Goal: Transaction & Acquisition: Purchase product/service

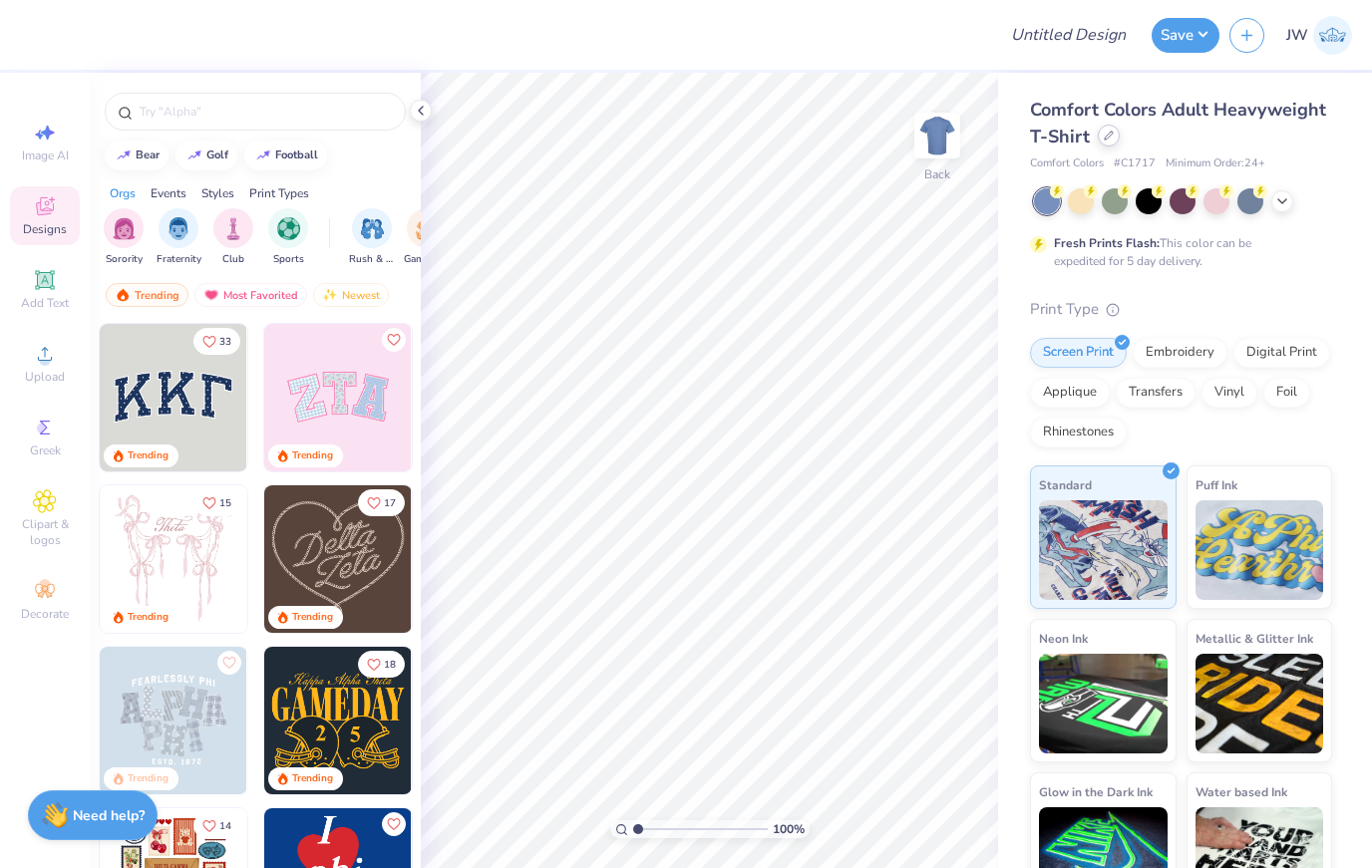
click at [1107, 128] on div at bounding box center [1109, 136] width 22 height 22
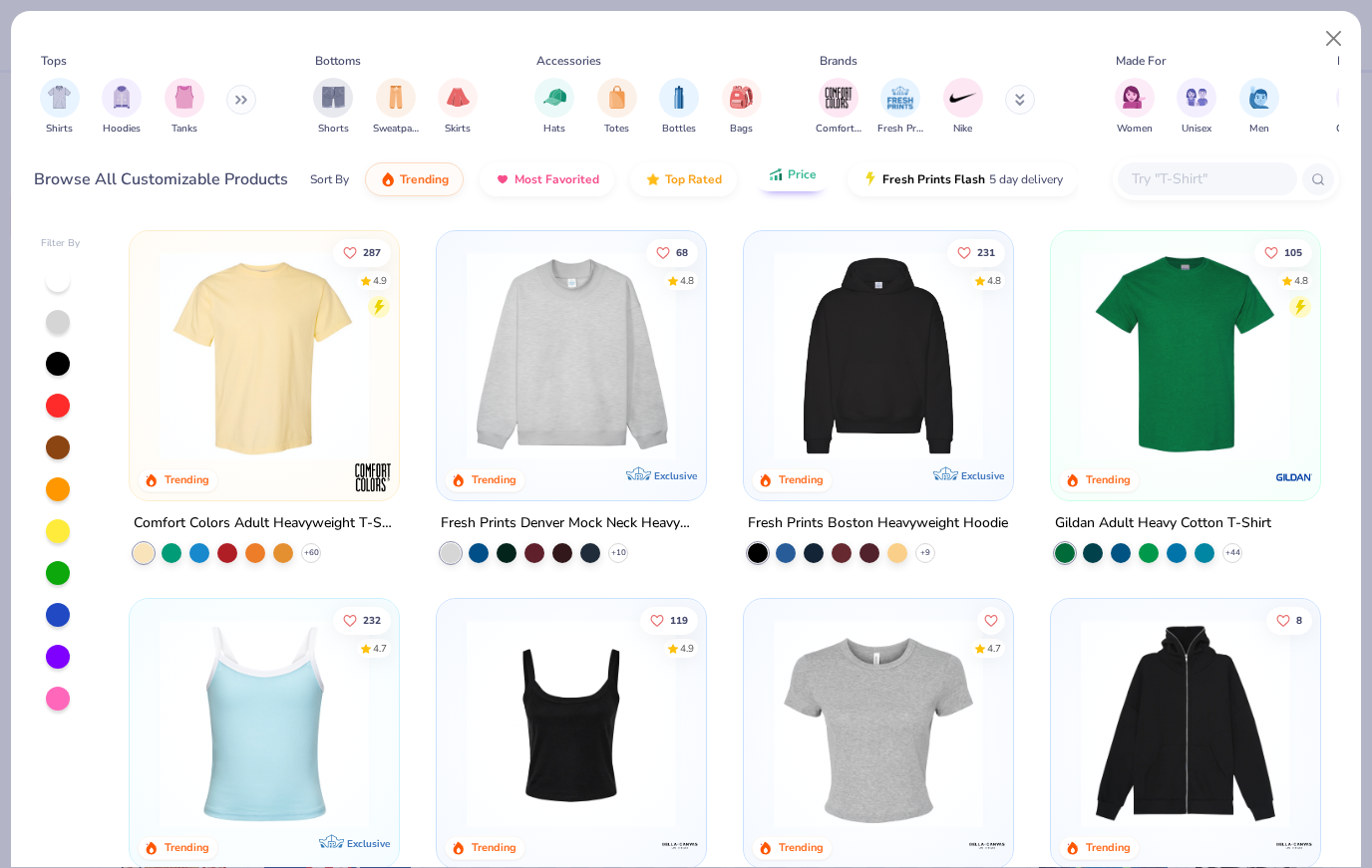
click at [800, 183] on span "Price" at bounding box center [802, 175] width 29 height 16
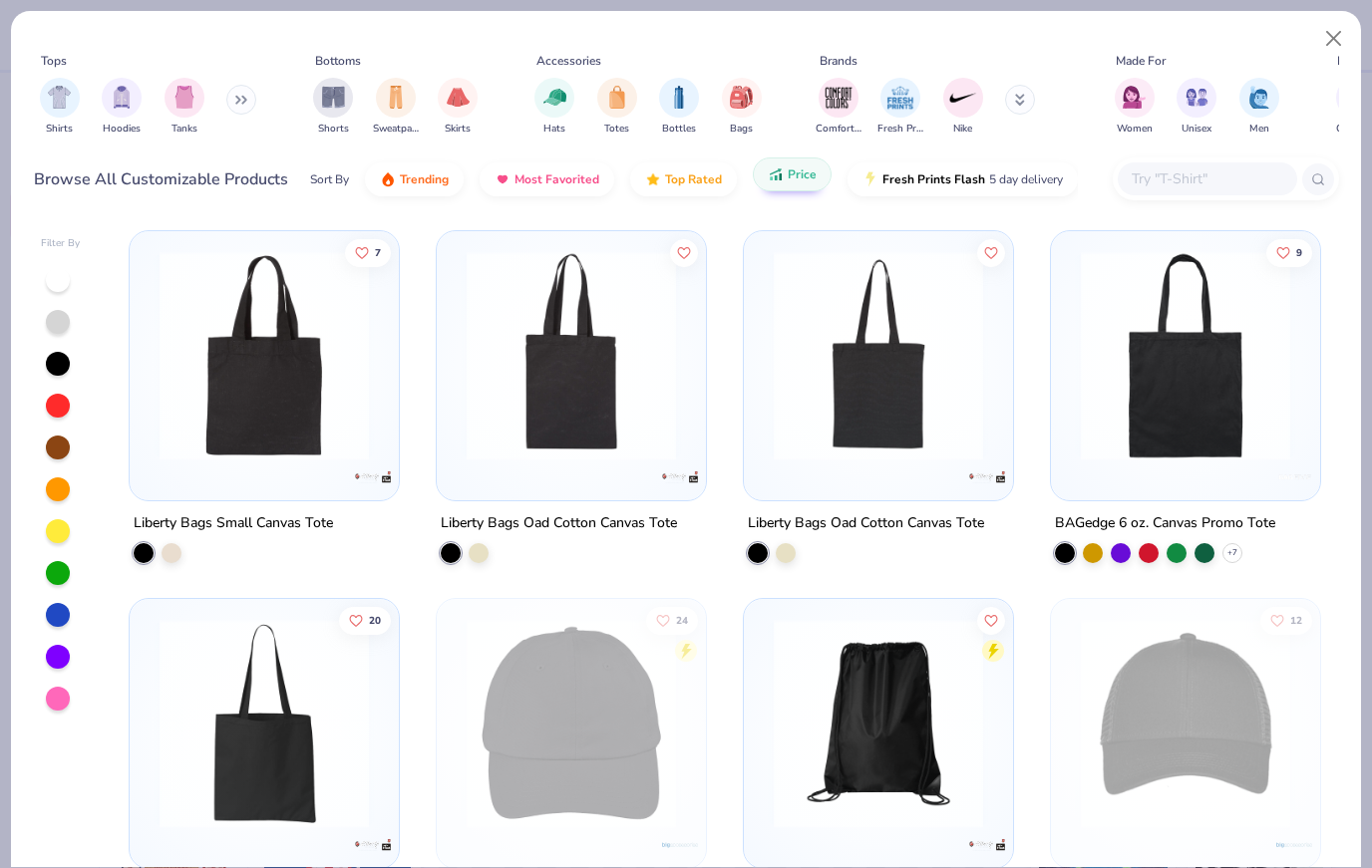
click at [789, 167] on span "Price" at bounding box center [802, 175] width 29 height 16
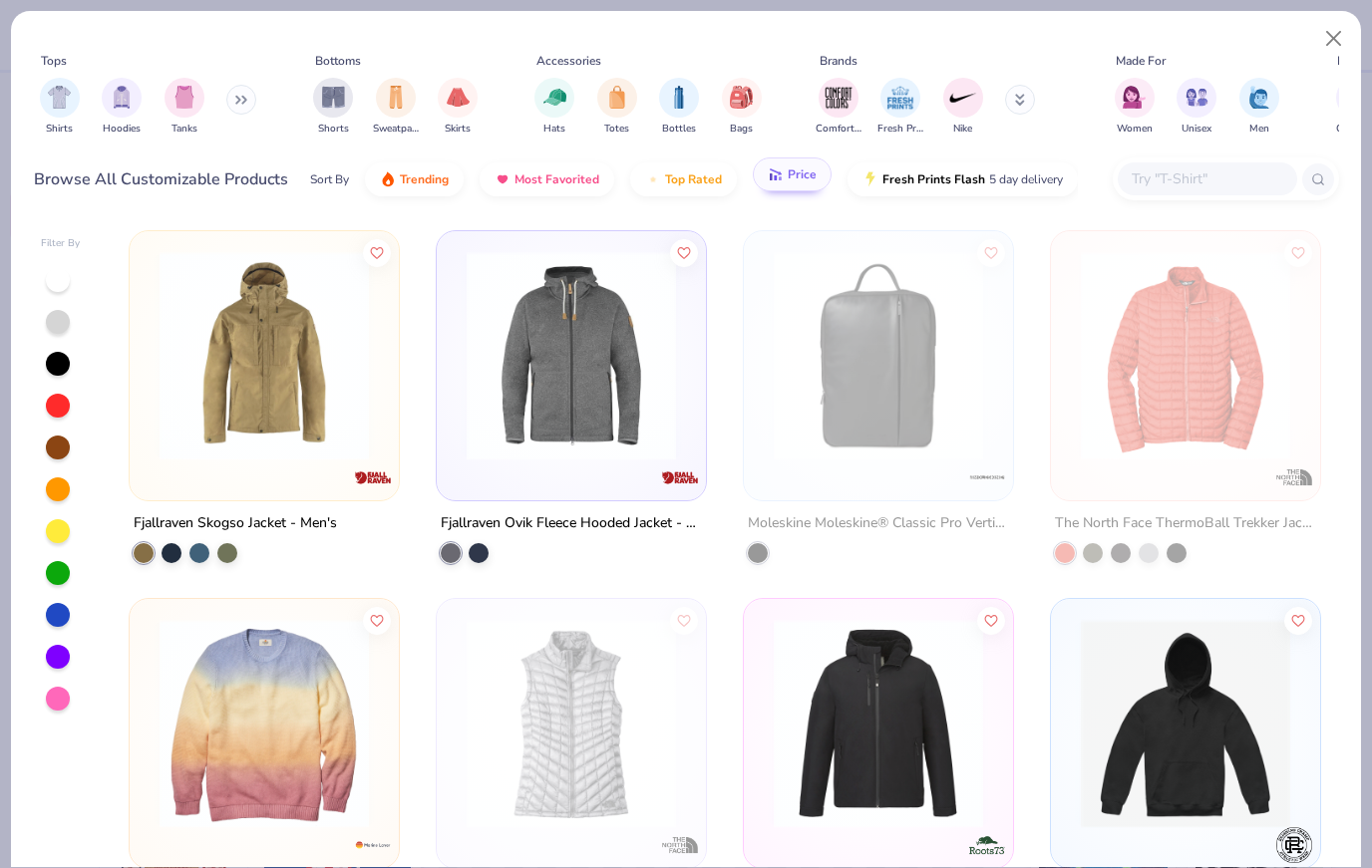
click at [800, 175] on span "Price" at bounding box center [802, 175] width 29 height 16
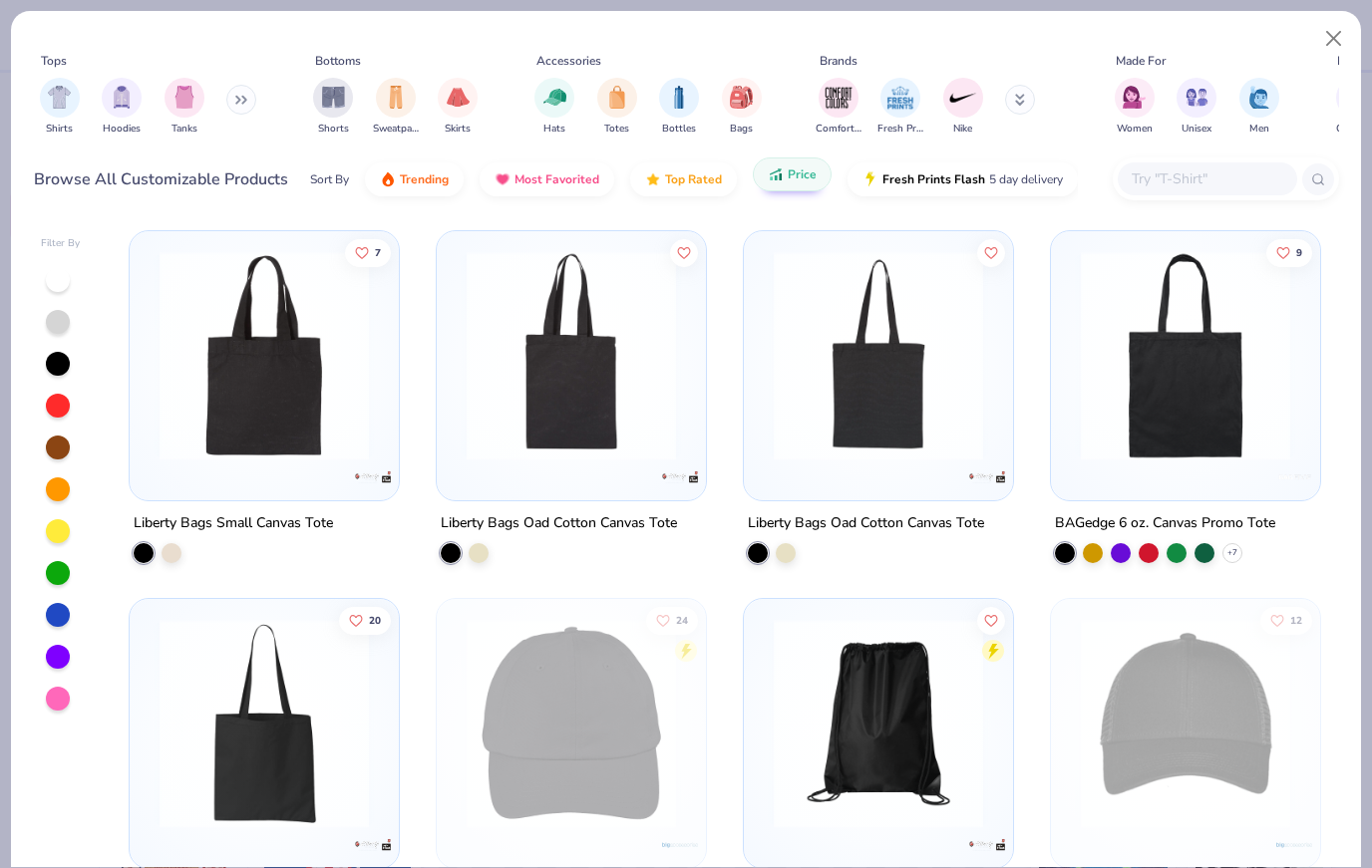
click at [803, 173] on span "Price" at bounding box center [802, 175] width 29 height 16
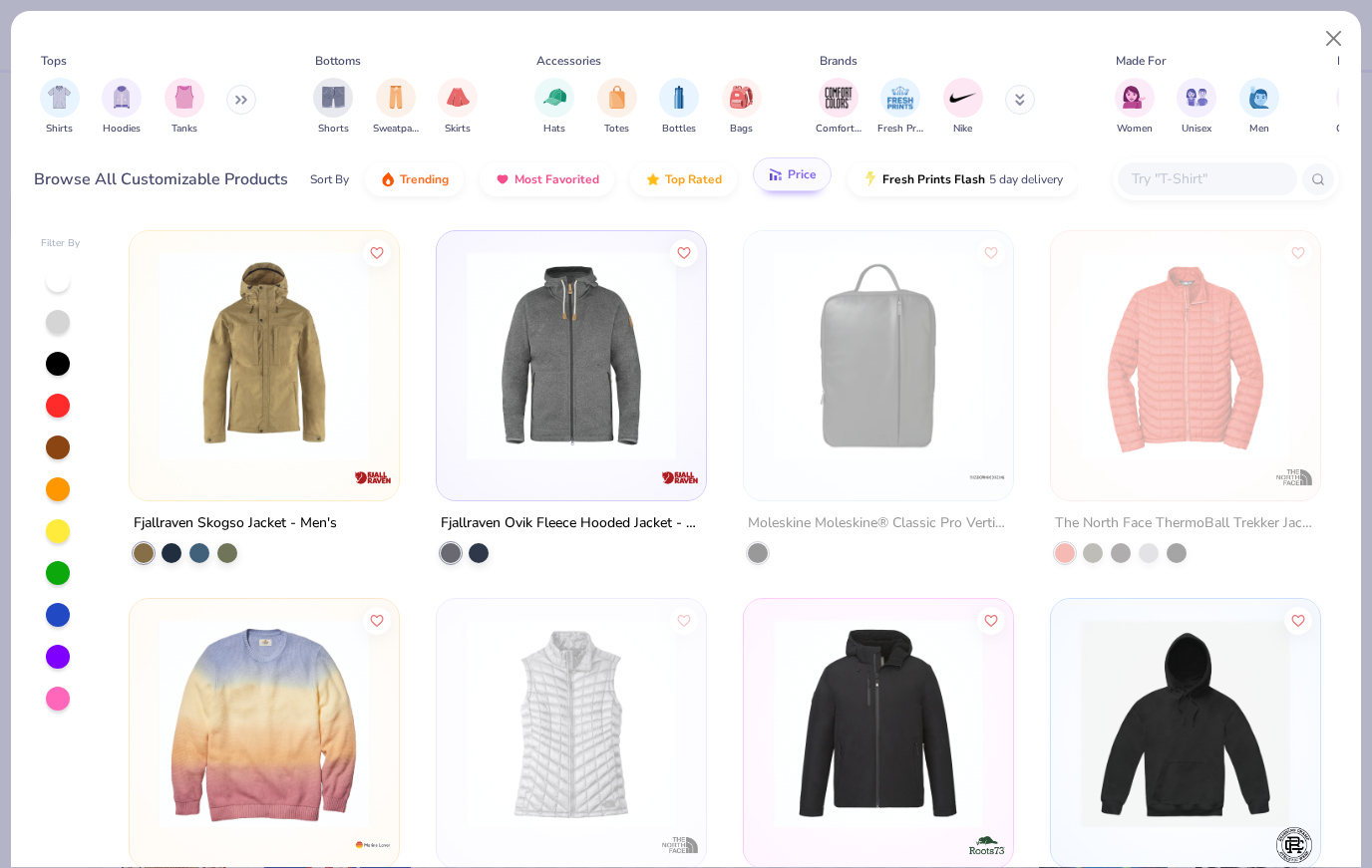
click at [804, 173] on span "Price" at bounding box center [802, 175] width 29 height 16
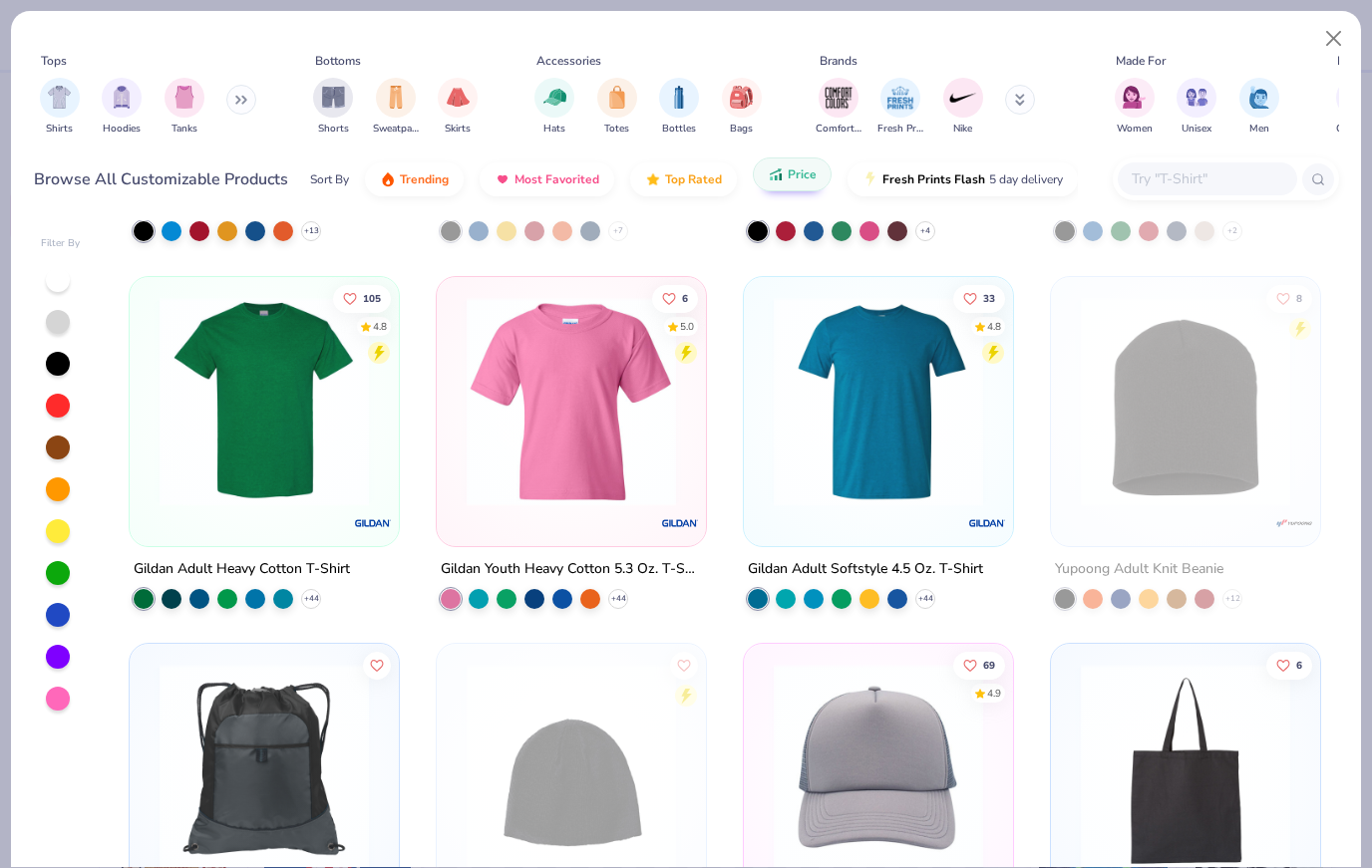
scroll to position [715, 0]
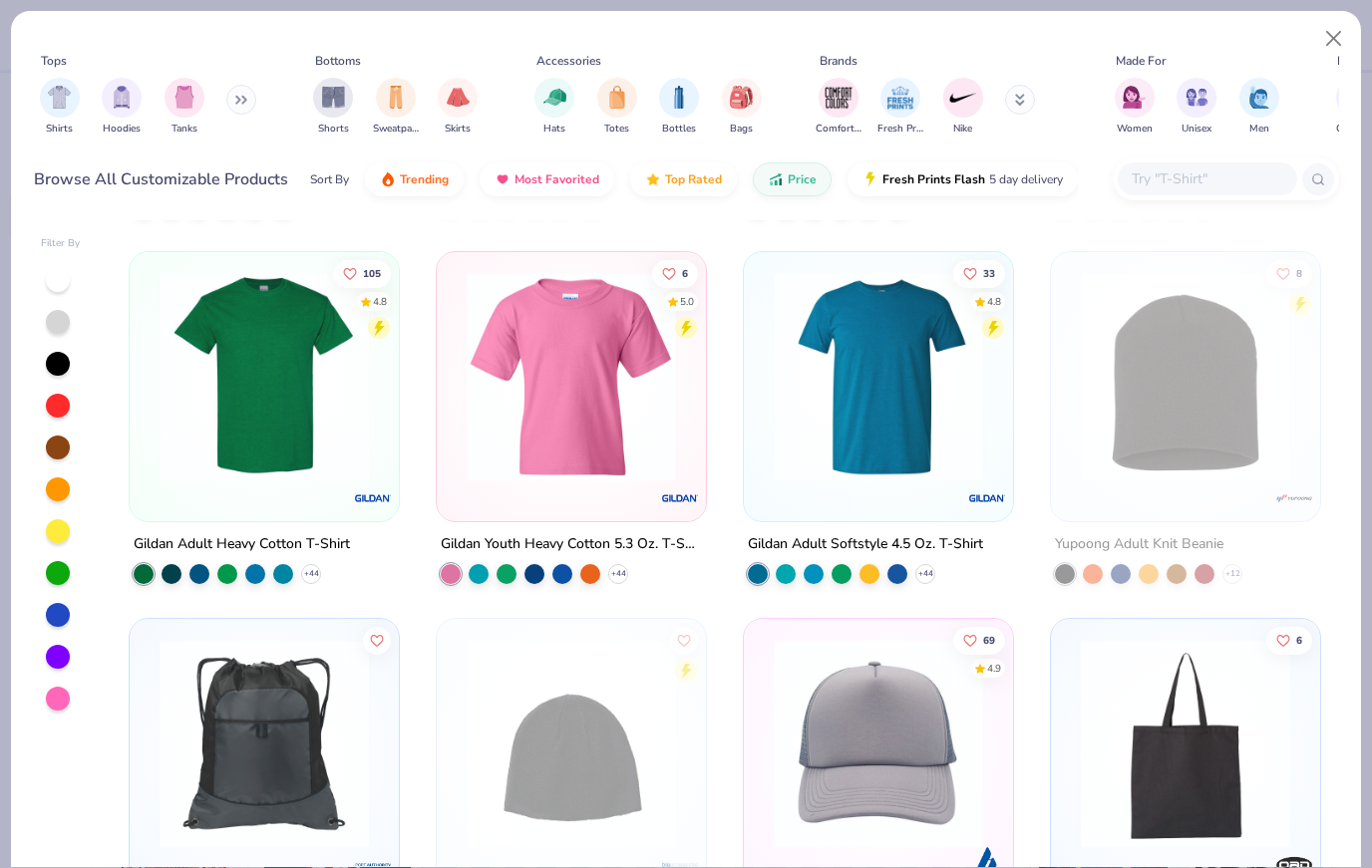
click at [323, 481] on div at bounding box center [265, 382] width 250 height 240
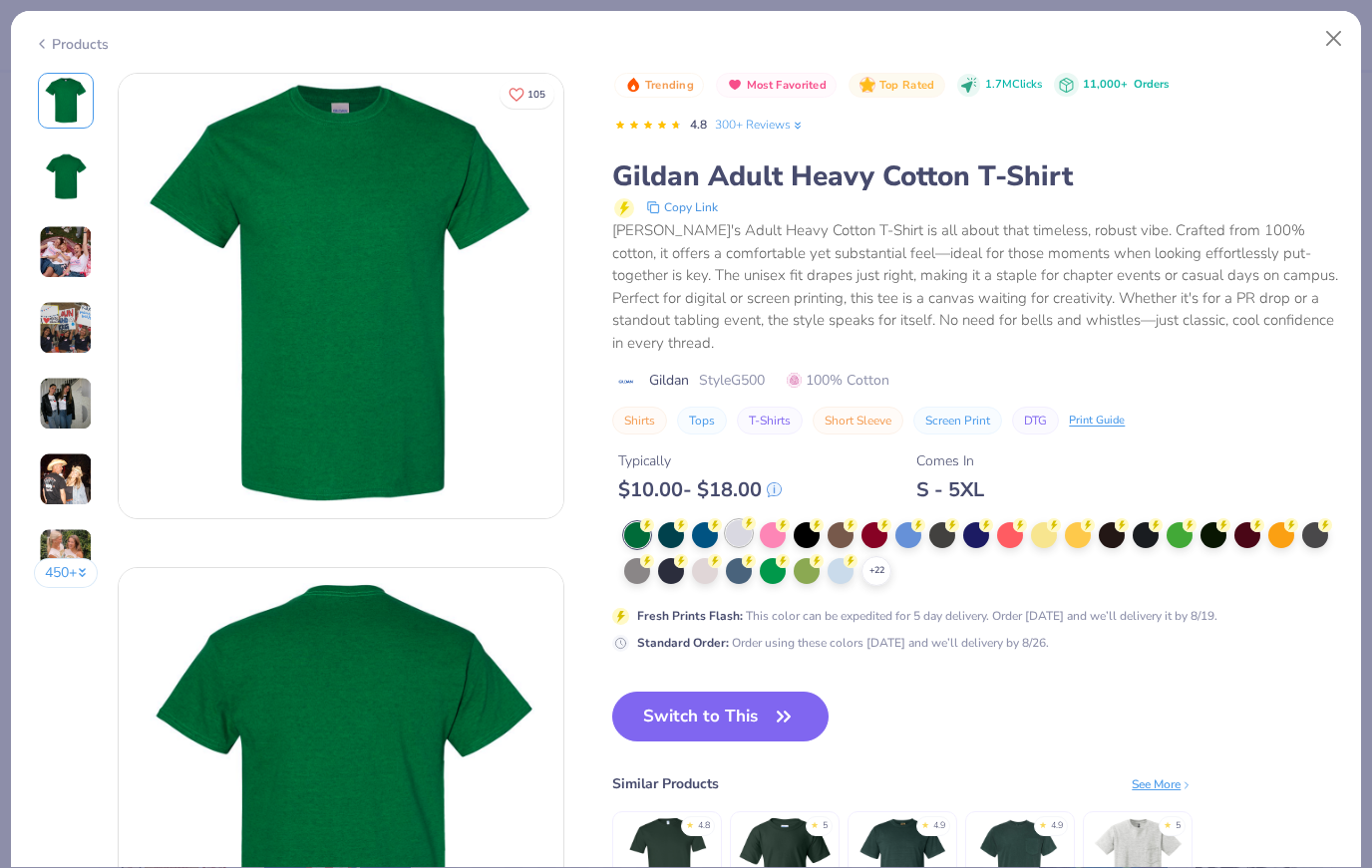
click at [742, 520] on div at bounding box center [739, 533] width 26 height 26
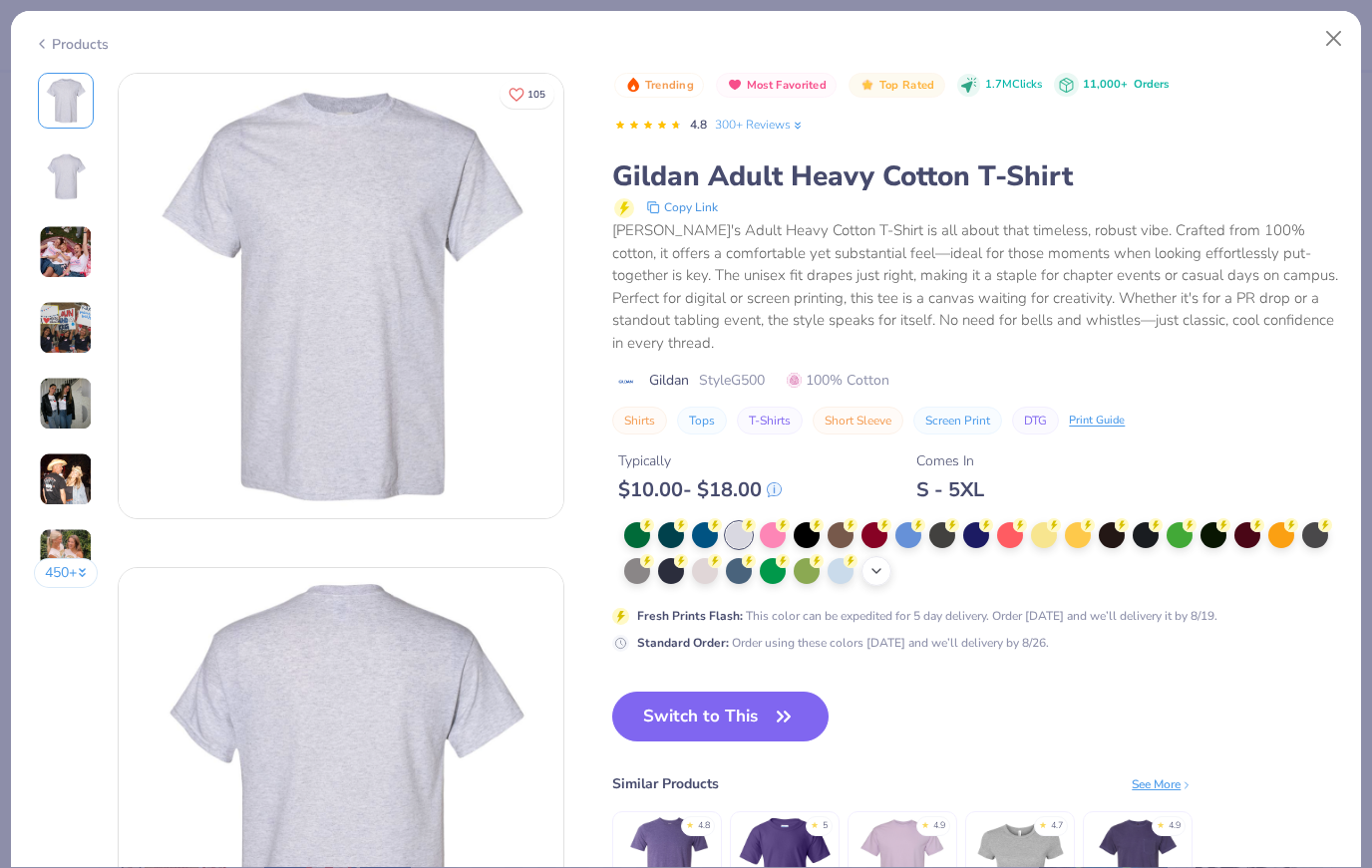
click at [873, 563] on icon at bounding box center [876, 571] width 16 height 16
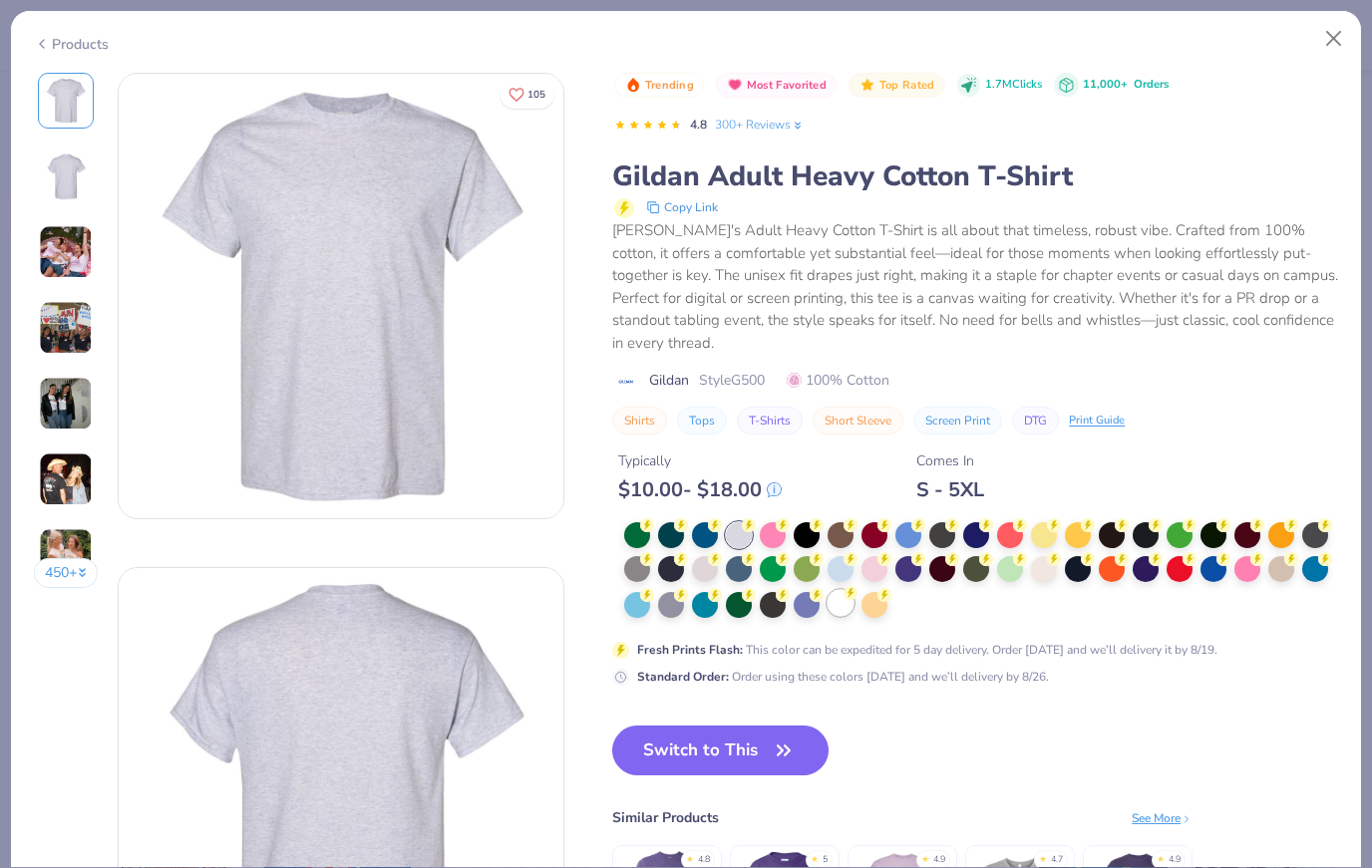
click at [839, 590] on div at bounding box center [840, 603] width 26 height 26
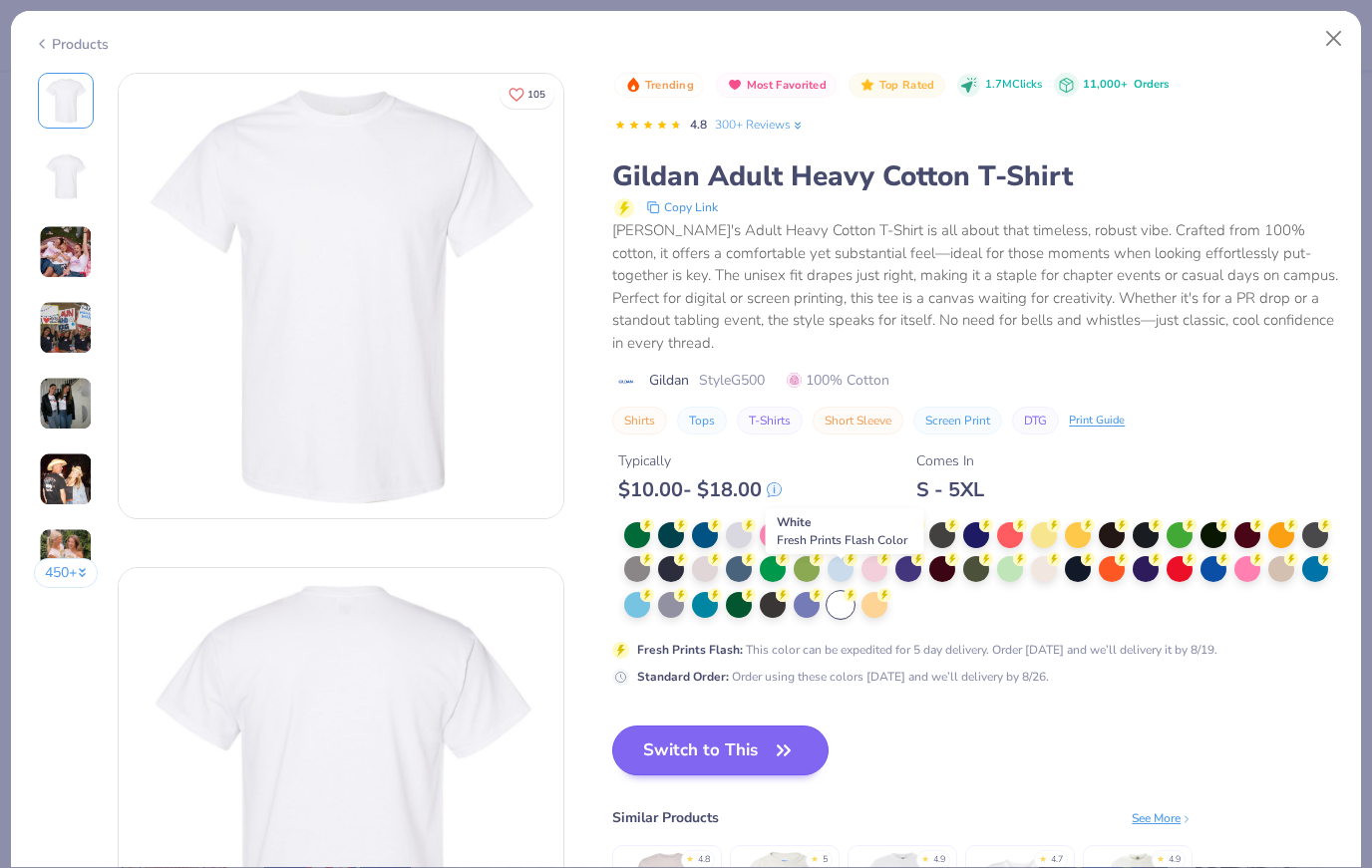
click at [771, 737] on icon "button" at bounding box center [784, 751] width 28 height 28
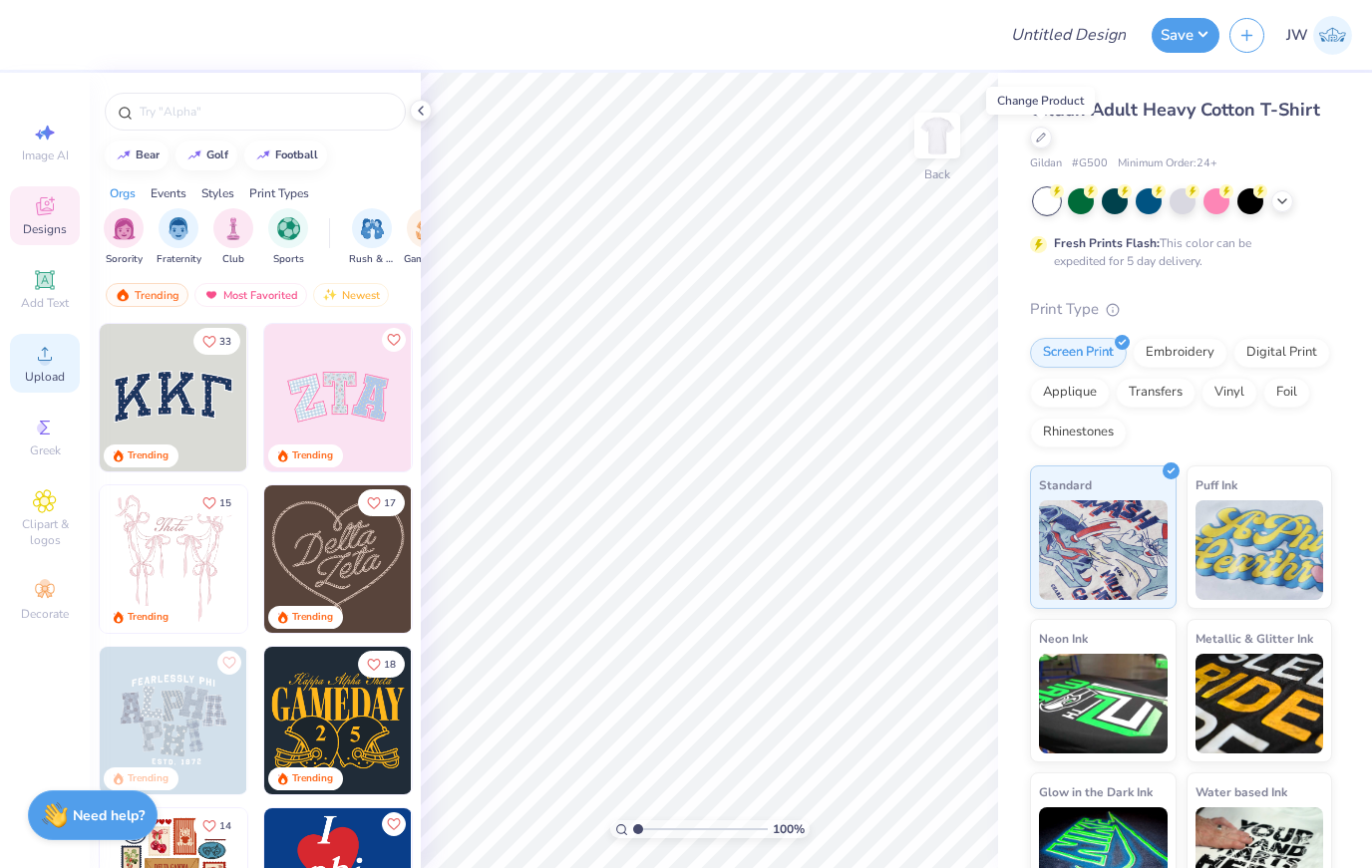
click at [42, 376] on span "Upload" at bounding box center [45, 377] width 40 height 16
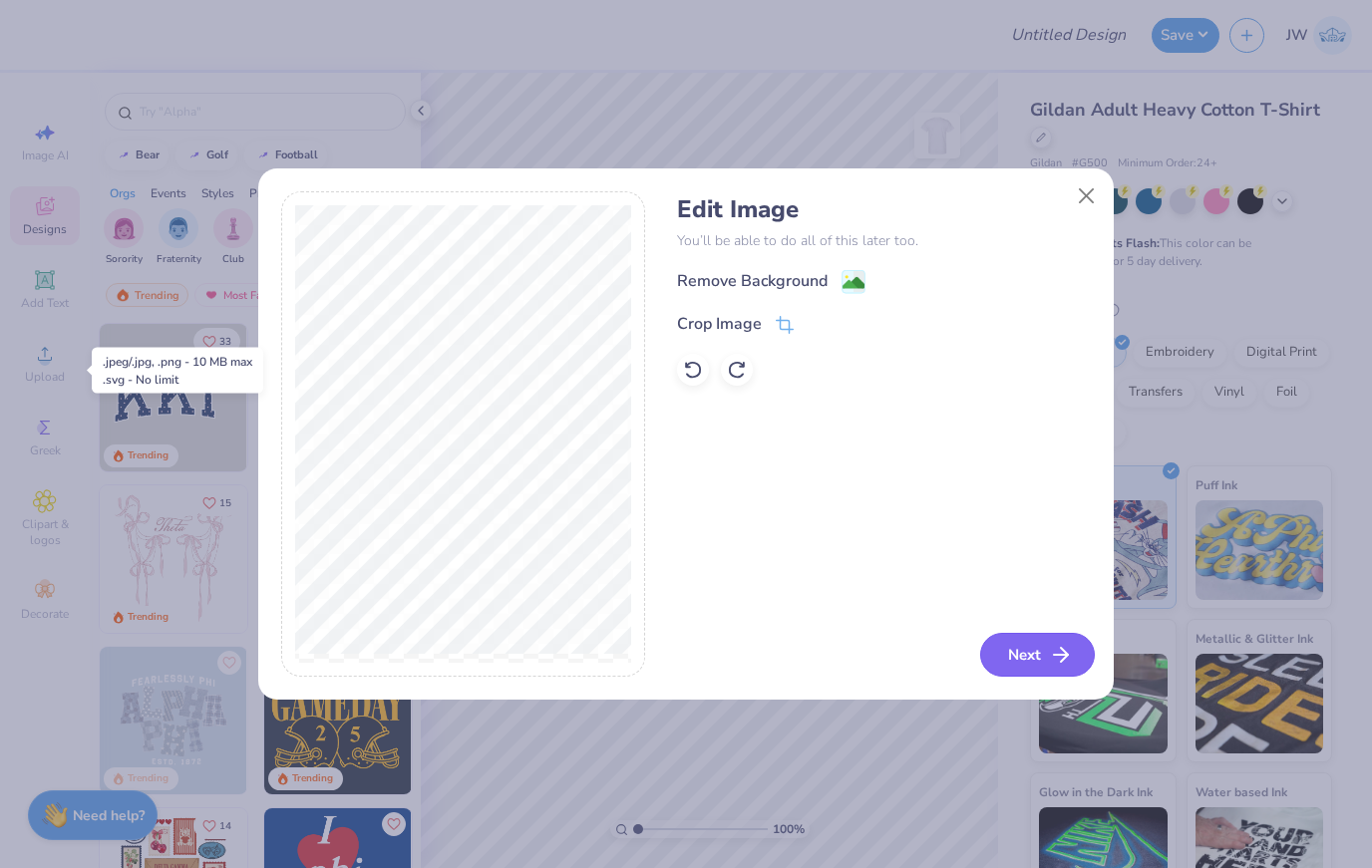
click at [1028, 673] on button "Next" at bounding box center [1037, 655] width 115 height 44
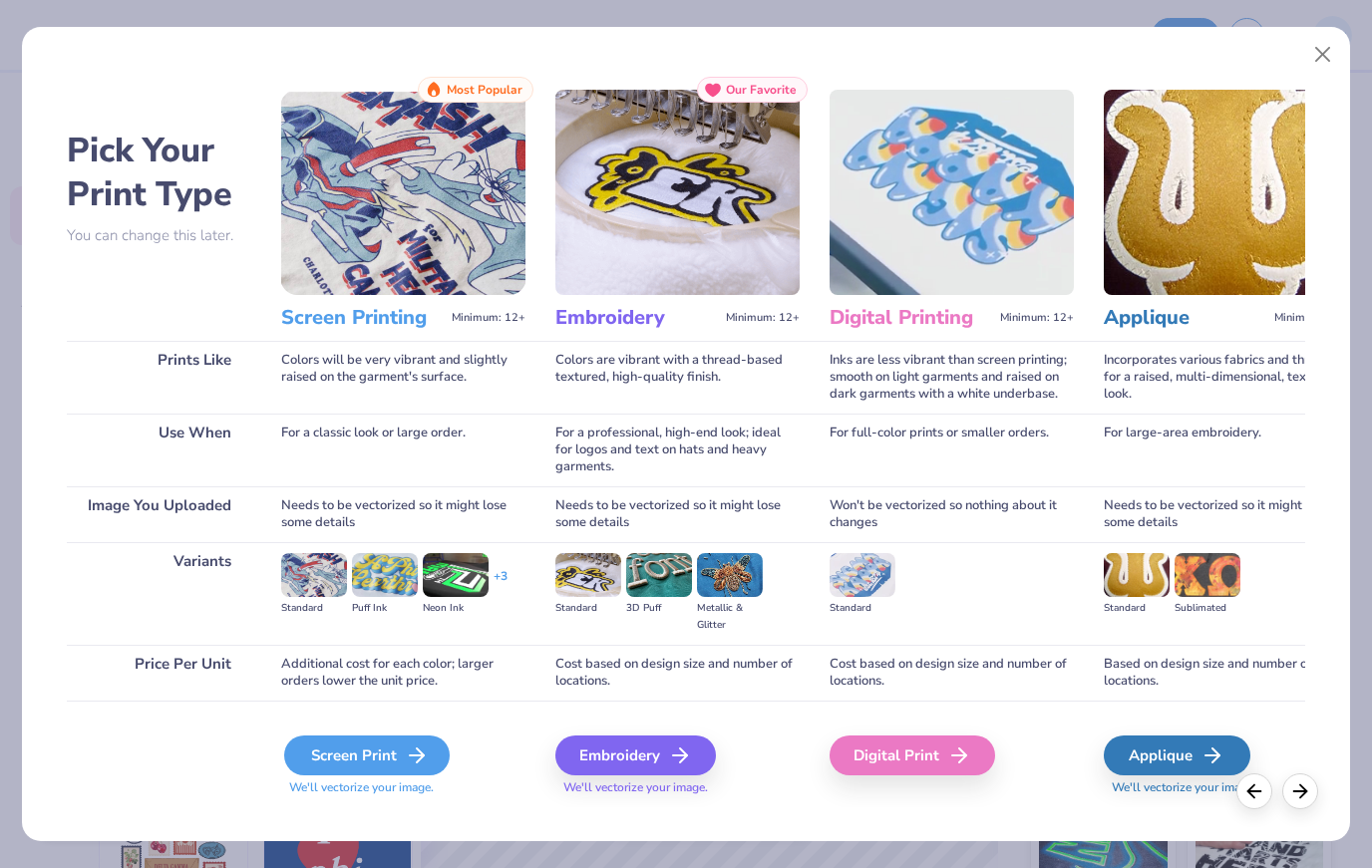
click at [396, 759] on div "Screen Print" at bounding box center [367, 756] width 166 height 40
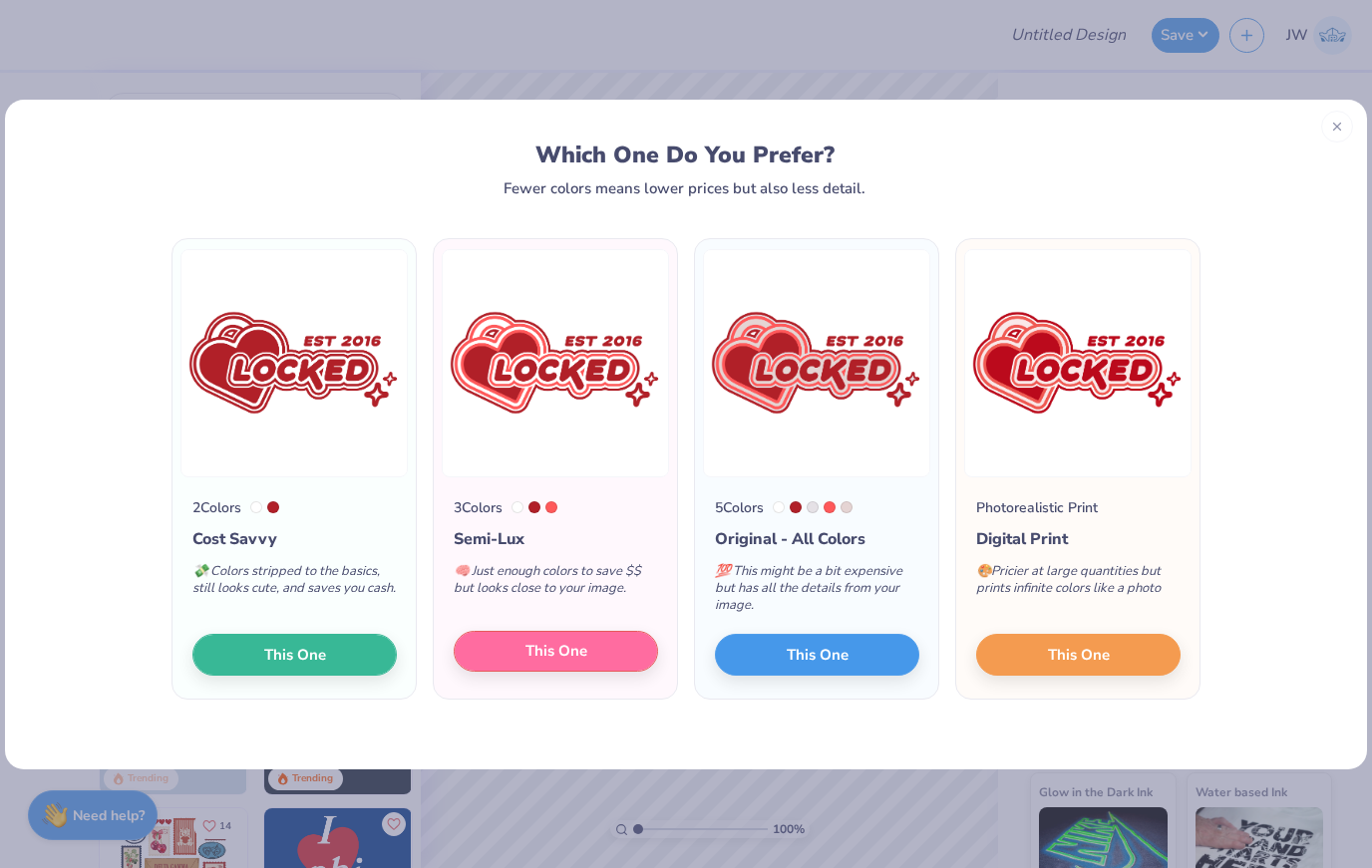
click at [506, 657] on button "This One" at bounding box center [556, 652] width 205 height 42
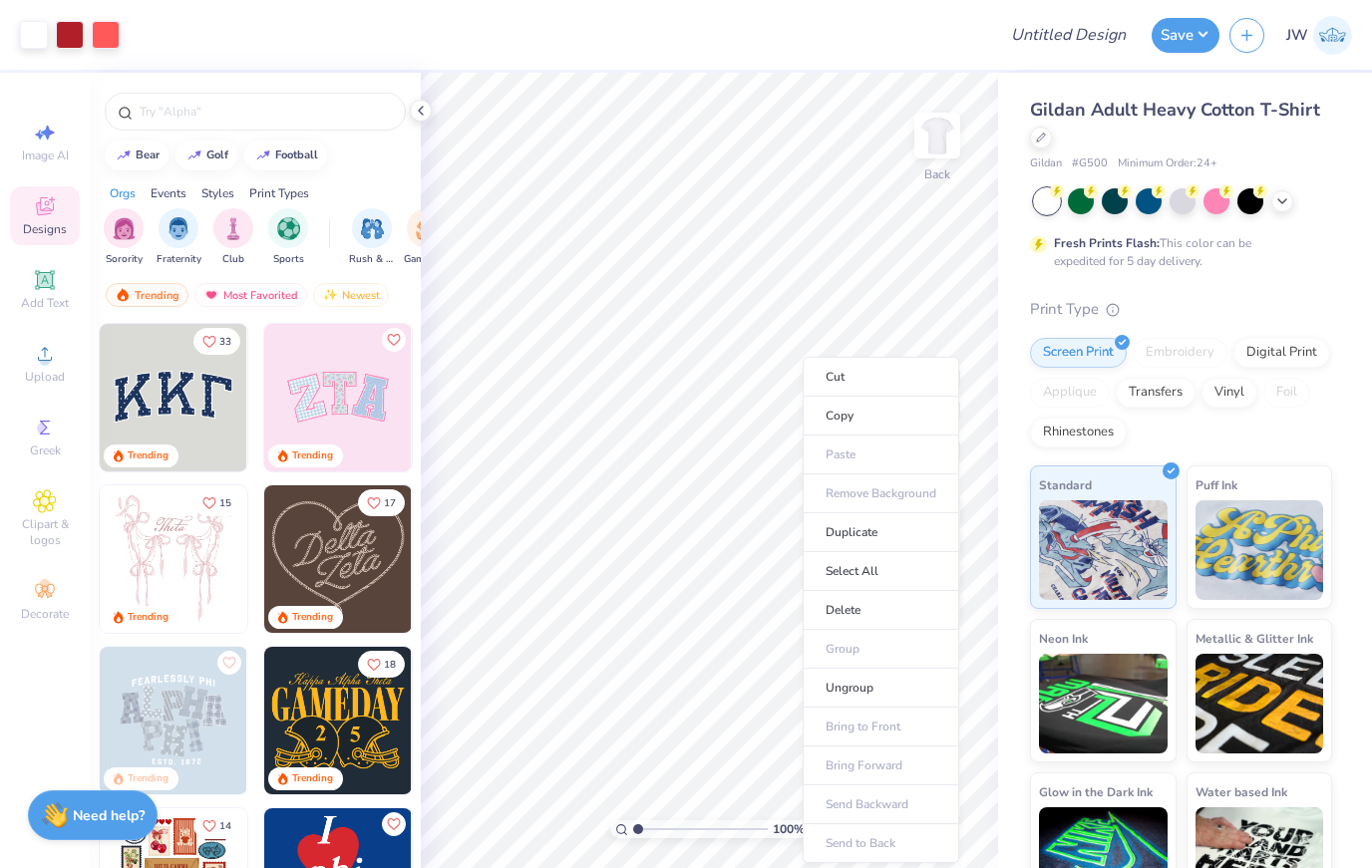
click at [1235, 307] on div "Print Type" at bounding box center [1181, 309] width 302 height 23
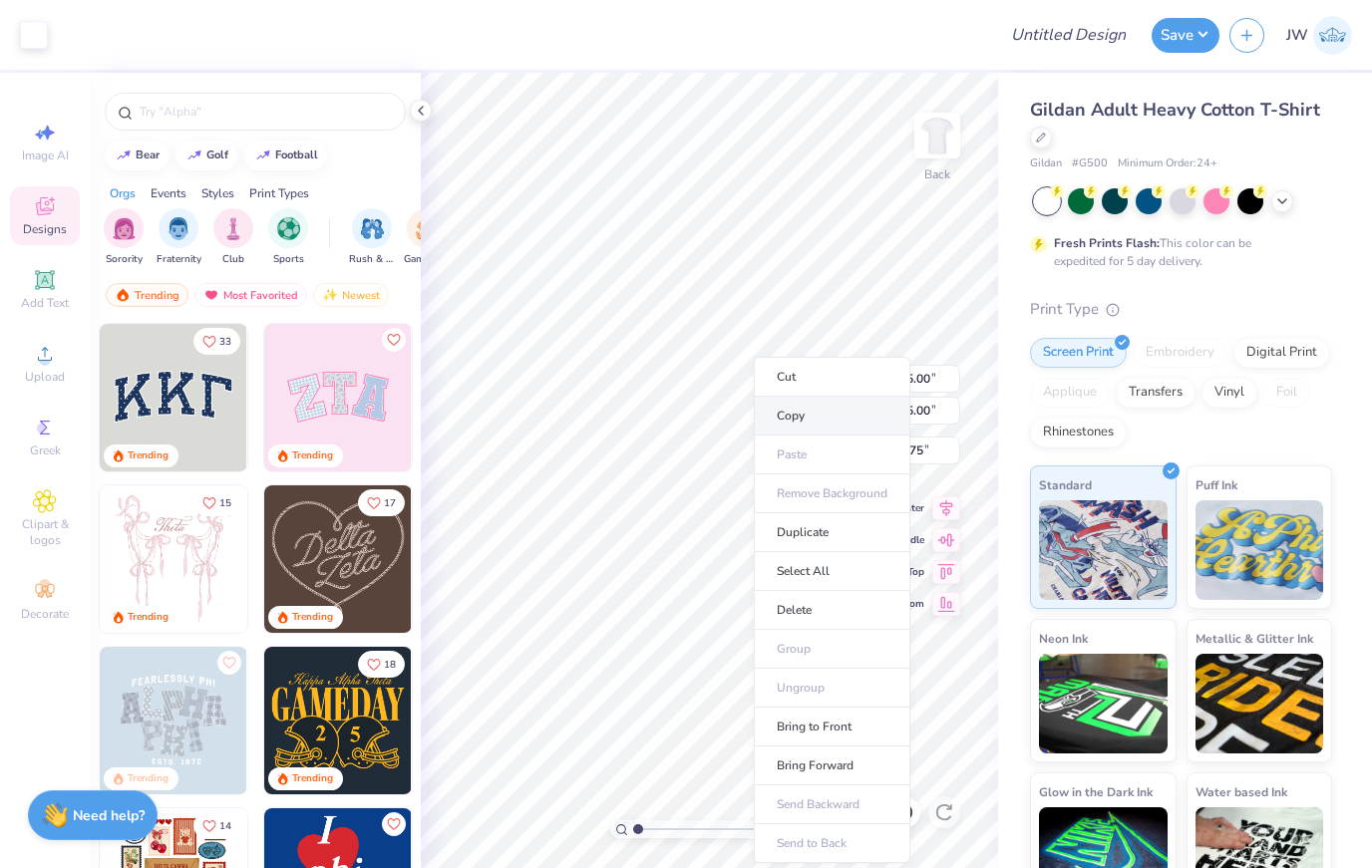
click at [818, 410] on li "Copy" at bounding box center [832, 416] width 157 height 39
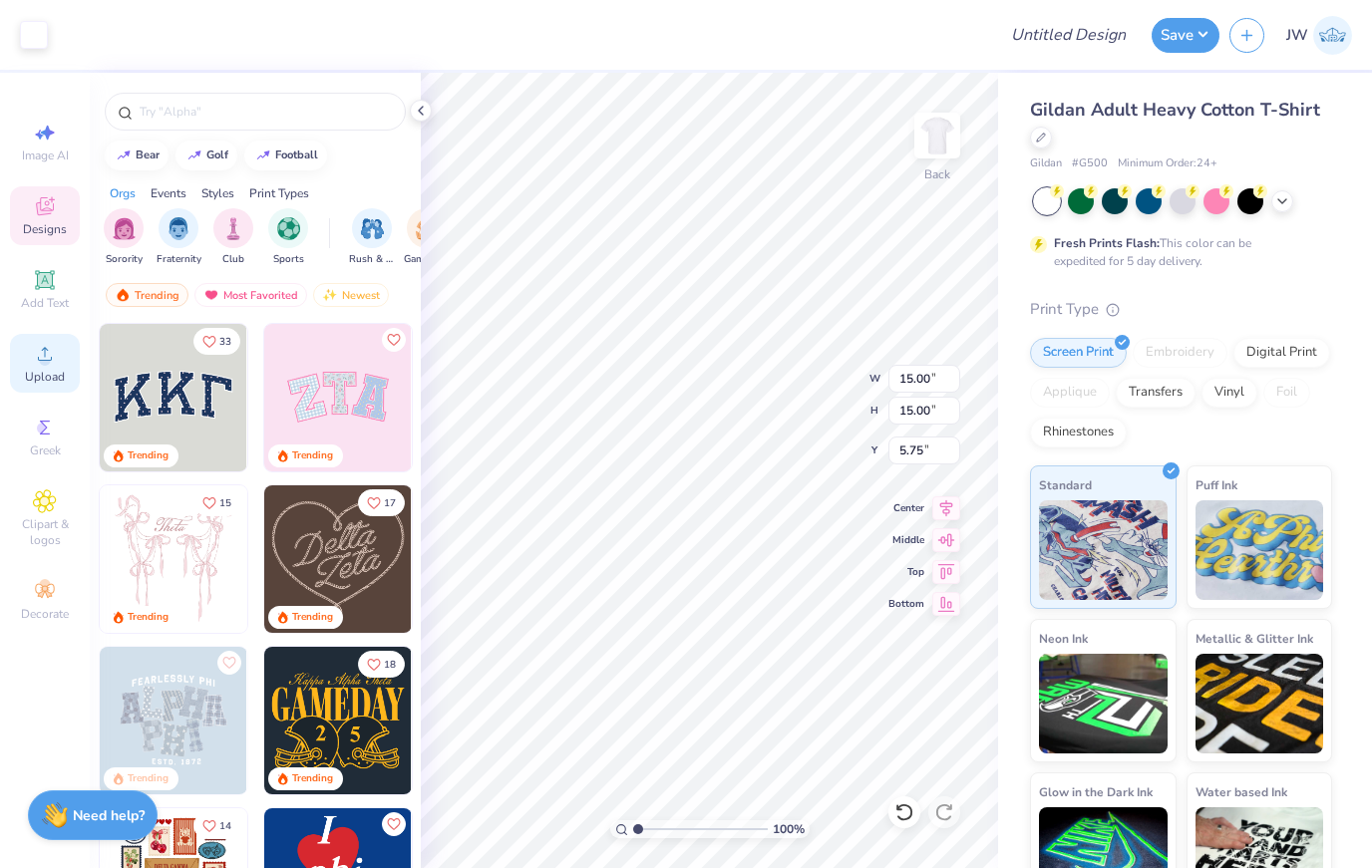
click at [51, 385] on span "Upload" at bounding box center [45, 377] width 40 height 16
click at [60, 466] on div "Greek" at bounding box center [45, 436] width 70 height 59
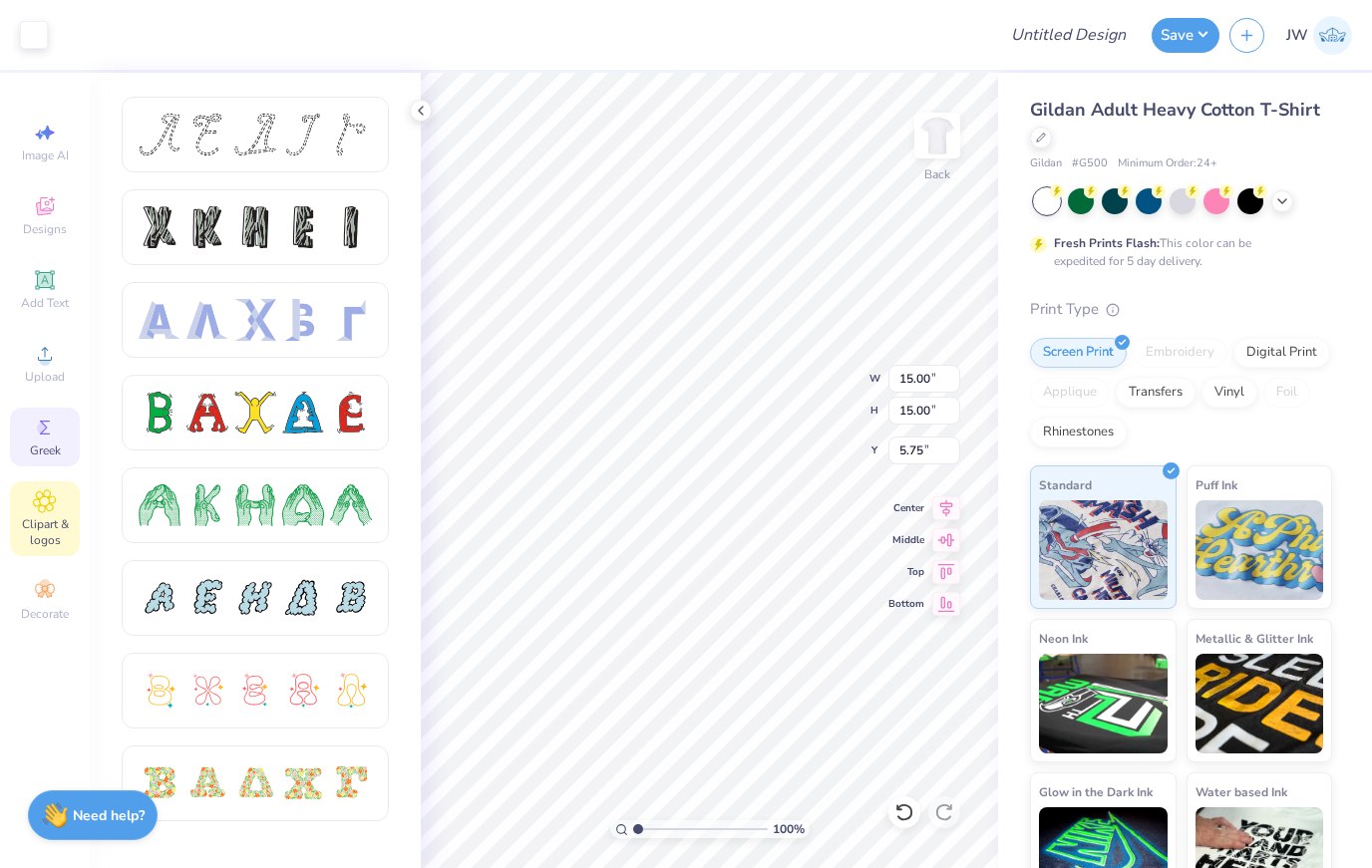
click at [46, 532] on span "Clipart & logos" at bounding box center [45, 532] width 70 height 32
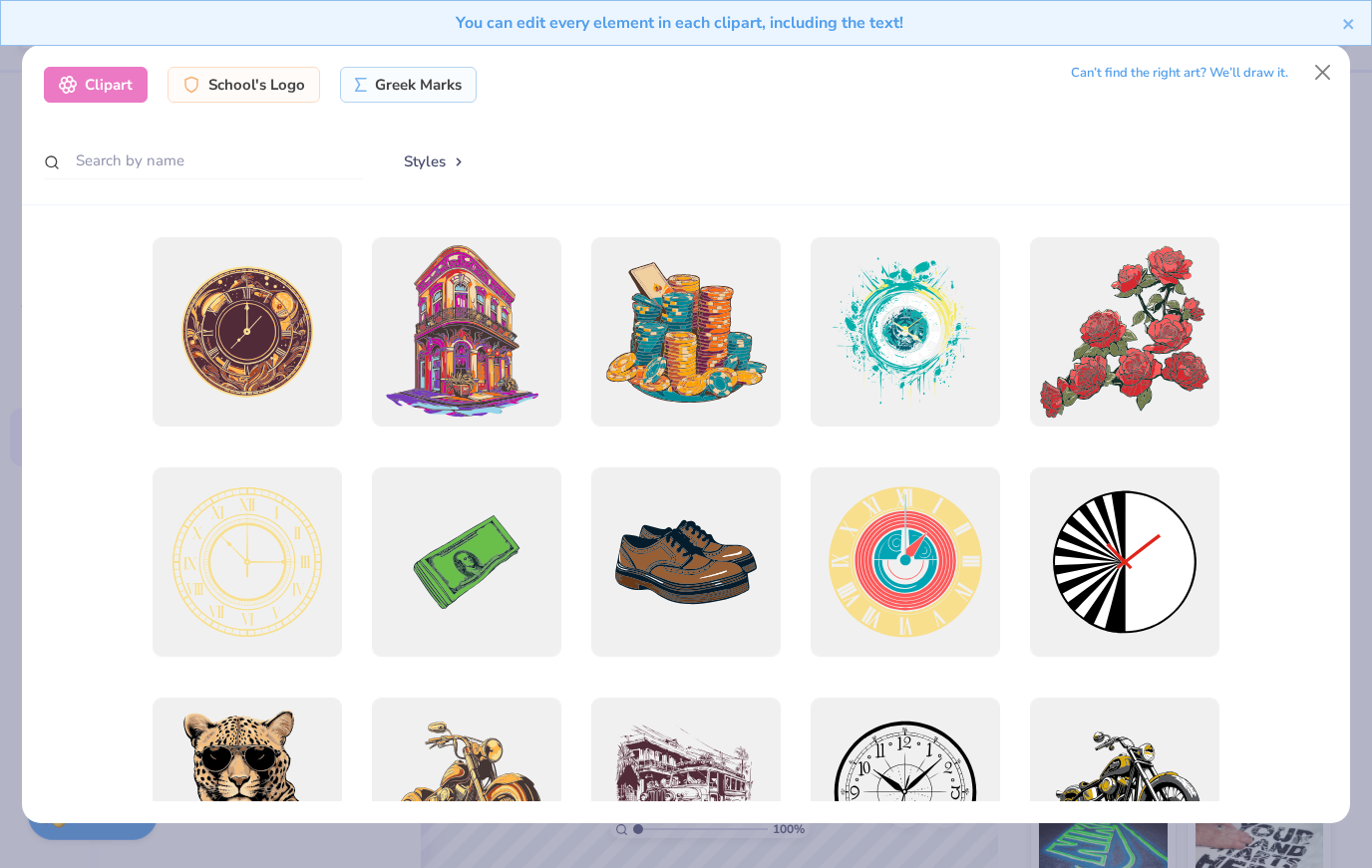
click at [1332, 73] on button "Close" at bounding box center [1324, 72] width 38 height 38
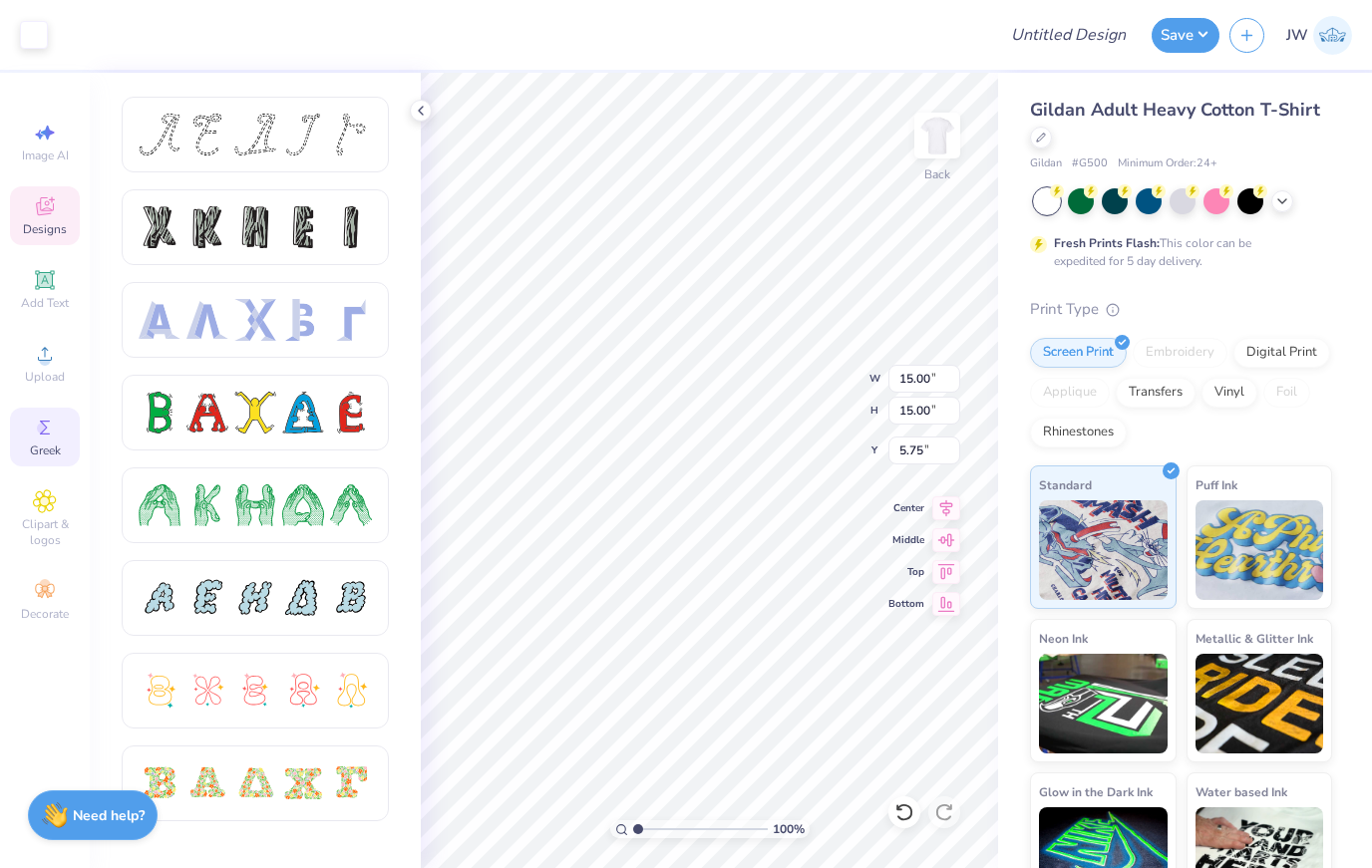
click at [35, 212] on icon at bounding box center [45, 207] width 24 height 24
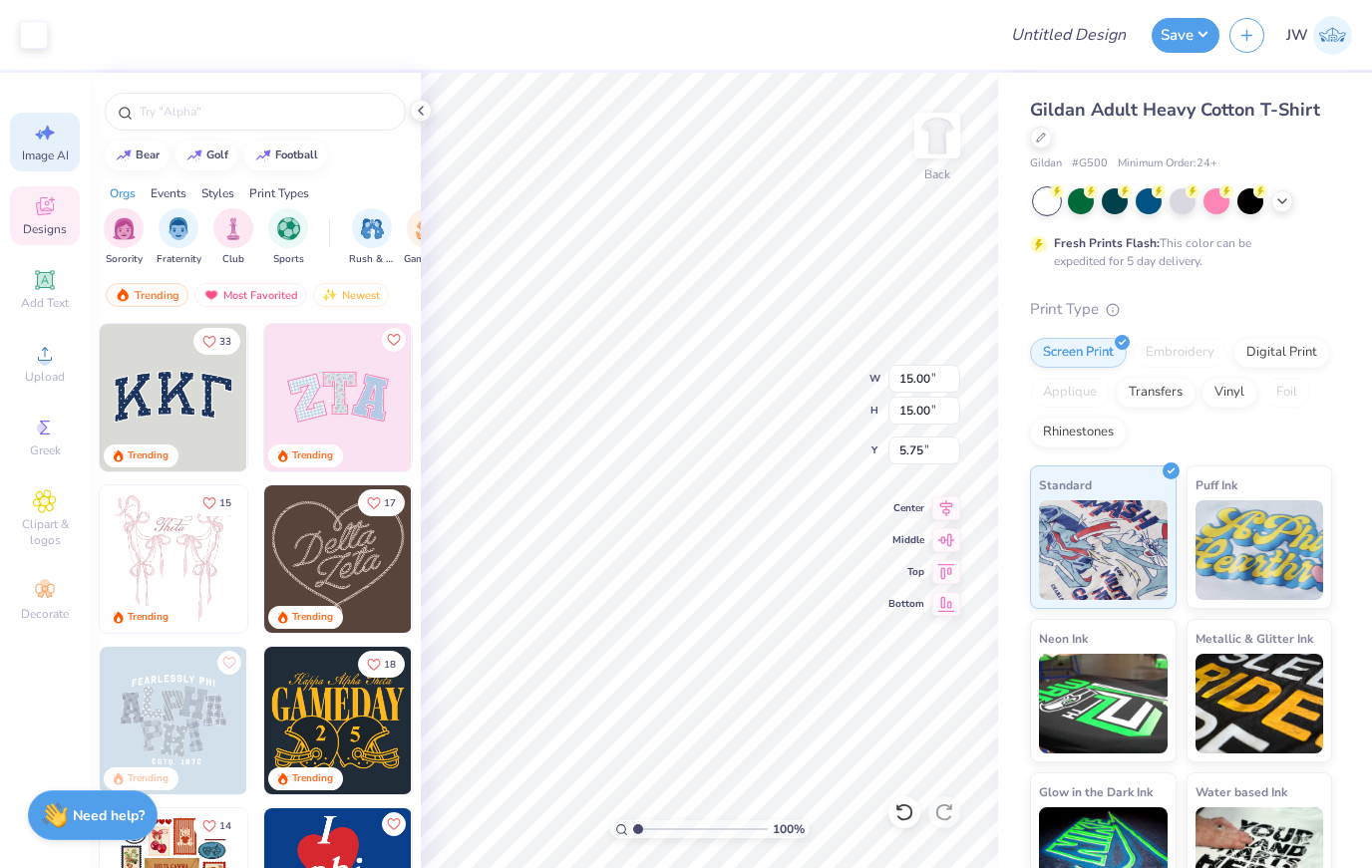
click at [33, 135] on icon at bounding box center [45, 133] width 24 height 24
select select "4"
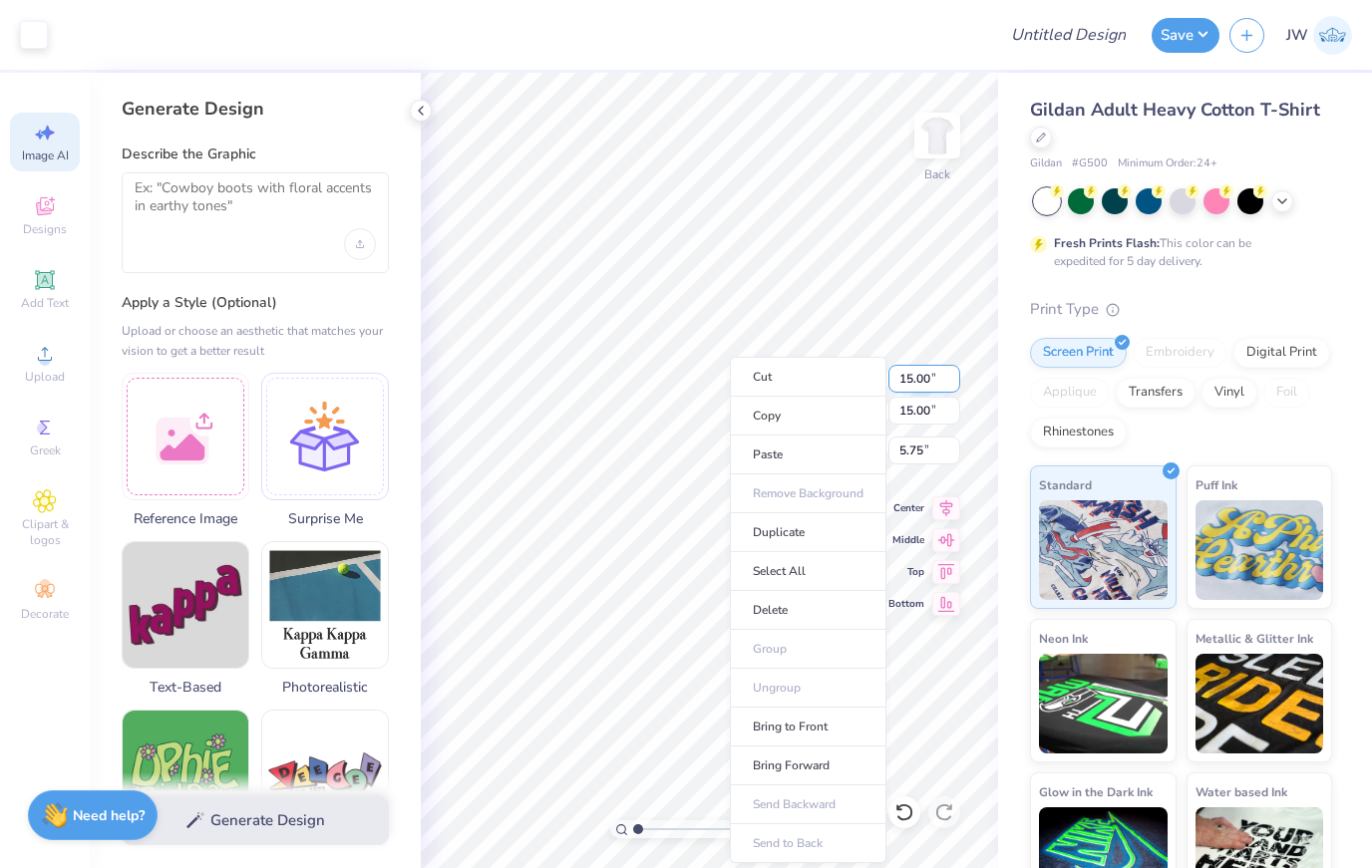
click at [791, 367] on li "Cut" at bounding box center [808, 377] width 157 height 40
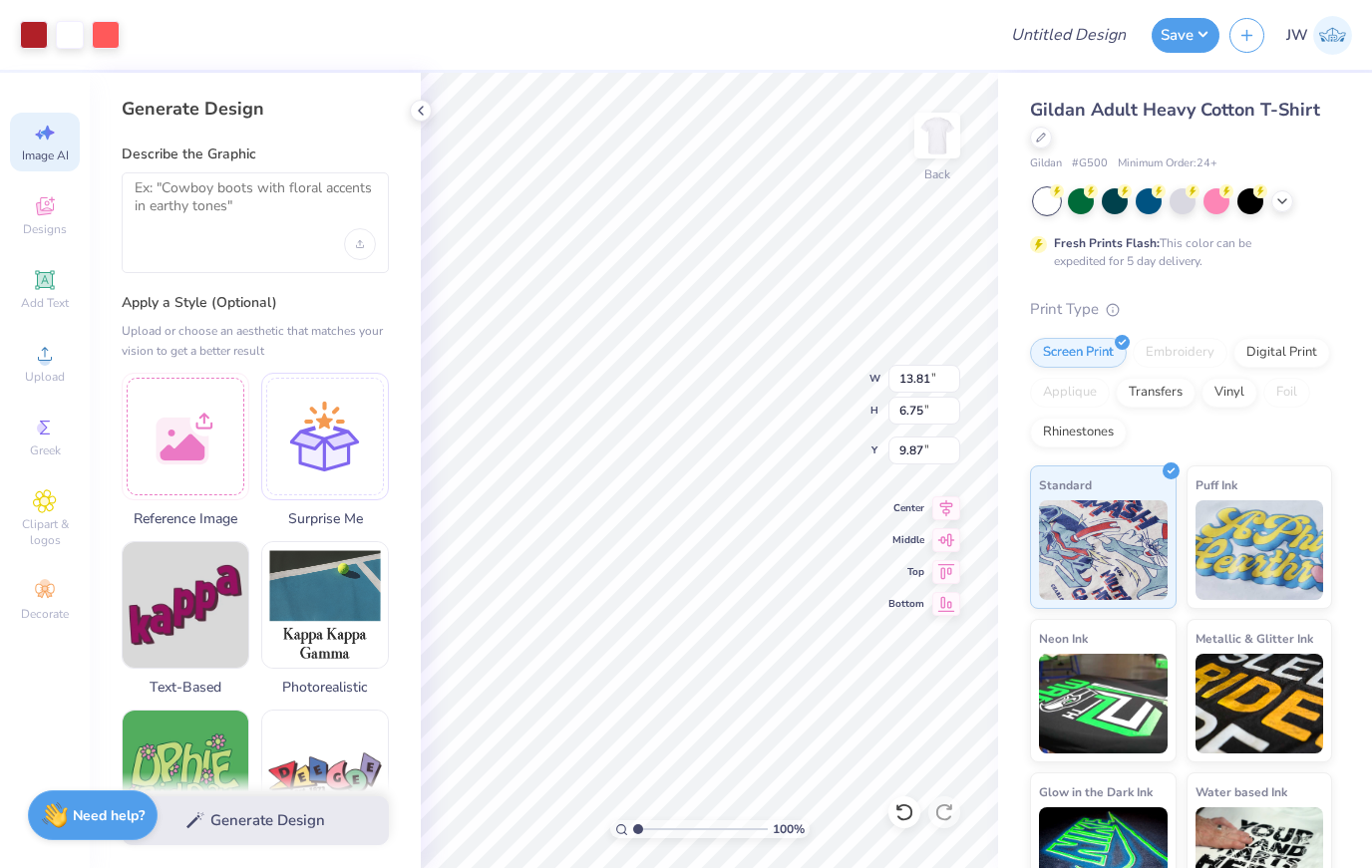
type input "3.00"
click at [1018, 503] on div "Gildan Adult Heavy Cotton T-Shirt Gildan # G500 Minimum Order: 24 + Fresh Print…" at bounding box center [1185, 494] width 374 height 843
type input "6.13"
type input "6.23"
click at [906, 813] on icon at bounding box center [904, 813] width 20 height 20
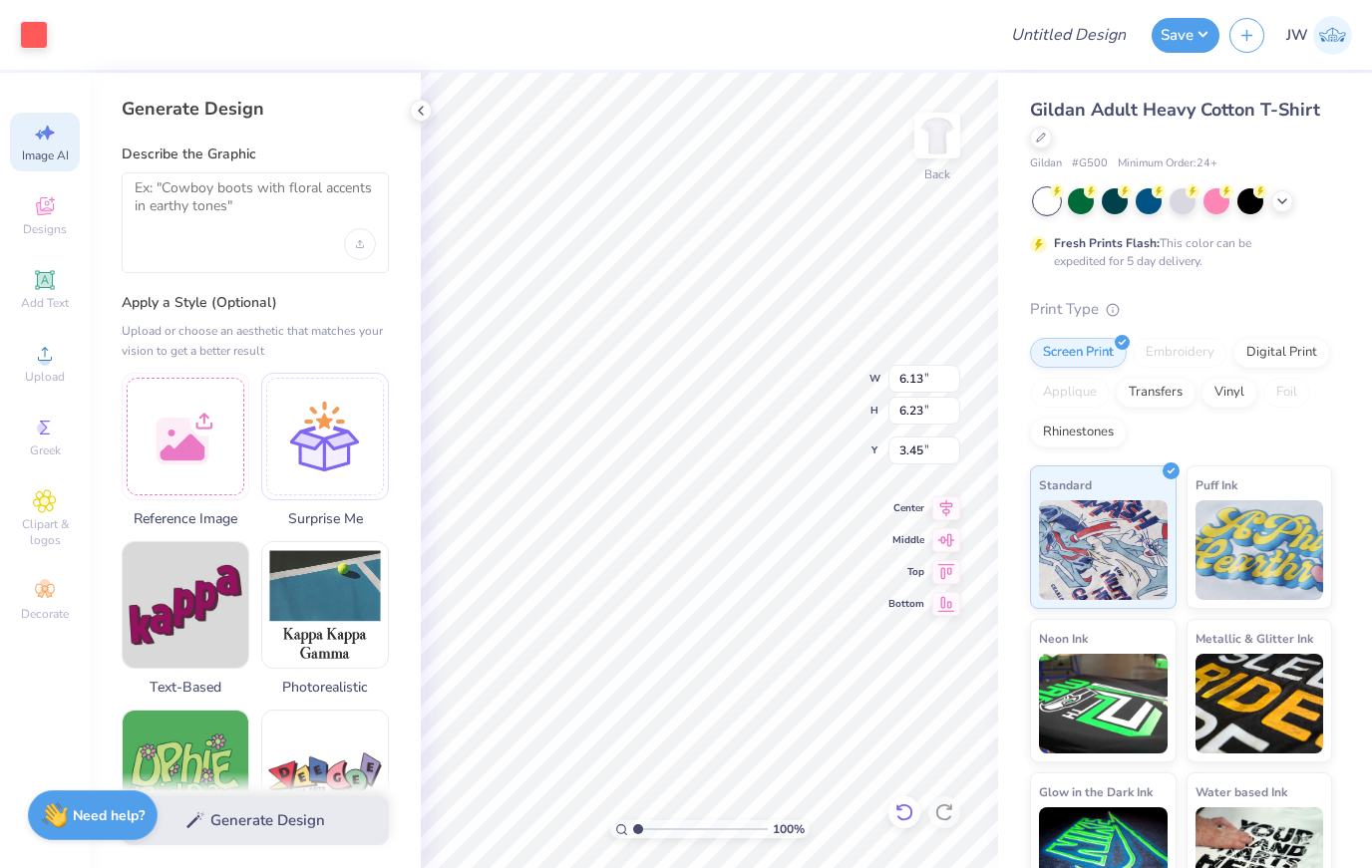
type input "3.25"
click at [1348, 127] on div "Gildan Adult Heavy Cotton T-Shirt Gildan # G500 Minimum Order: 24 + Fresh Print…" at bounding box center [1185, 494] width 374 height 843
click at [427, 113] on icon at bounding box center [421, 111] width 16 height 16
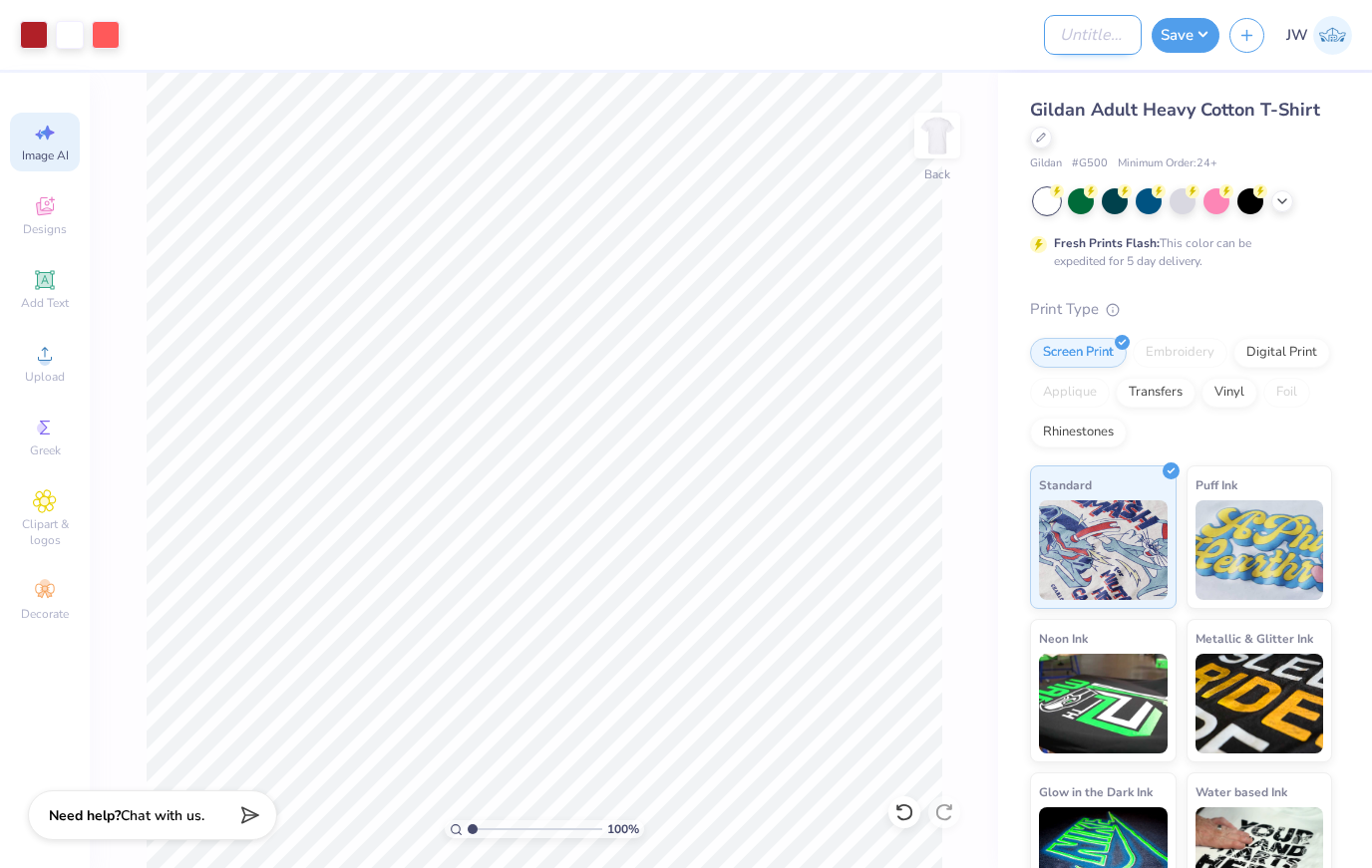
click at [1091, 42] on input "Design Title" at bounding box center [1093, 35] width 98 height 40
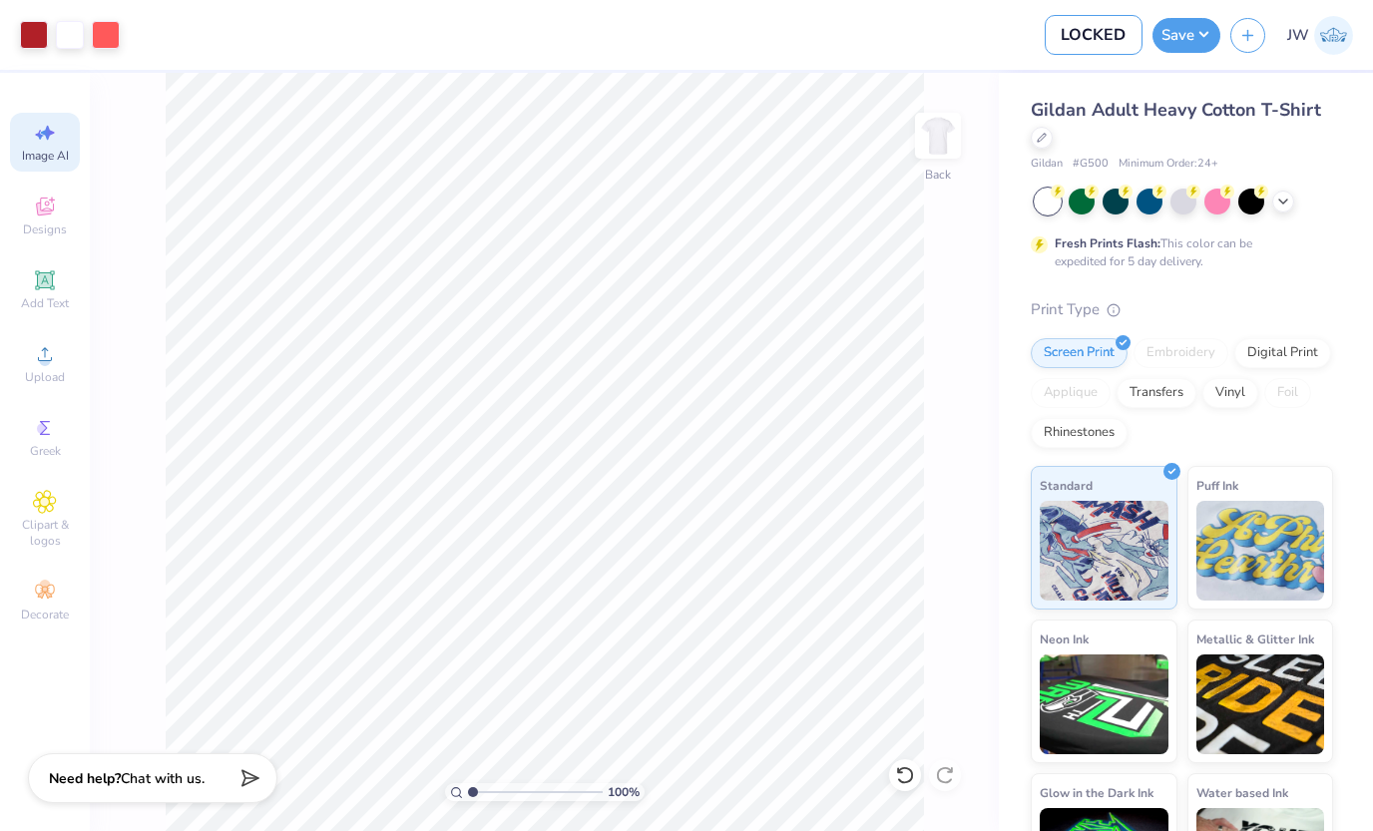
type input "LOCKED"
click at [1311, 315] on div "Print Type" at bounding box center [1182, 309] width 302 height 23
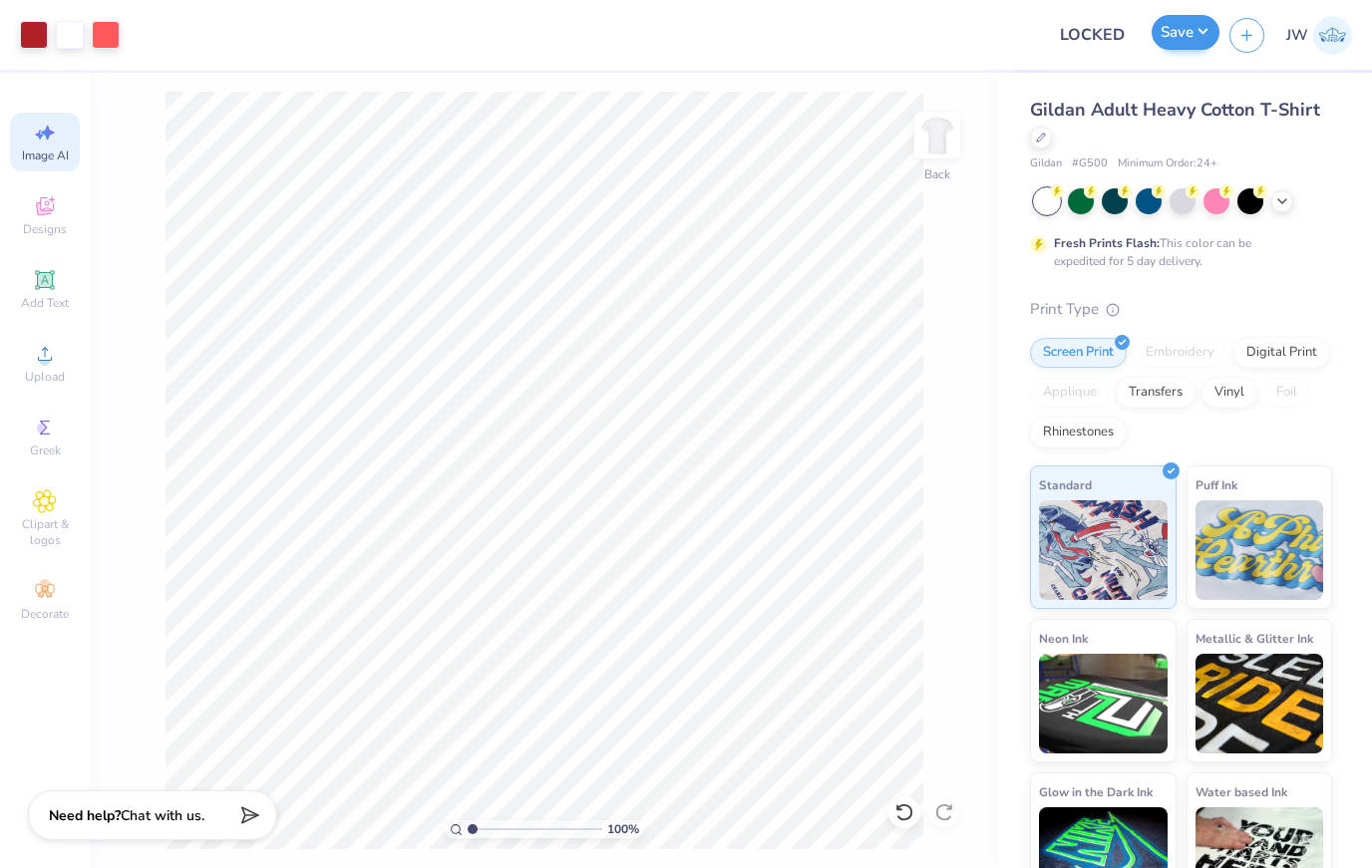
click at [1199, 40] on button "Save" at bounding box center [1186, 32] width 68 height 35
click at [1331, 217] on div "Fresh Prints Flash: This color can be expedited for 5 day delivery." at bounding box center [1181, 230] width 302 height 82
type input "7.44"
type input "3.64"
type input "6.12"
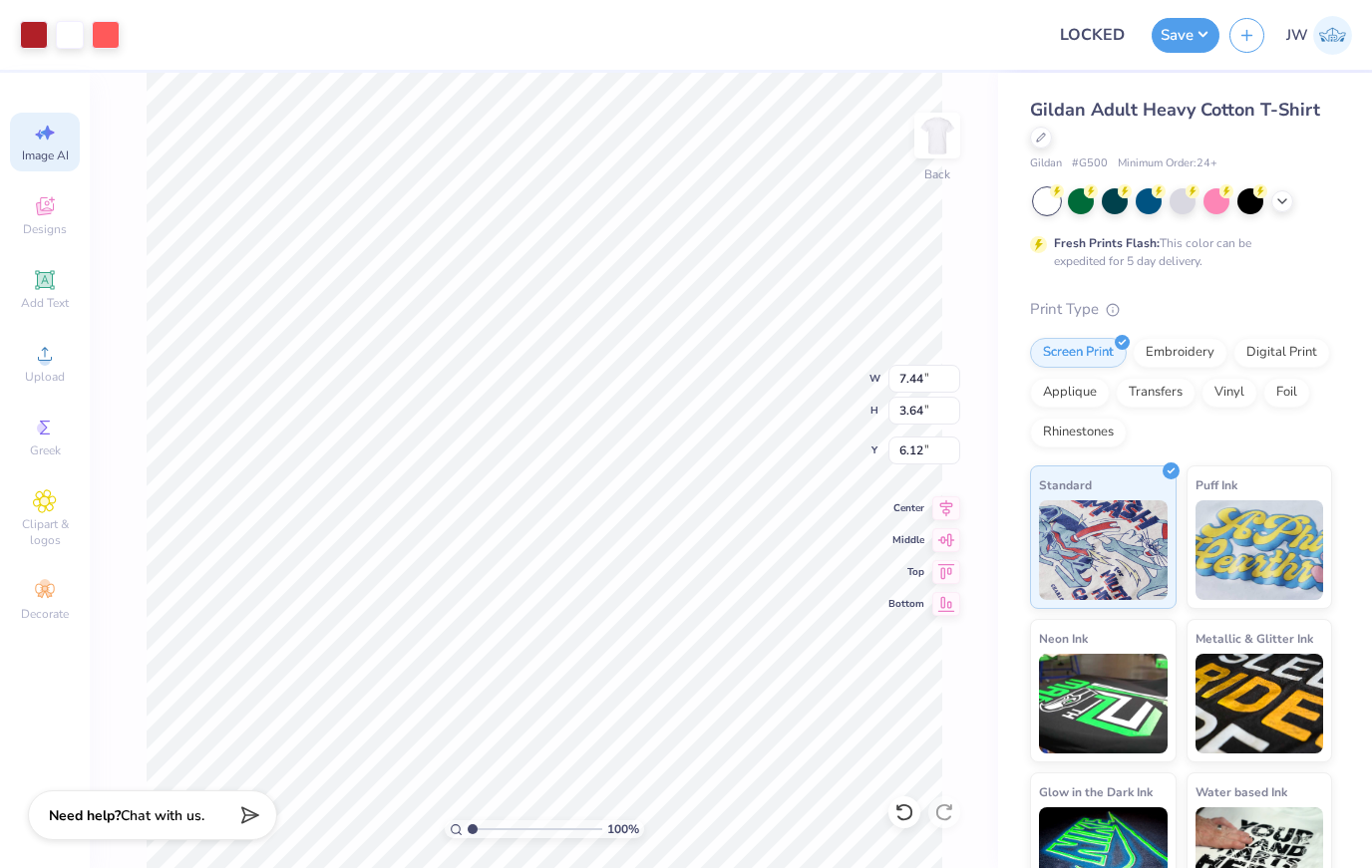
type input "6.83"
type input "3.34"
type input "3.80"
type input "6.37"
type input "3.11"
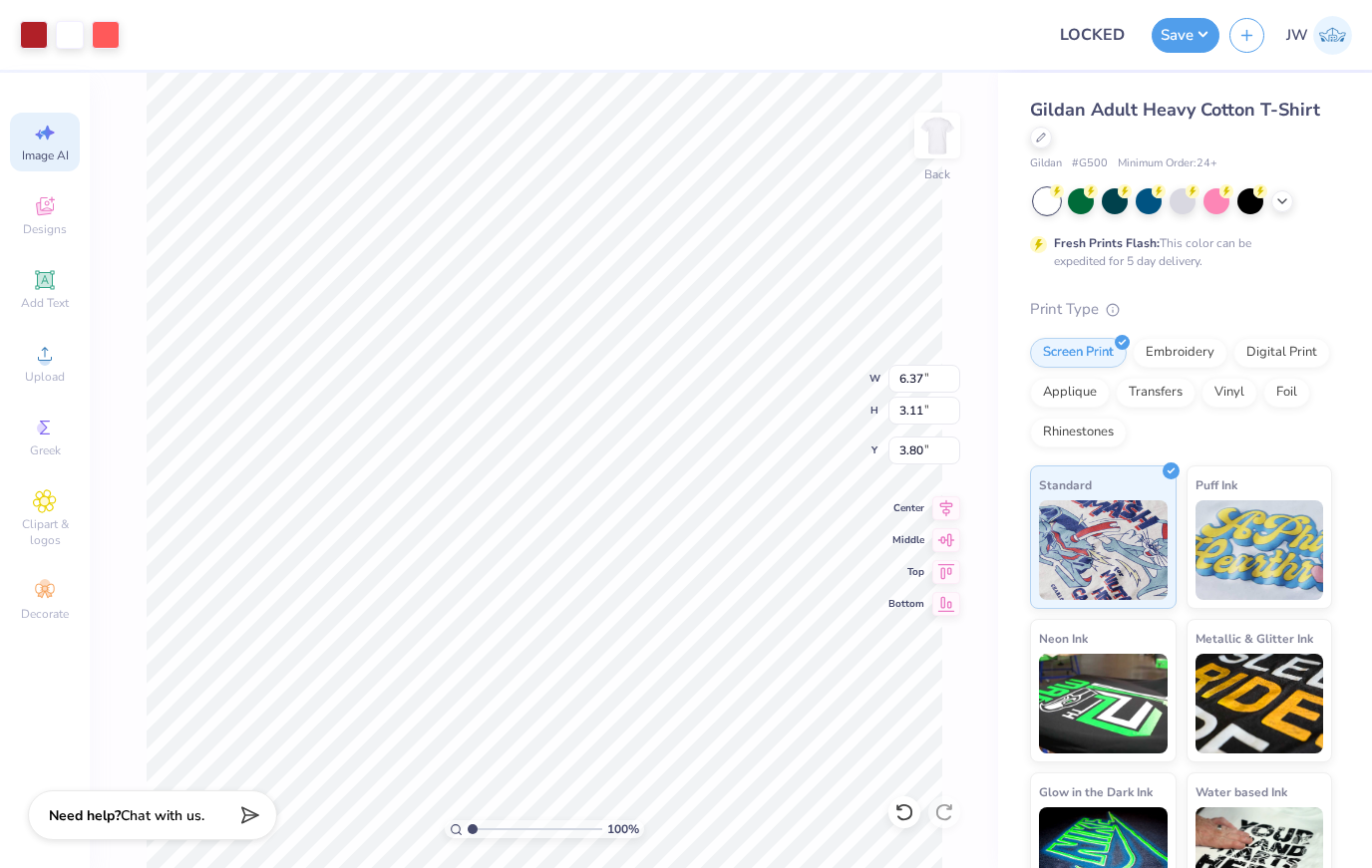
type input "5.00"
type input "2.44"
click at [909, 816] on icon at bounding box center [904, 813] width 20 height 20
type input "3.80"
click at [909, 816] on icon at bounding box center [904, 813] width 20 height 20
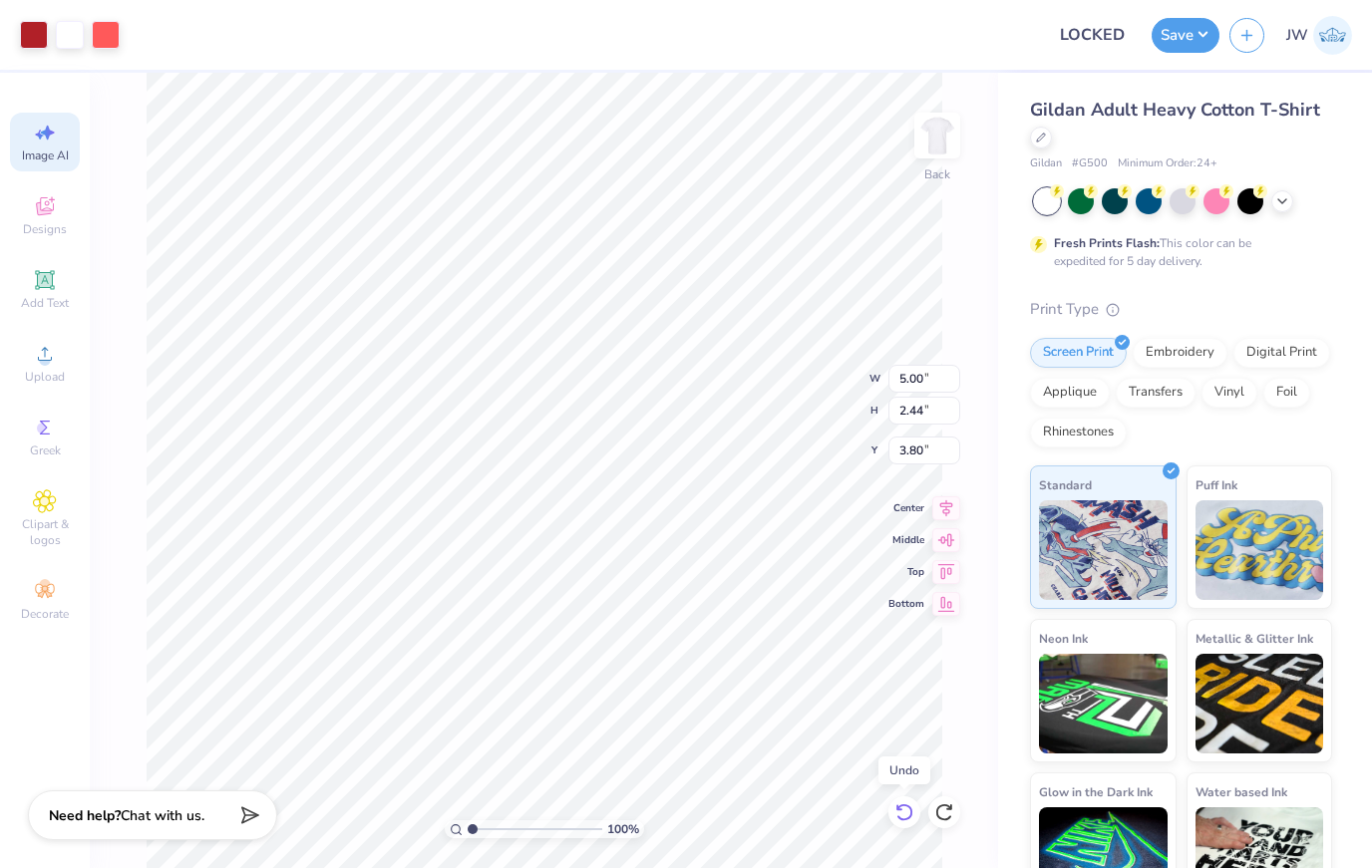
type input "6.37"
type input "3.11"
click at [909, 816] on icon at bounding box center [904, 813] width 20 height 20
type input "6.83"
type input "3.34"
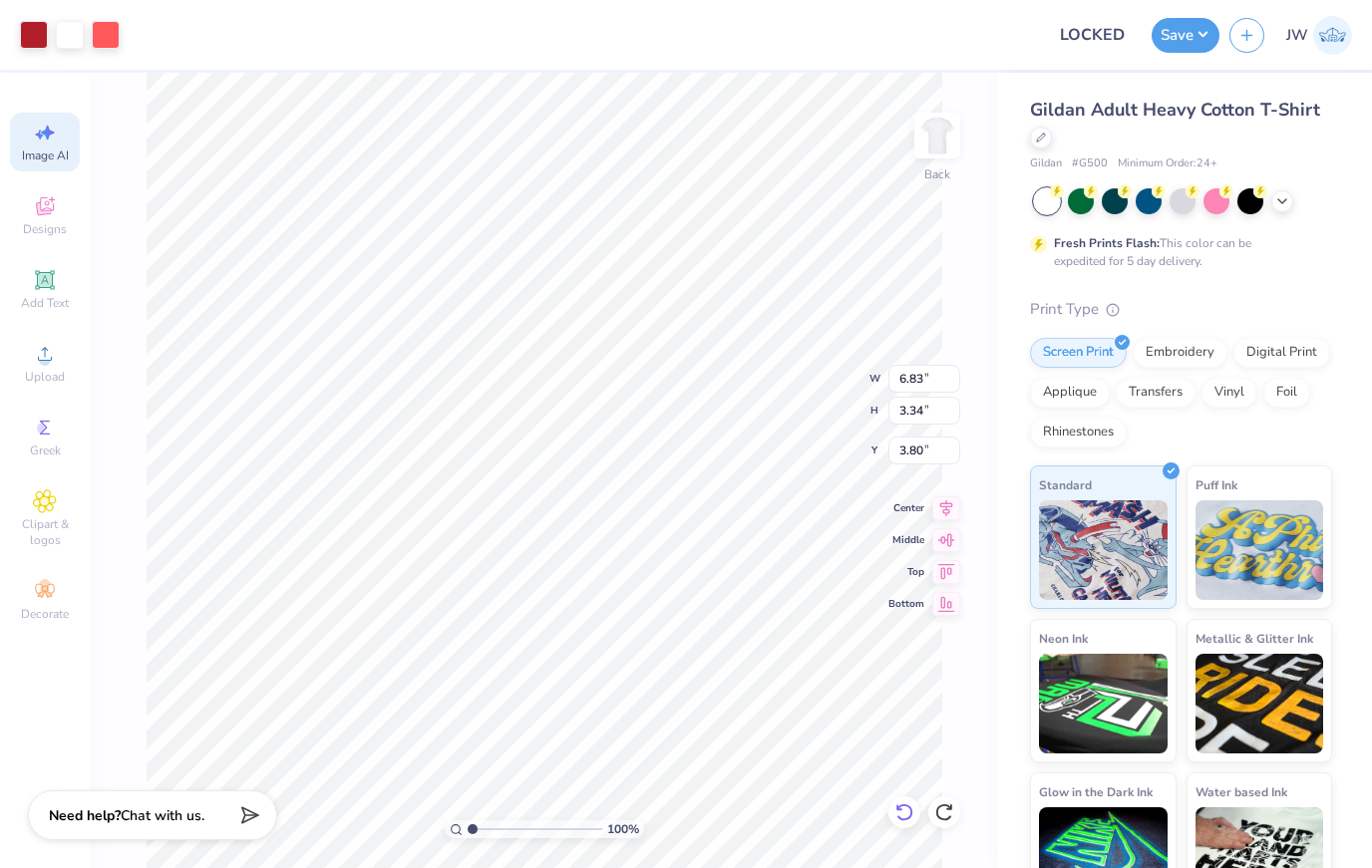
click at [907, 820] on icon at bounding box center [904, 813] width 20 height 20
click at [949, 813] on icon at bounding box center [944, 813] width 20 height 20
type input "3.80"
click at [949, 813] on icon at bounding box center [944, 813] width 20 height 20
type input "6.37"
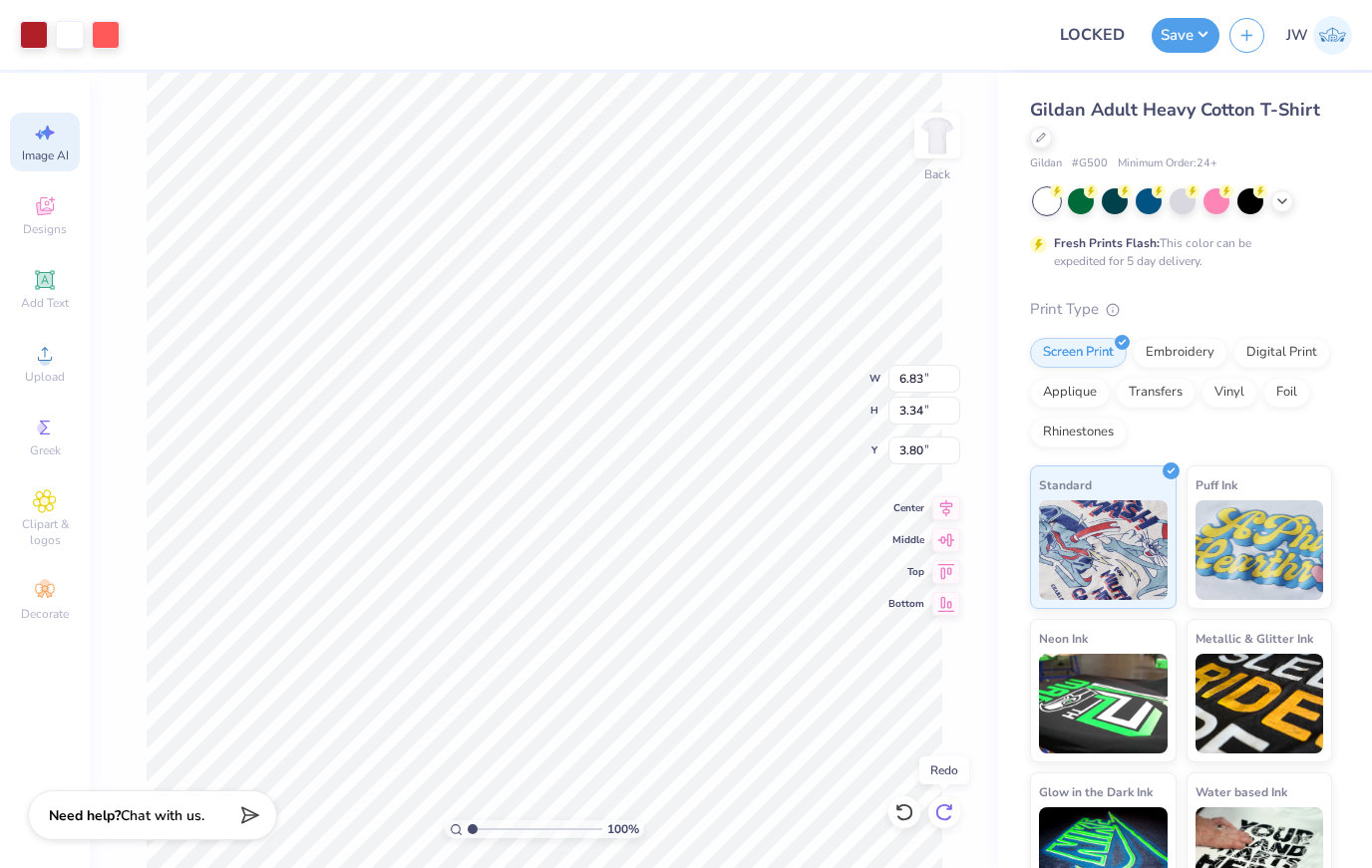
type input "3.11"
click at [1200, 35] on button "Save" at bounding box center [1186, 32] width 68 height 35
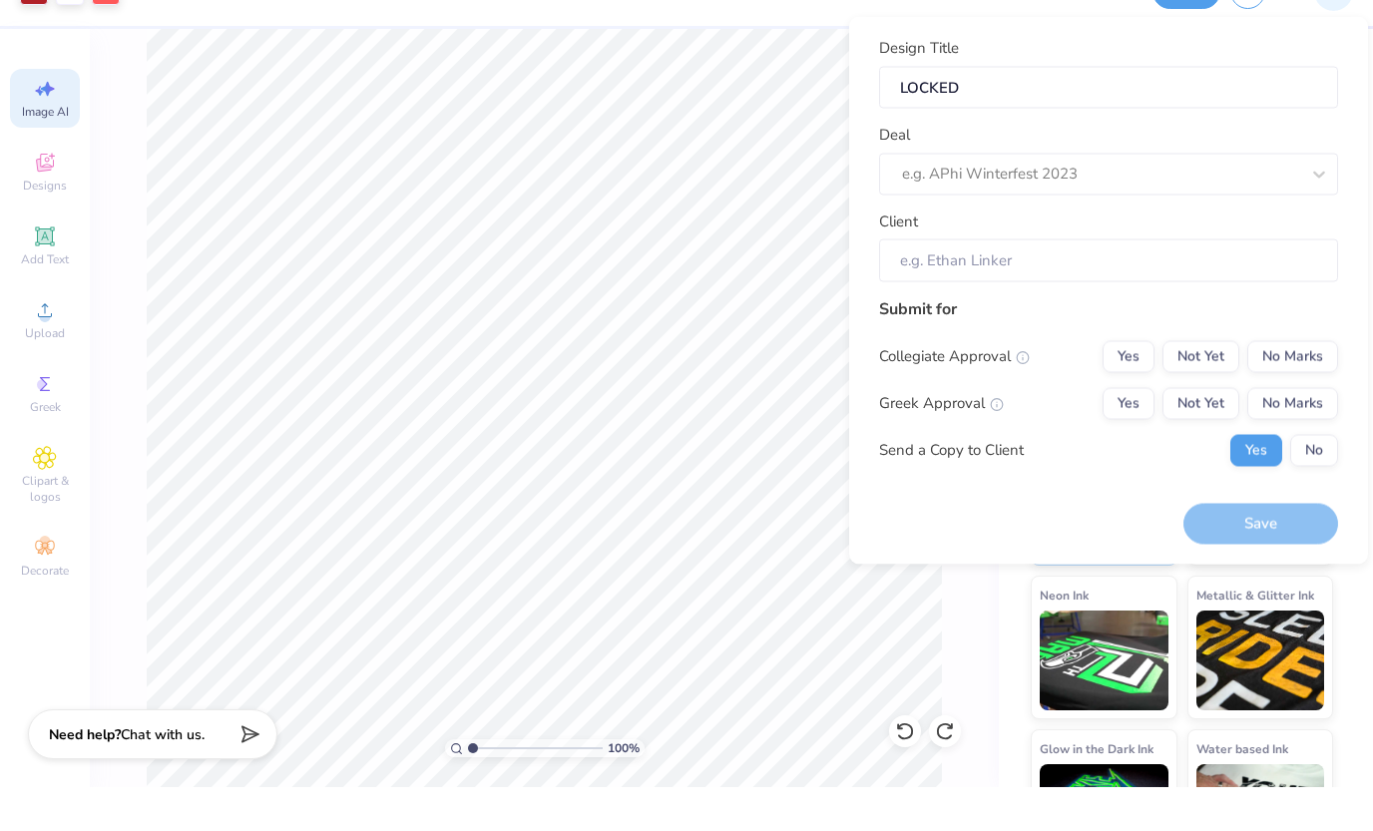
click at [1099, 473] on div "Submit for Collegiate Approval Yes Not Yet No Marks Greek Approval Yes Not Yet …" at bounding box center [1108, 432] width 459 height 185
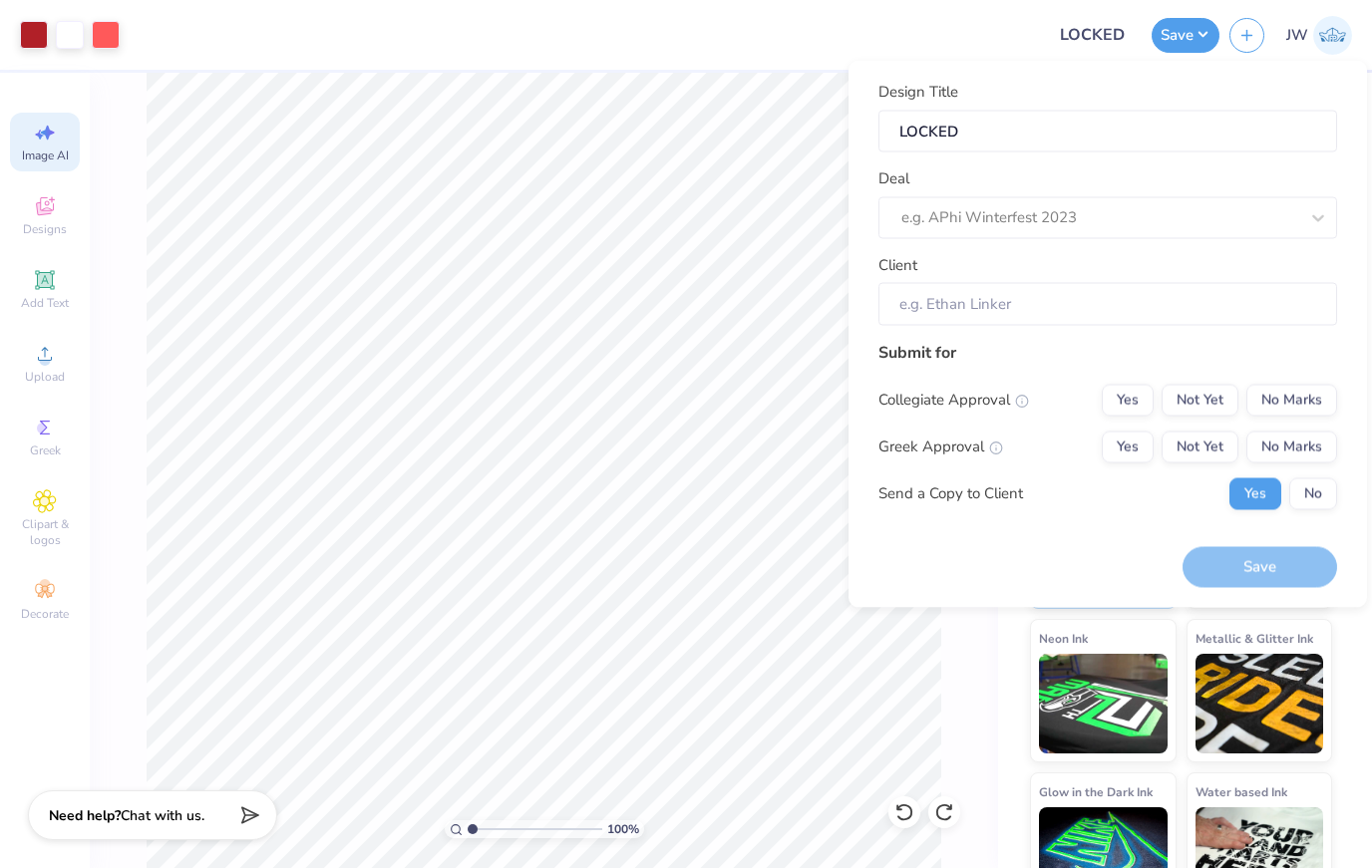
click at [1219, 302] on input "Client" at bounding box center [1107, 304] width 459 height 43
click at [1249, 32] on icon "button" at bounding box center [1247, 32] width 17 height 17
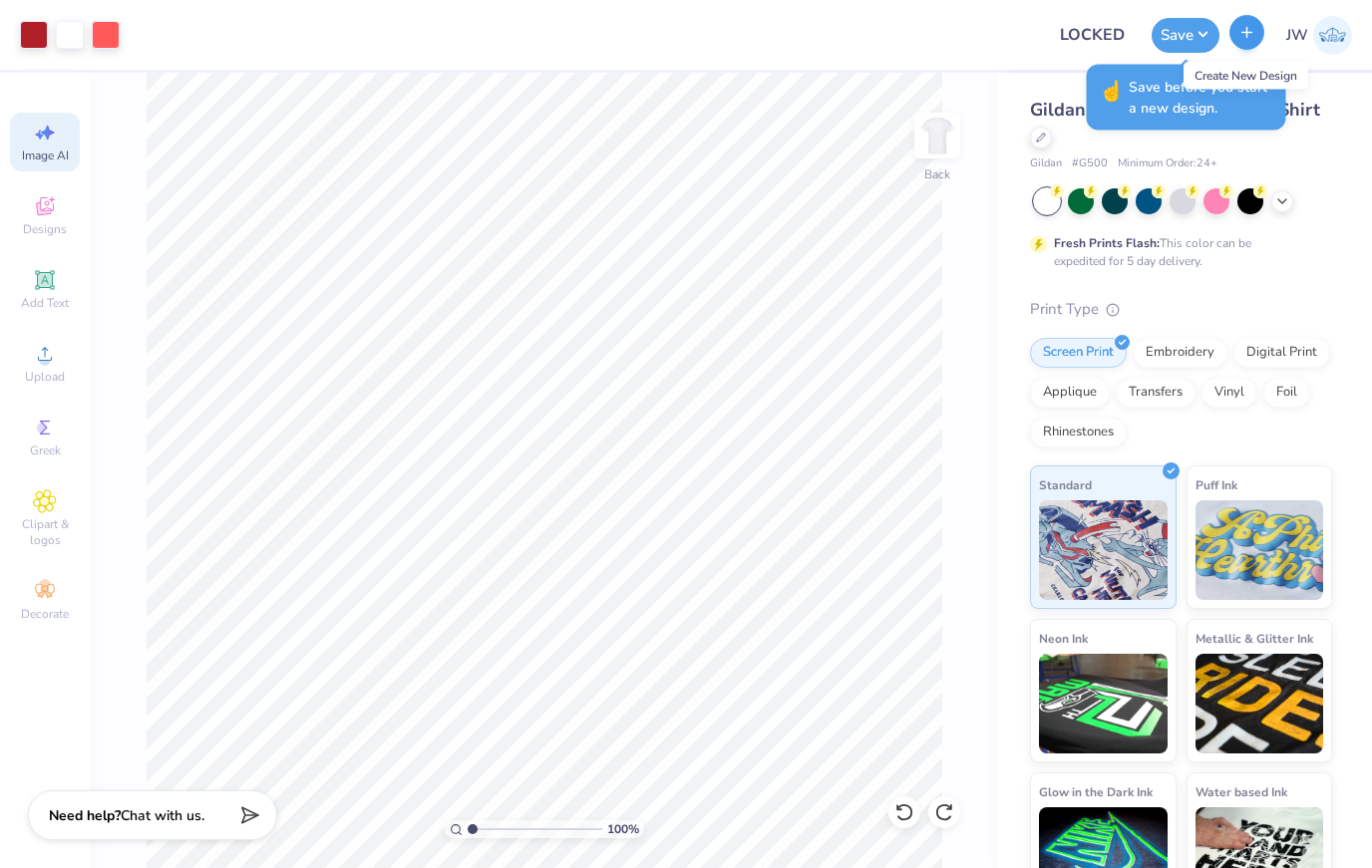
click at [1249, 25] on icon "button" at bounding box center [1247, 32] width 17 height 17
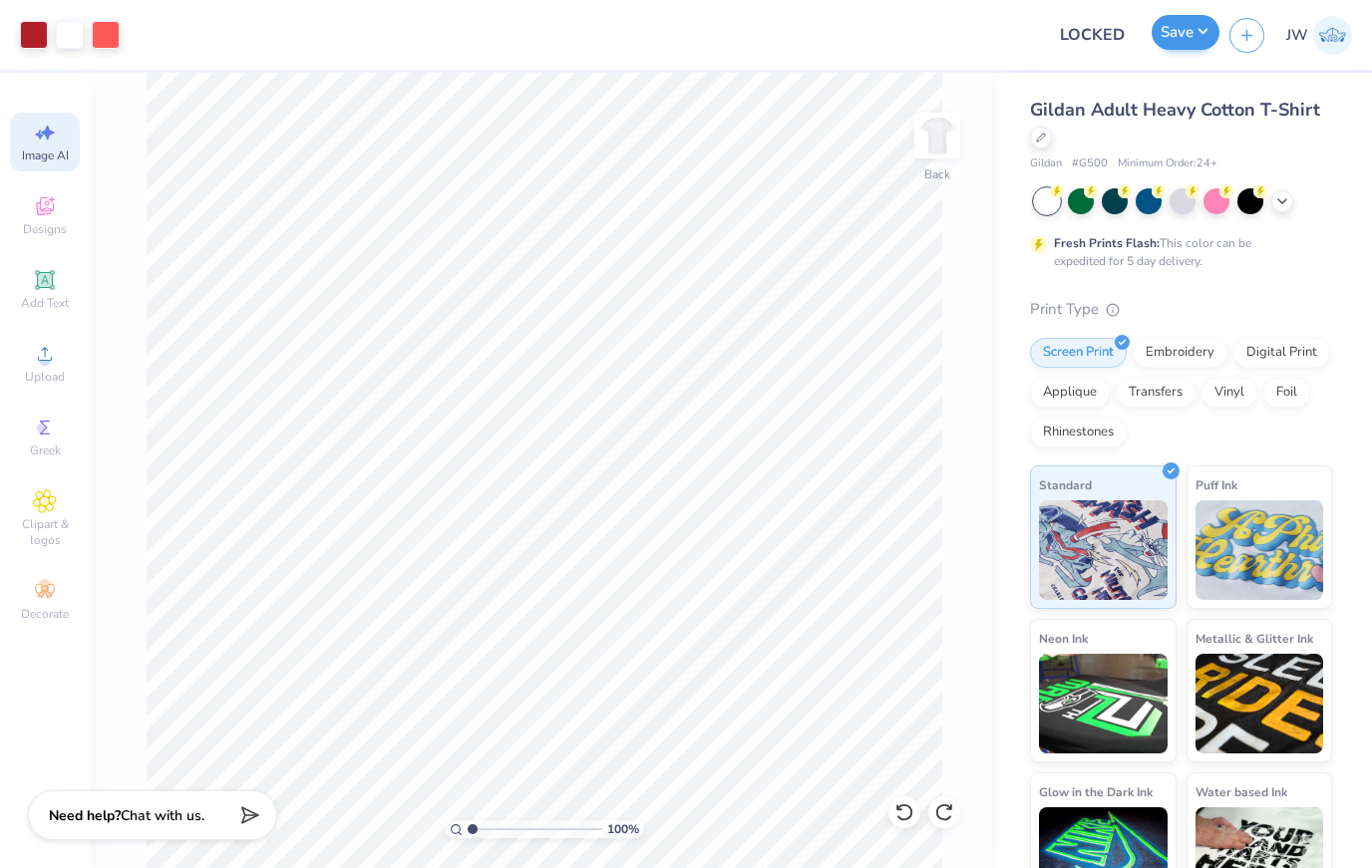
click at [1183, 26] on button "Save" at bounding box center [1186, 32] width 68 height 35
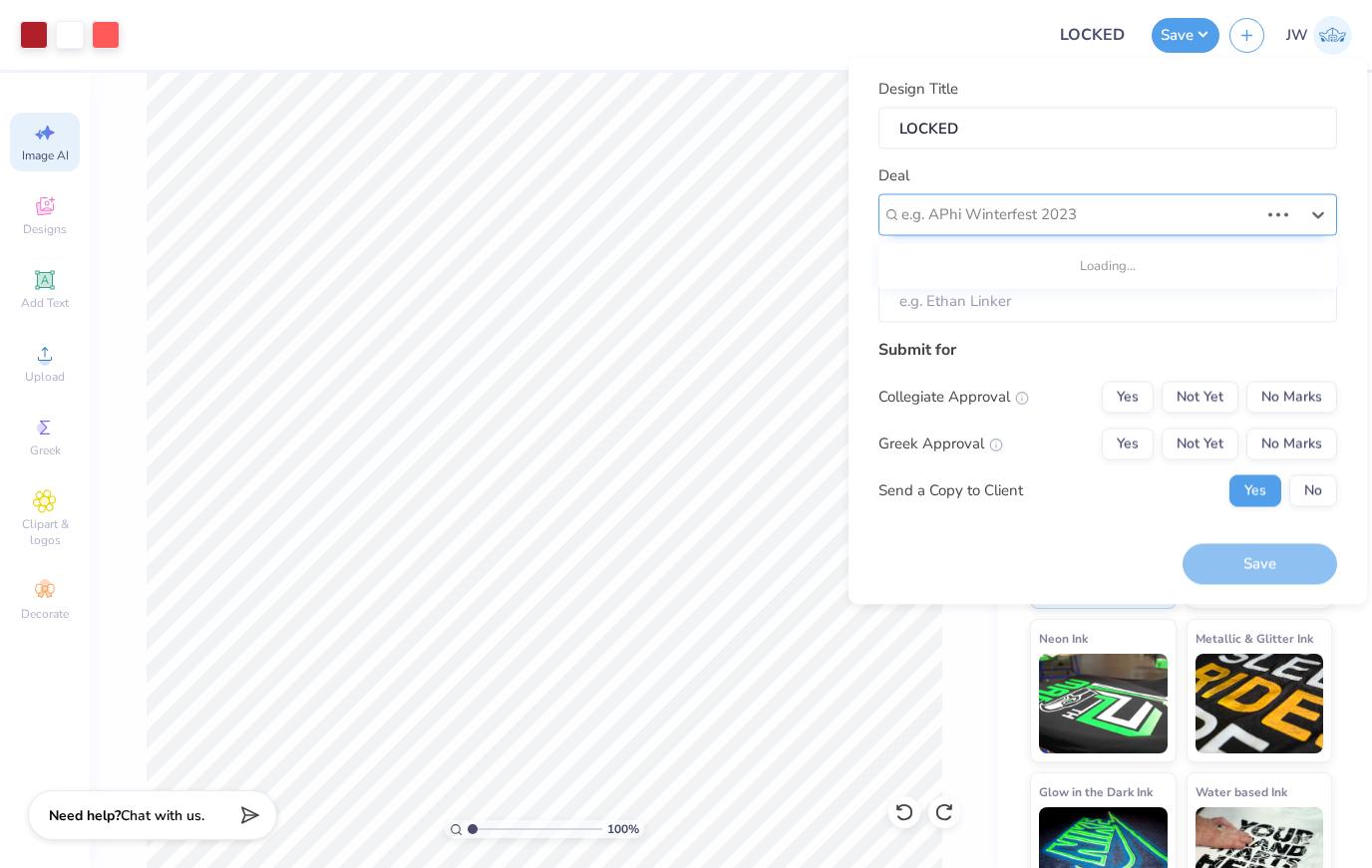
click at [1060, 235] on div "e.g. APhi Winterfest 2023" at bounding box center [1107, 215] width 459 height 42
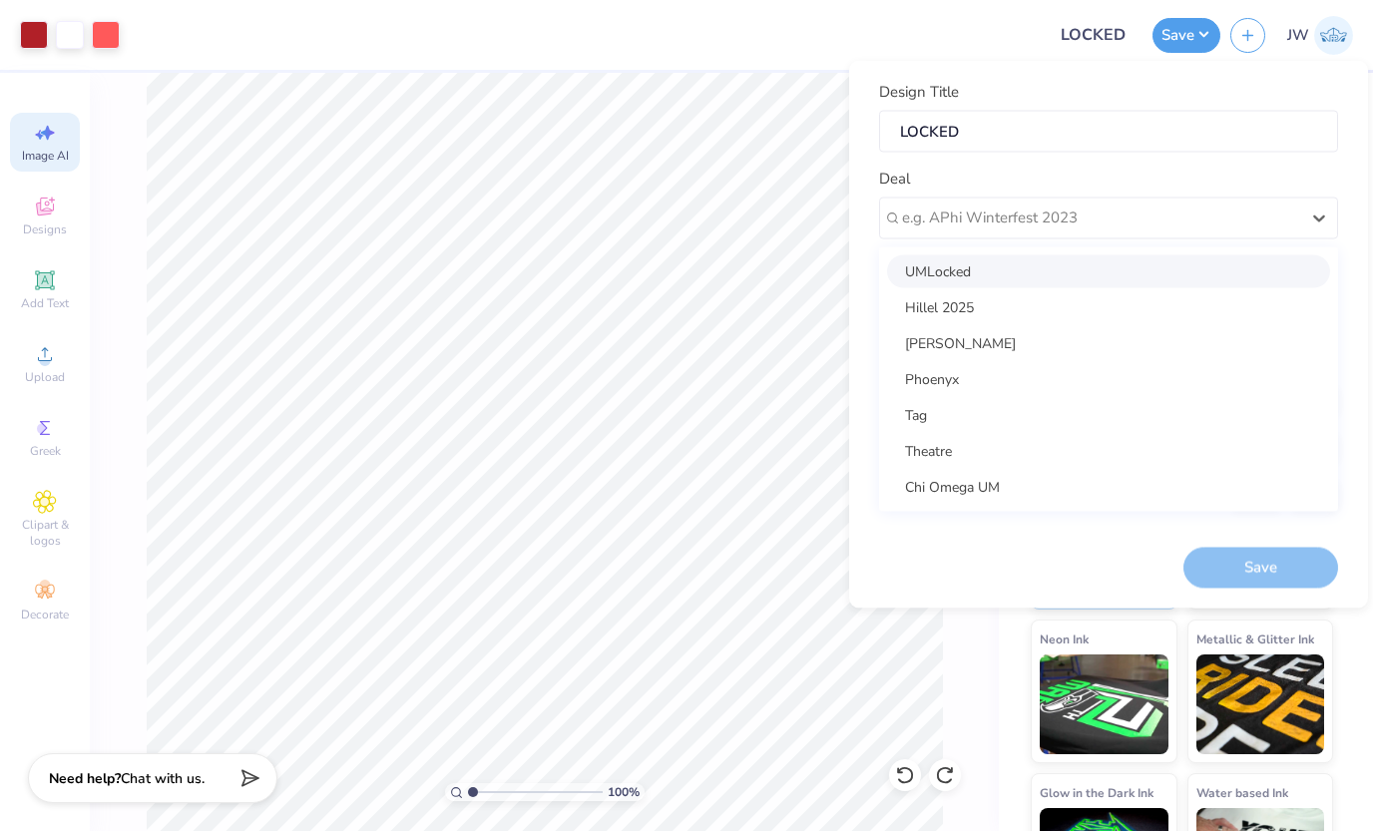
click at [1049, 261] on div "UMLocked" at bounding box center [1108, 271] width 443 height 33
type input "[PERSON_NAME]"
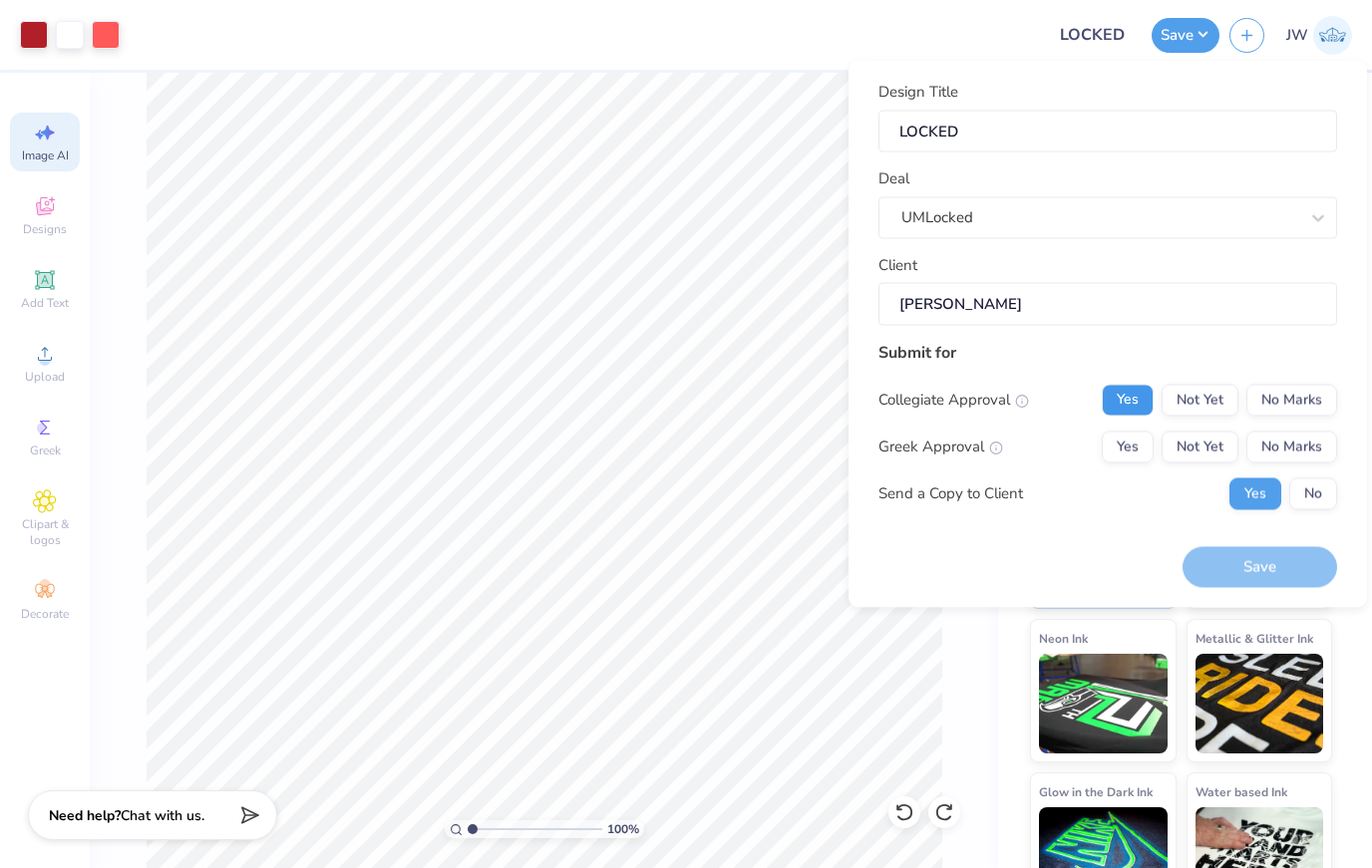
click at [1146, 398] on button "Yes" at bounding box center [1128, 400] width 52 height 32
click at [1166, 457] on button "Not Yet" at bounding box center [1200, 446] width 77 height 32
click at [1150, 455] on button "Yes" at bounding box center [1128, 446] width 52 height 32
click at [1293, 562] on button "Save" at bounding box center [1260, 567] width 155 height 41
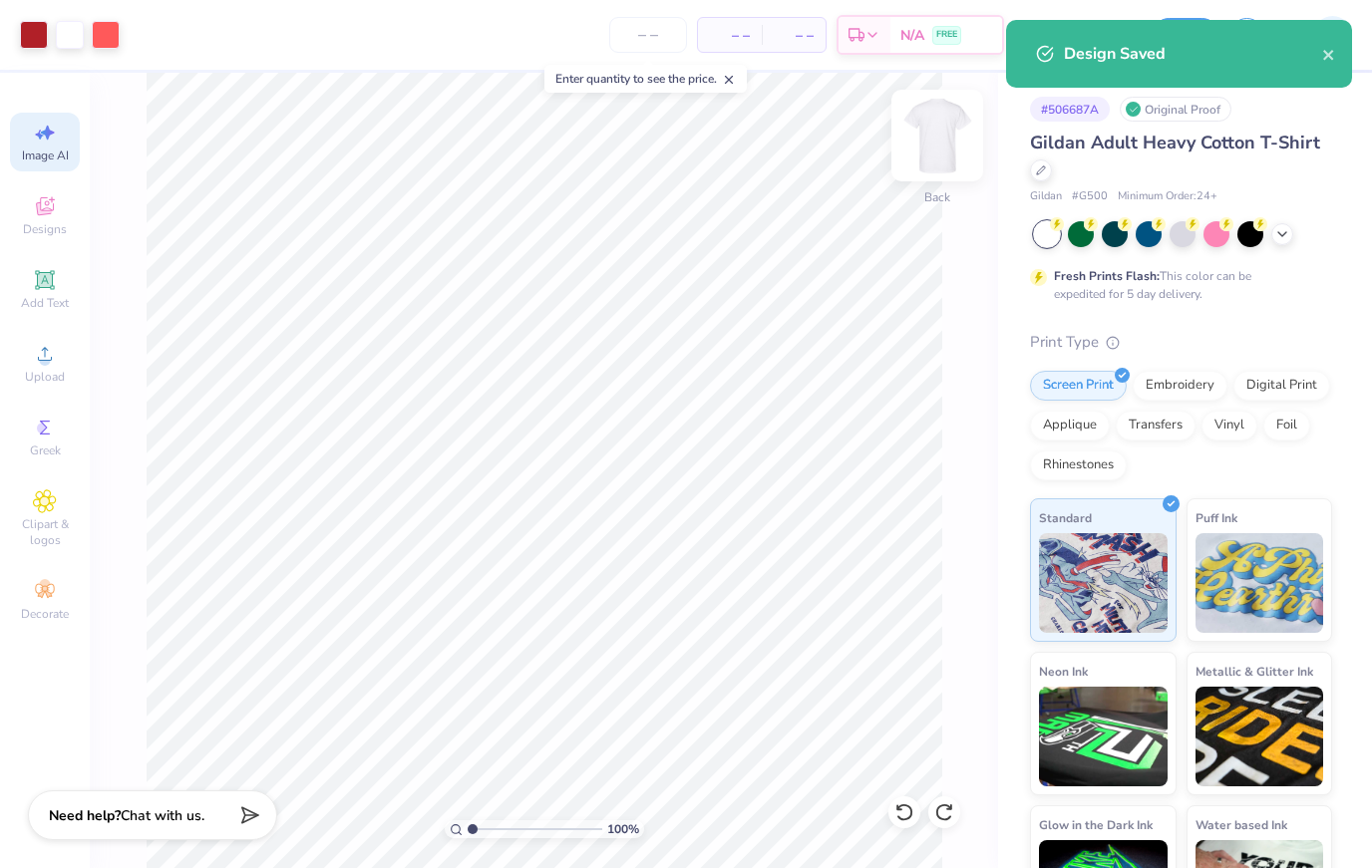
click at [947, 133] on img at bounding box center [937, 136] width 80 height 80
click at [926, 133] on img at bounding box center [937, 136] width 80 height 80
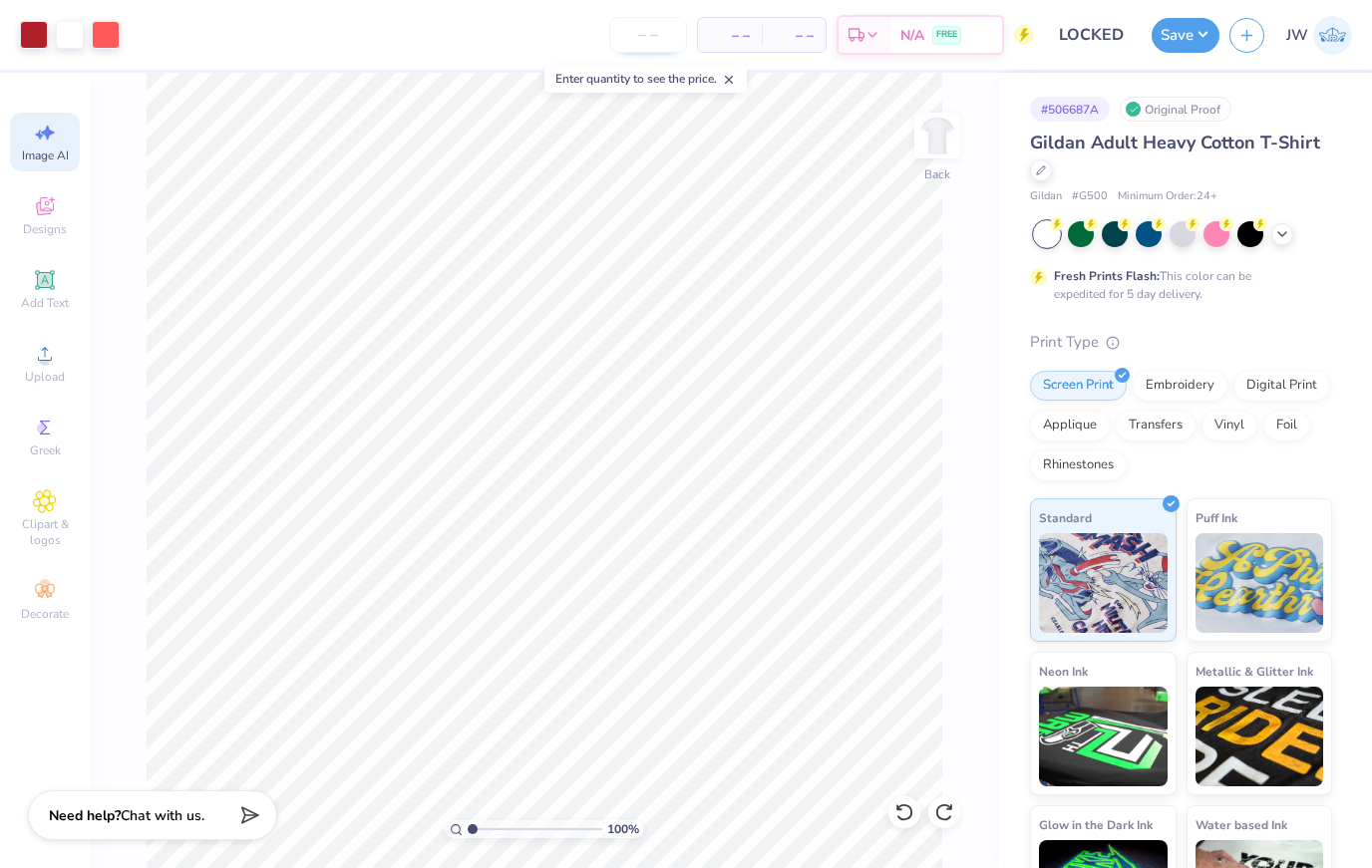
click at [662, 39] on input "number" at bounding box center [649, 35] width 78 height 36
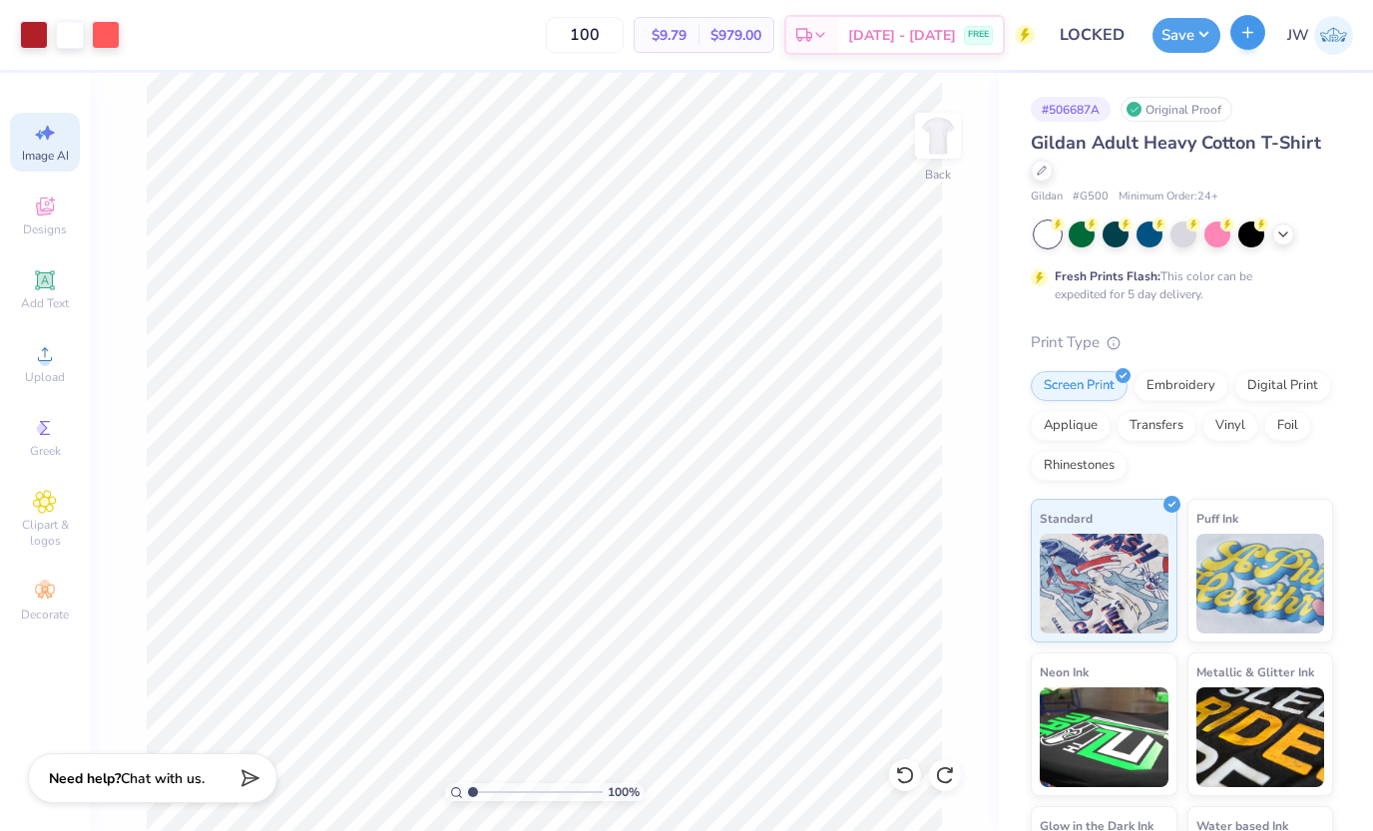
type input "100"
click at [1251, 41] on button "button" at bounding box center [1248, 32] width 35 height 35
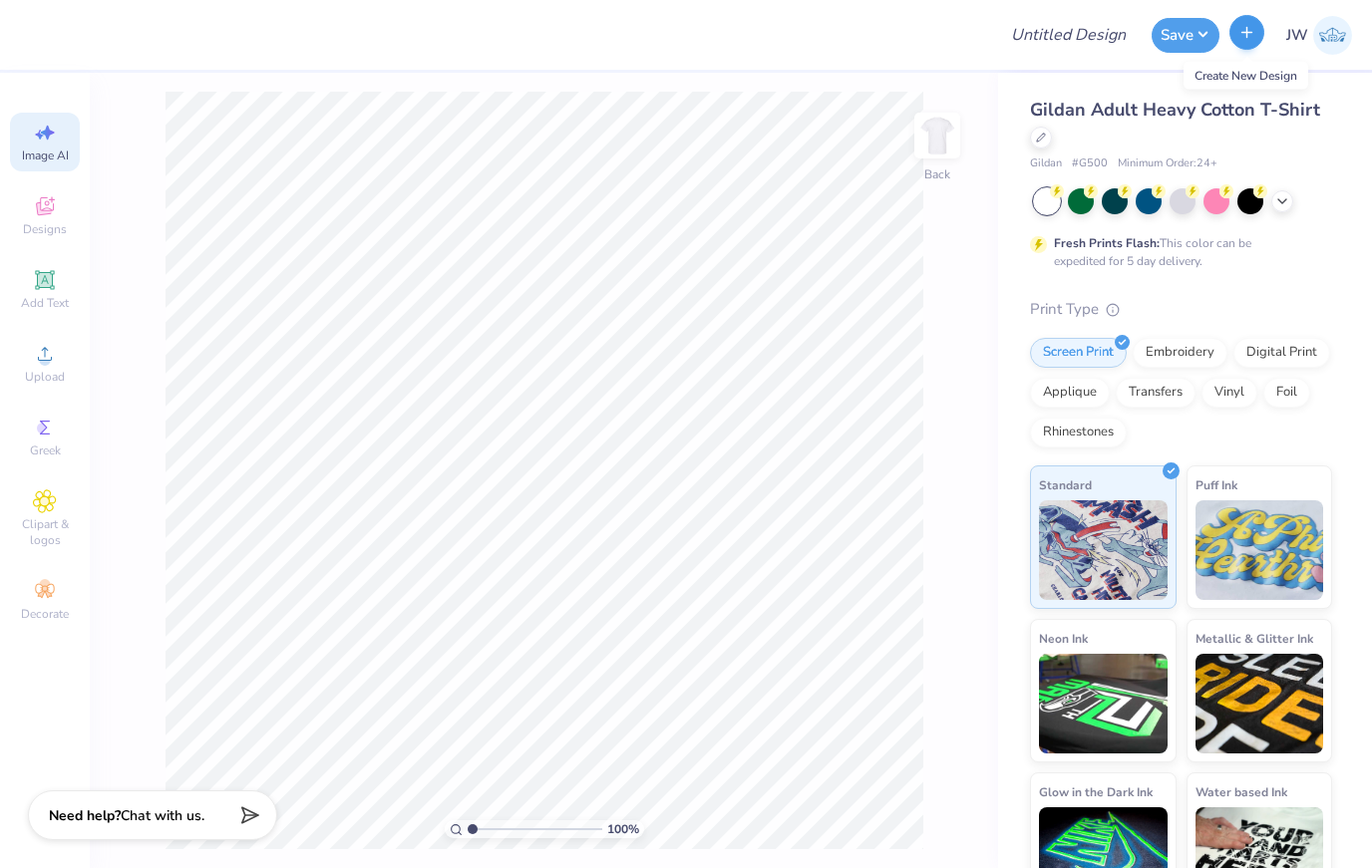
click at [1250, 41] on button "button" at bounding box center [1247, 32] width 35 height 35
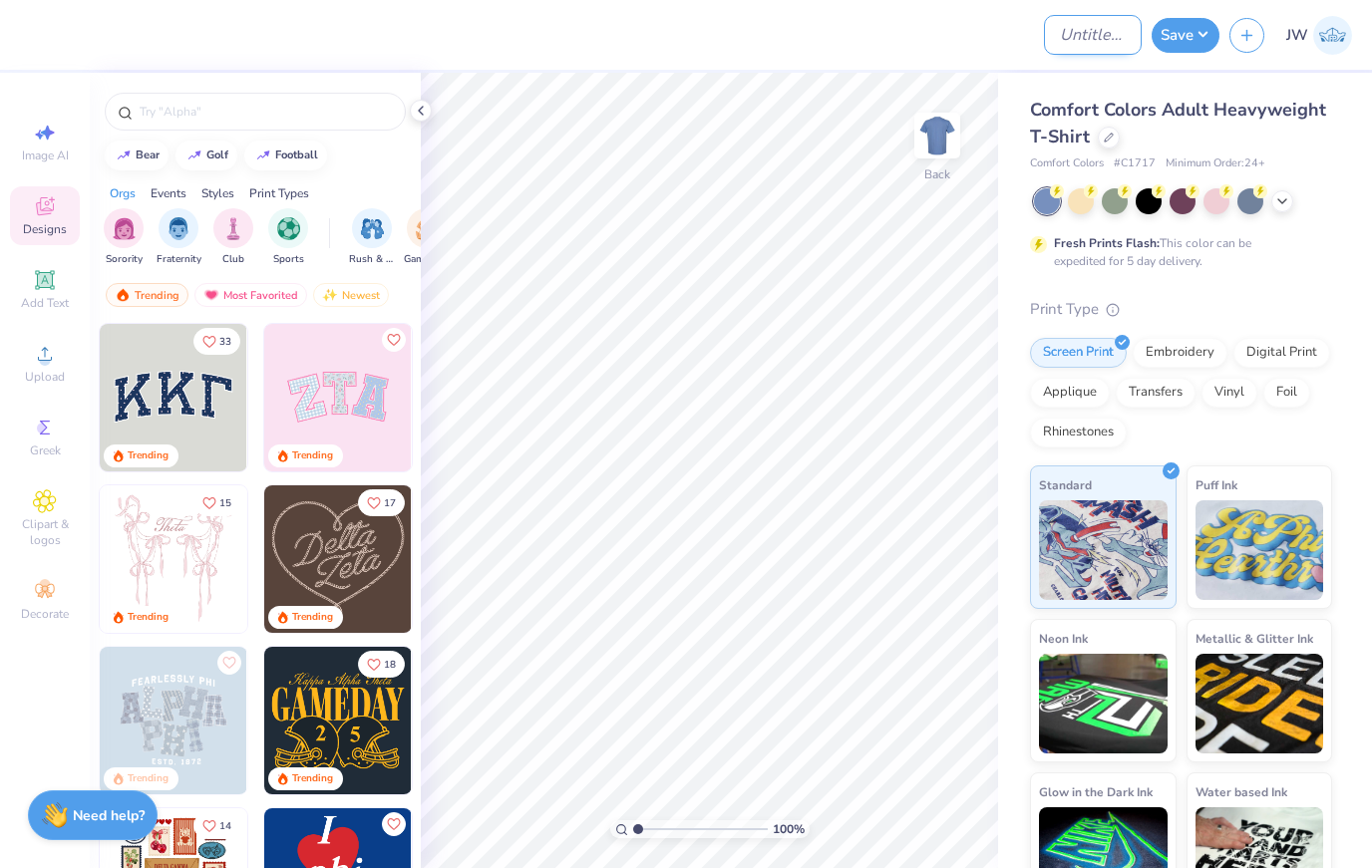
click at [1073, 24] on input "Design Title" at bounding box center [1093, 35] width 98 height 40
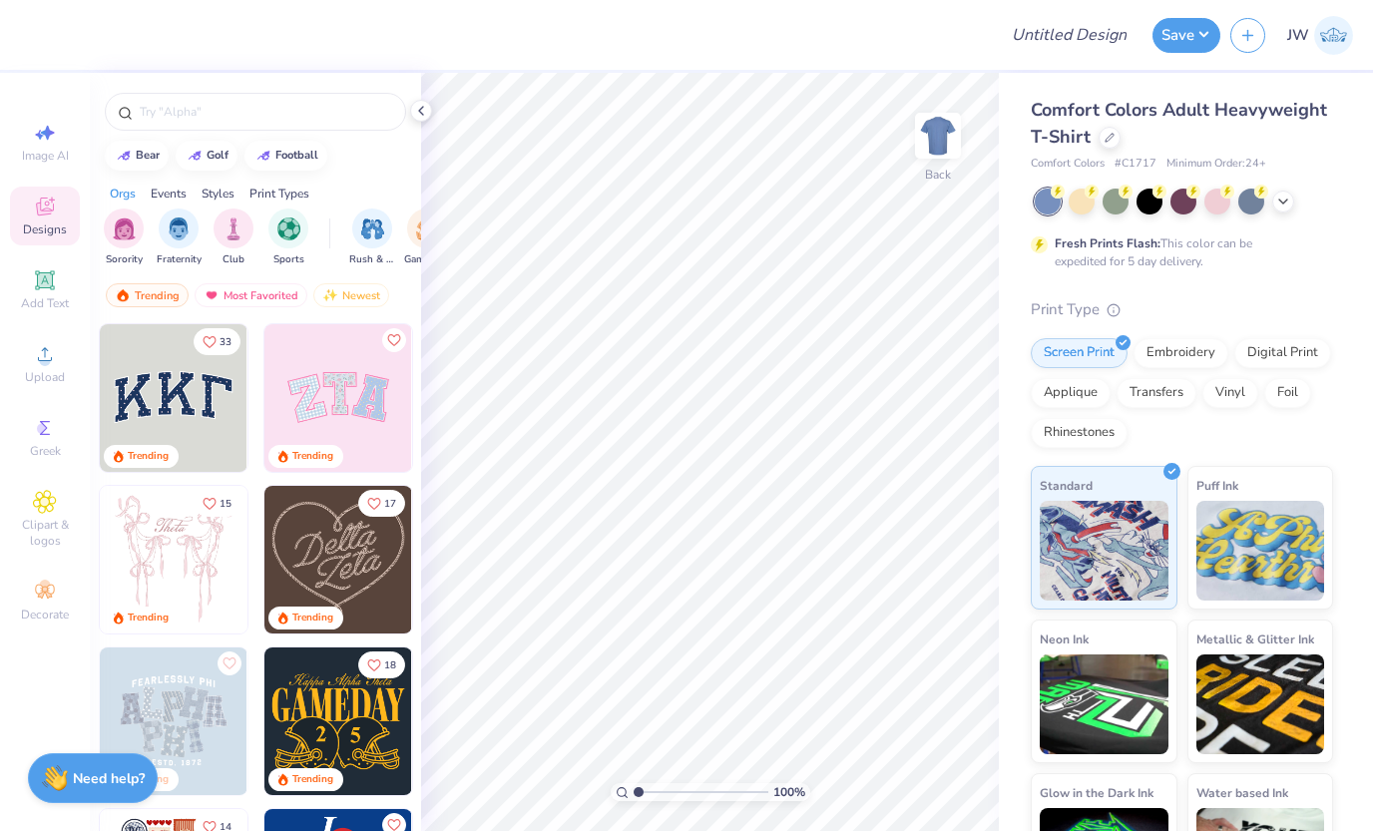
click at [1288, 67] on div "Save JW" at bounding box center [1263, 35] width 221 height 70
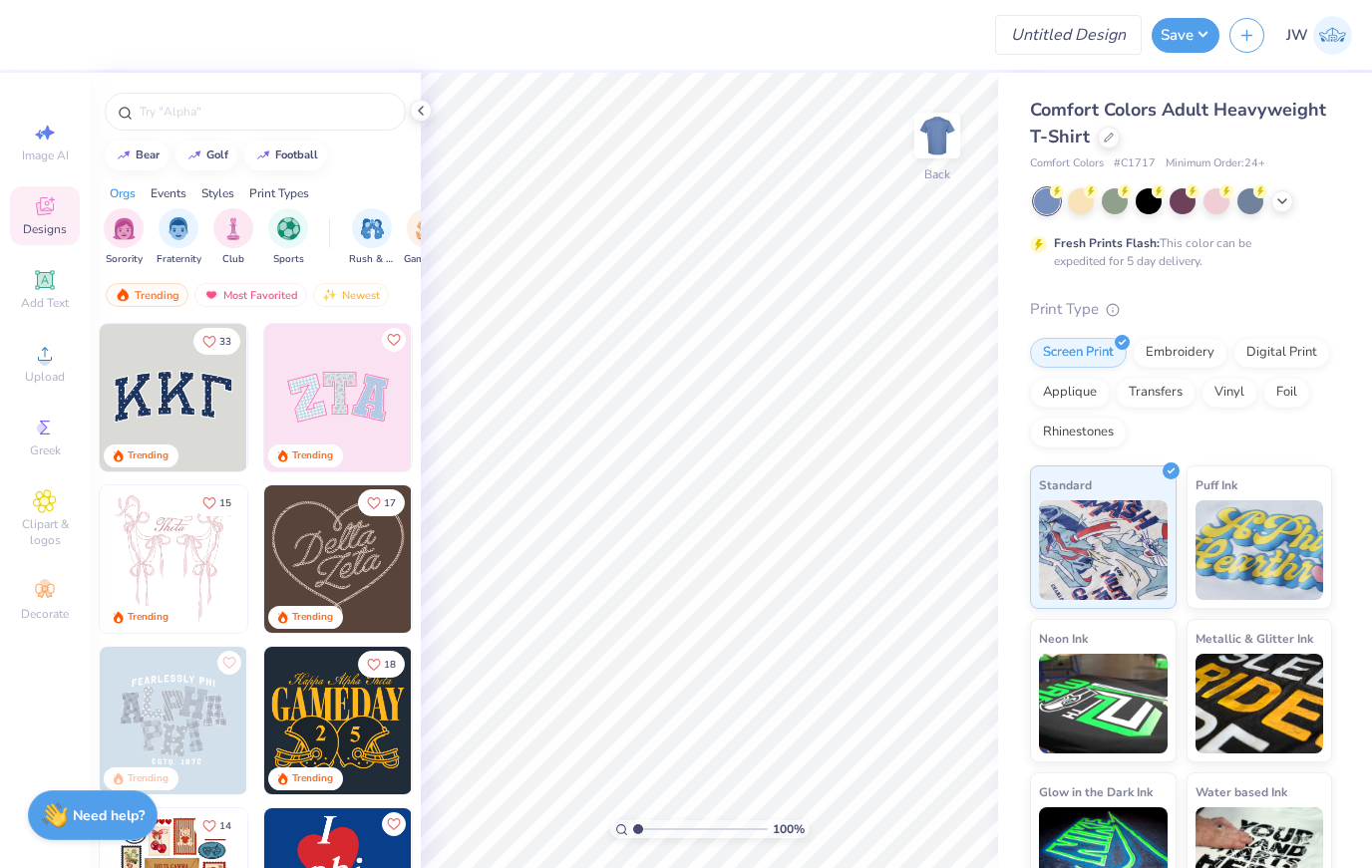
click at [1091, 38] on input "Design Title" at bounding box center [1068, 35] width 147 height 40
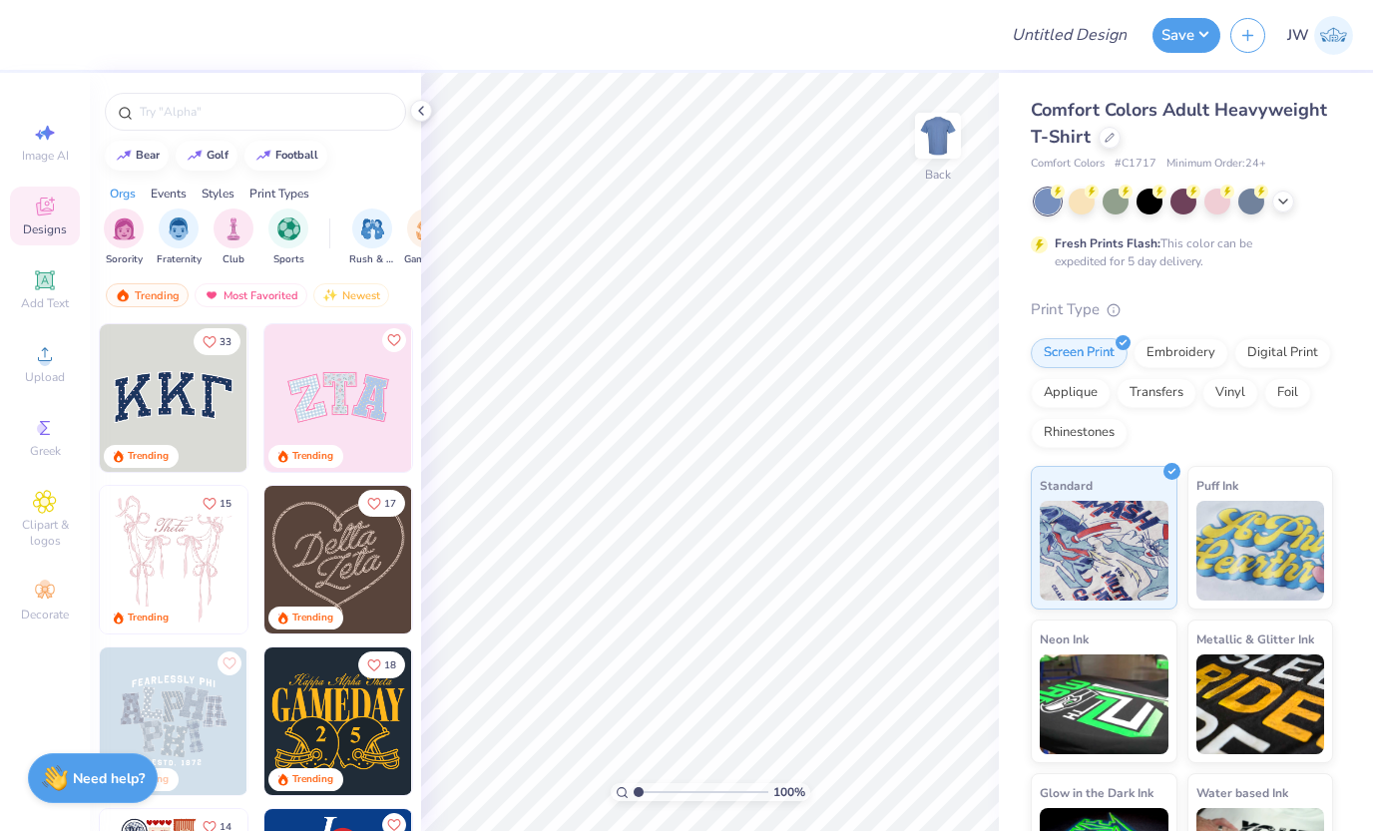
click at [1328, 29] on img at bounding box center [1334, 35] width 39 height 39
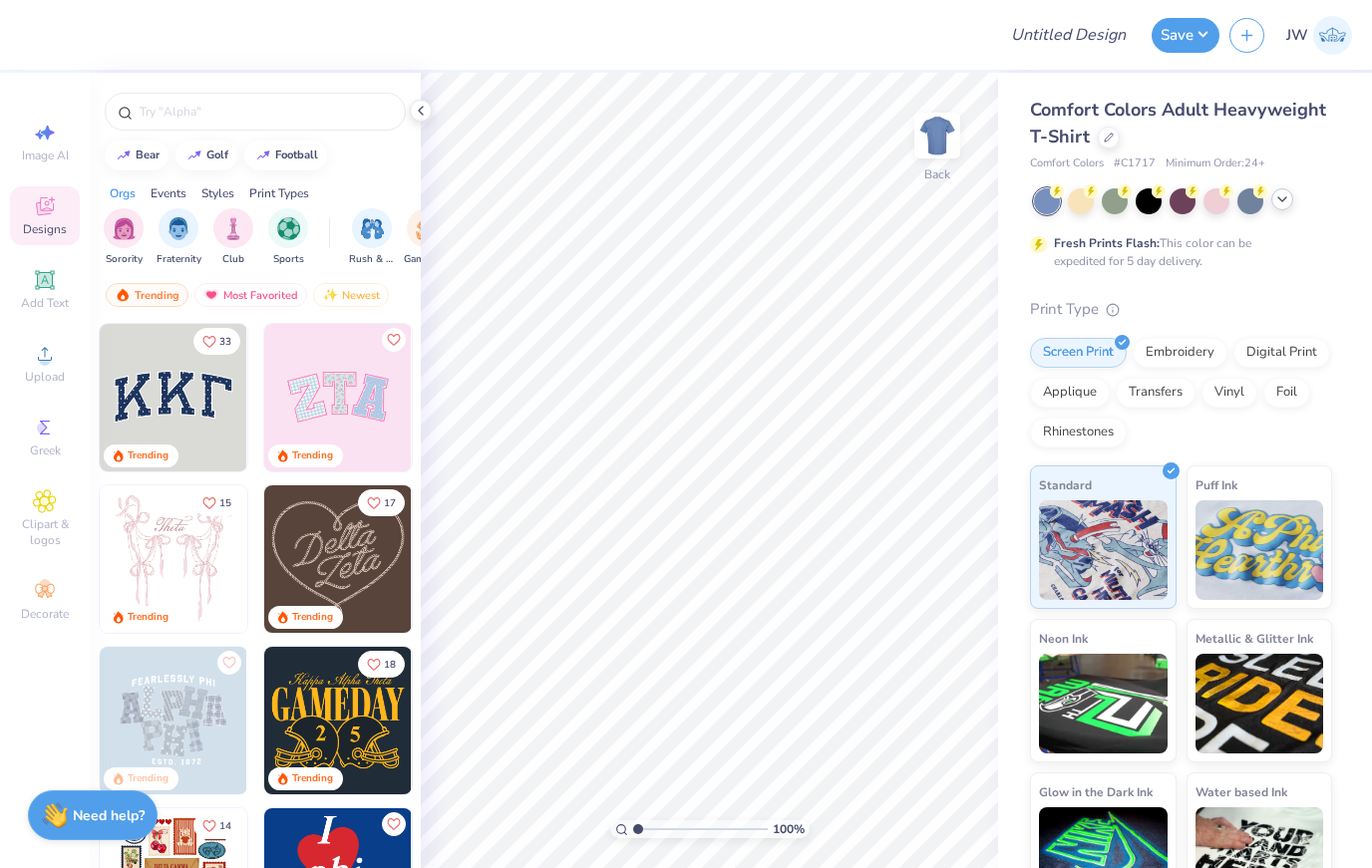
click at [1273, 200] on div at bounding box center [1283, 200] width 22 height 22
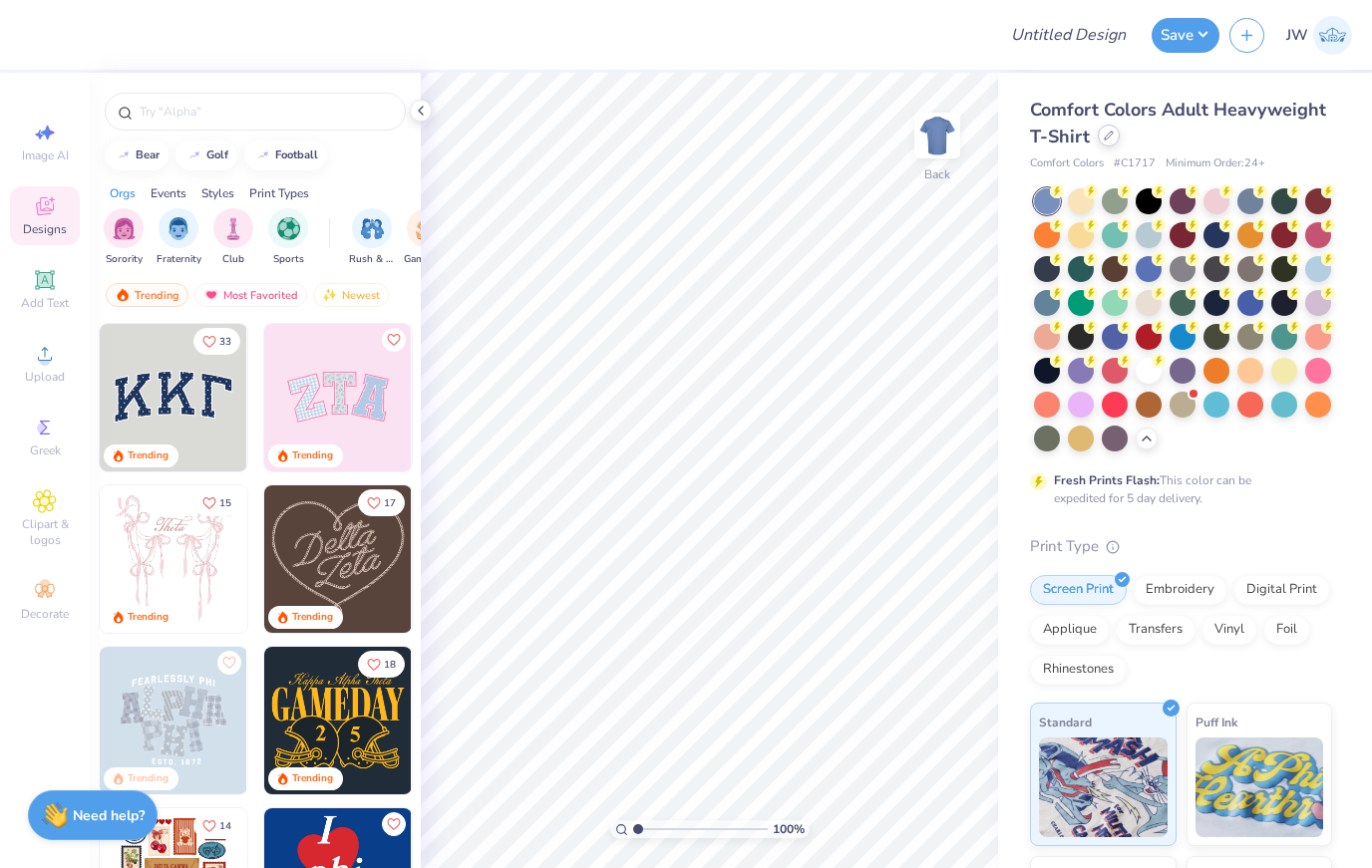
click at [1118, 139] on div at bounding box center [1109, 136] width 22 height 22
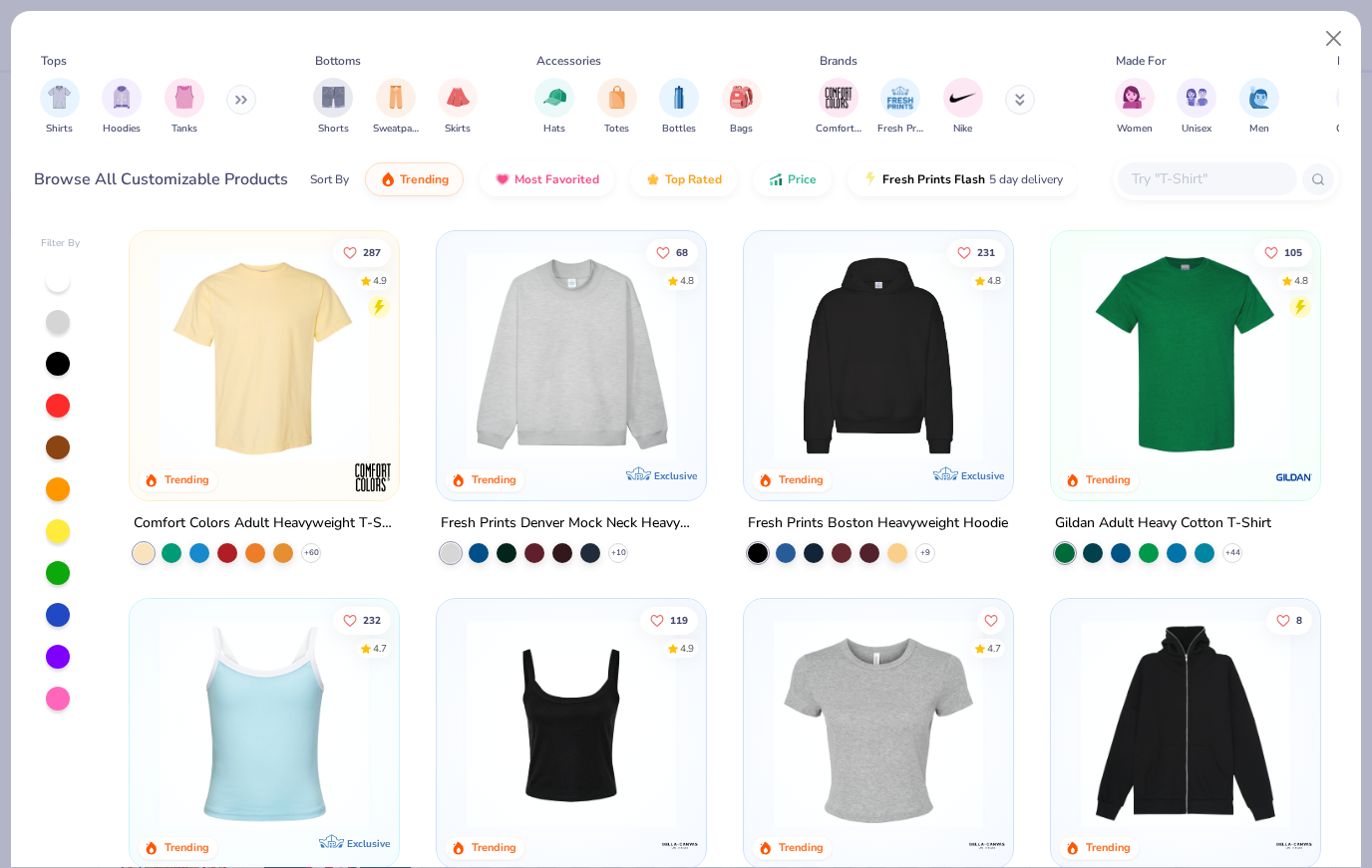
click at [362, 436] on img at bounding box center [265, 357] width 230 height 210
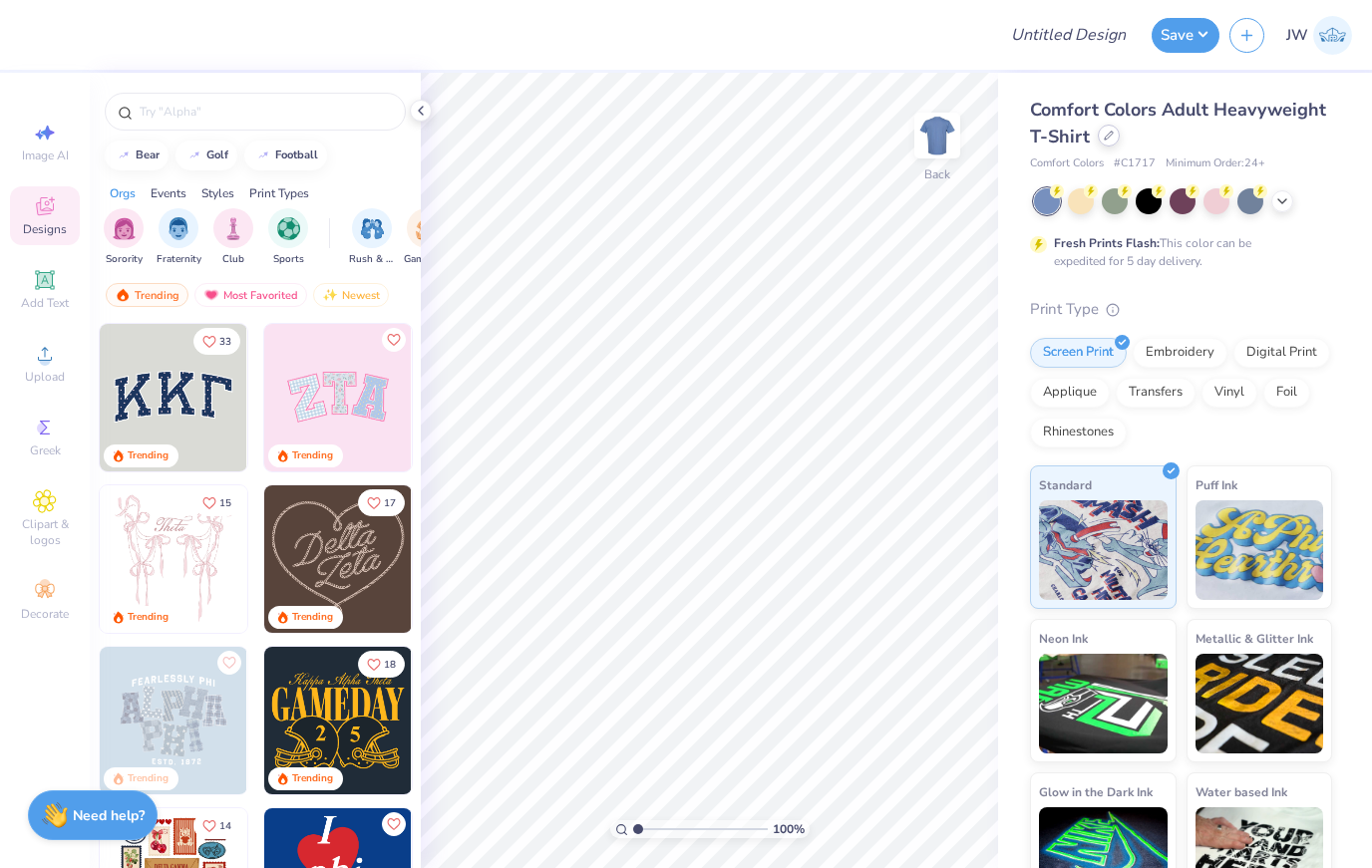
click at [1105, 139] on icon at bounding box center [1109, 136] width 10 height 10
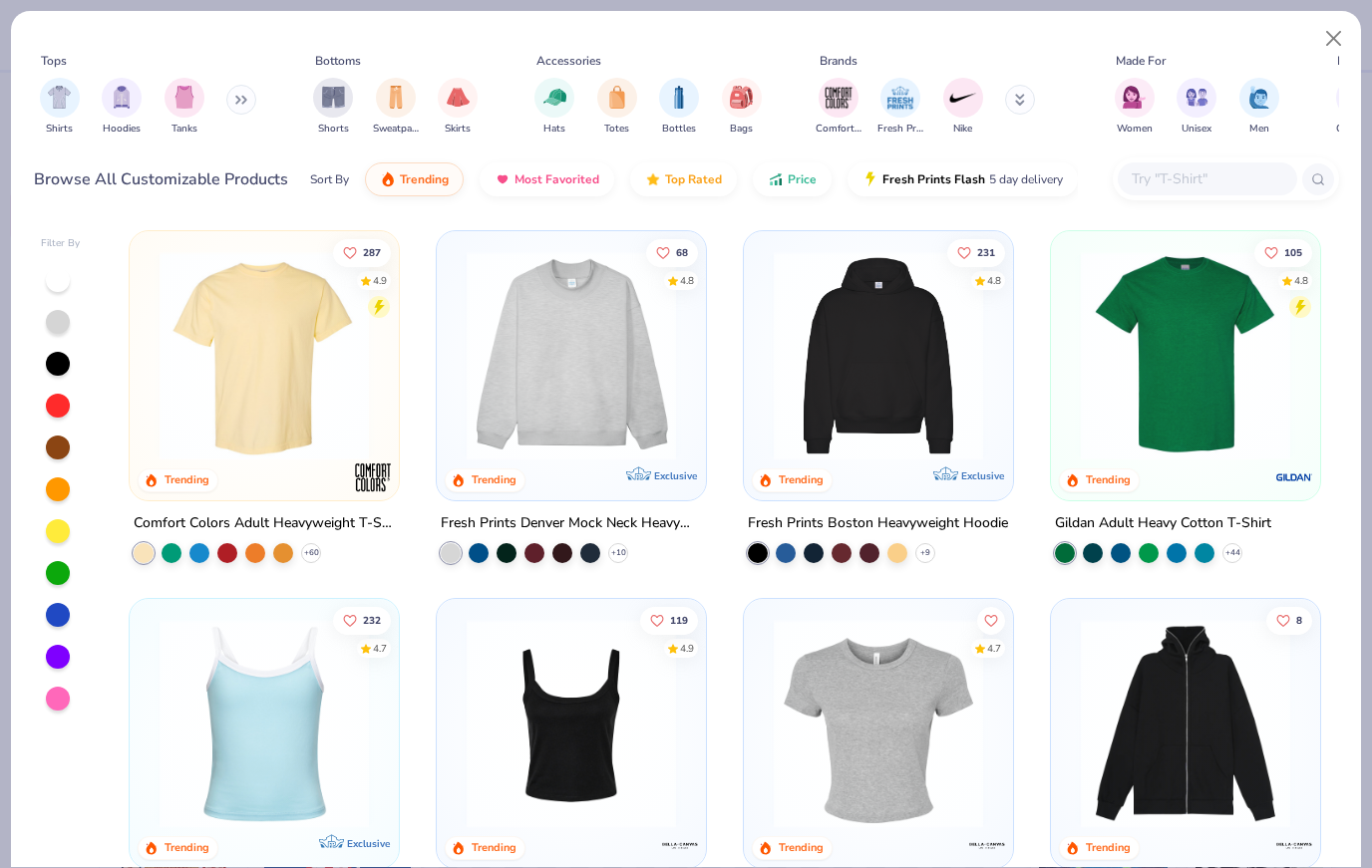
click at [1230, 360] on img at bounding box center [1186, 357] width 230 height 210
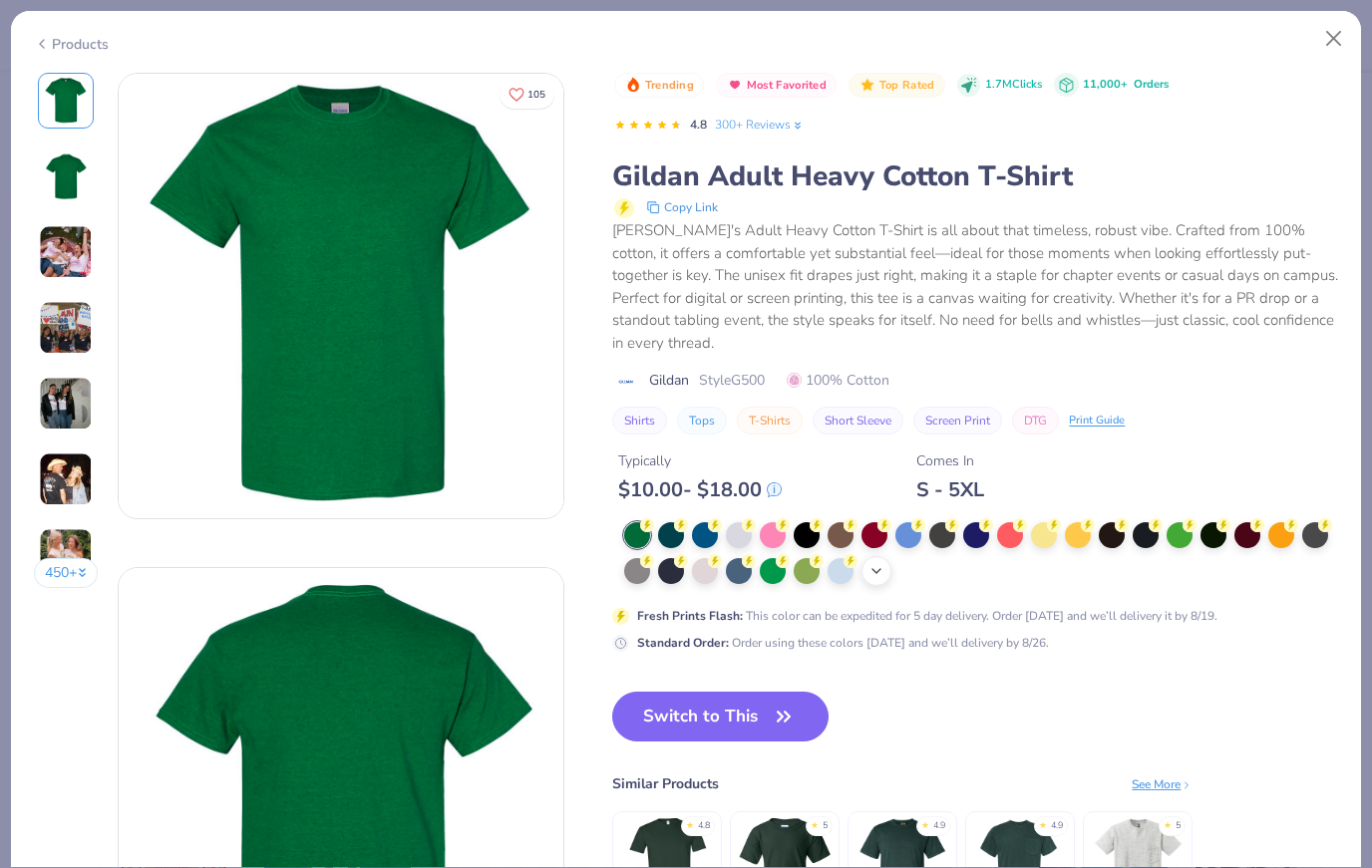
click at [878, 560] on div "+ 22" at bounding box center [876, 571] width 30 height 30
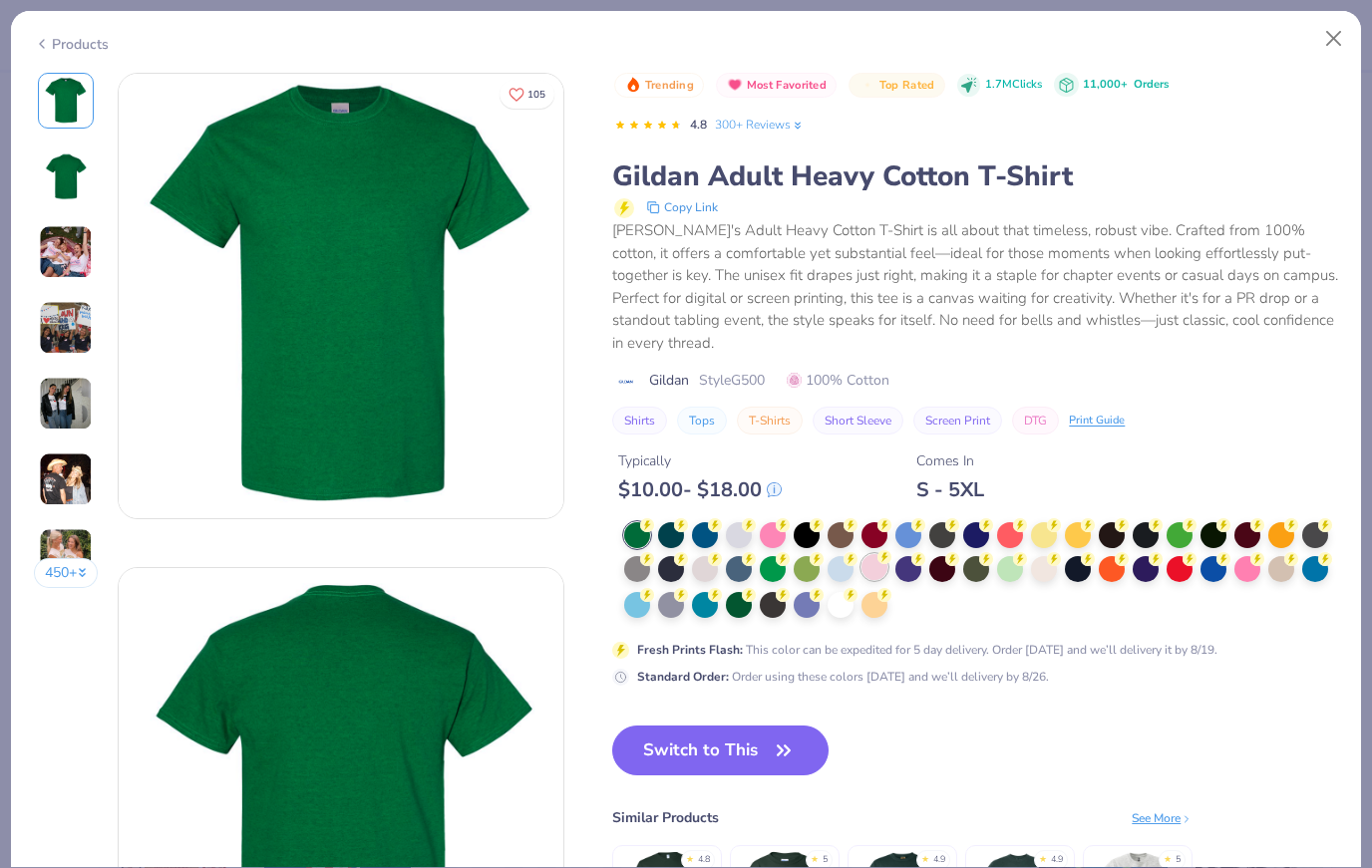
click at [883, 554] on div at bounding box center [874, 567] width 26 height 26
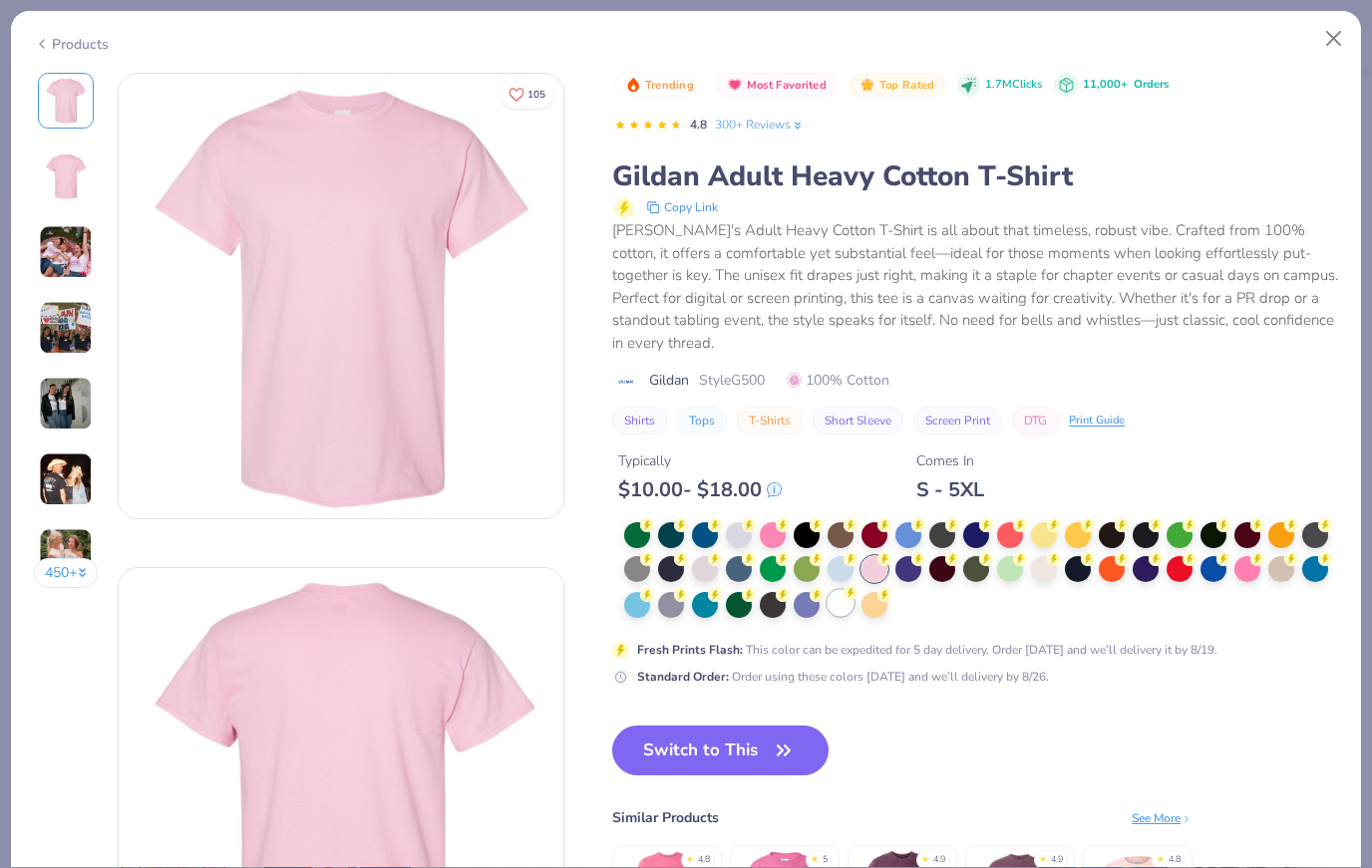
click at [835, 590] on div at bounding box center [840, 603] width 26 height 26
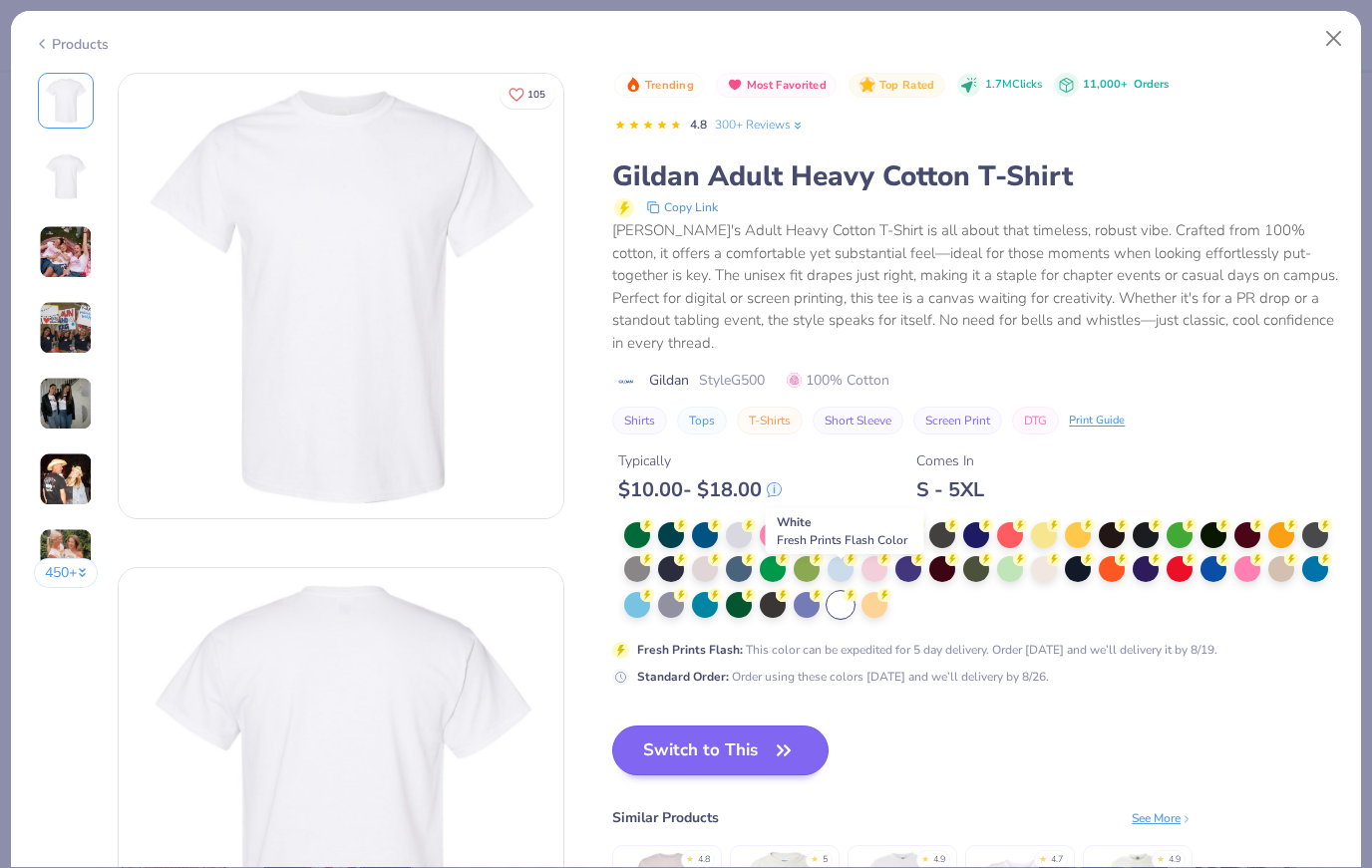
click at [770, 737] on icon "button" at bounding box center [784, 751] width 28 height 28
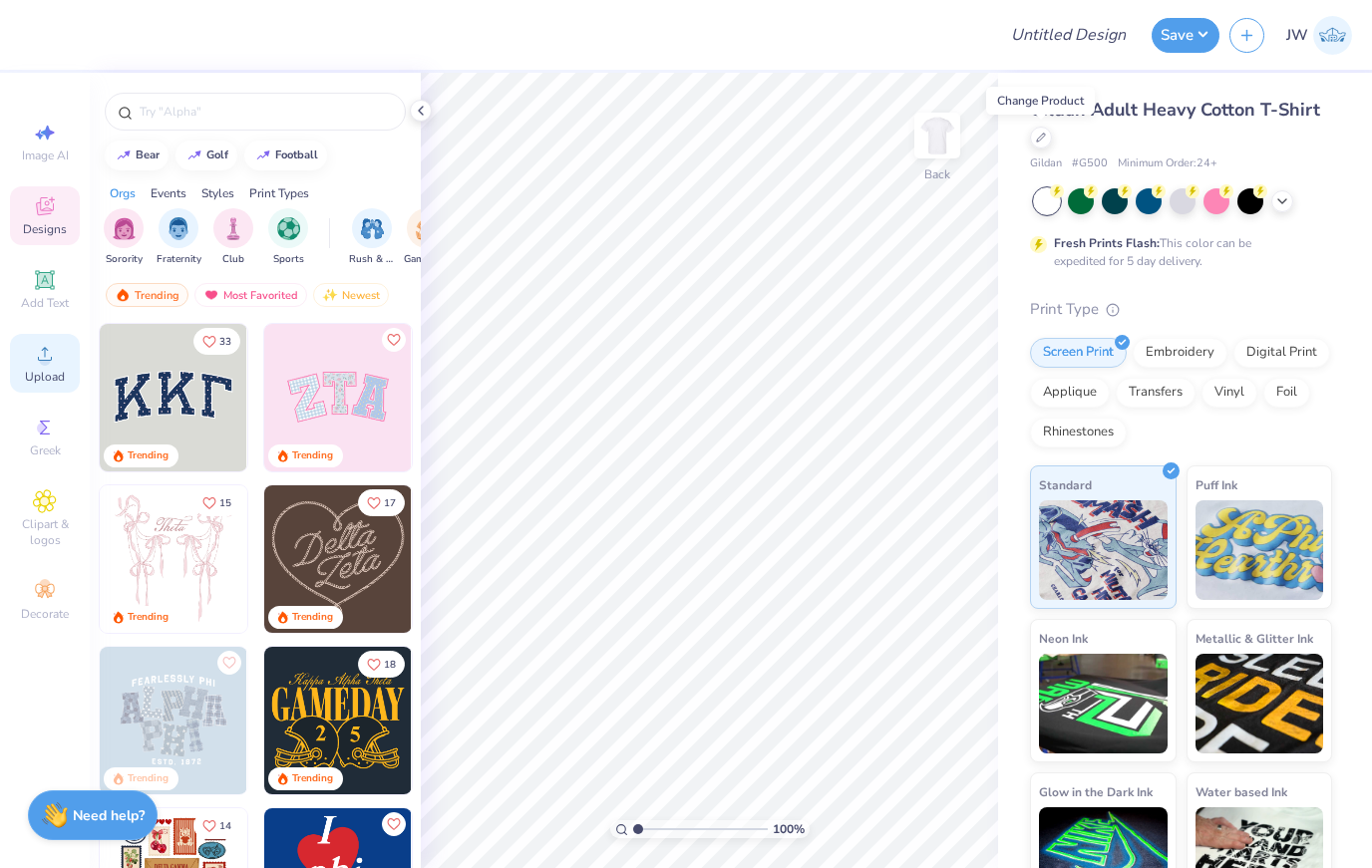
click at [48, 362] on circle at bounding box center [44, 360] width 11 height 11
click at [34, 348] on icon at bounding box center [45, 354] width 24 height 24
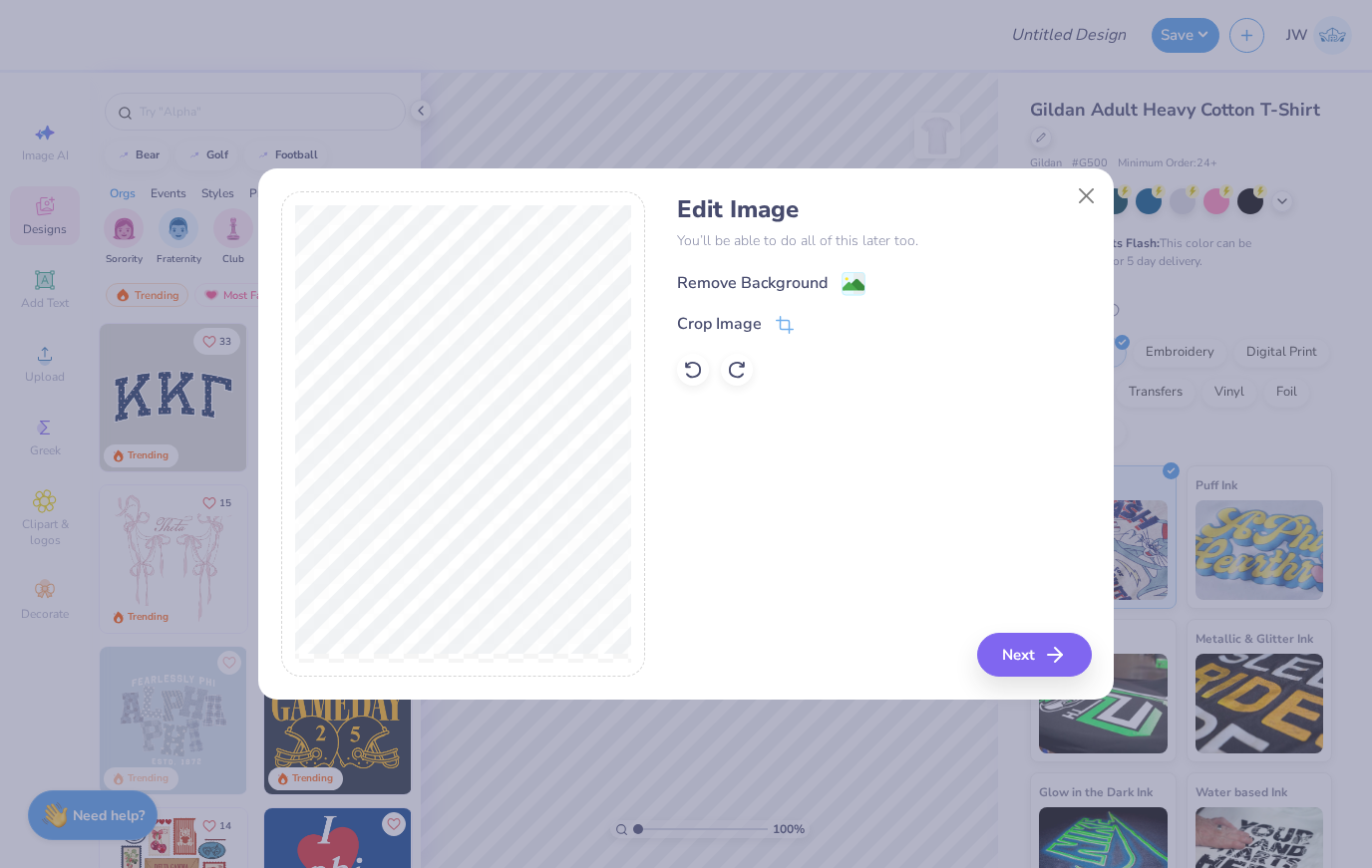
click at [828, 275] on div "Remove Background" at bounding box center [771, 284] width 189 height 25
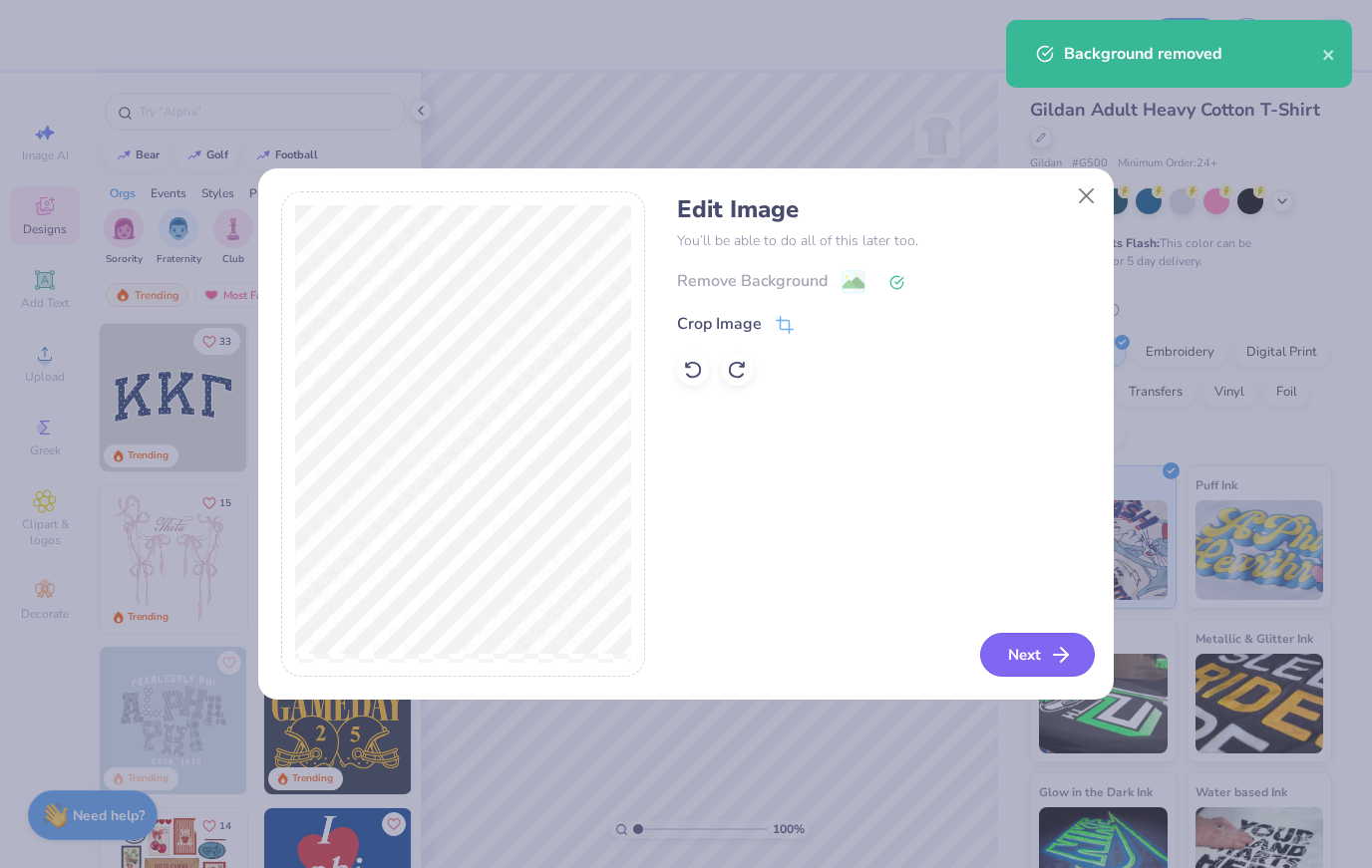
click at [1061, 636] on button "Next" at bounding box center [1037, 655] width 115 height 44
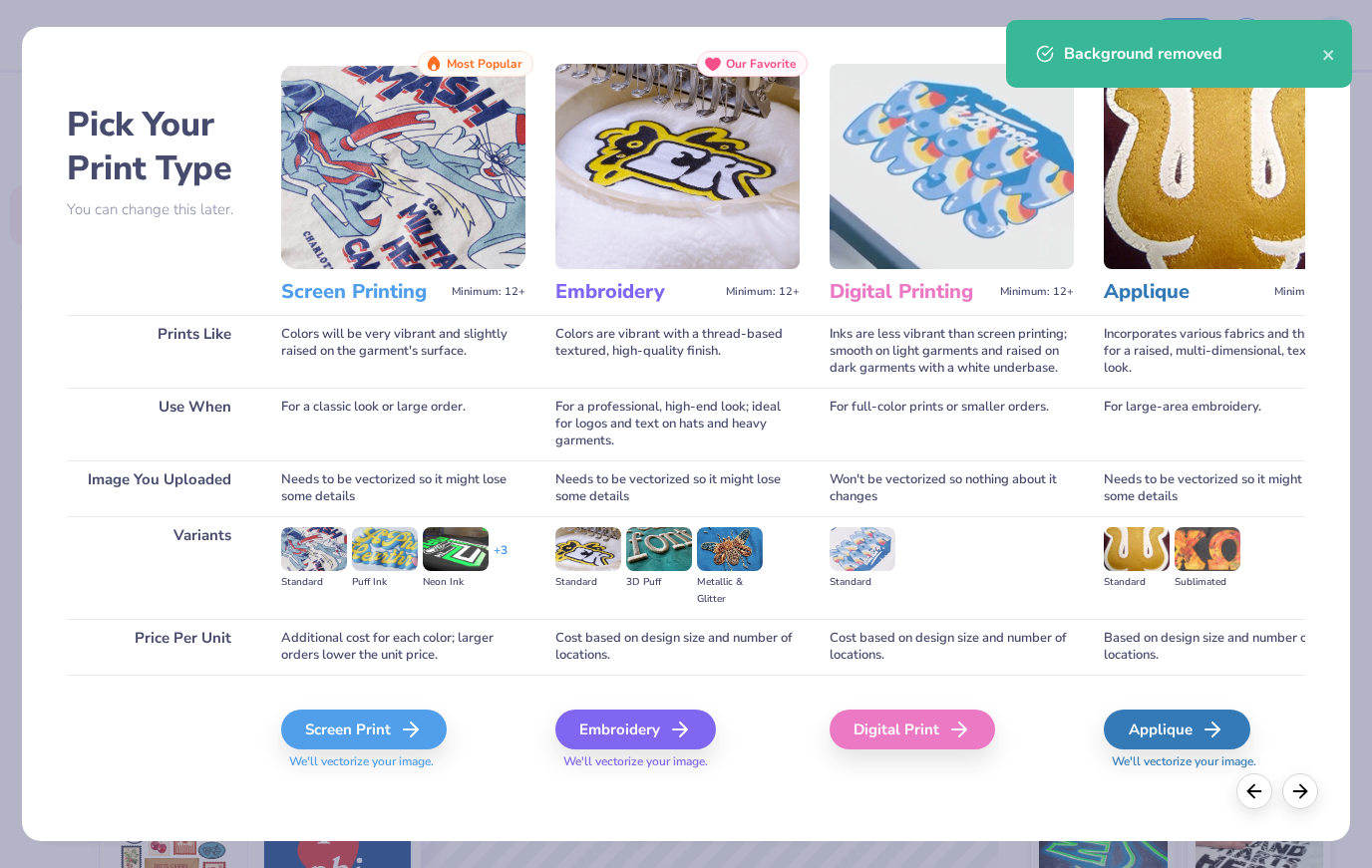
scroll to position [26, 0]
click at [403, 727] on div "Screen Print" at bounding box center [367, 730] width 166 height 40
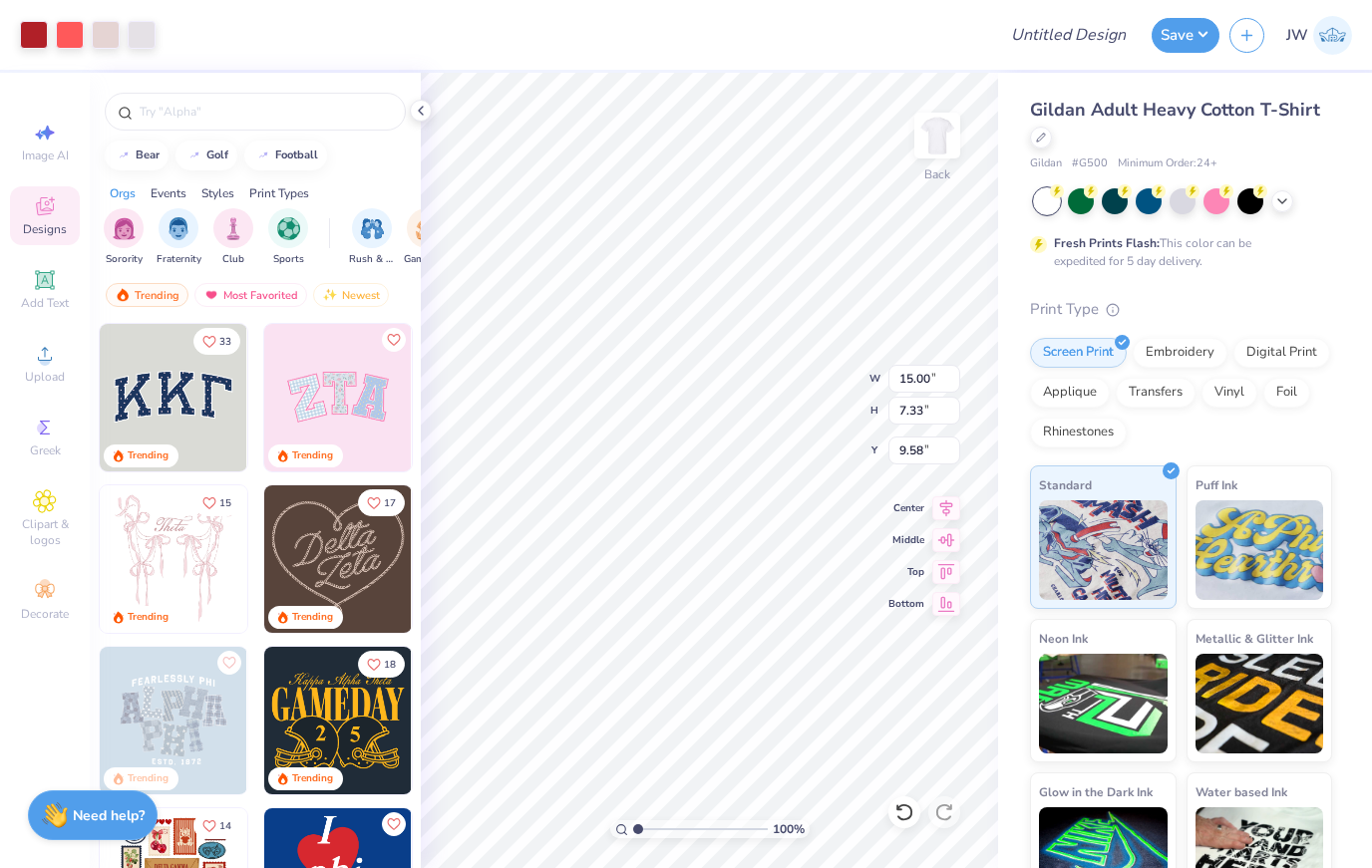
type input "5.79"
type input "2.83"
type input "3.65"
type input "7.69"
type input "3.76"
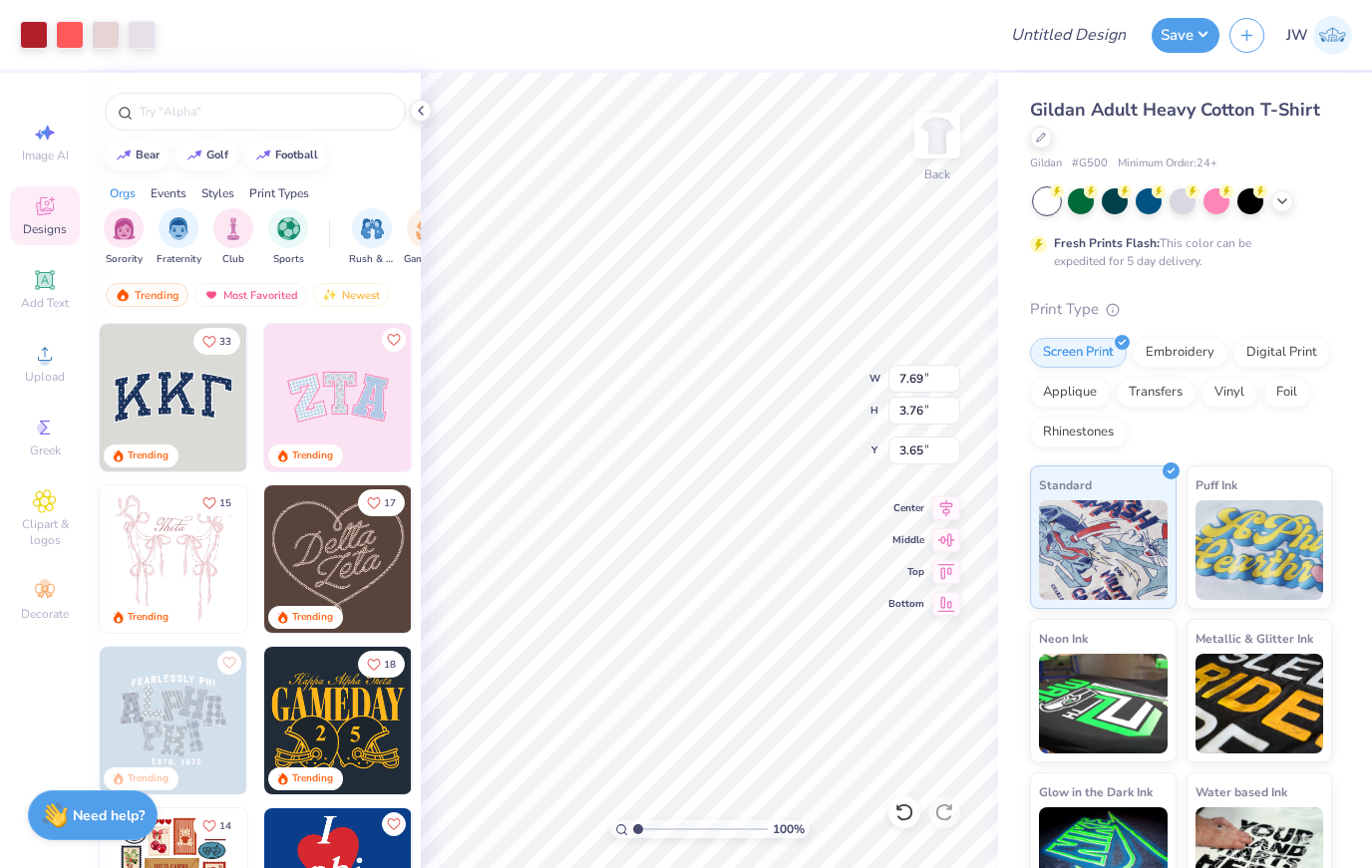
type input "3.00"
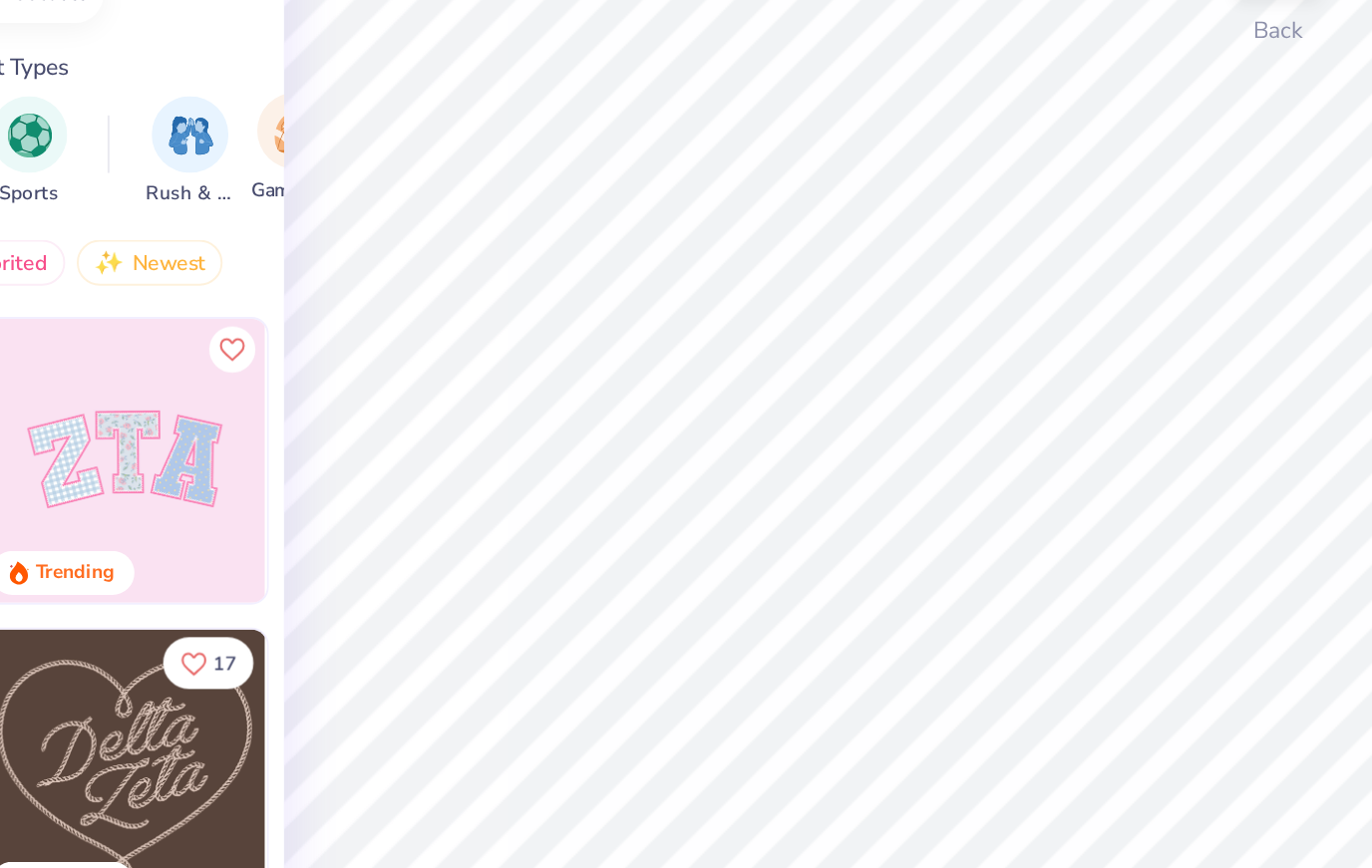
type input "1"
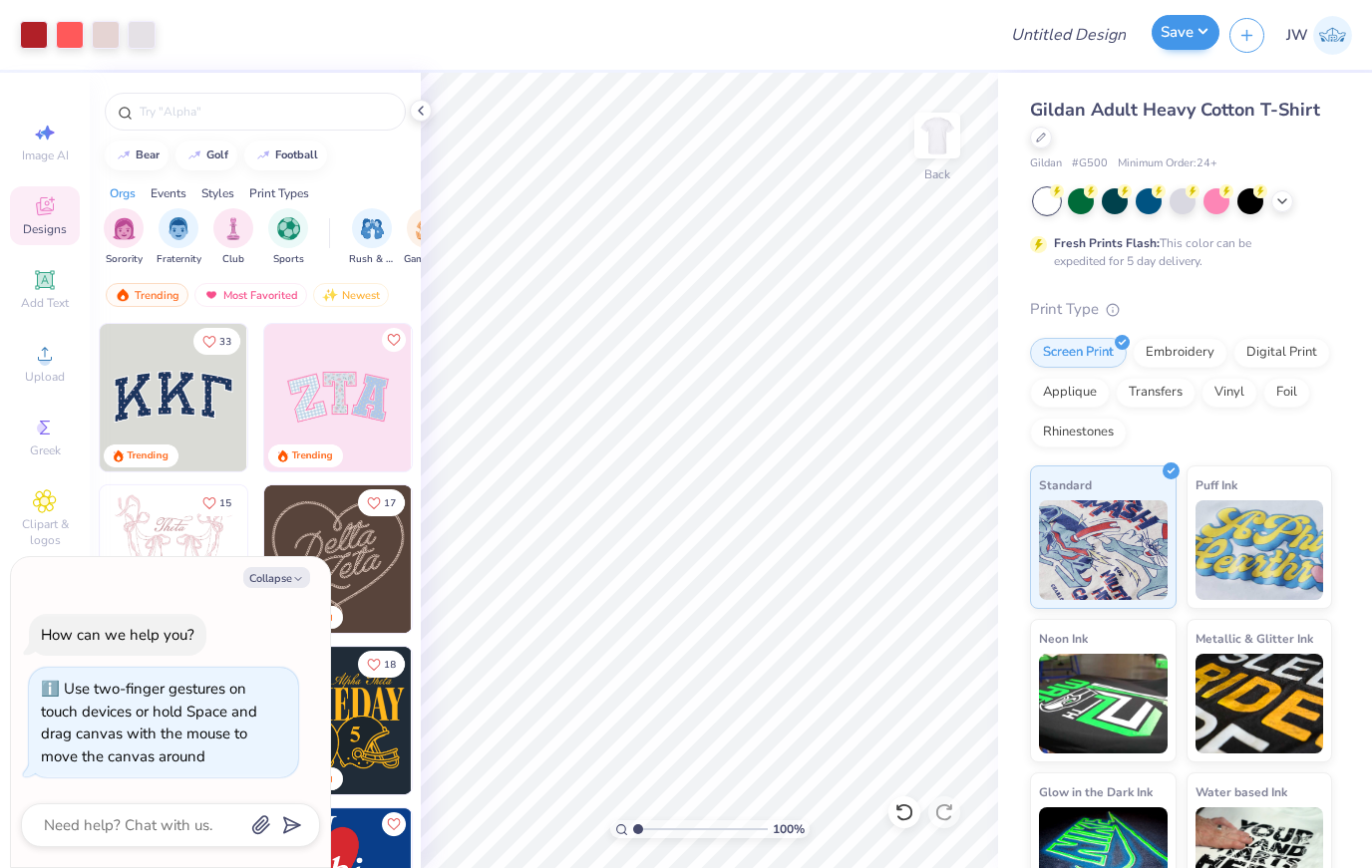
click at [1178, 42] on button "Save" at bounding box center [1186, 32] width 68 height 35
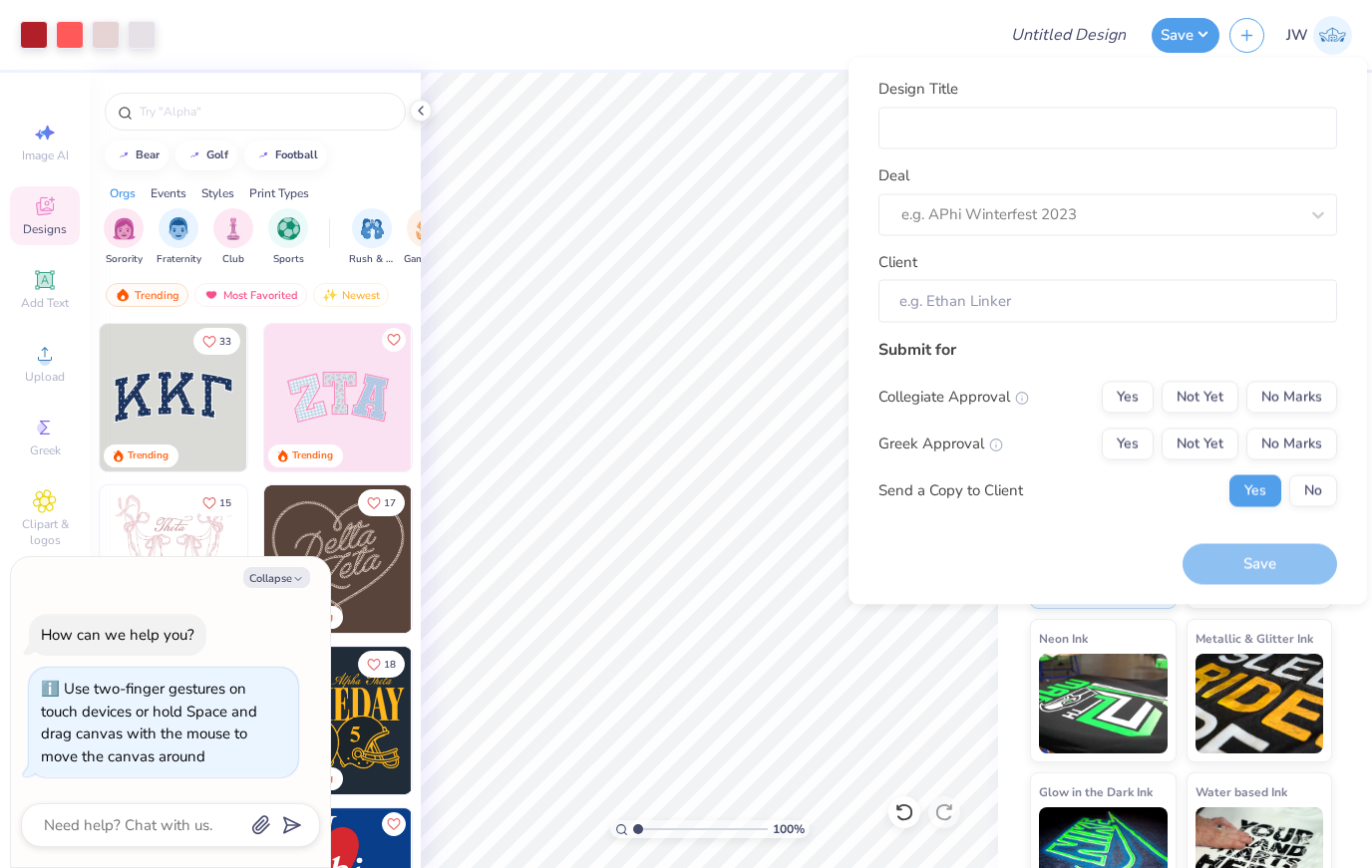
click at [1051, 151] on div "Design Title Deal e.g. APhi Winterfest 2023 Client" at bounding box center [1107, 201] width 459 height 246
click at [1035, 110] on input "Design Title" at bounding box center [1107, 128] width 459 height 43
type textarea "x"
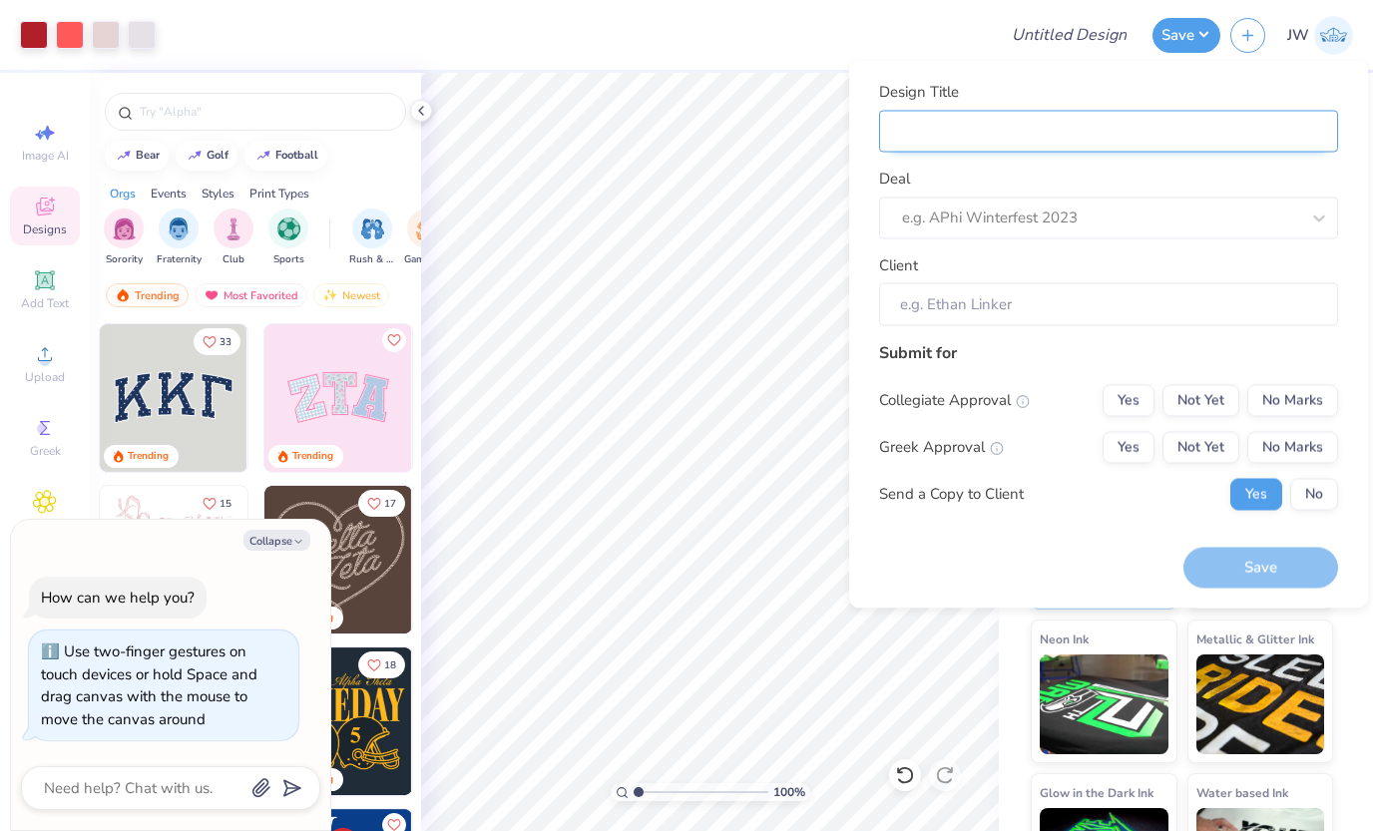
type input "L"
type textarea "x"
type input "L"
type input "Lo"
type textarea "x"
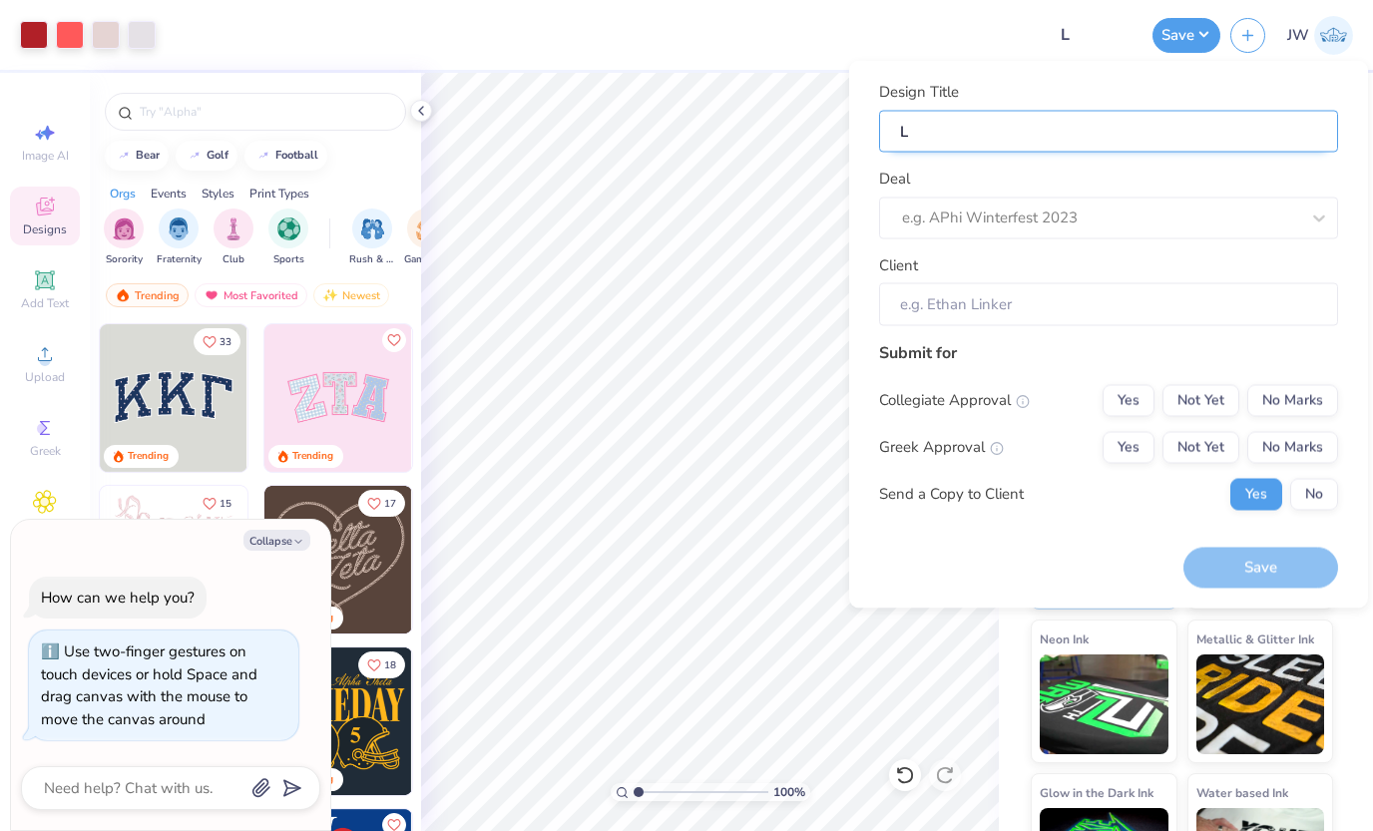
type input "Lo"
type textarea "x"
type input "Loc"
type textarea "x"
type input "Loc"
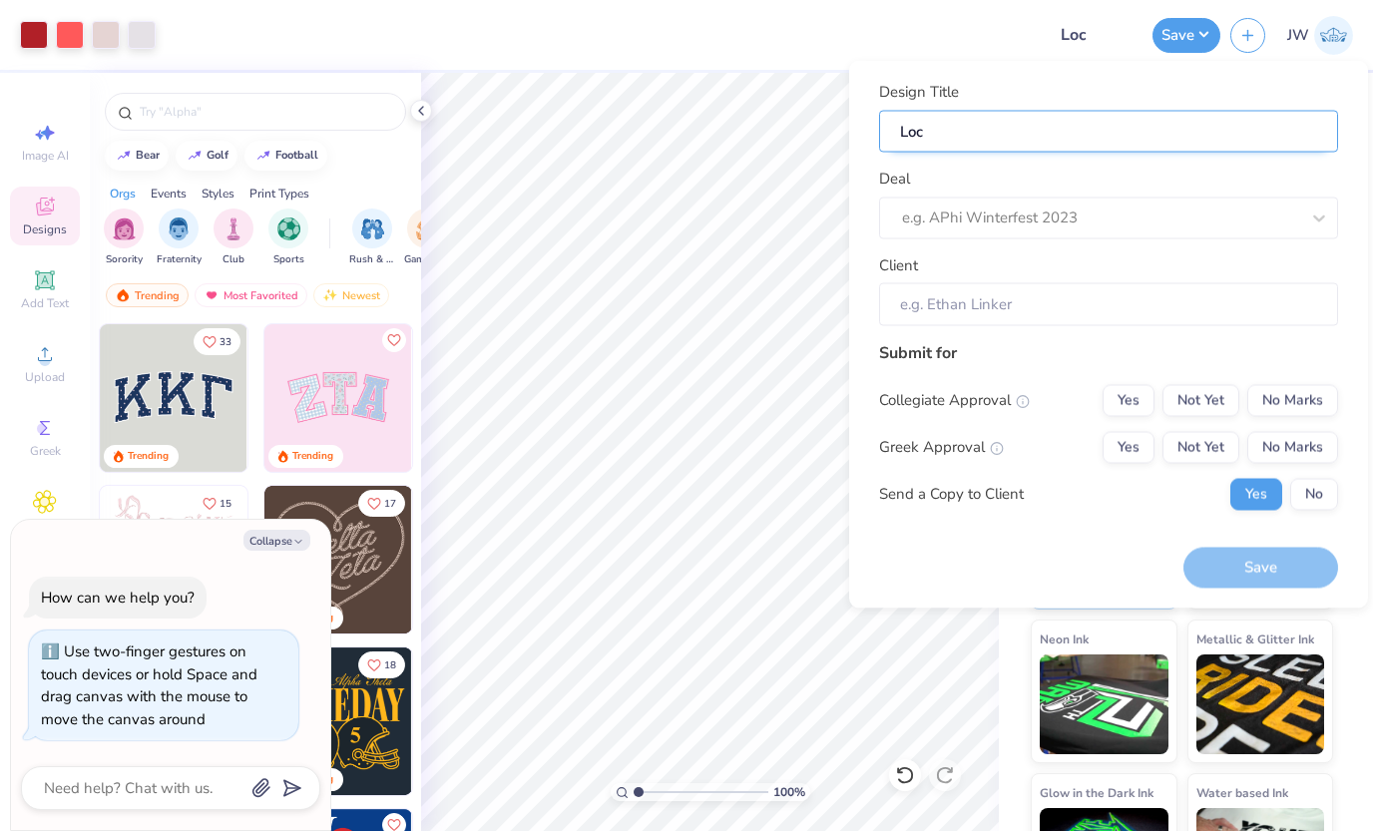
type input "Lock"
type textarea "x"
type input "Lock"
type textarea "x"
type input "Lockd"
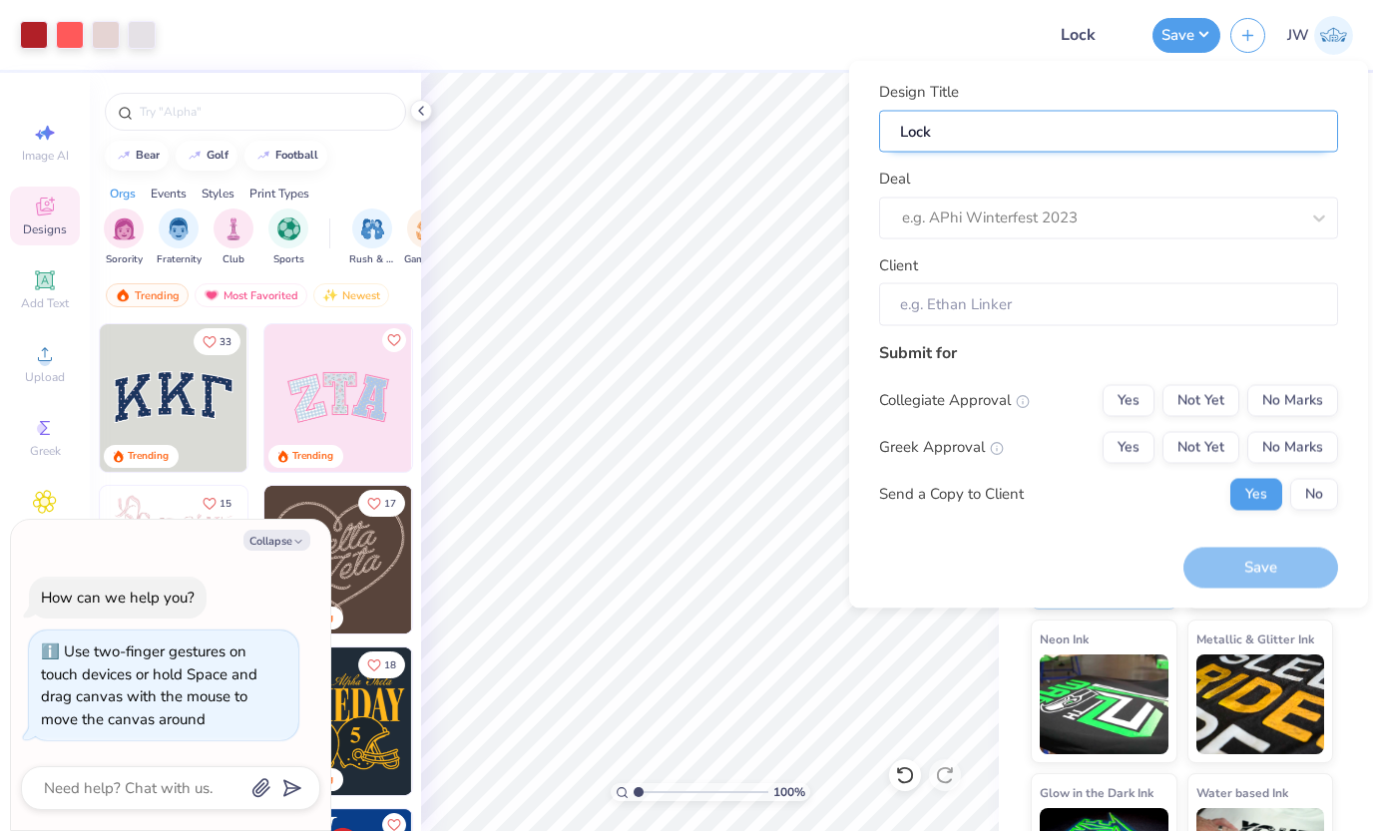
type textarea "x"
type input "Lockd"
type input "Lockdc"
type textarea "x"
type input "Lockdc"
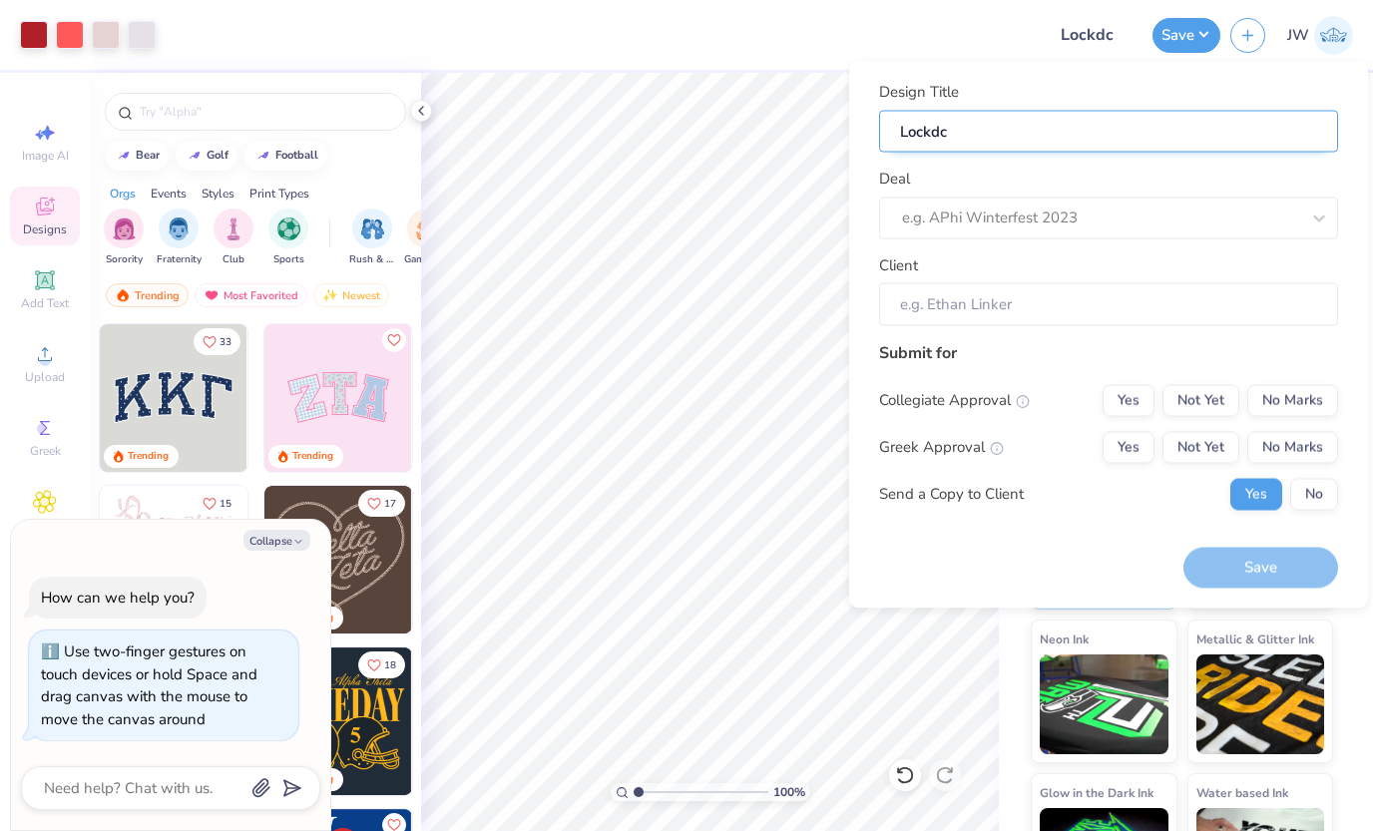
type input "Lockdcx"
type textarea "x"
type input "Lockdcx"
type input "Lockdc"
type textarea "x"
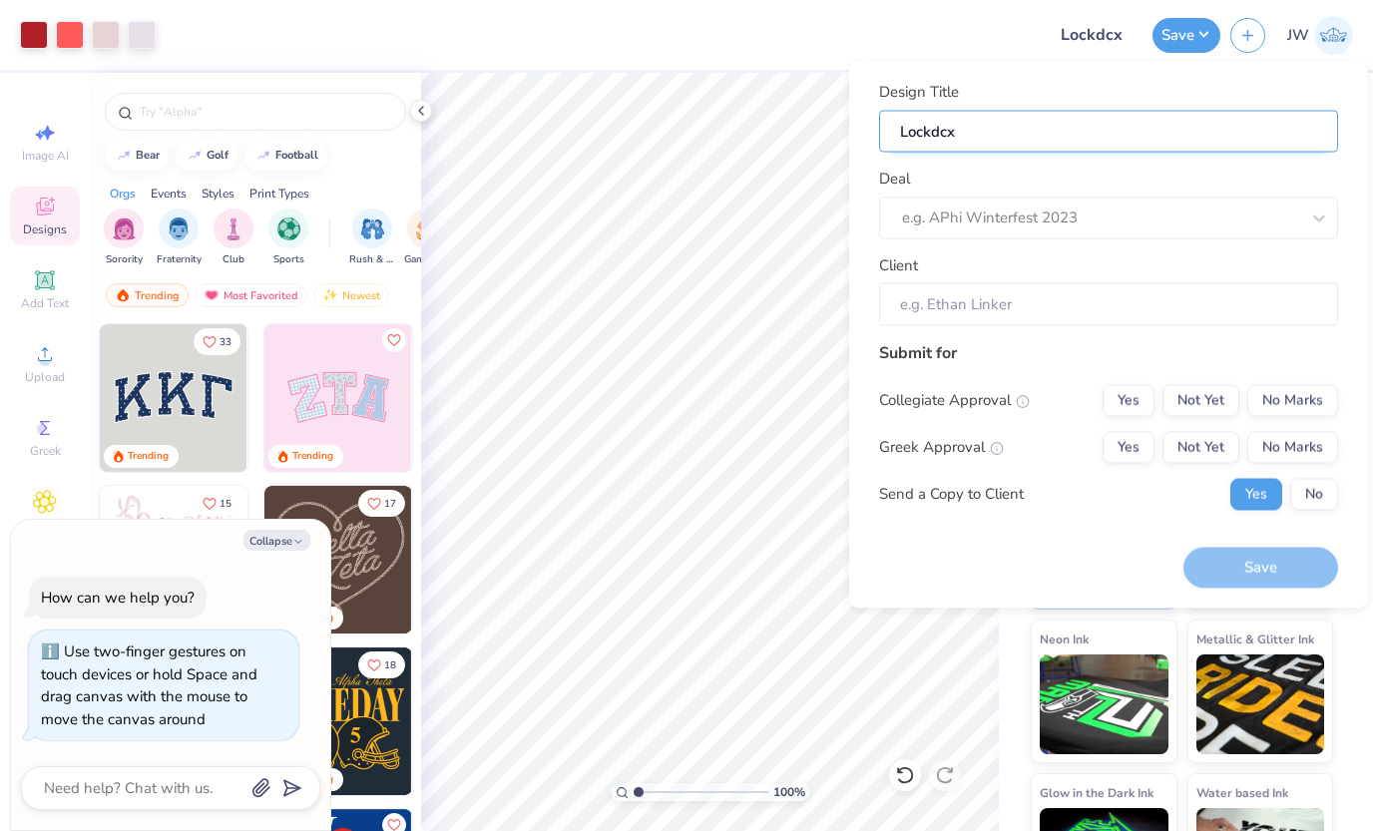
type input "Lockdc"
type input "Lockd"
type textarea "x"
type input "Lockd"
type input "Lock"
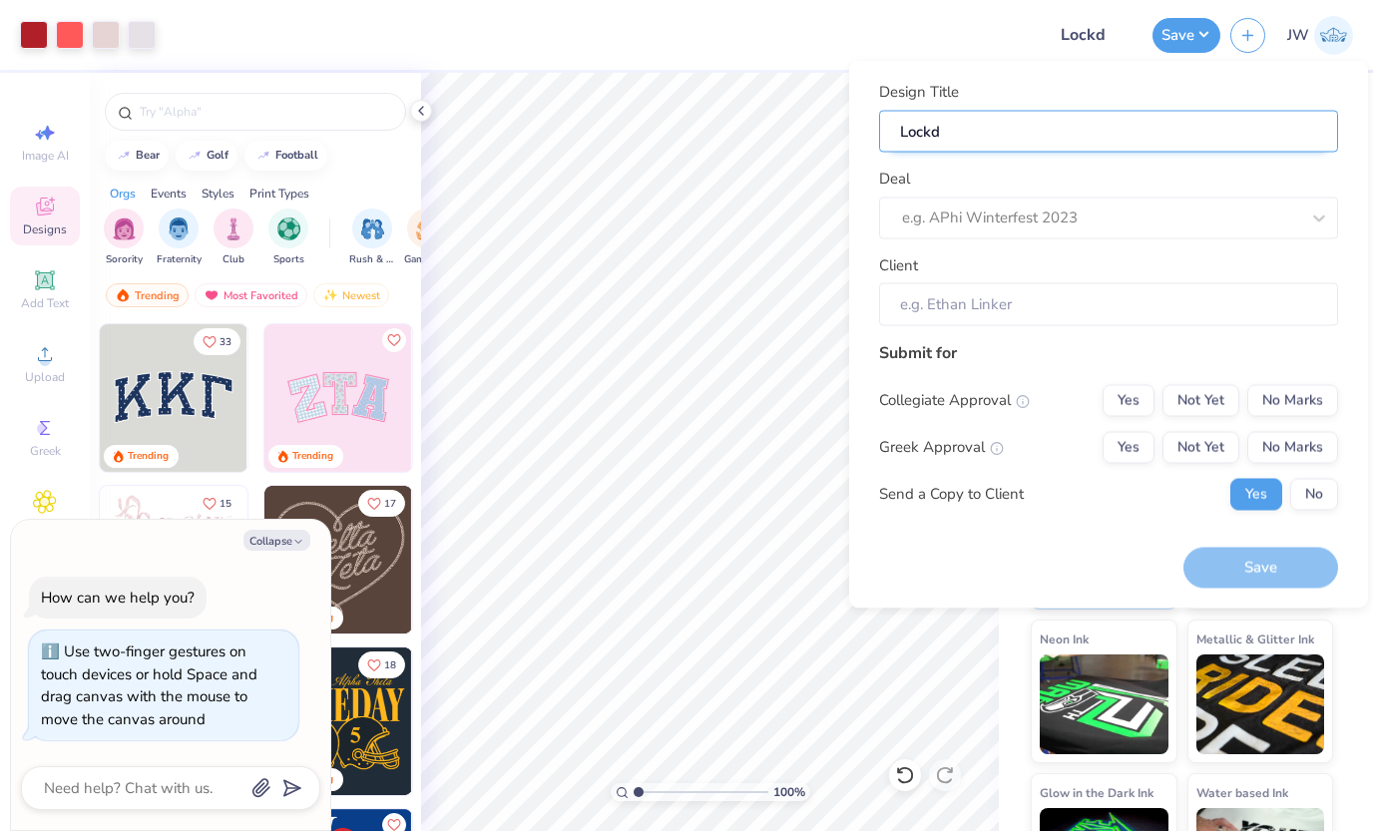
type textarea "x"
type input "Lock"
type input "Lockd"
type textarea "x"
type input "Lockd"
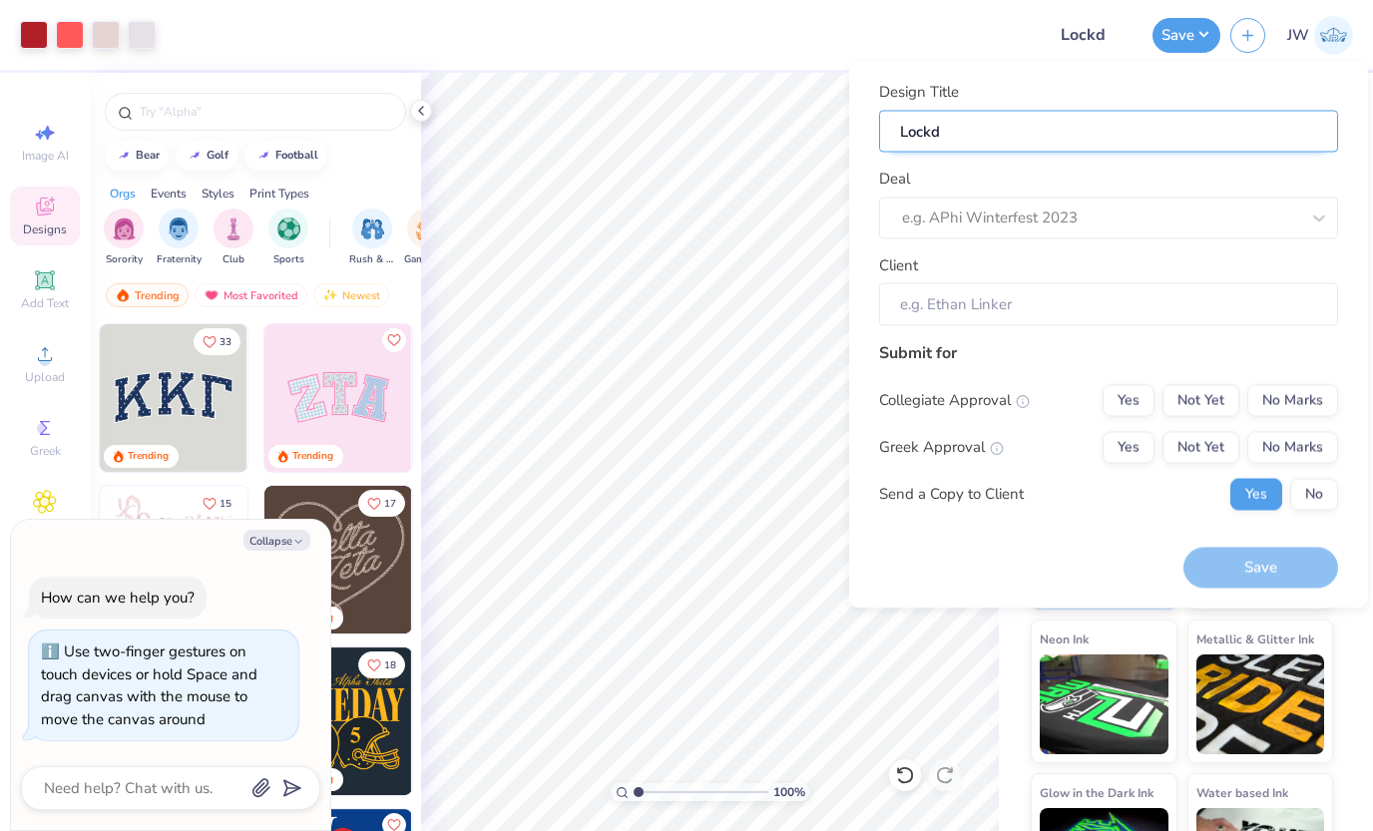
type input "Lockdc"
type textarea "x"
type input "Lockdc"
type input "Lockd"
type textarea "x"
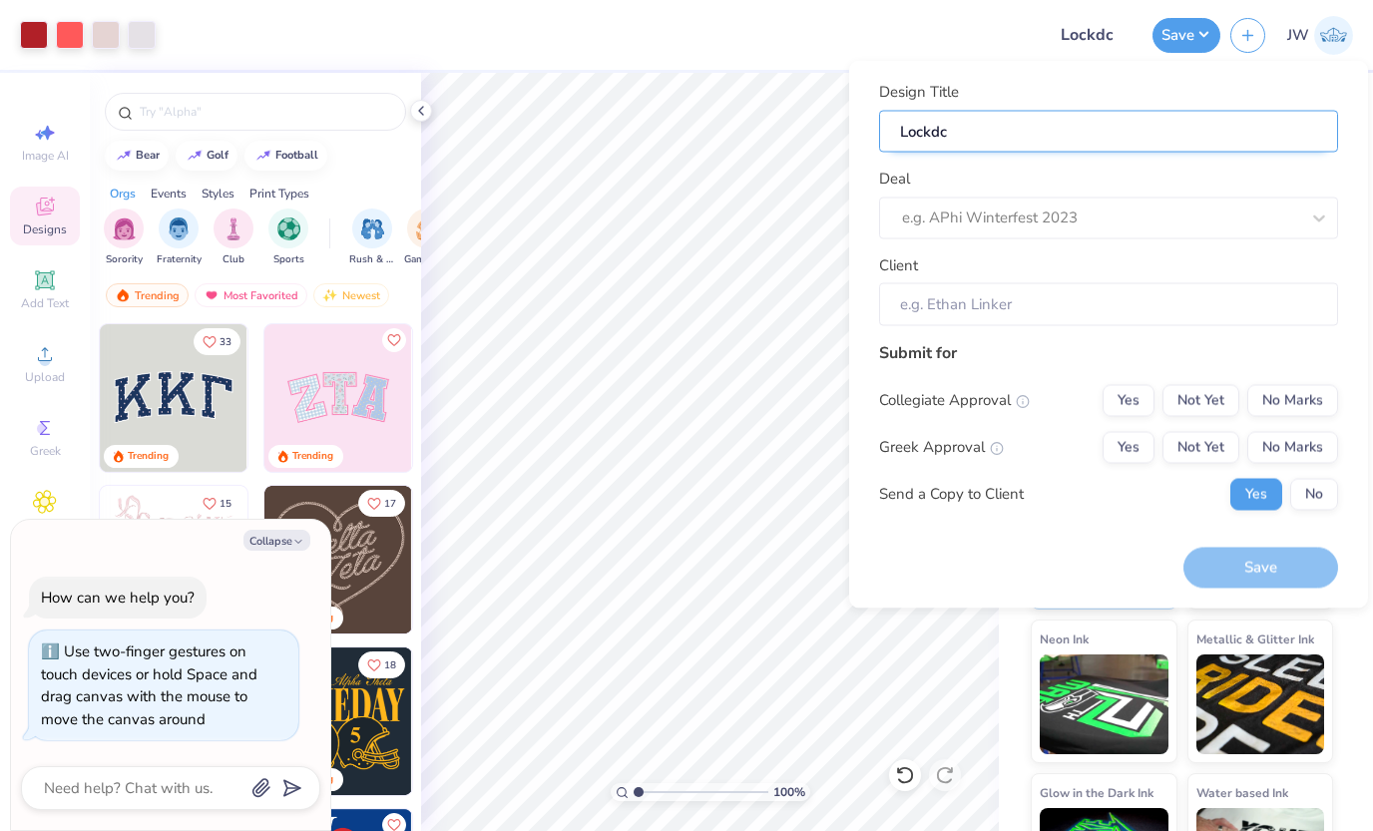
type input "Lockd"
type input "Lock"
type textarea "x"
type input "Lock"
type input "Lockd"
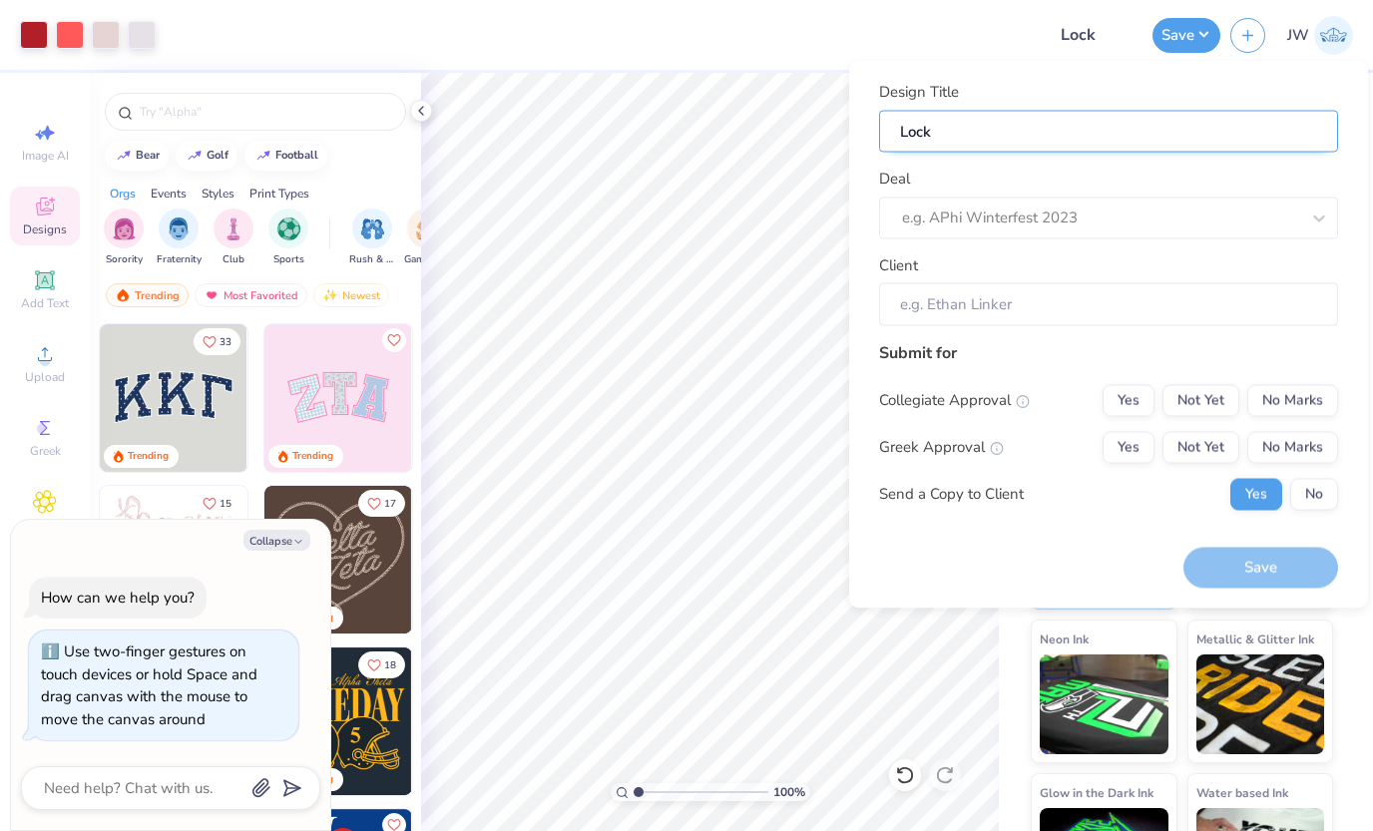
type textarea "x"
type input "Lockd"
type input "Lockdx"
type textarea "x"
type input "Lockdx"
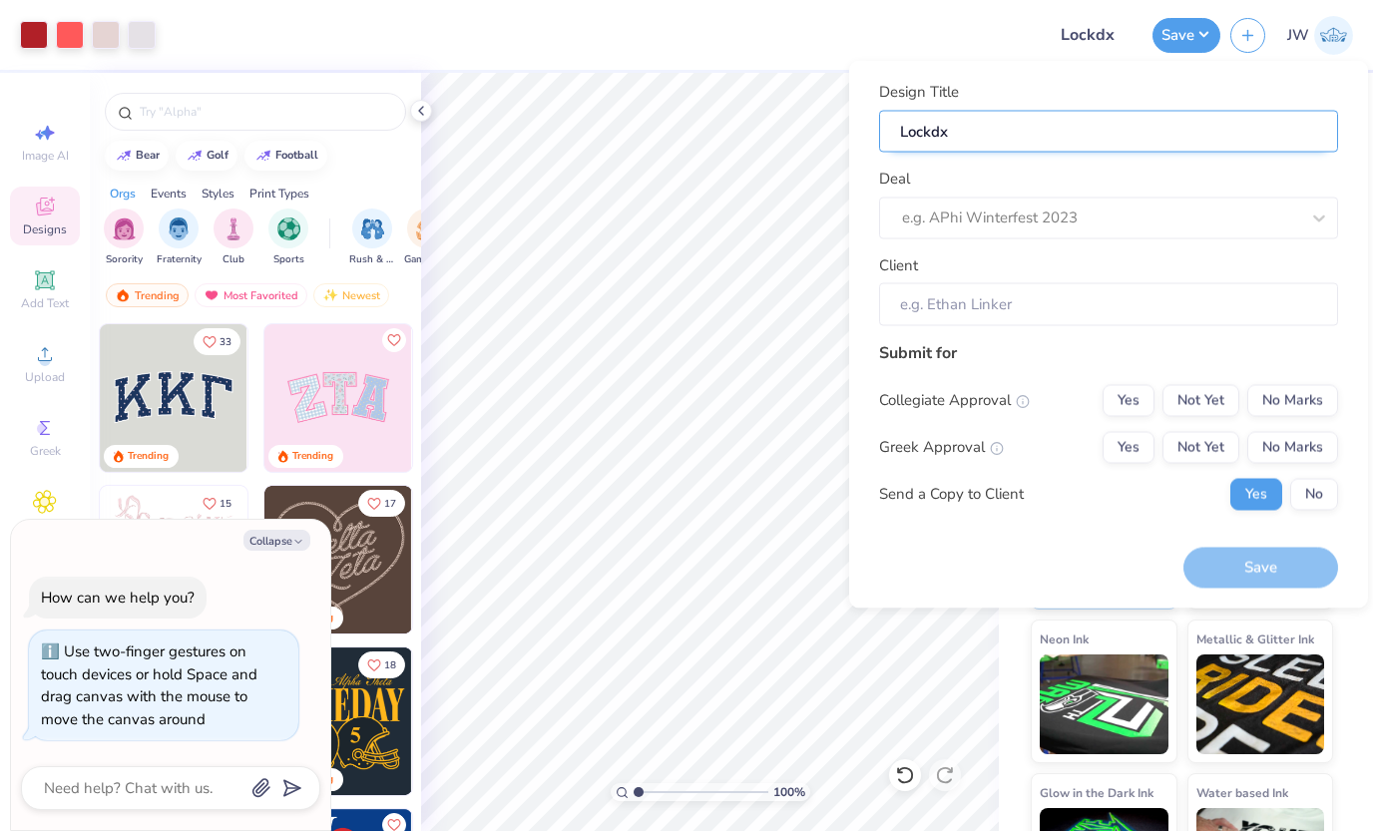
type input "Lockd"
type textarea "x"
type input "Lockd"
type input "Lock"
type textarea "x"
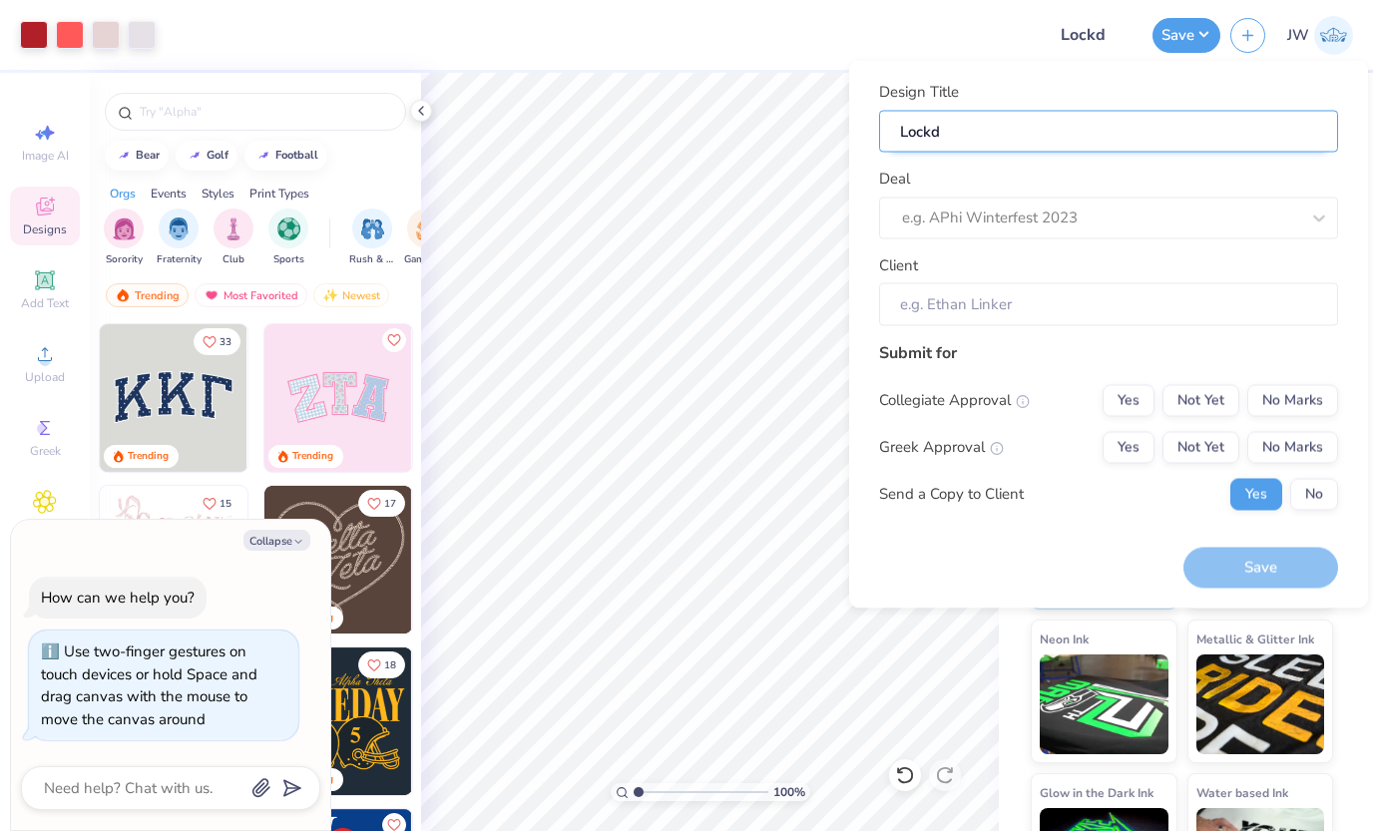
type input "Lock"
type input "Locks"
type textarea "x"
type input "Locks"
type input "Locksx"
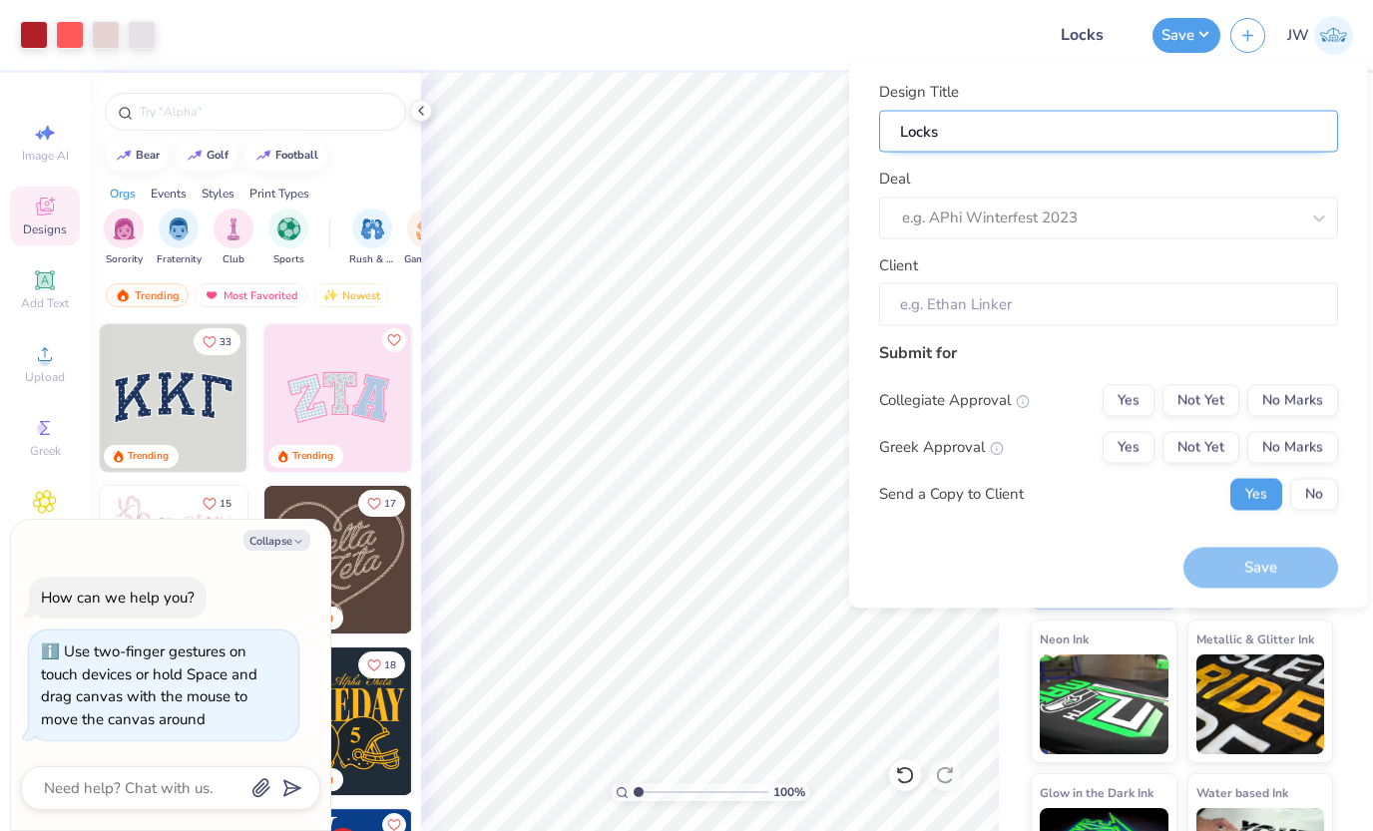
type textarea "x"
type input "Locksx"
type input "Locks"
type textarea "x"
type input "Locks"
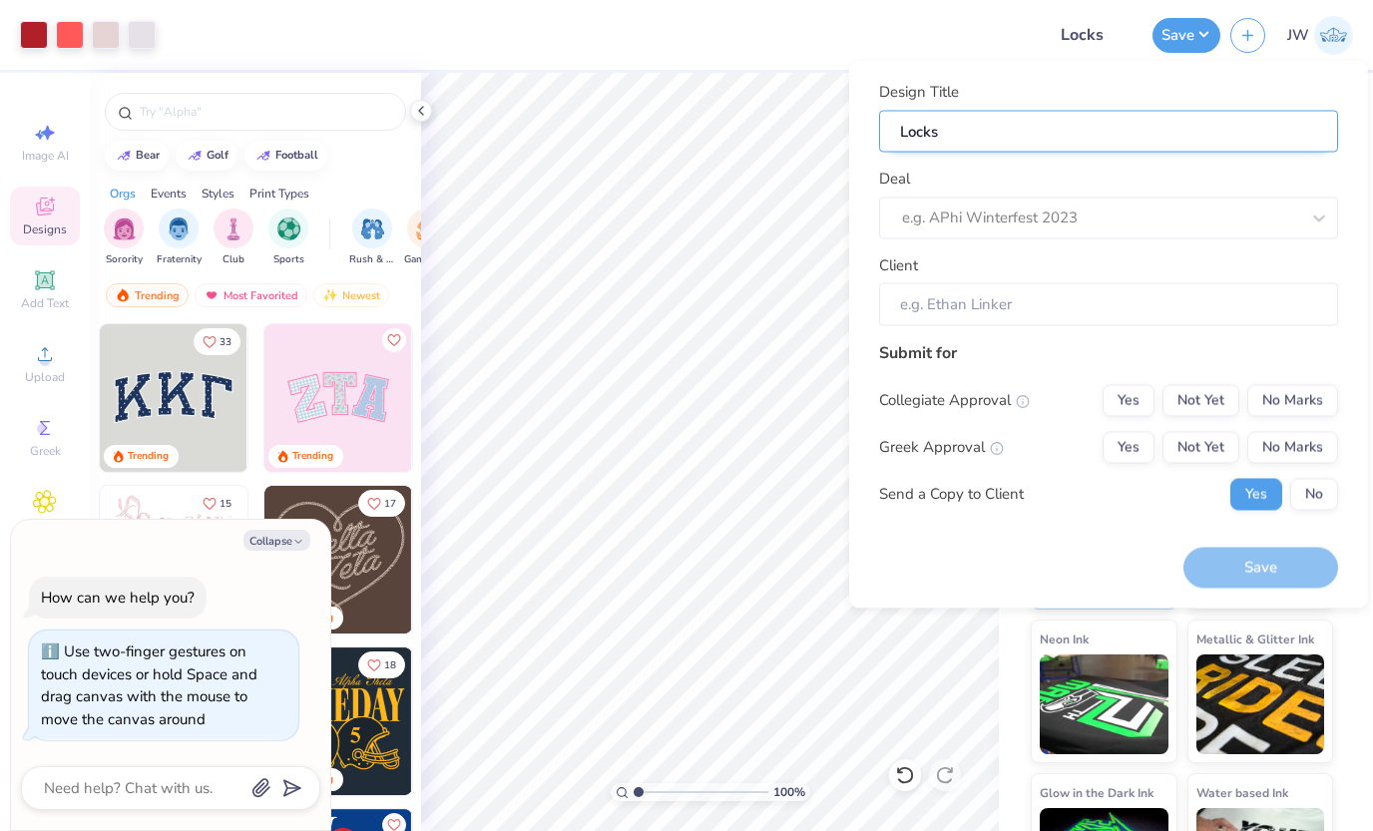
type input "Lock"
type textarea "x"
type input "Lock"
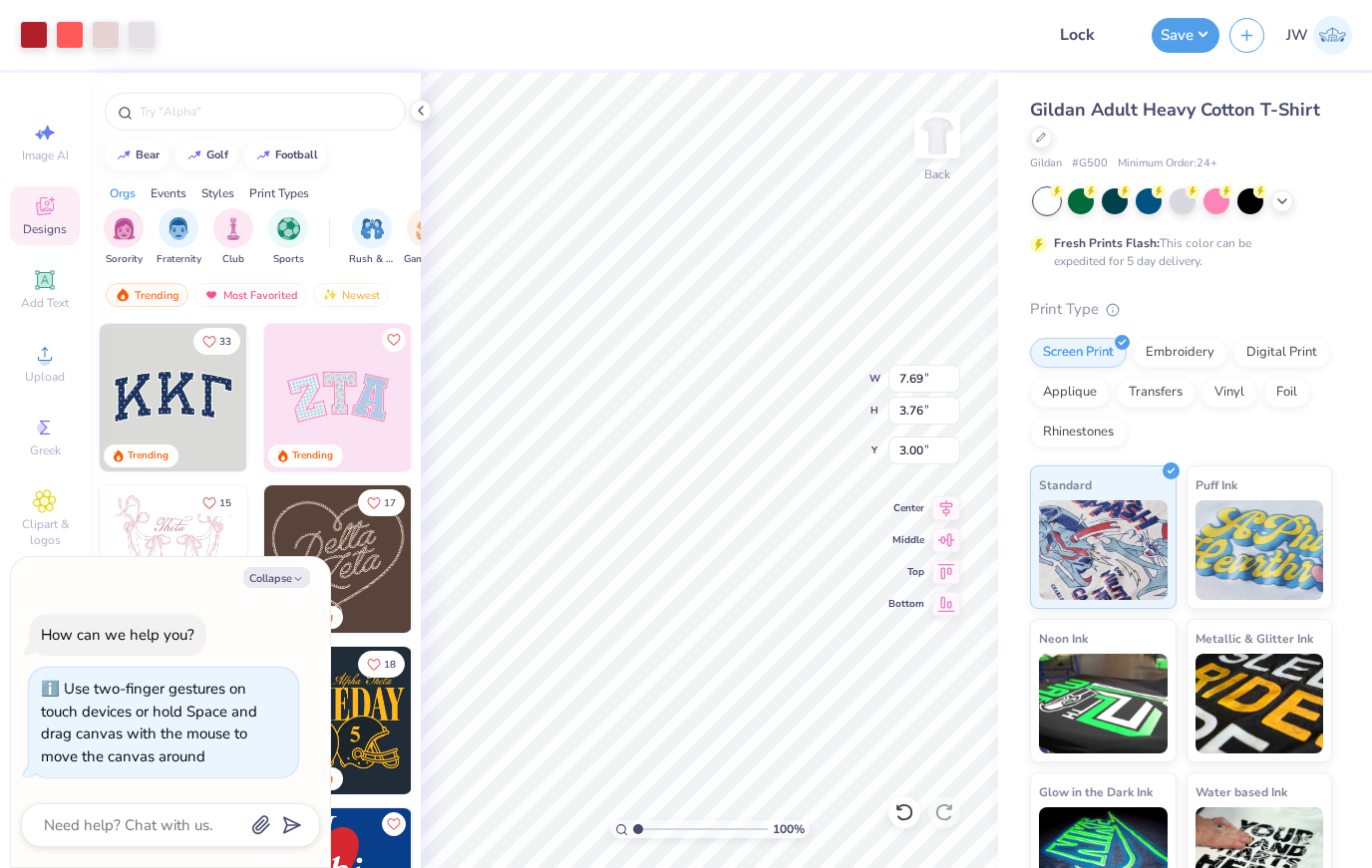
type textarea "x"
type input "6.87"
type input "3.36"
type input "3.40"
type textarea "x"
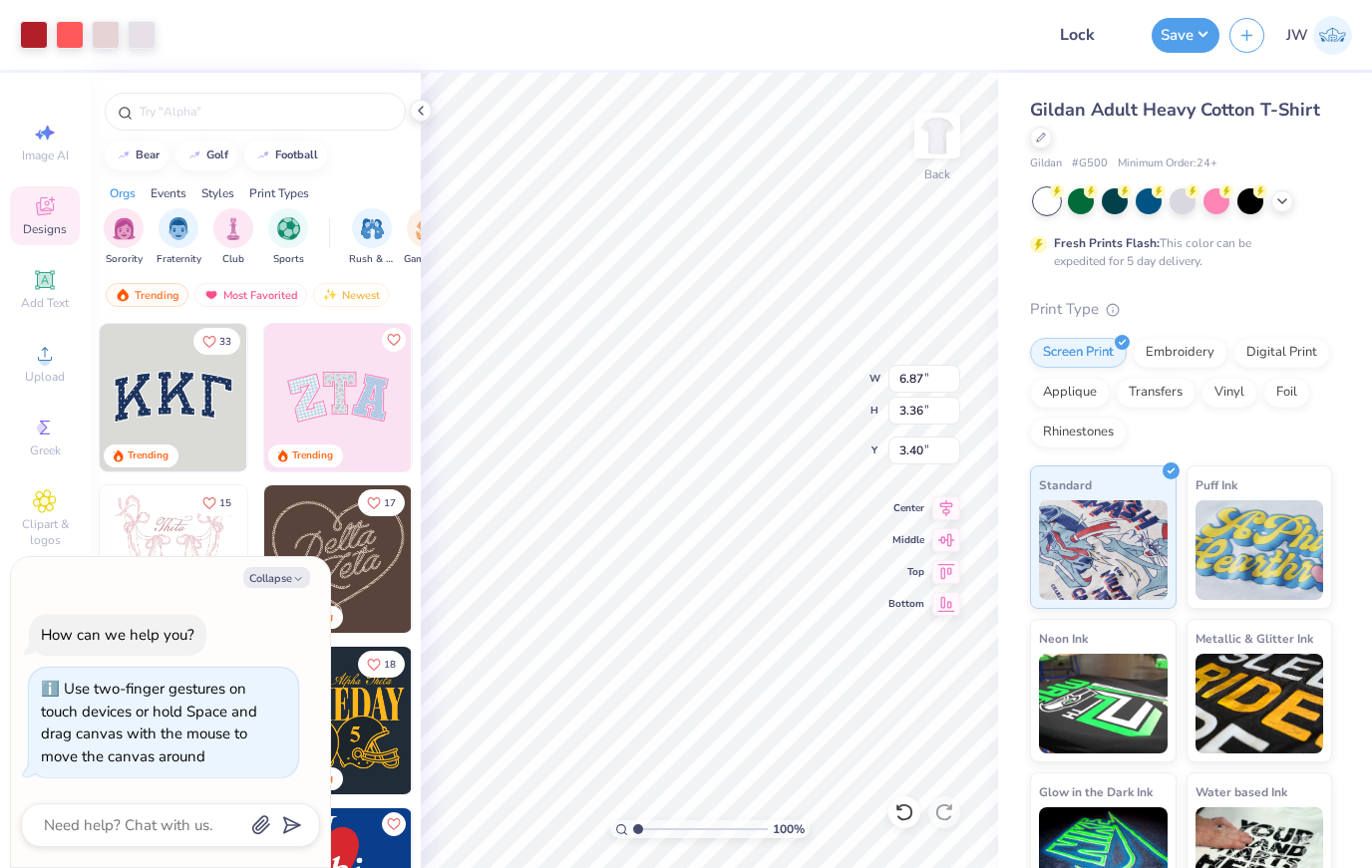
type input "3.44"
type textarea "x"
type input "3.97"
click at [1209, 38] on button "Save" at bounding box center [1186, 32] width 68 height 35
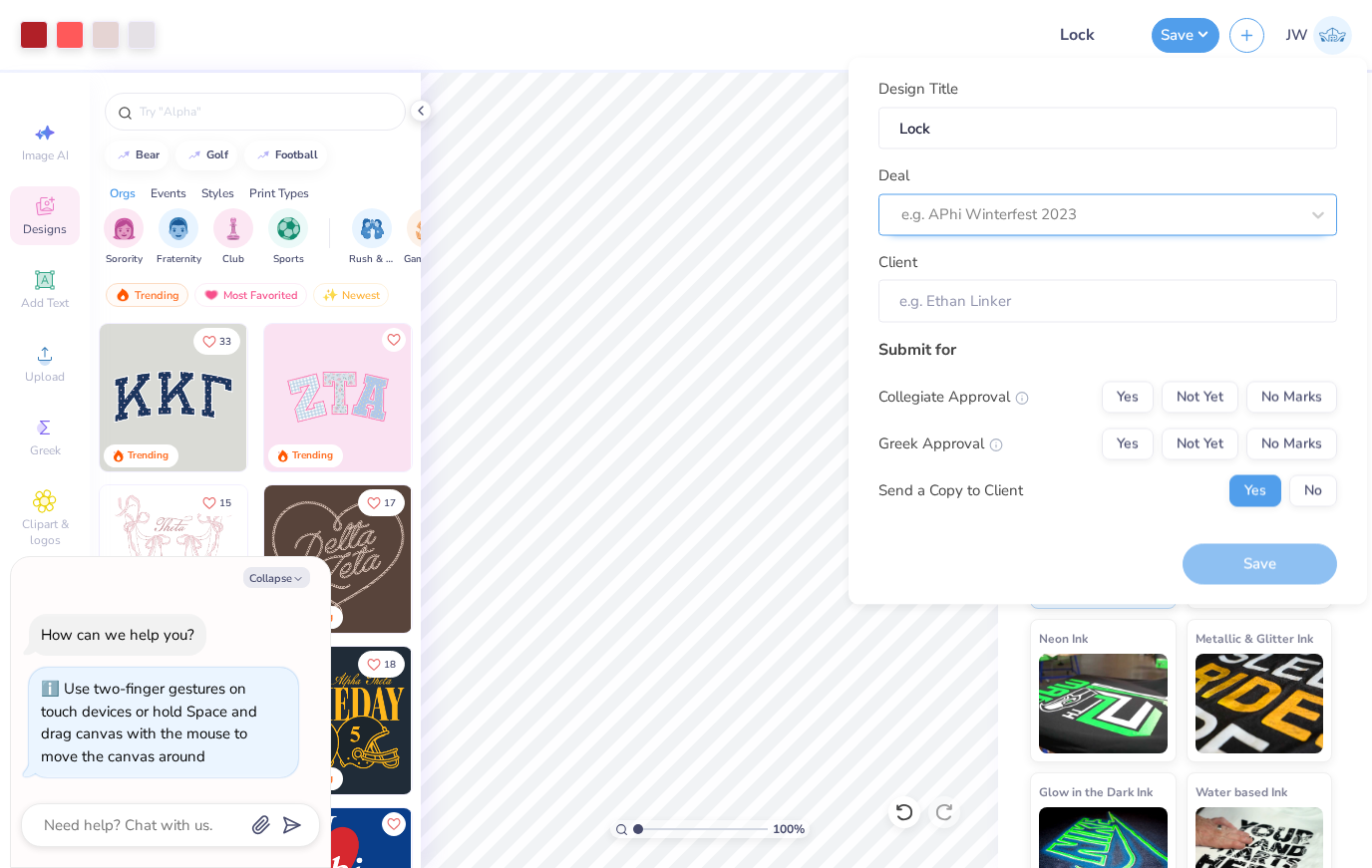
click at [1055, 213] on div "e.g. APhi Winterfest 2023" at bounding box center [1099, 215] width 397 height 23
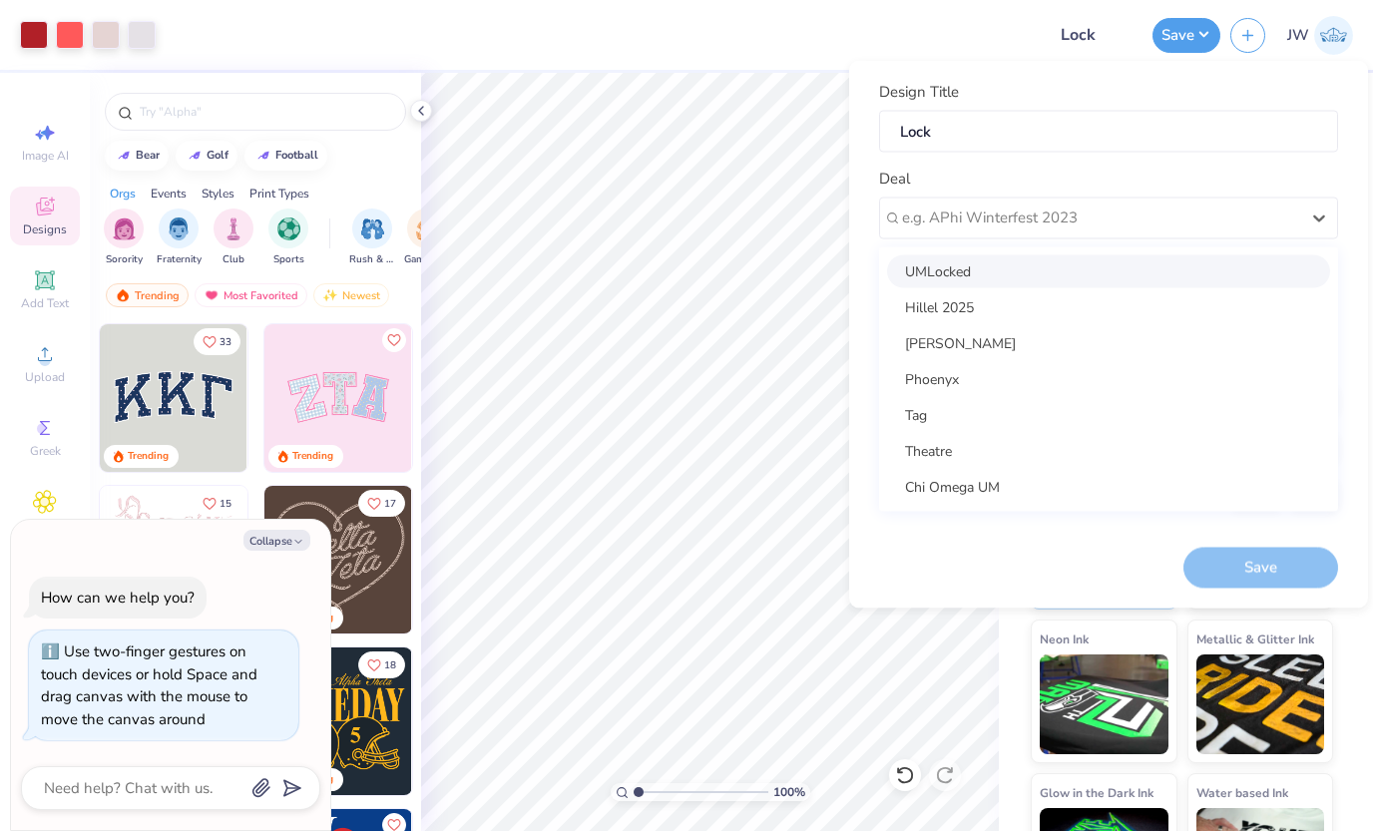
click at [1008, 270] on div "UMLocked" at bounding box center [1108, 271] width 443 height 33
type textarea "x"
type input "[PERSON_NAME]"
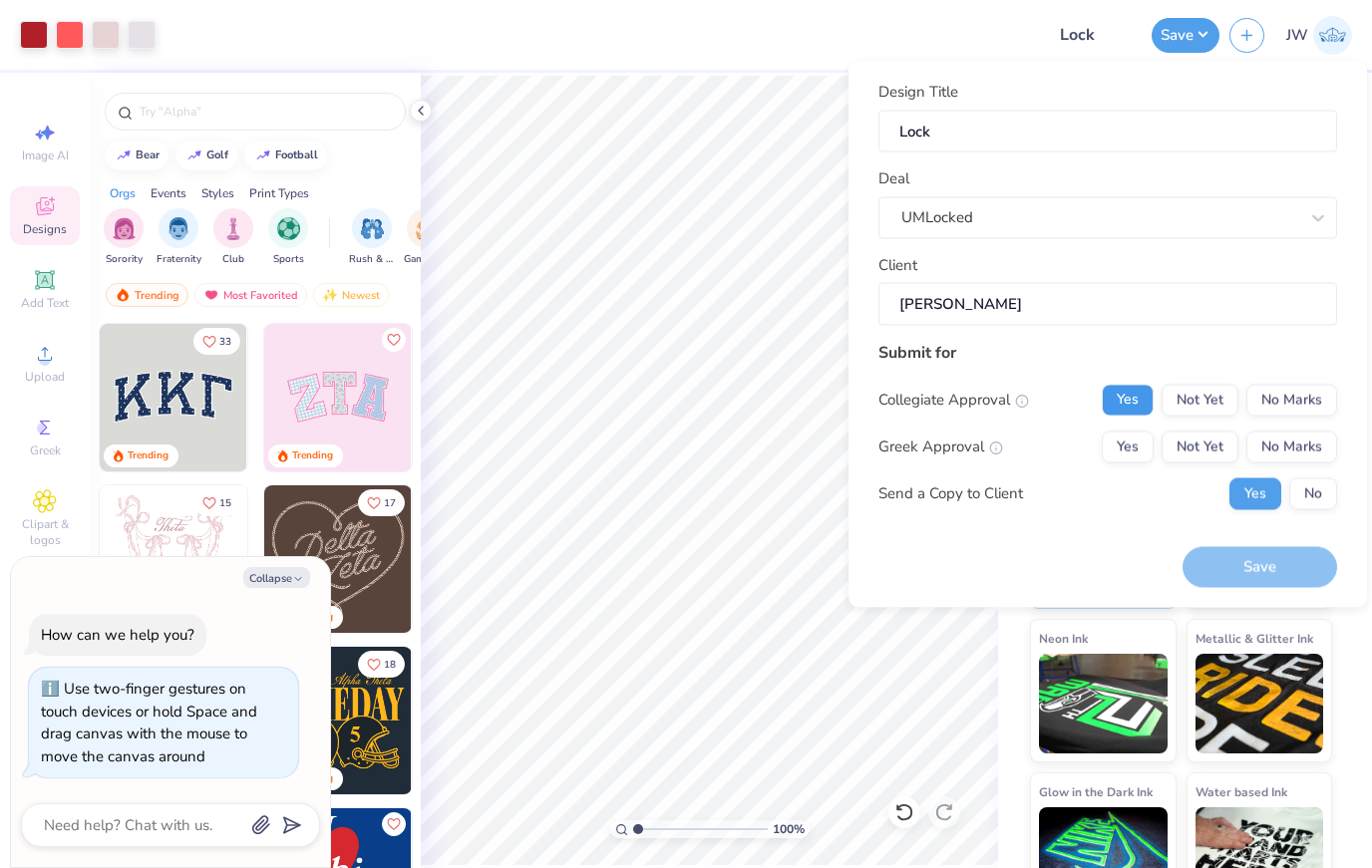
click at [1111, 402] on button "Yes" at bounding box center [1128, 400] width 52 height 32
click at [1115, 426] on div "Collegiate Approval Yes Not Yet No Marks Greek Approval Yes Not Yet No Marks Se…" at bounding box center [1107, 446] width 459 height 126
click at [1116, 434] on button "Yes" at bounding box center [1128, 446] width 52 height 32
click at [1262, 577] on button "Save" at bounding box center [1260, 567] width 155 height 41
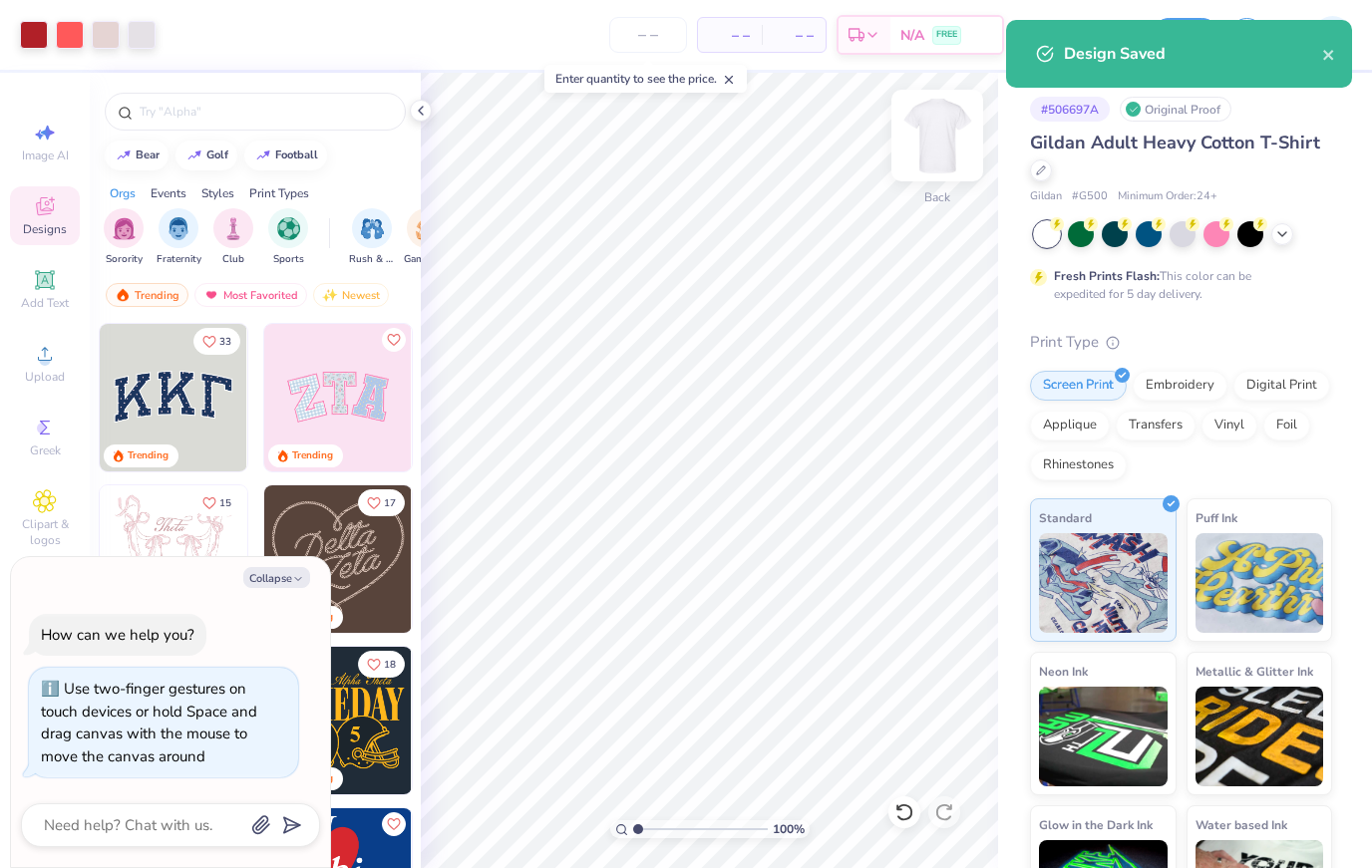
click at [946, 194] on div "Back" at bounding box center [937, 198] width 26 height 18
click at [926, 178] on div "Front" at bounding box center [937, 148] width 46 height 71
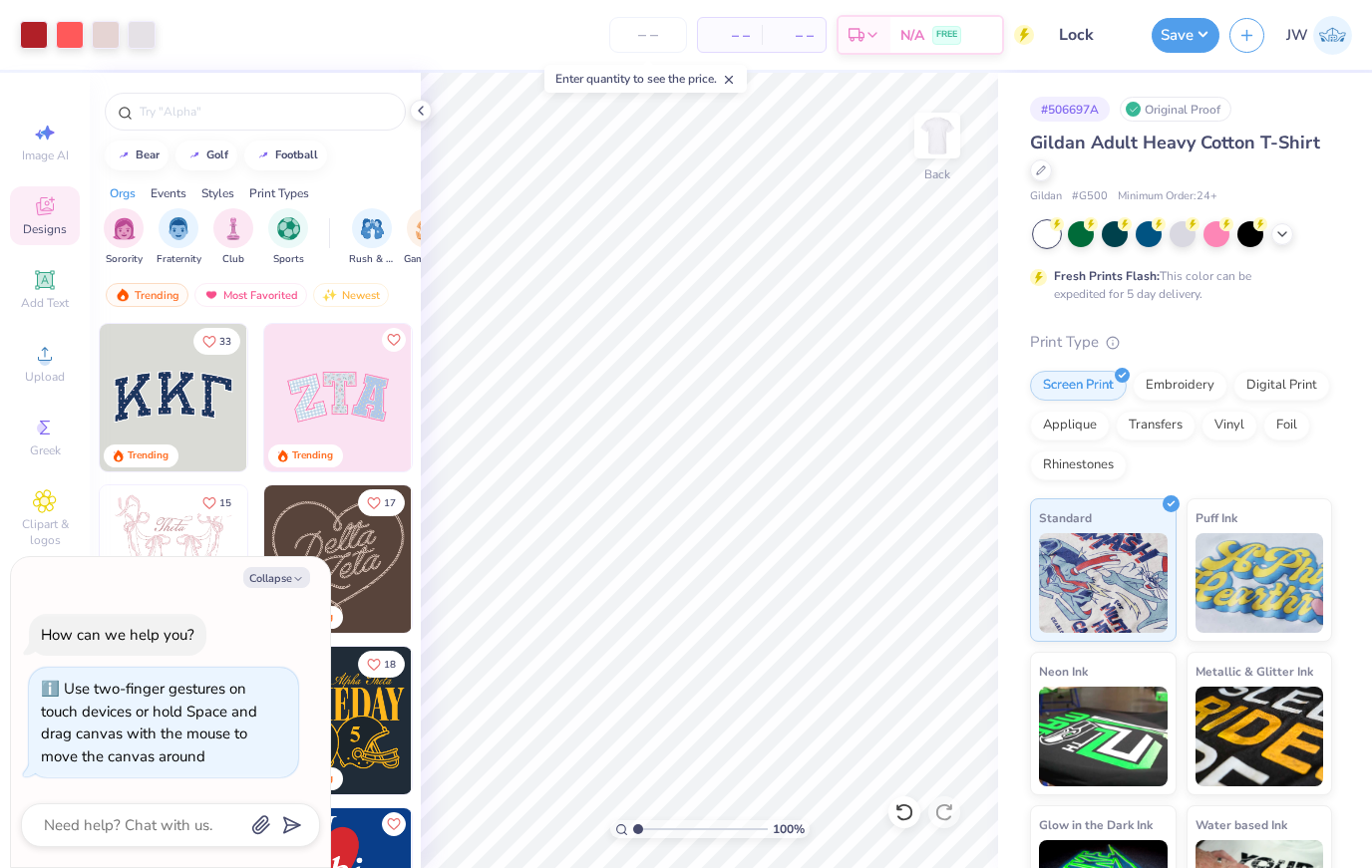
click at [1183, 285] on div "Fresh Prints Flash: This color can be expedited for 5 day delivery." at bounding box center [1177, 286] width 246 height 36
click at [149, 38] on div at bounding box center [142, 33] width 28 height 28
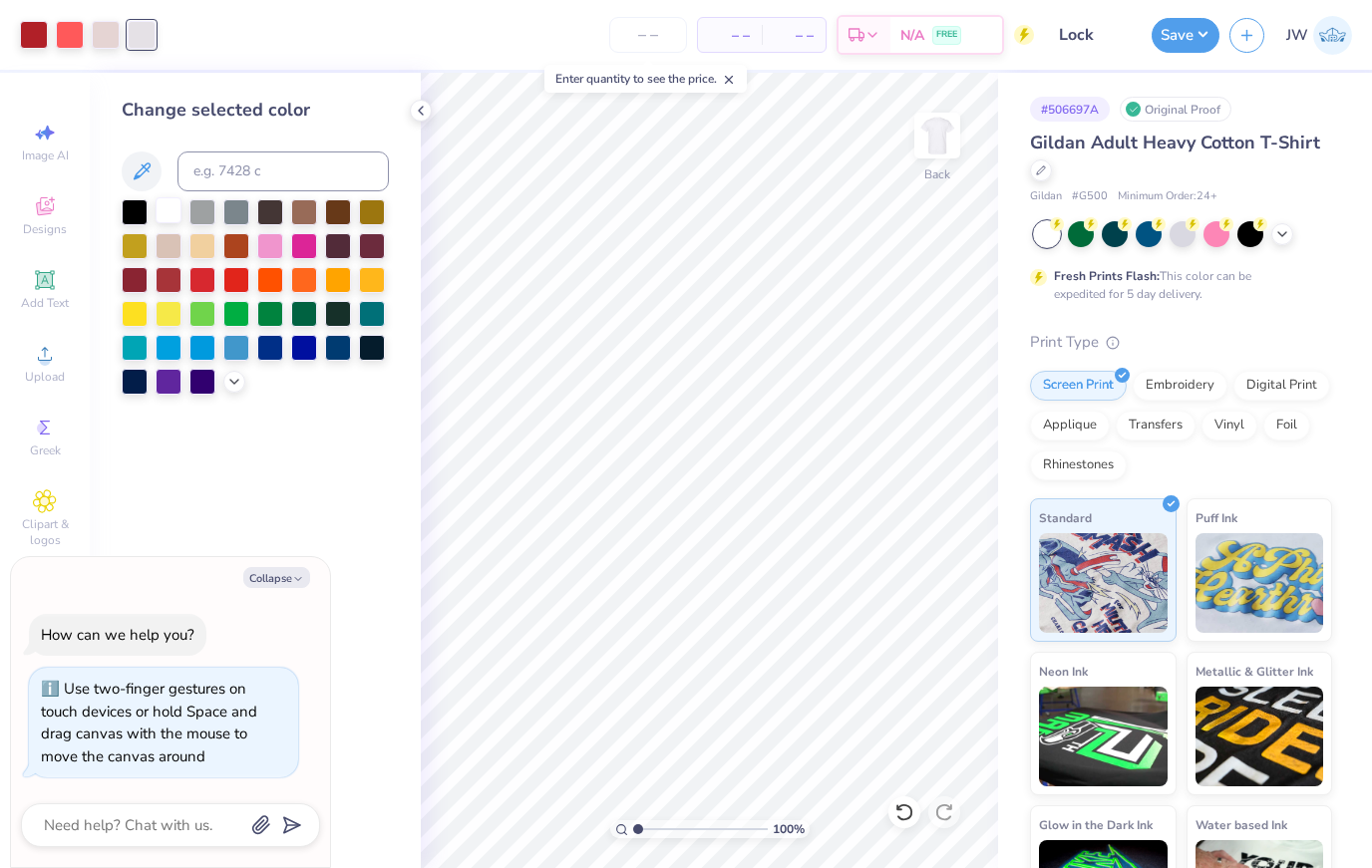
click at [175, 213] on div at bounding box center [169, 211] width 26 height 26
click at [151, 54] on div "Art colors" at bounding box center [78, 35] width 156 height 70
click at [151, 43] on div at bounding box center [142, 35] width 28 height 28
click at [430, 106] on div at bounding box center [421, 111] width 22 height 22
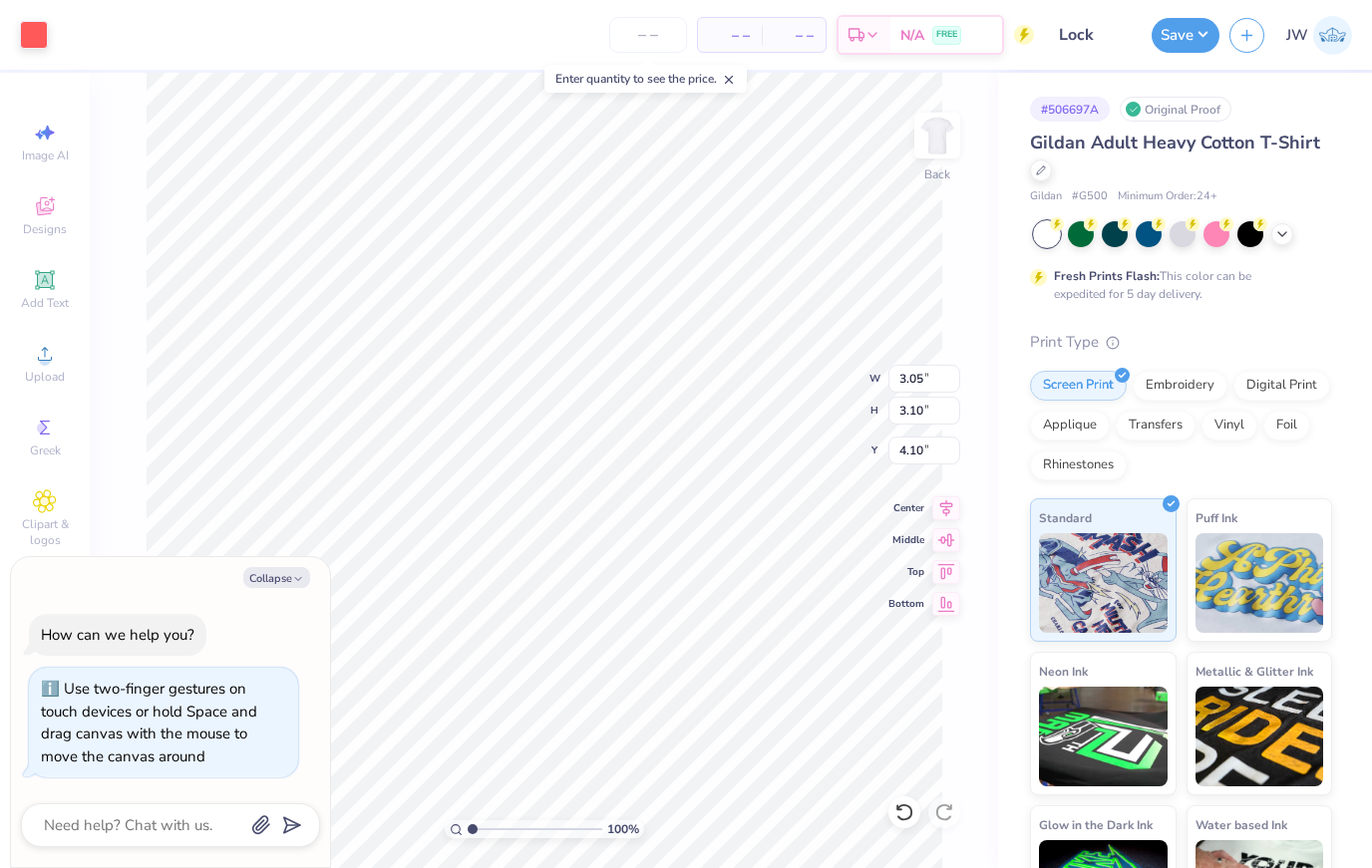
type textarea "x"
type input "6.25"
type input "3.36"
type input "3.97"
type textarea "x"
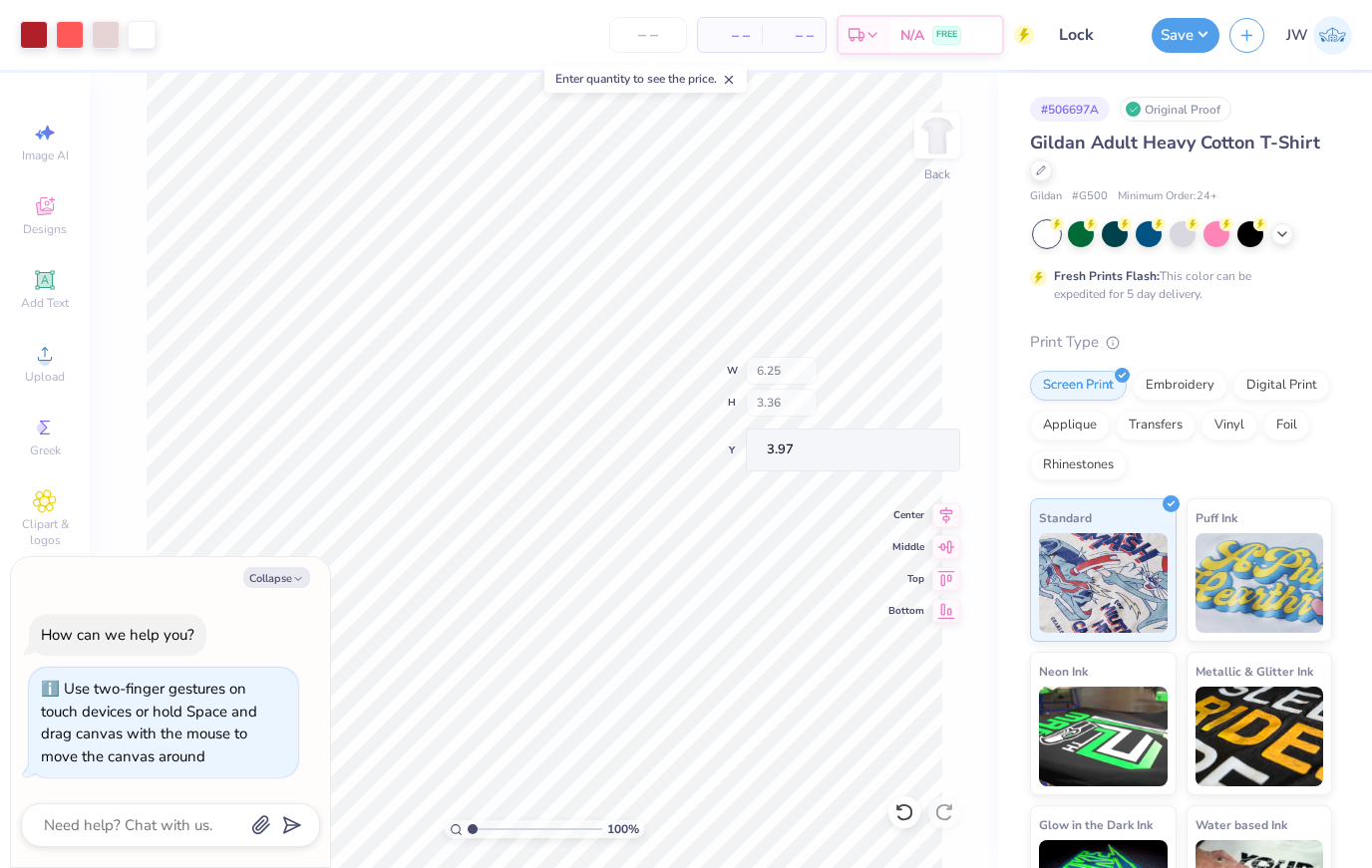
type input "4.68"
type input "1.21"
type input "5.43"
type textarea "x"
type input "0.65"
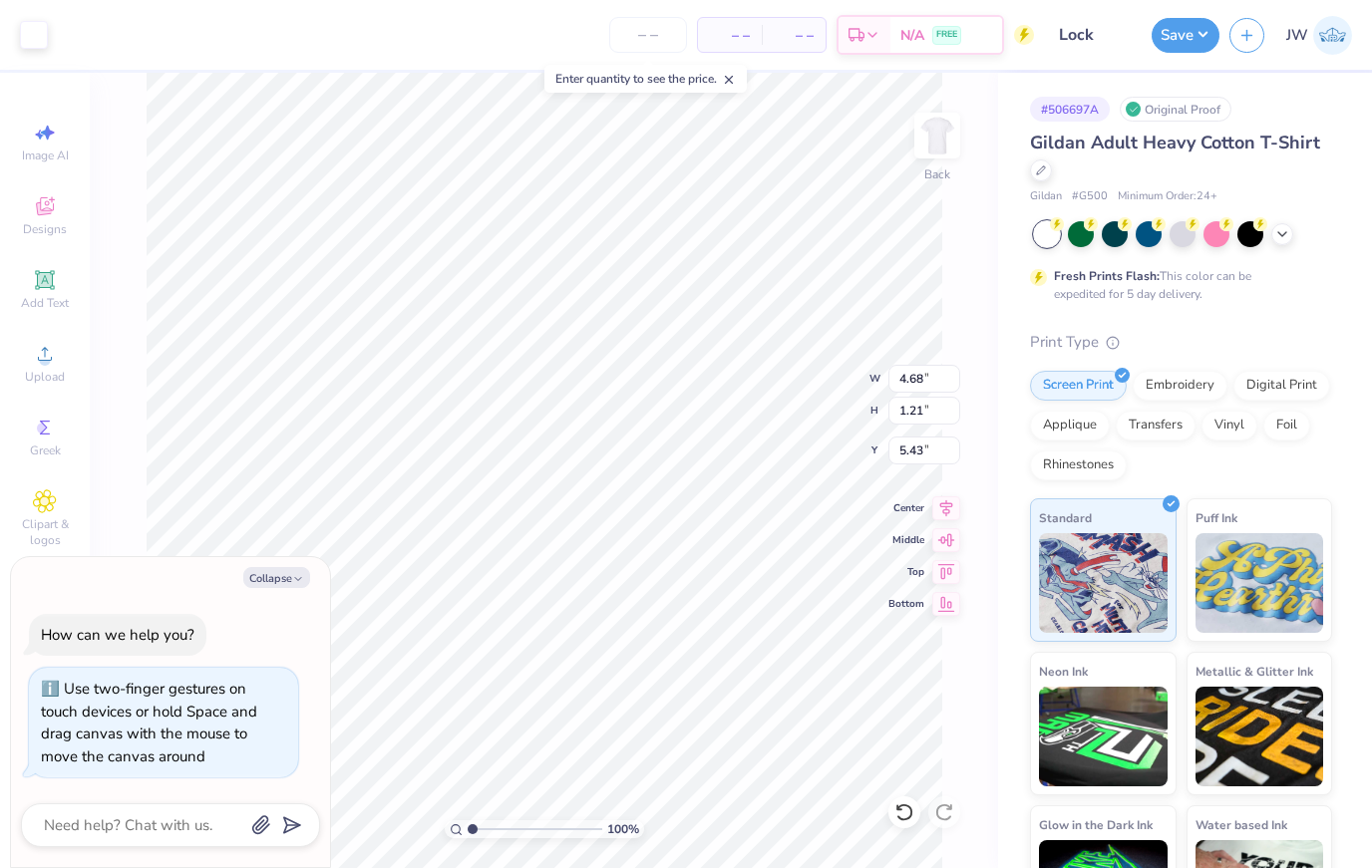
type input "0.41"
type input "4.49"
type textarea "x"
type input "1.28"
type input "0.66"
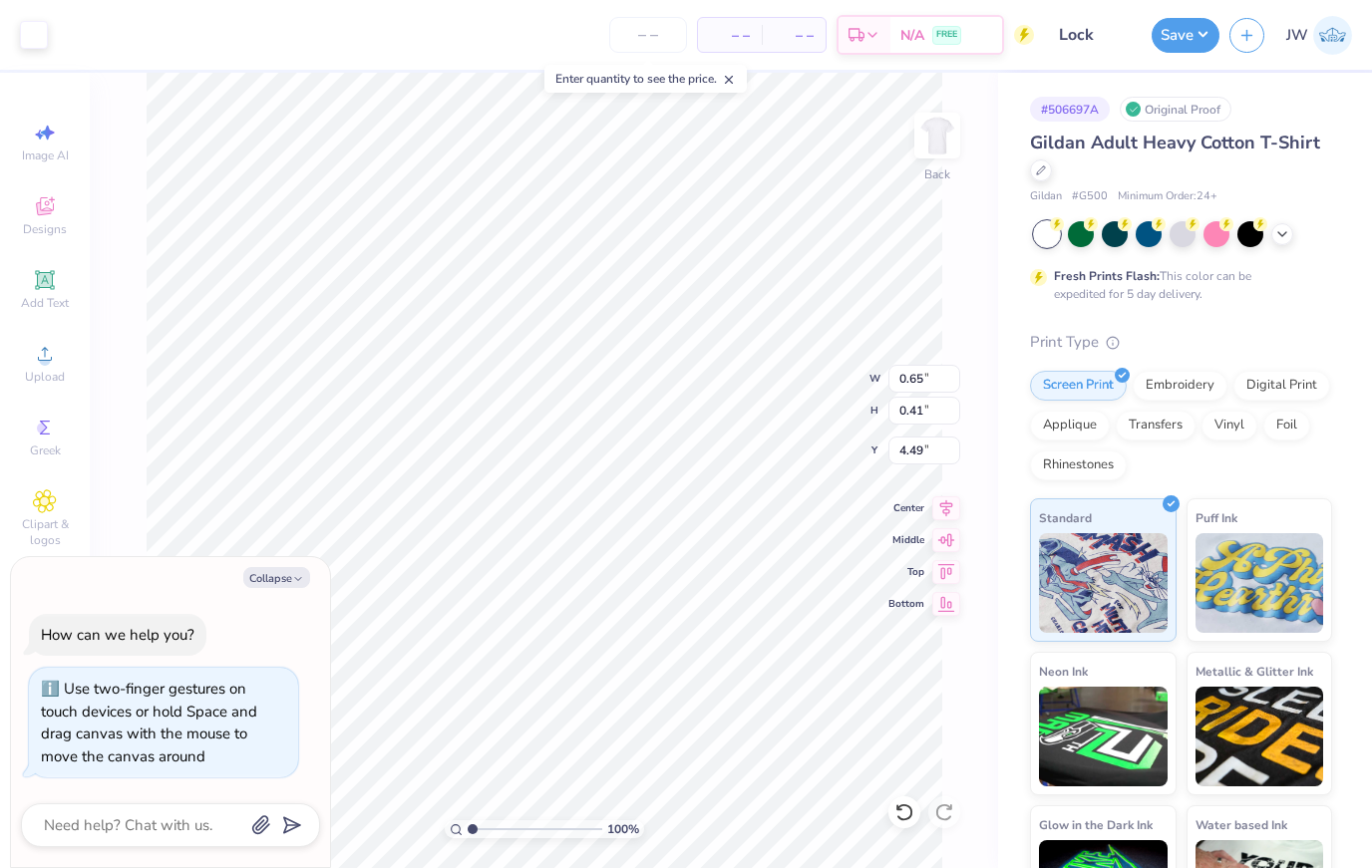
type input "4.20"
type textarea "x"
type input "2.45"
type input "2.24"
type input "4.66"
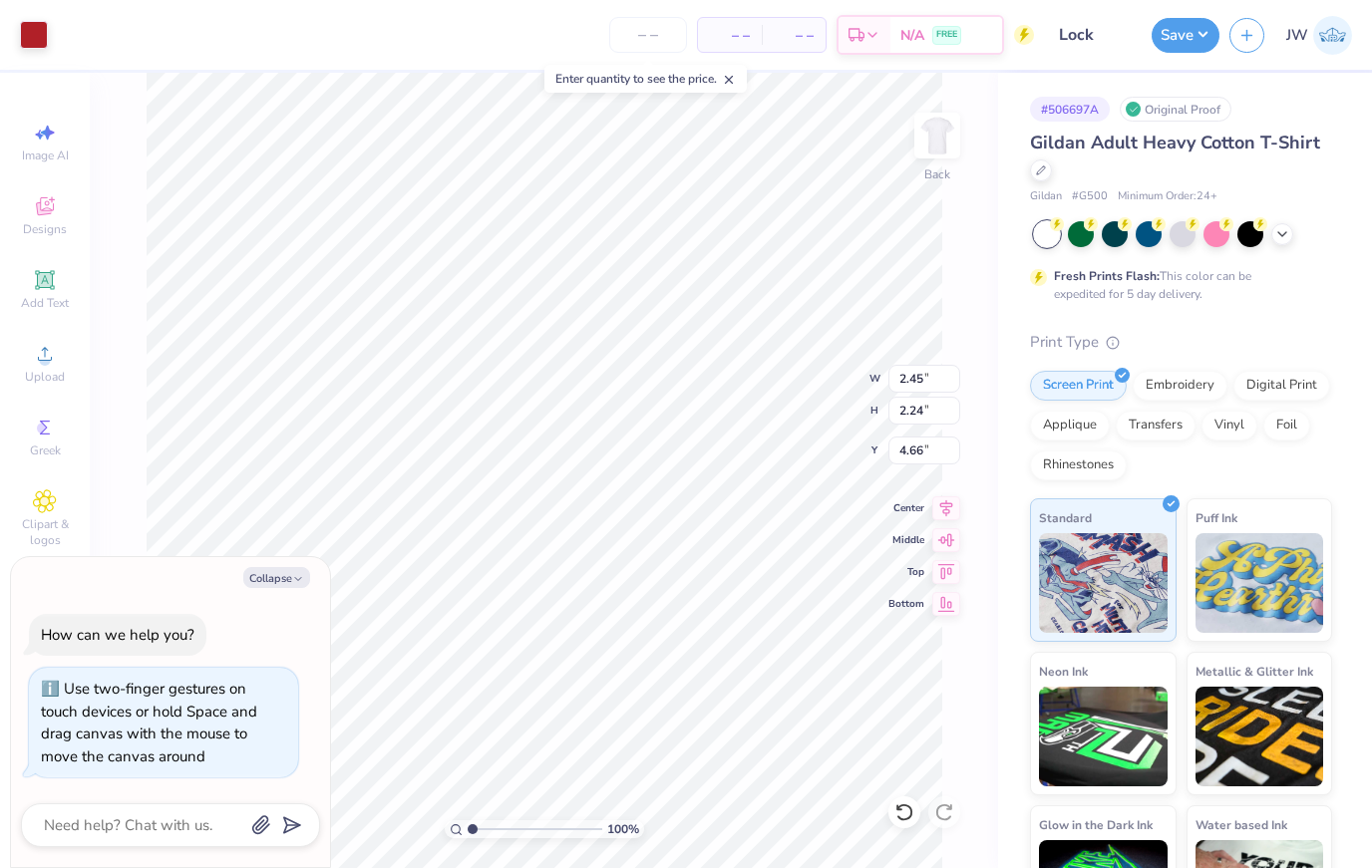
type textarea "x"
type input "4.83"
type input "1.37"
type input "5.35"
type textarea "x"
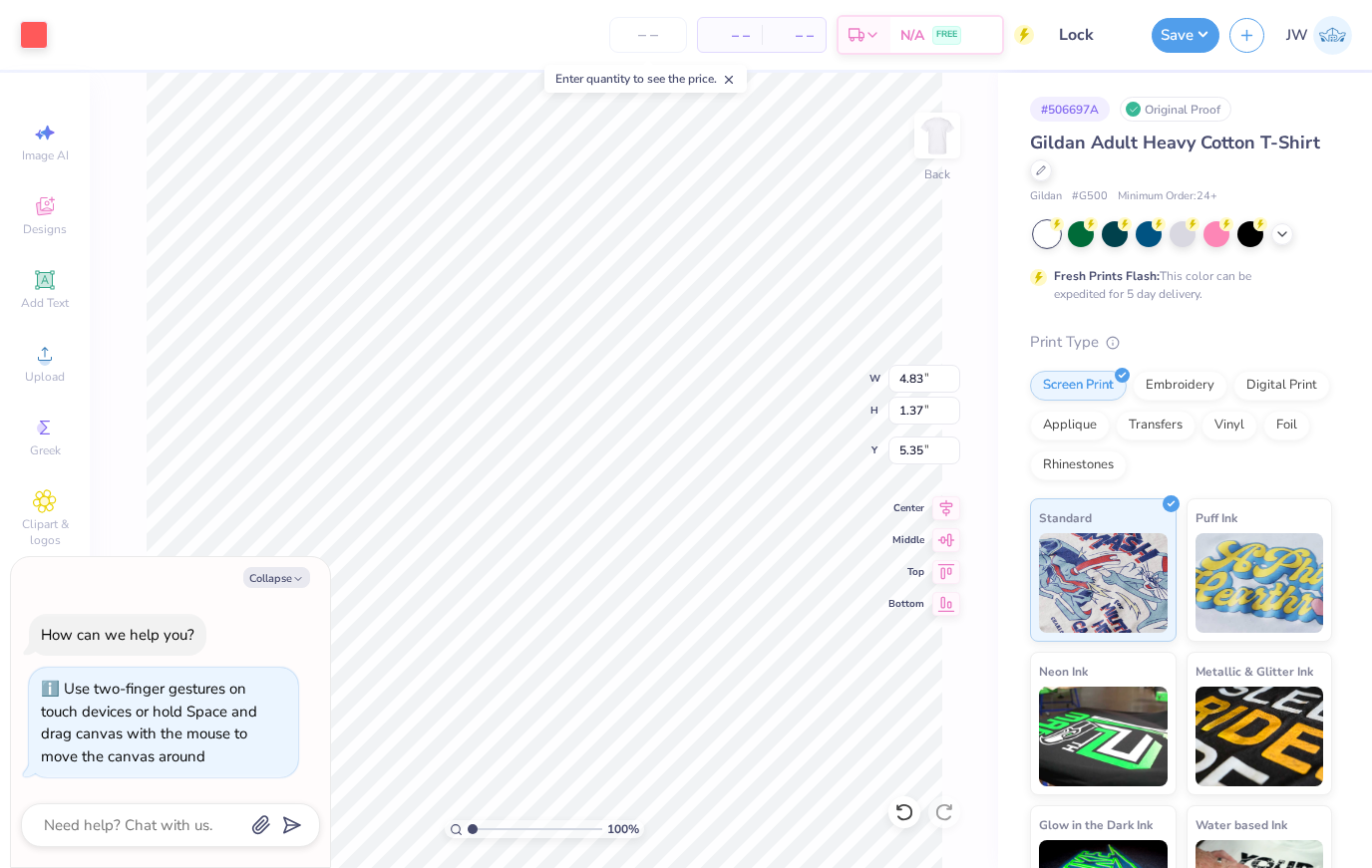
type input "0.27"
type input "5.77"
click at [41, 38] on div at bounding box center [34, 33] width 28 height 28
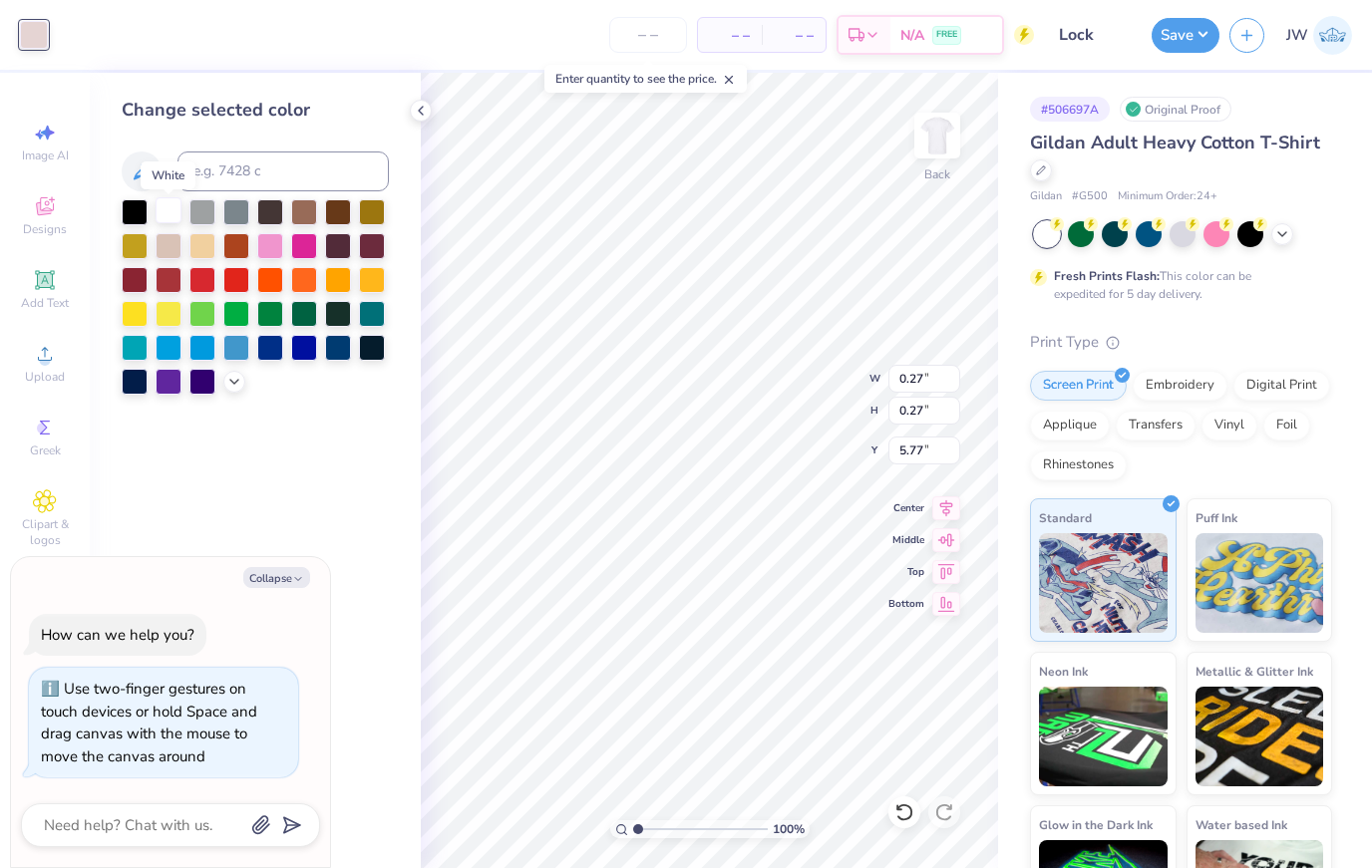
click at [176, 224] on div at bounding box center [169, 211] width 26 height 26
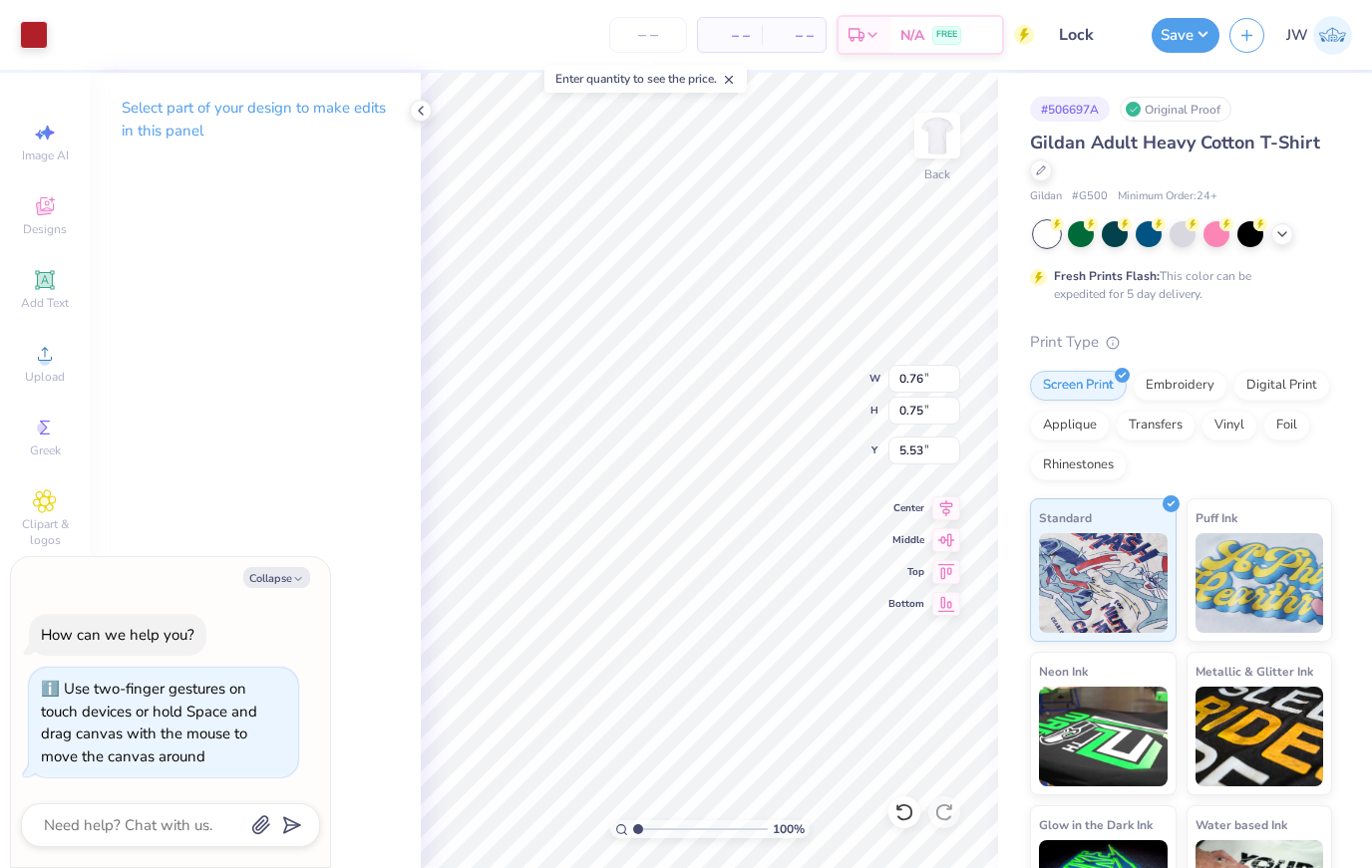
type textarea "x"
type input "0.27"
type input "5.77"
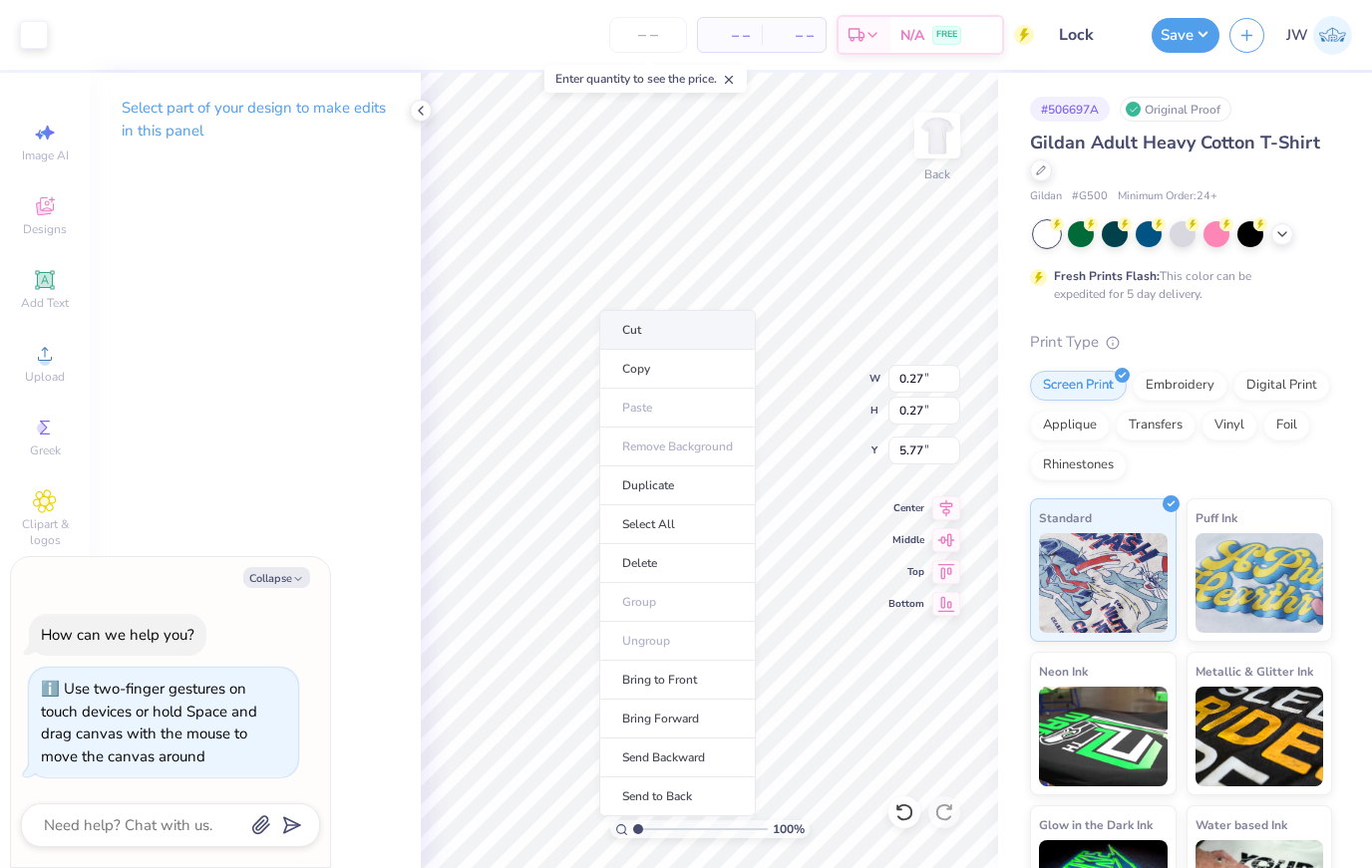
click at [657, 331] on li "Cut" at bounding box center [678, 330] width 157 height 40
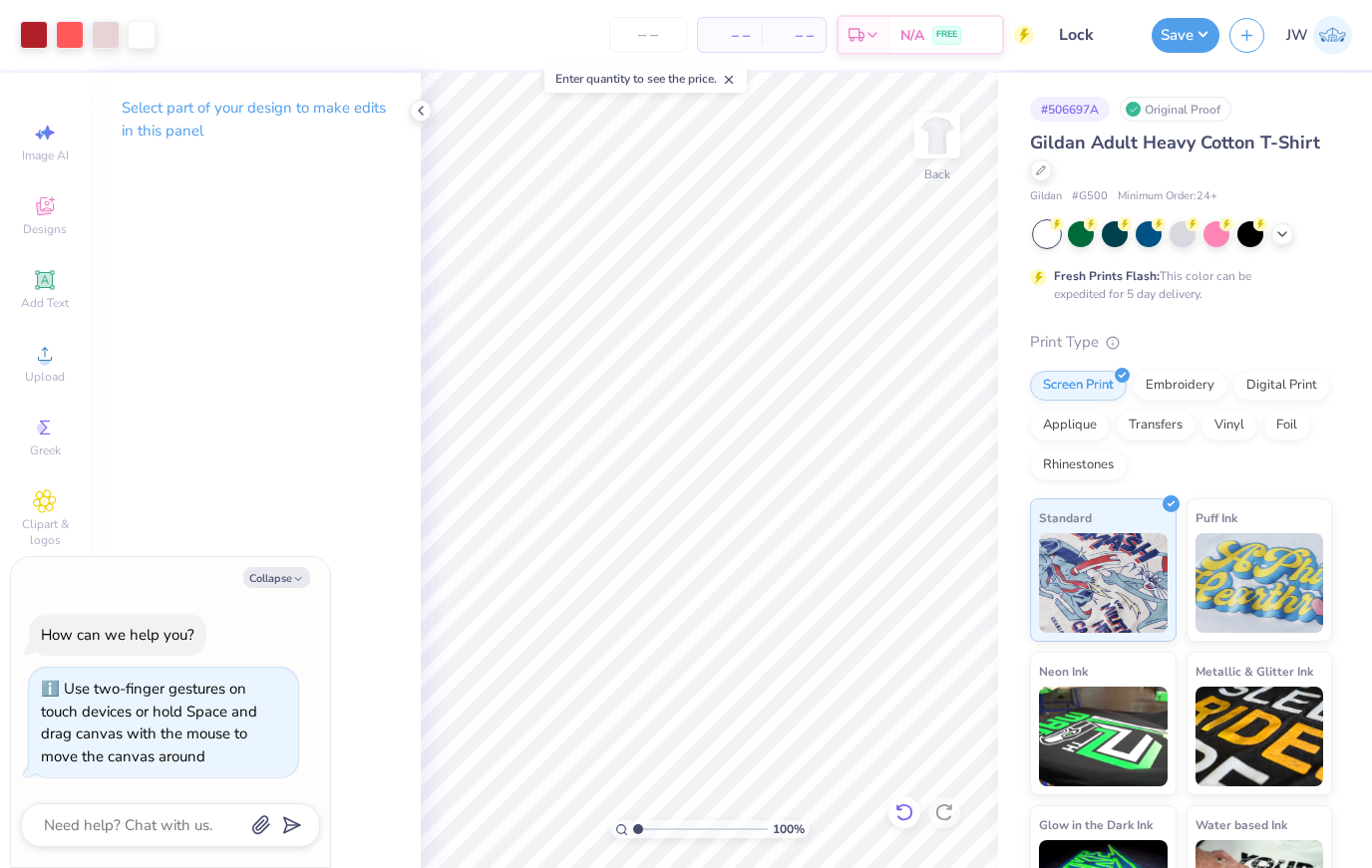
drag, startPoint x: 1030, startPoint y: 718, endPoint x: 897, endPoint y: 826, distance: 171.3
click at [897, 826] on div at bounding box center [904, 813] width 32 height 32
click at [899, 819] on icon at bounding box center [904, 813] width 20 height 20
click at [897, 823] on div at bounding box center [904, 813] width 32 height 32
click at [896, 823] on div at bounding box center [904, 813] width 32 height 32
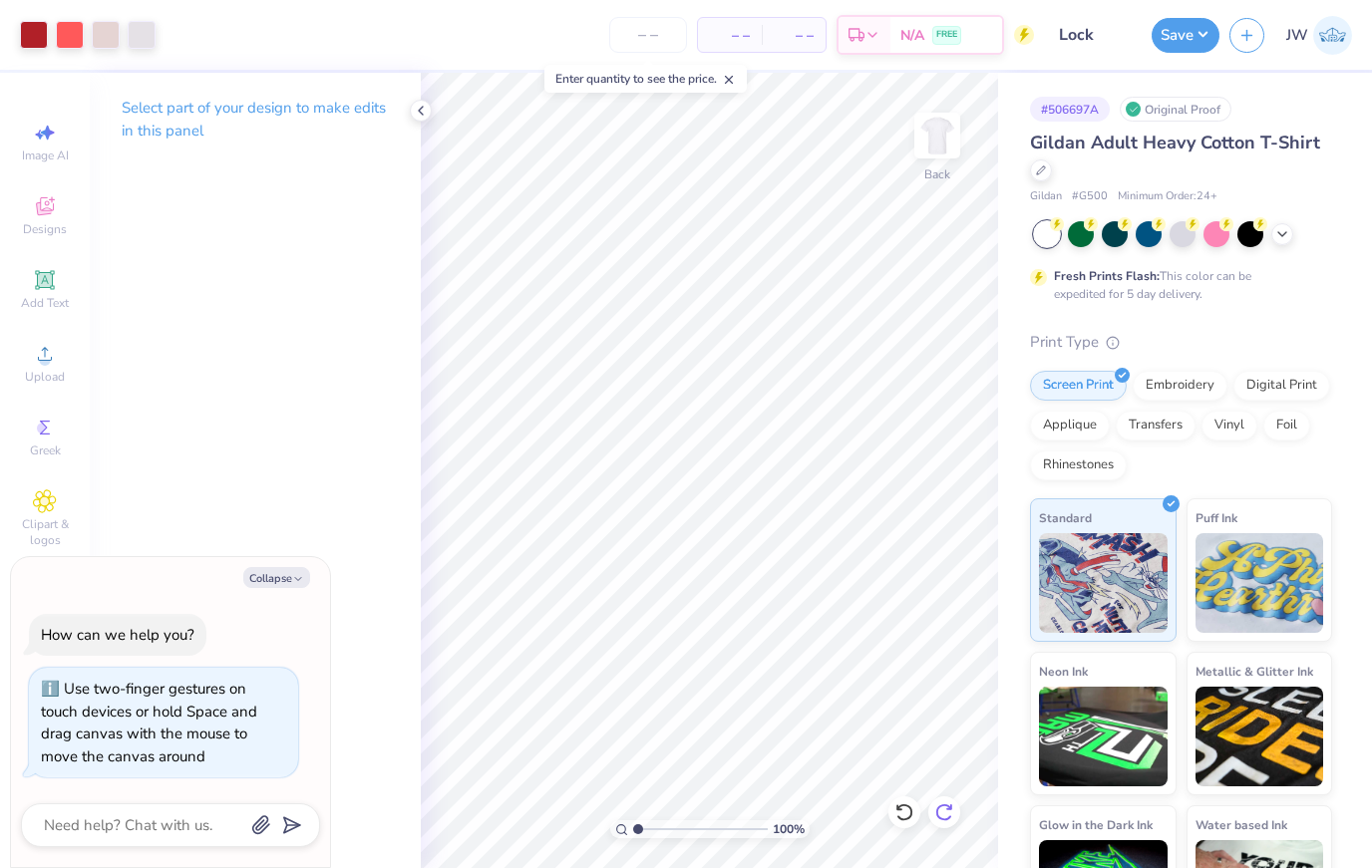
click at [938, 813] on icon at bounding box center [944, 813] width 20 height 20
click at [416, 121] on div at bounding box center [421, 111] width 22 height 22
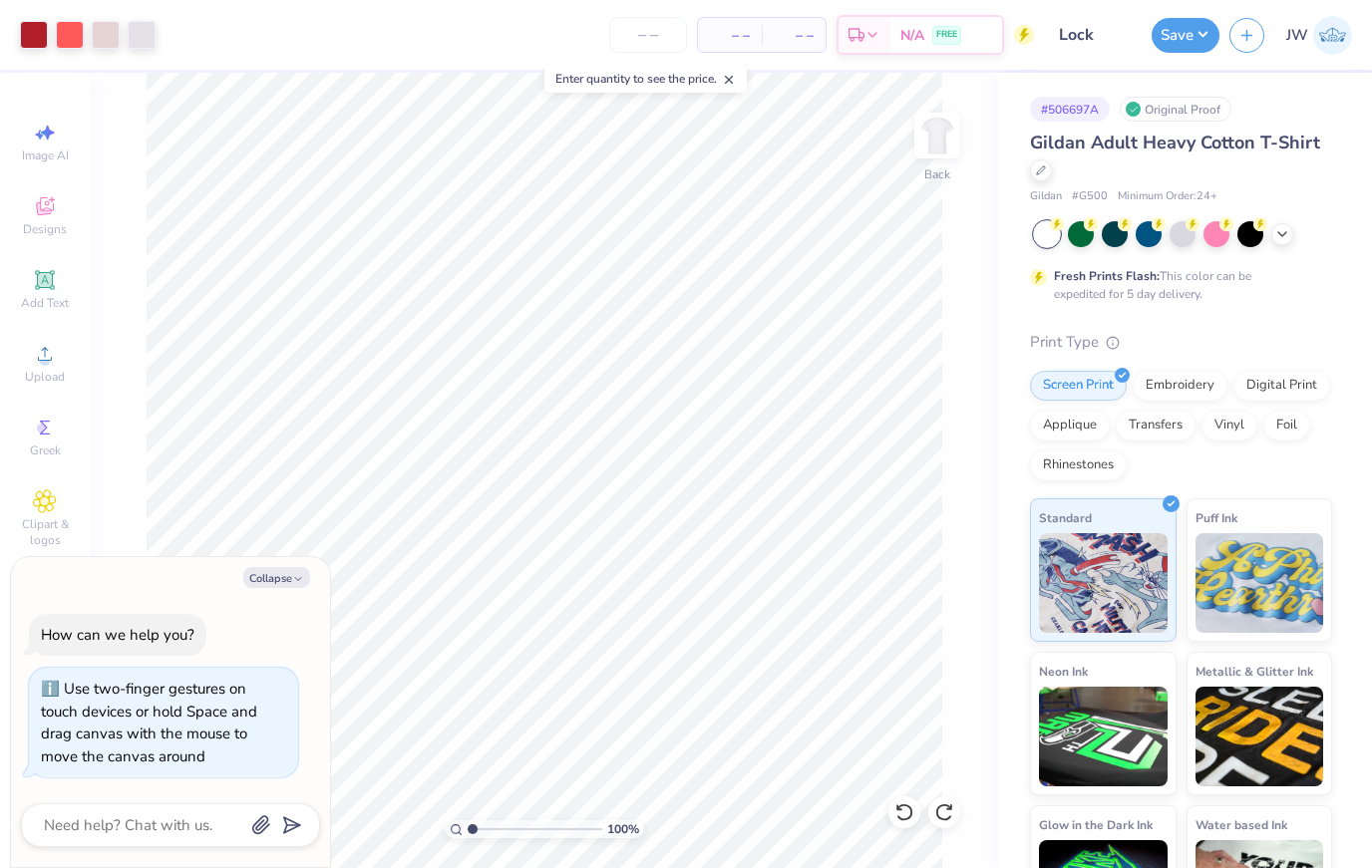
click at [784, 42] on span "– –" at bounding box center [794, 35] width 40 height 21
click at [660, 26] on input "number" at bounding box center [649, 35] width 78 height 36
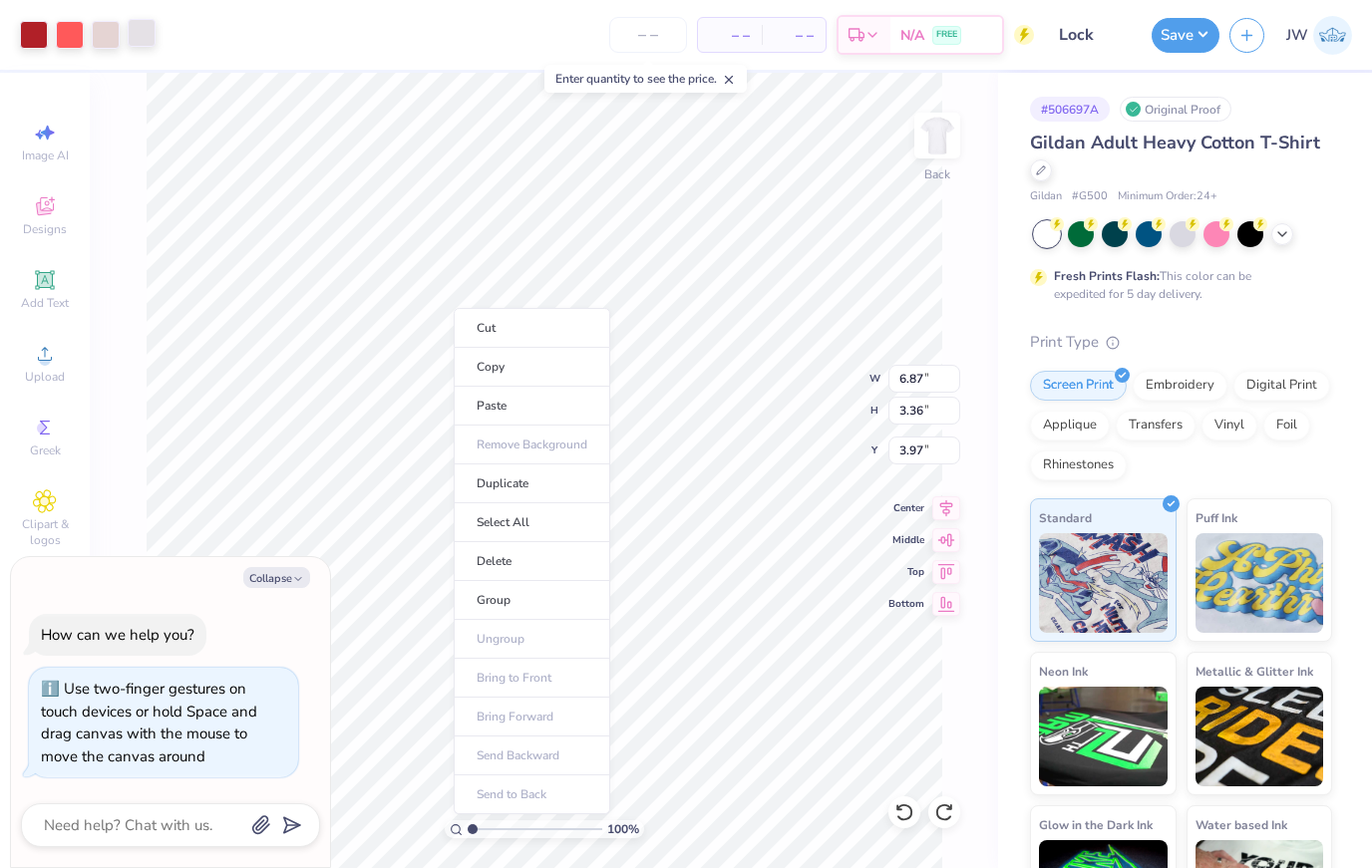
click at [128, 25] on div at bounding box center [142, 33] width 28 height 28
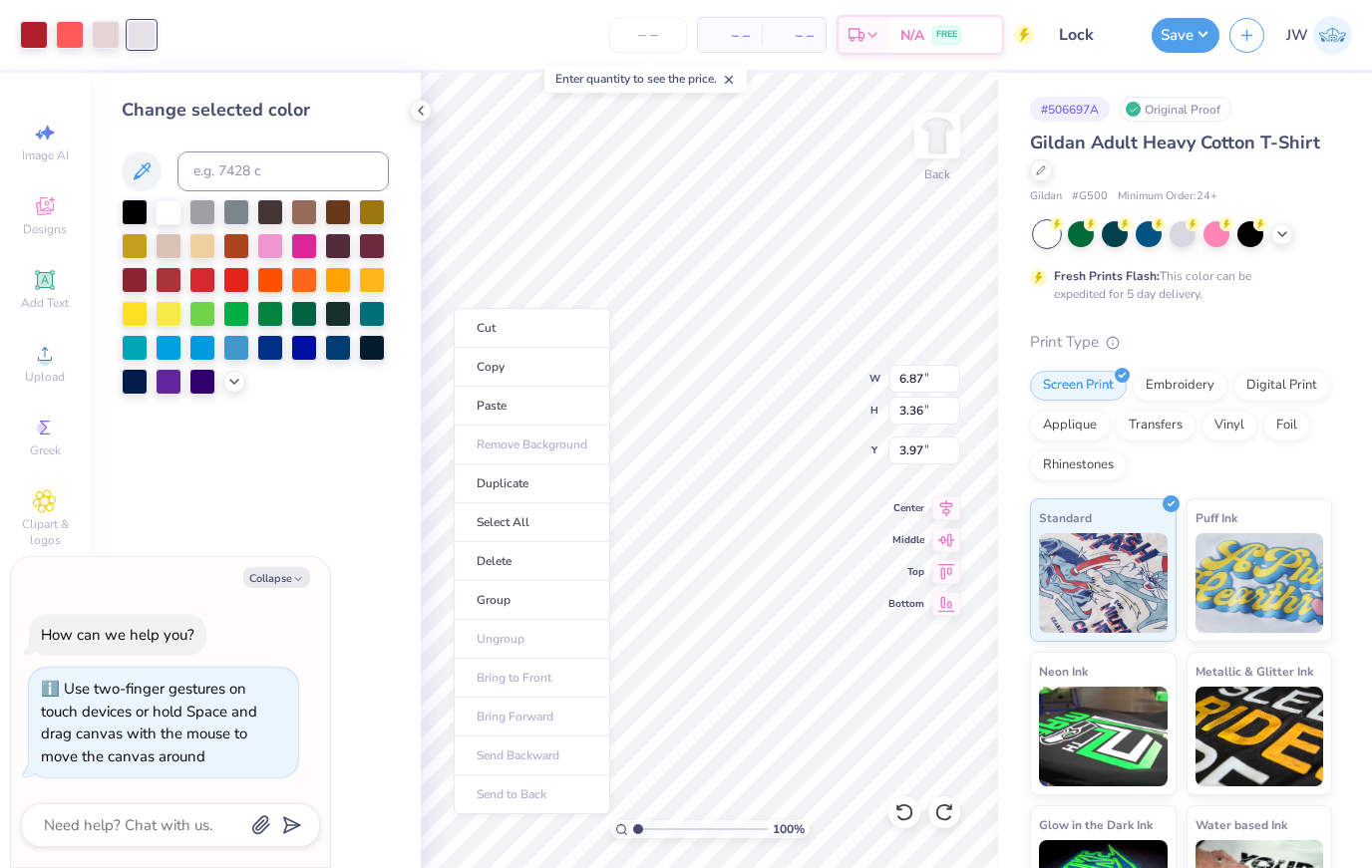
click at [266, 68] on div "– – Per Item – – Total Est. Delivery N/A FREE" at bounding box center [600, 35] width 868 height 70
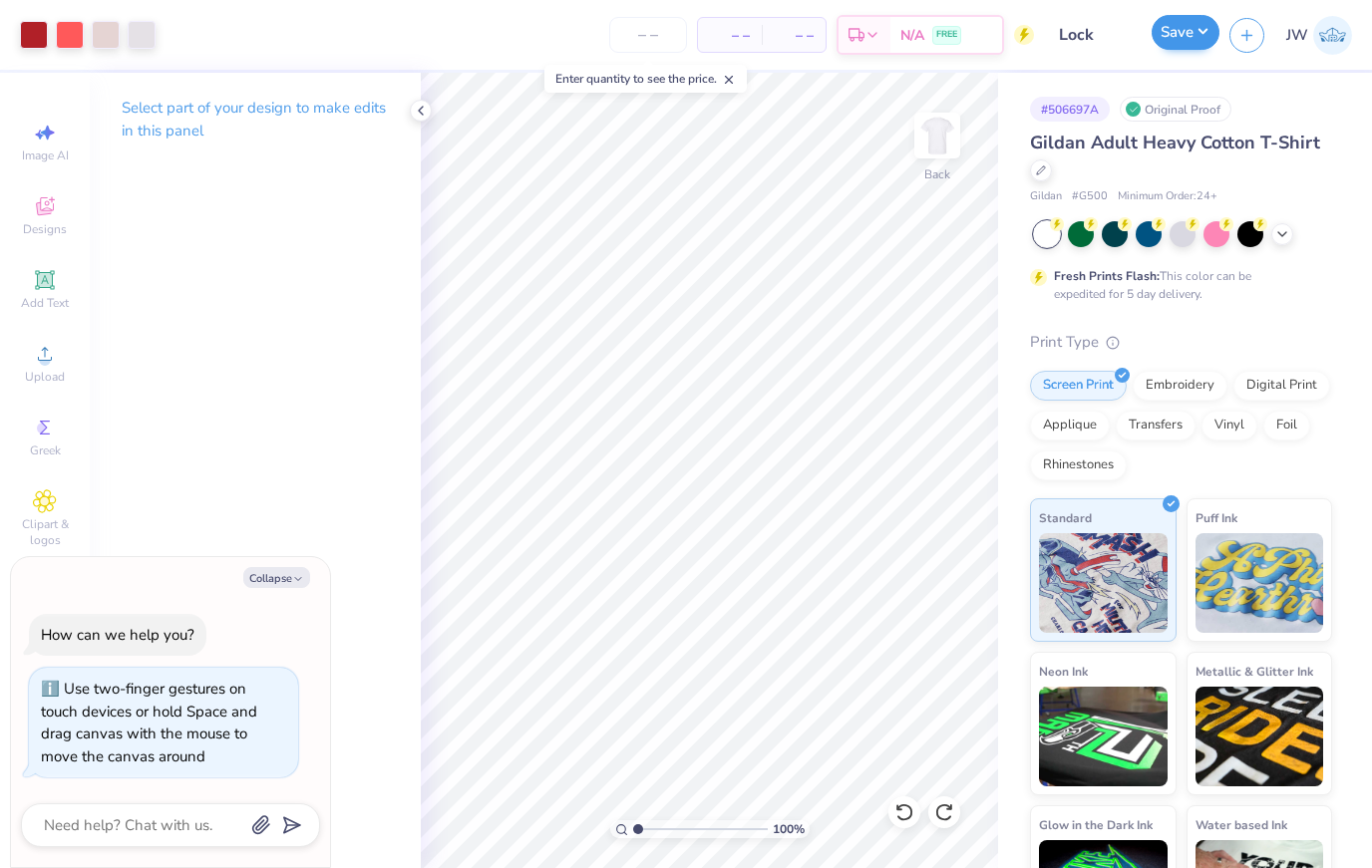
click at [1207, 33] on button "Save" at bounding box center [1186, 32] width 68 height 35
click at [1256, 33] on icon "button" at bounding box center [1247, 32] width 17 height 17
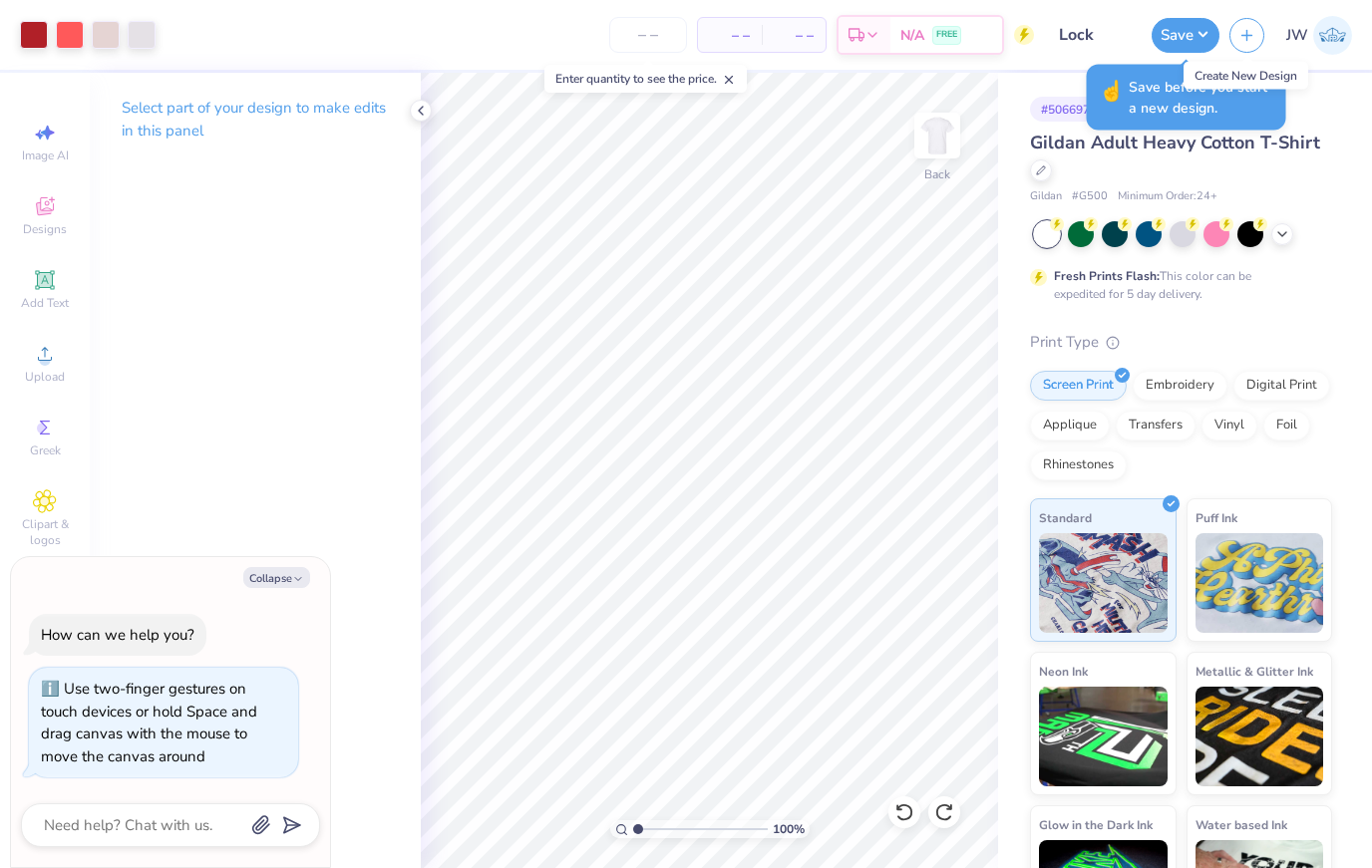
click at [1350, 141] on div "# 506697A Original Proof Gildan Adult Heavy Cotton T-Shirt Gildan # G500 Minimu…" at bounding box center [1185, 510] width 374 height 876
click at [1340, 154] on div "# 506697A Original Proof Gildan Adult Heavy Cotton T-Shirt Gildan # G500 Minimu…" at bounding box center [1185, 510] width 374 height 876
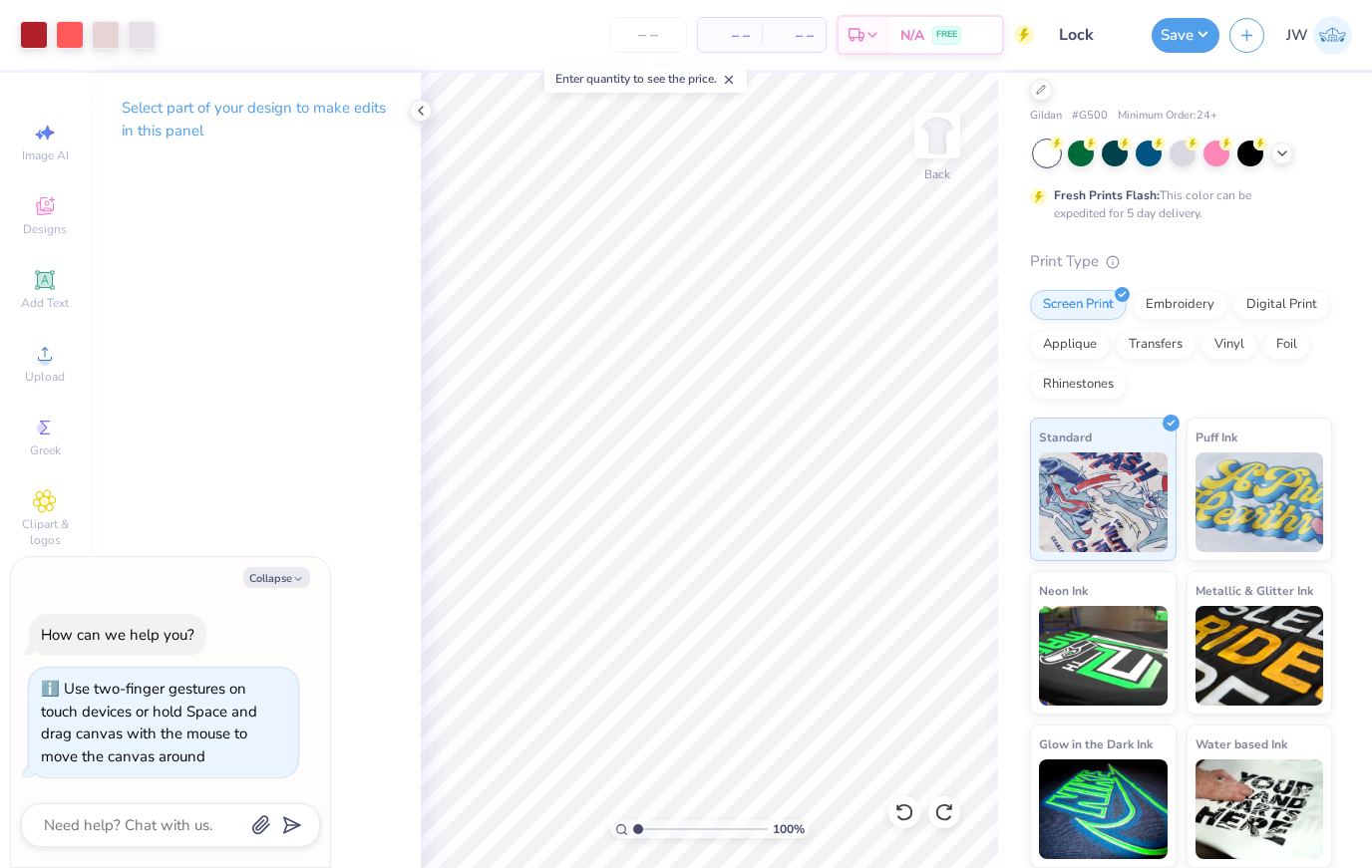
scroll to position [80, 0]
click at [1124, 455] on img at bounding box center [1103, 500] width 129 height 100
click at [1123, 464] on img at bounding box center [1103, 500] width 129 height 100
click at [258, 586] on button "Collapse" at bounding box center [277, 577] width 67 height 21
type textarea "x"
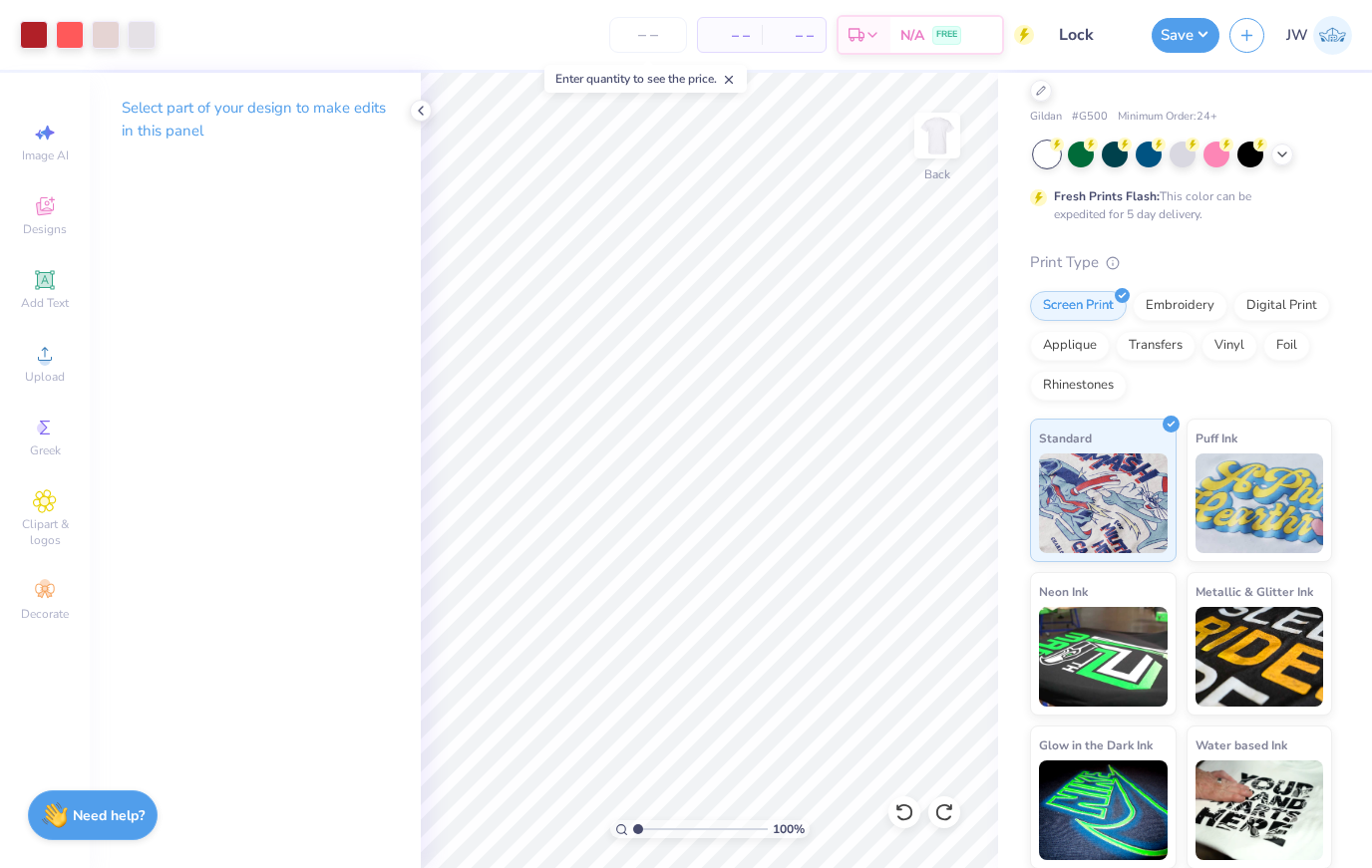
click at [165, 125] on p "Select part of your design to make edits in this panel" at bounding box center [256, 120] width 268 height 46
click at [34, 139] on icon at bounding box center [45, 133] width 24 height 24
select select "4"
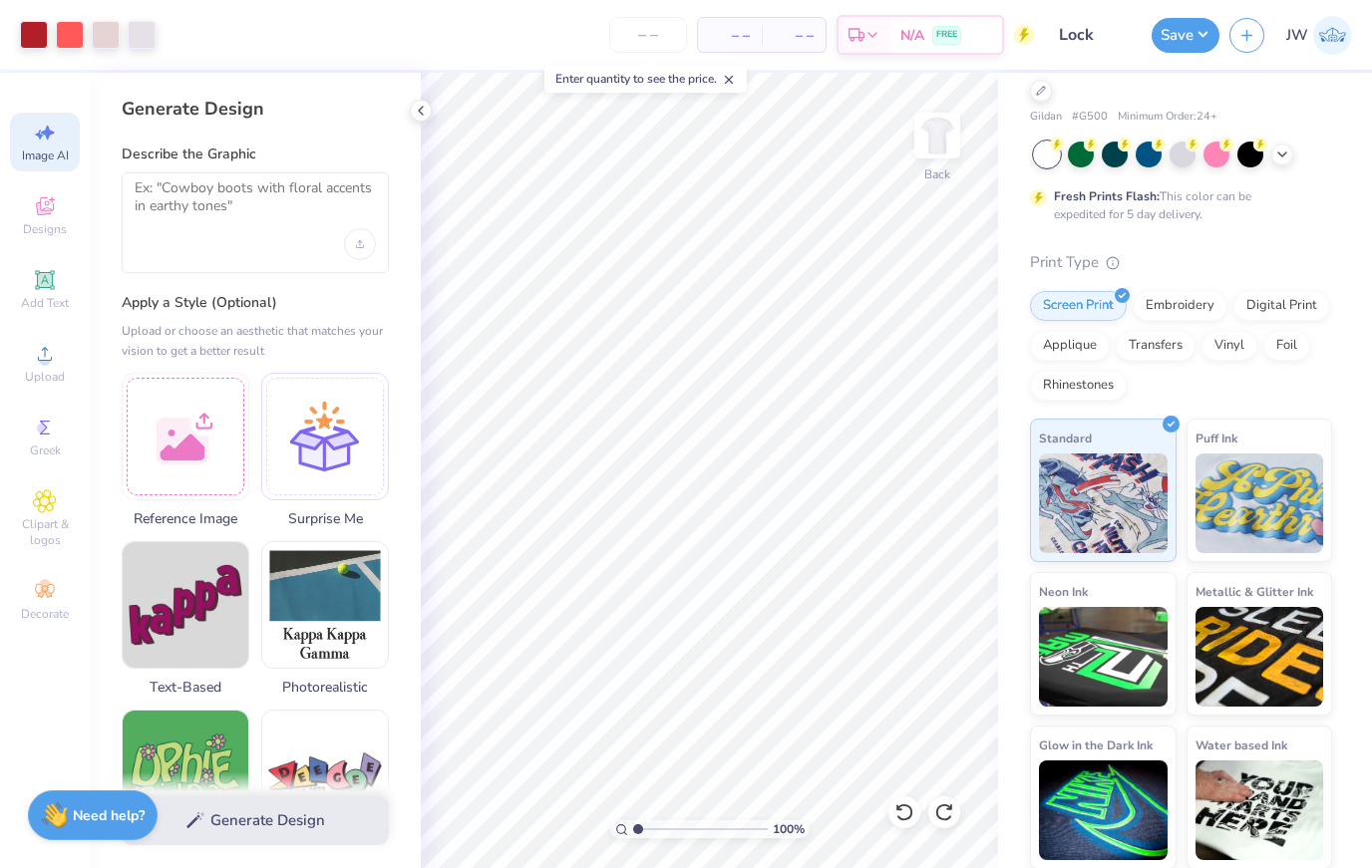
click at [156, 227] on textarea at bounding box center [256, 205] width 242 height 50
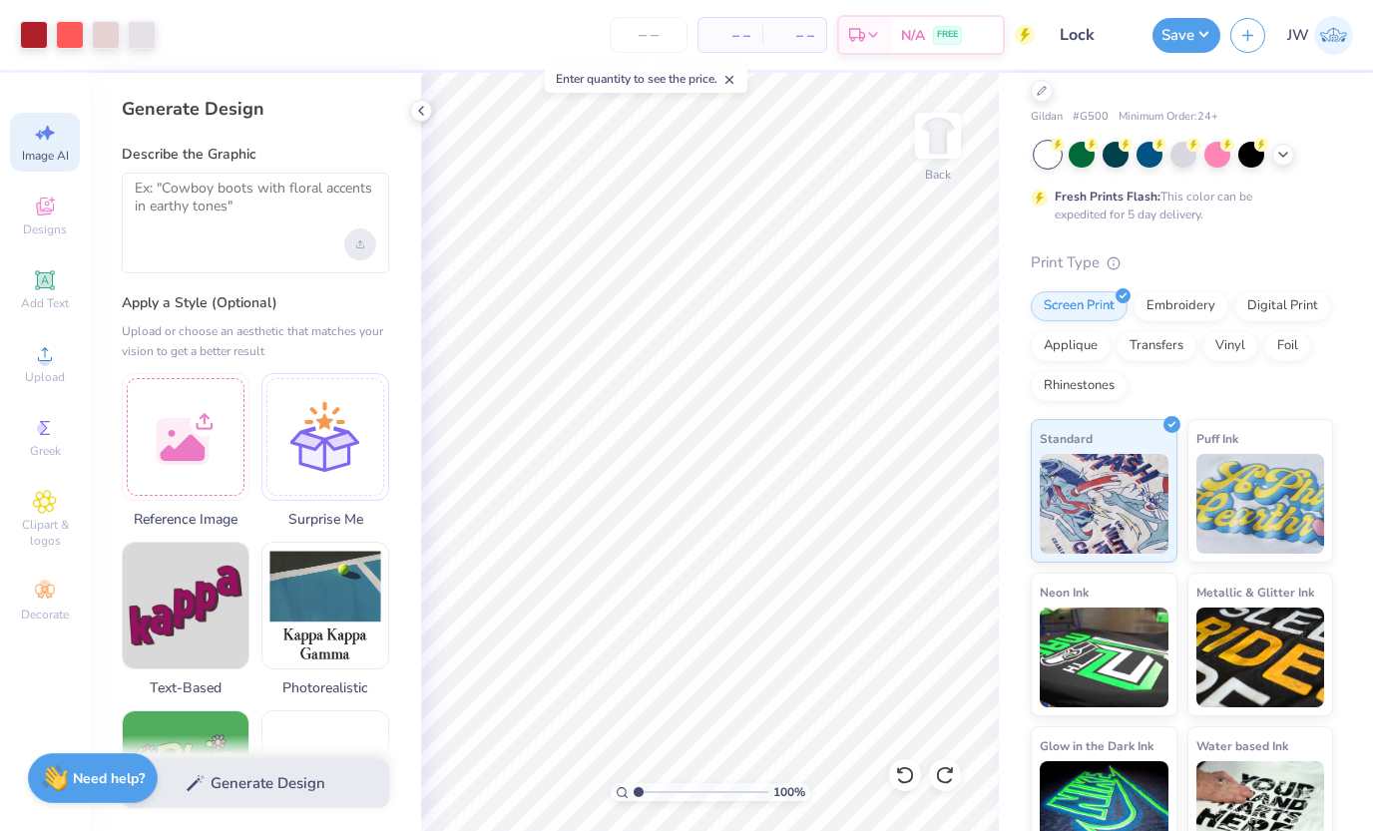
click at [373, 239] on div "Upload image" at bounding box center [360, 245] width 32 height 32
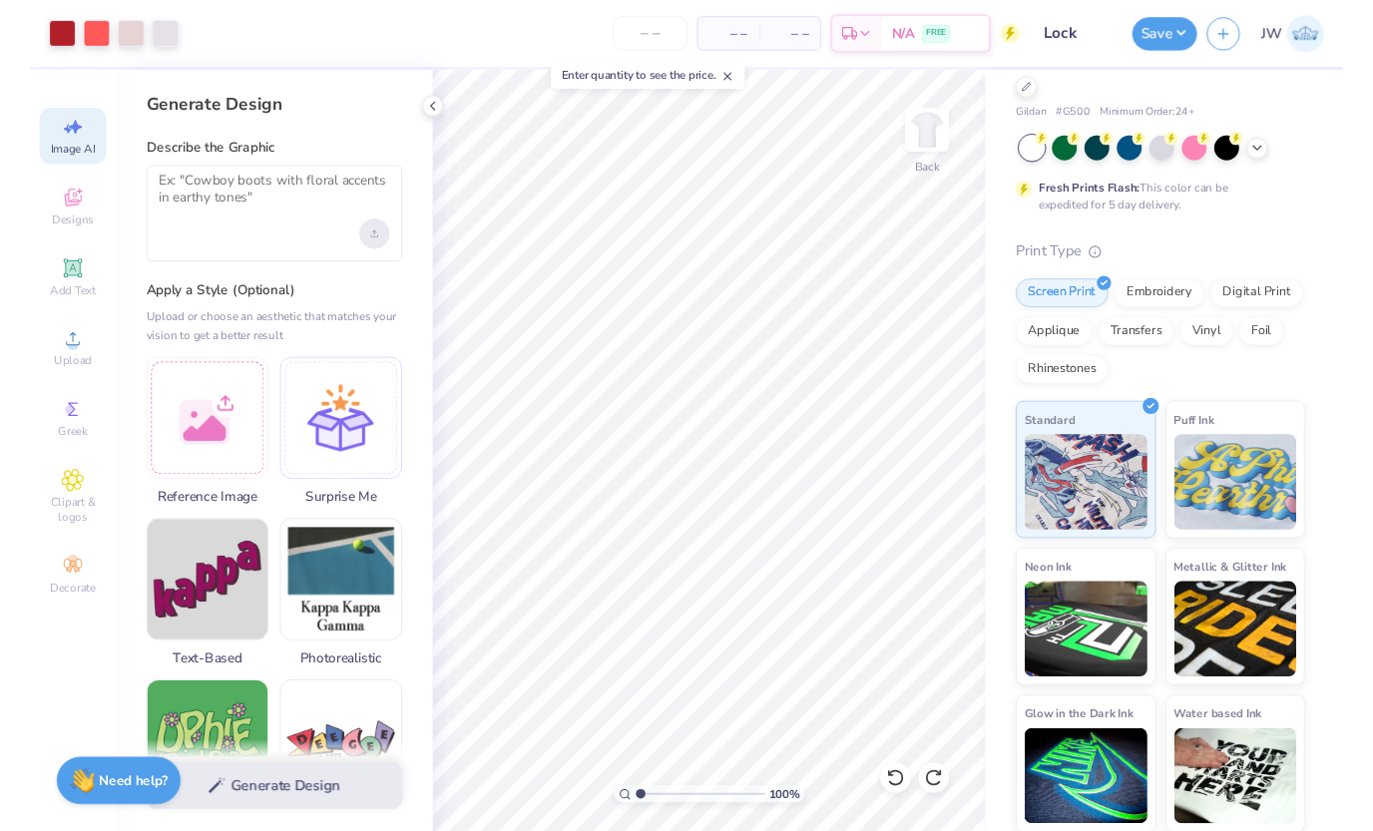
scroll to position [49, 0]
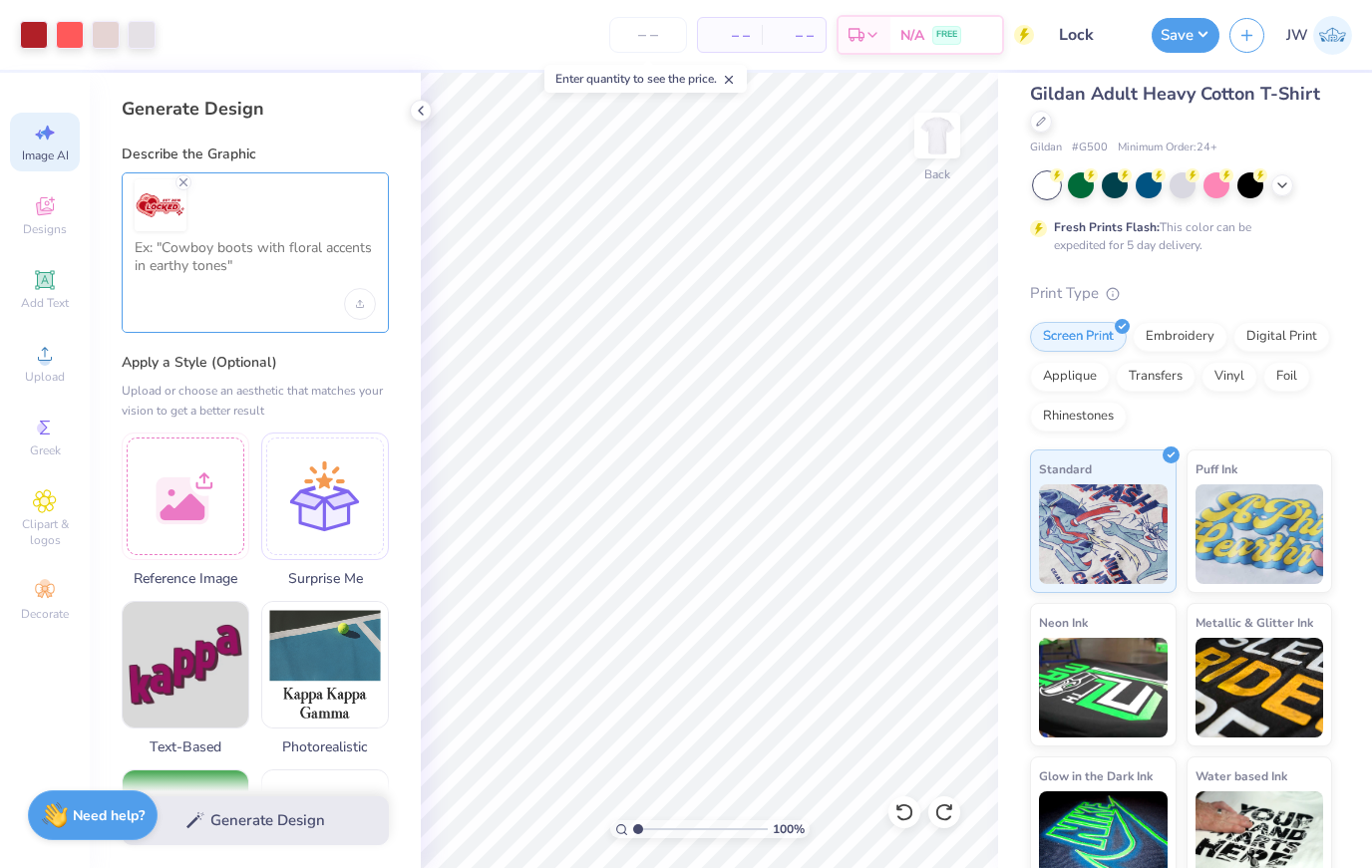
click at [202, 256] on textarea at bounding box center [256, 265] width 242 height 50
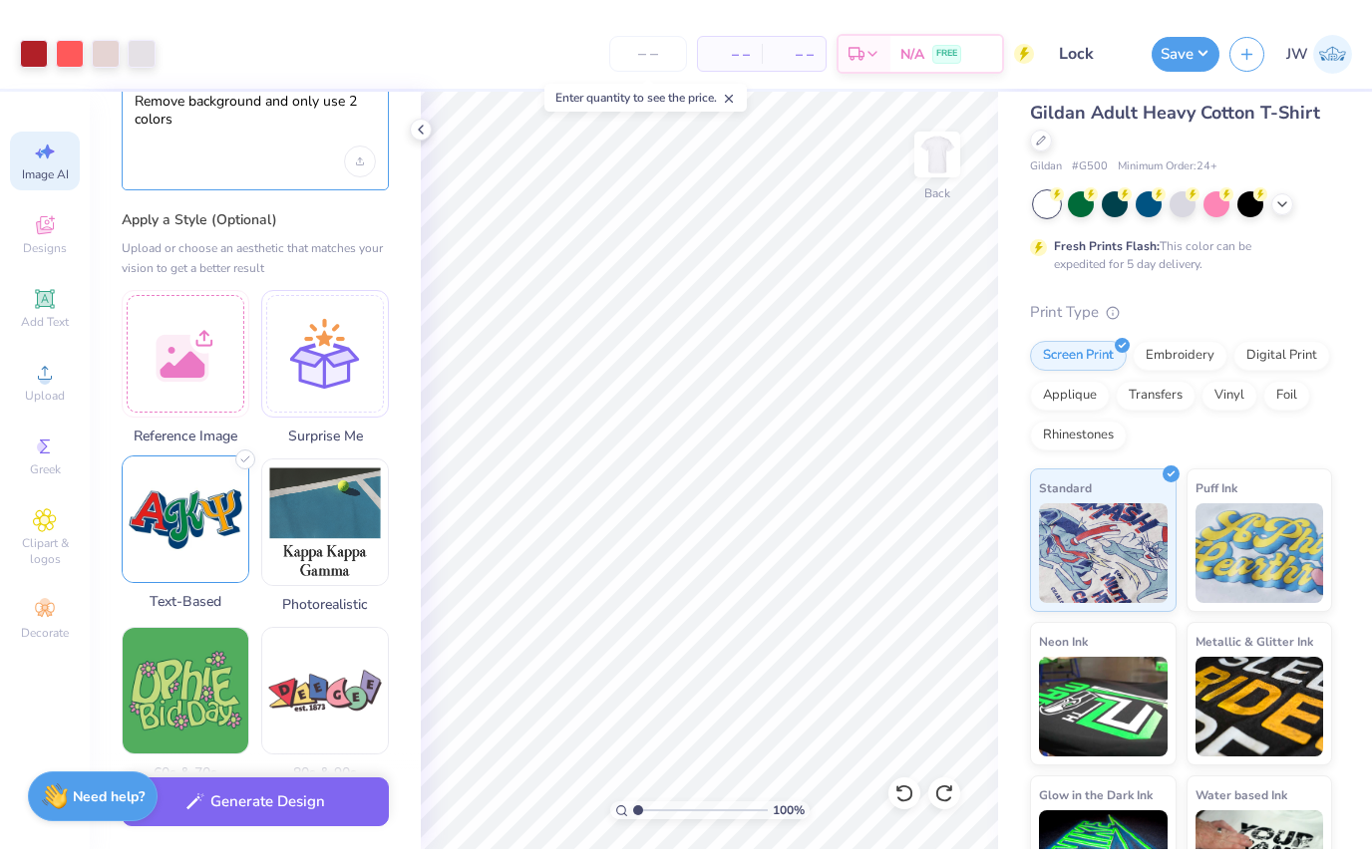
scroll to position [167, 0]
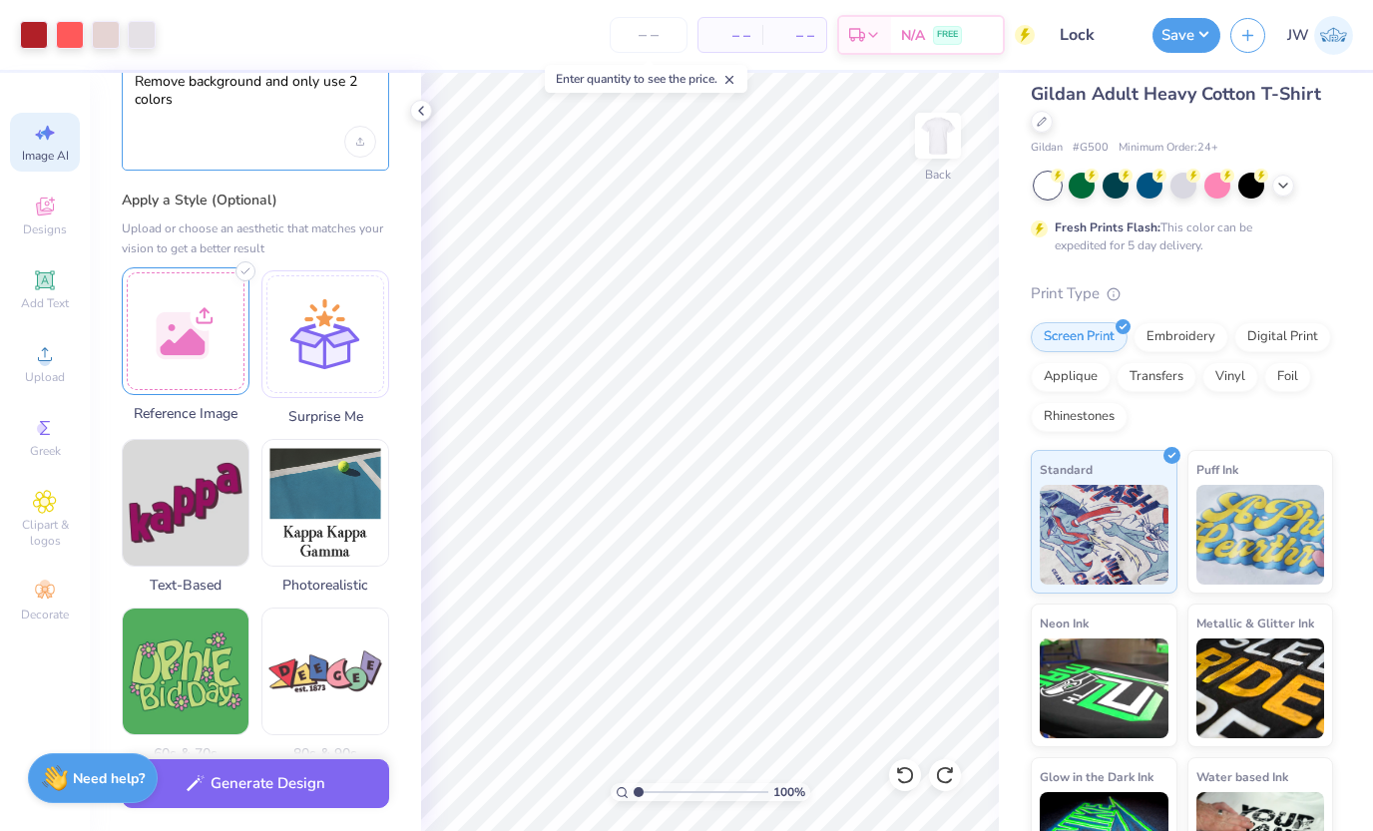
type textarea "Remove background and only use 2 colors"
click at [205, 339] on div at bounding box center [186, 332] width 128 height 128
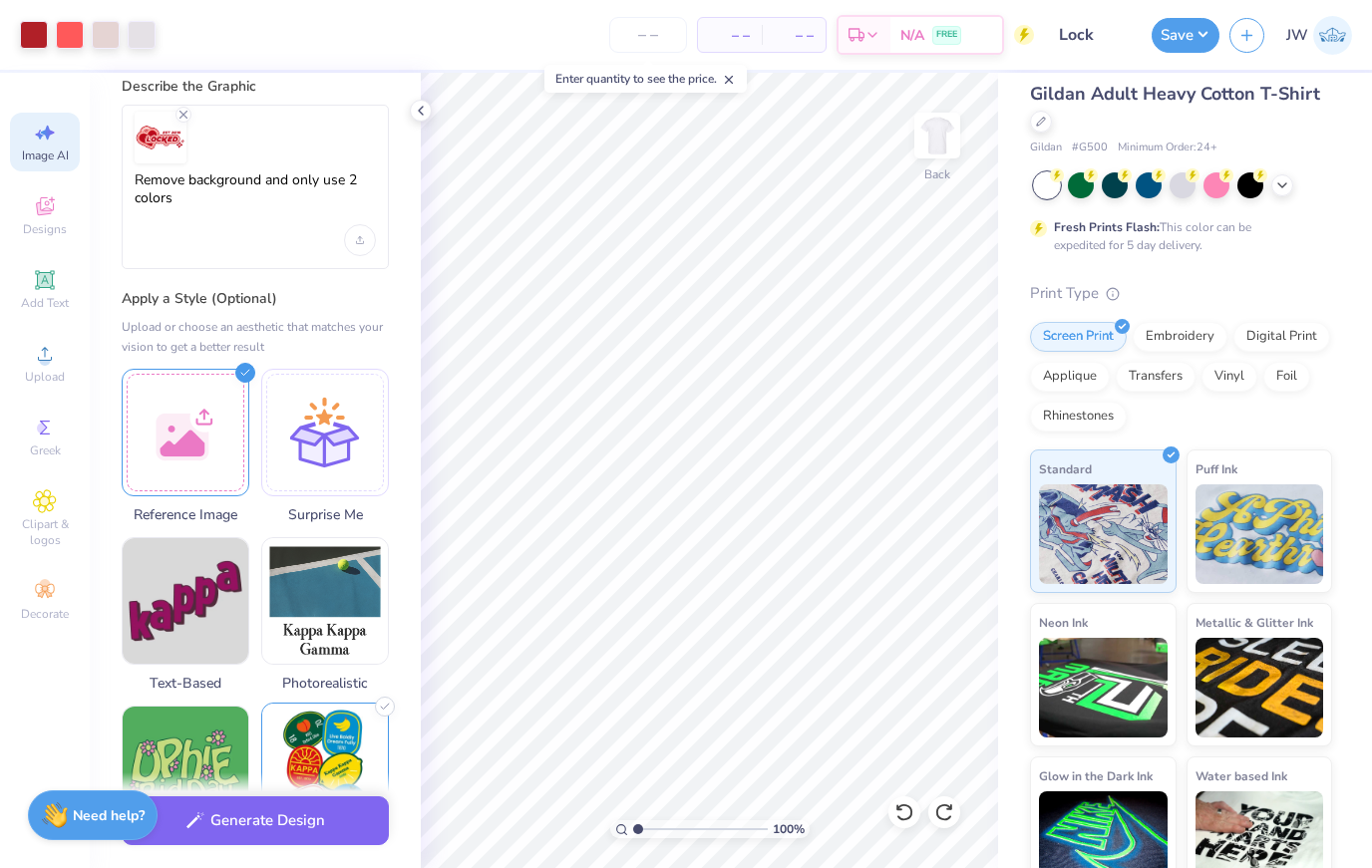
scroll to position [68, 0]
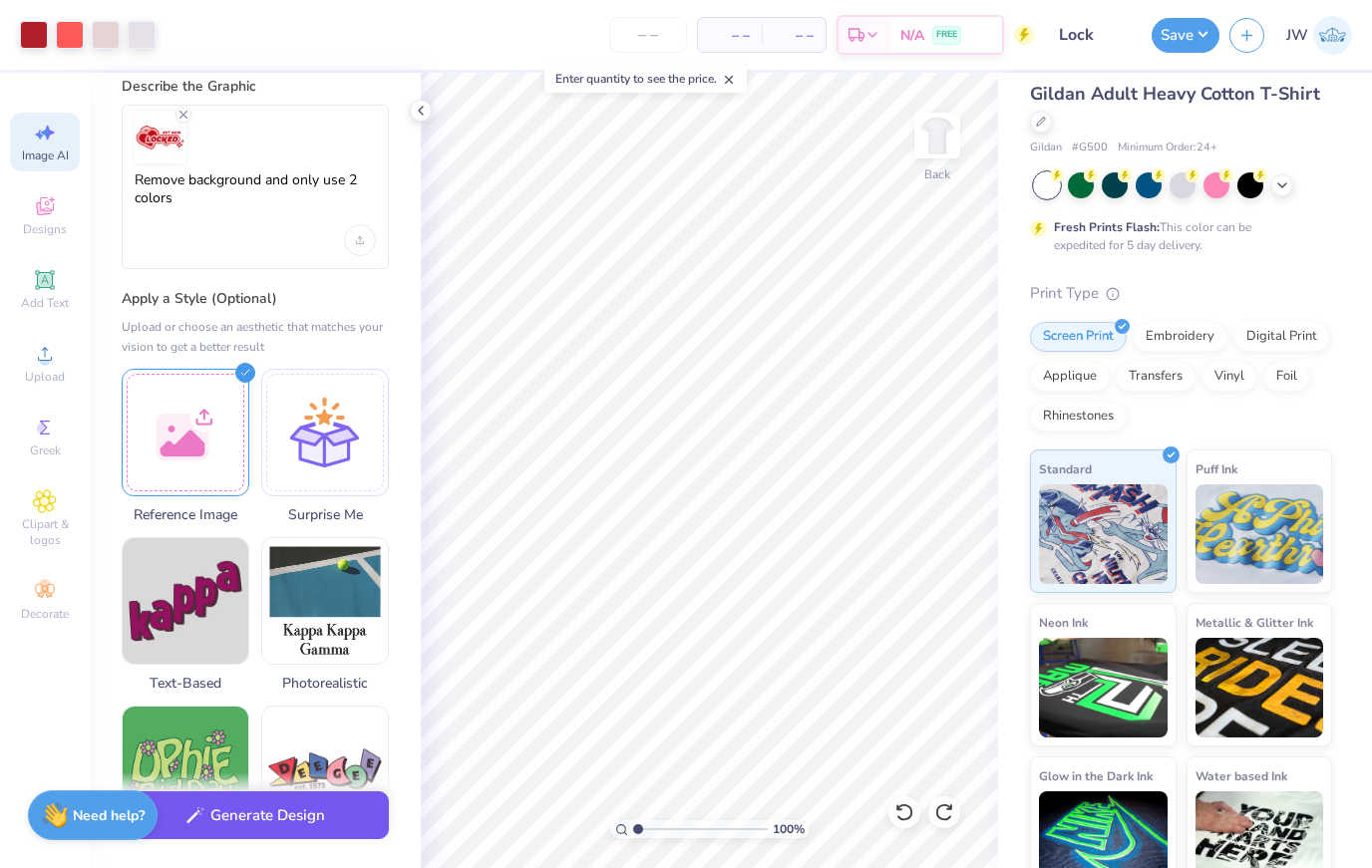
click at [268, 824] on button "Generate Design" at bounding box center [256, 816] width 268 height 49
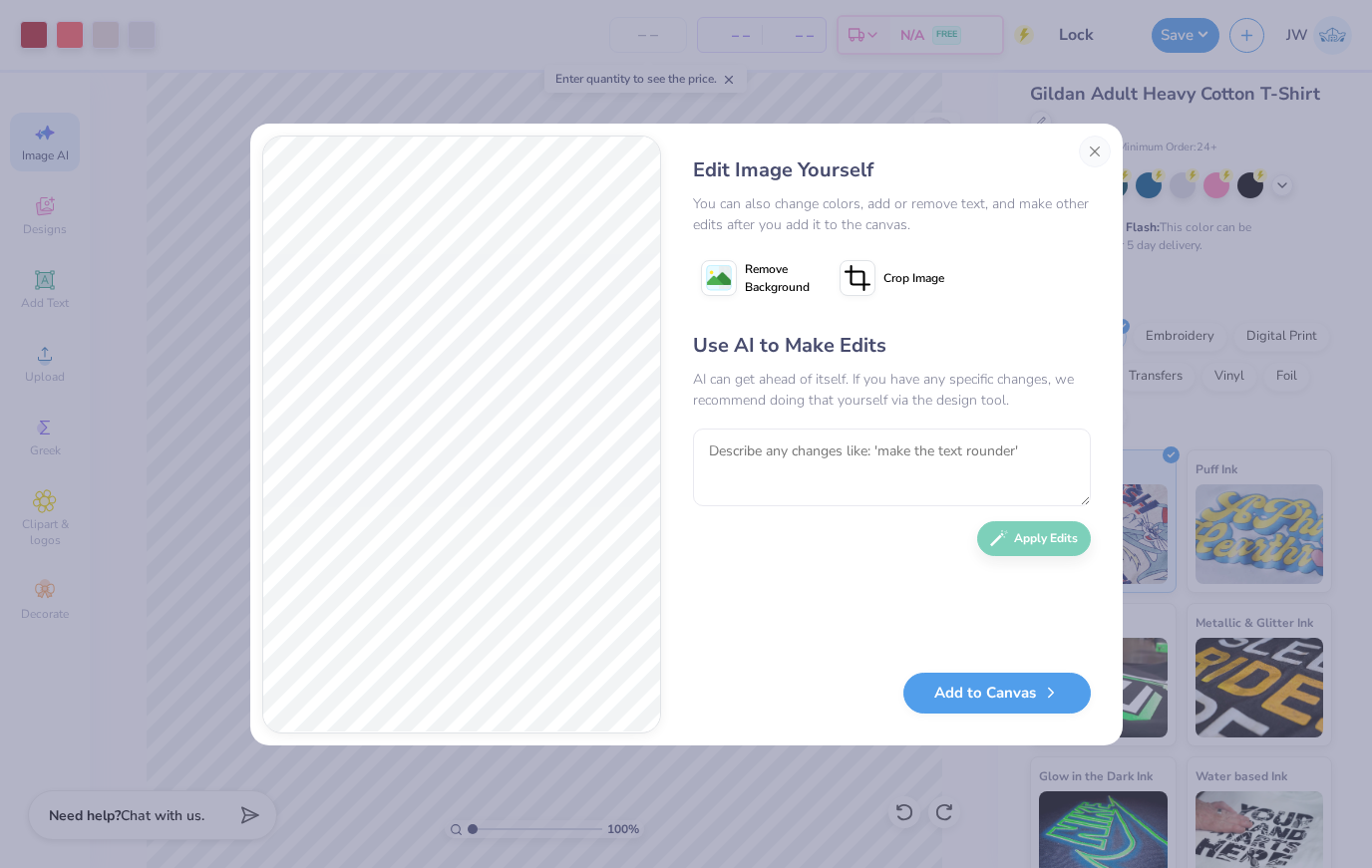
click at [1094, 147] on button "Close" at bounding box center [1095, 152] width 32 height 32
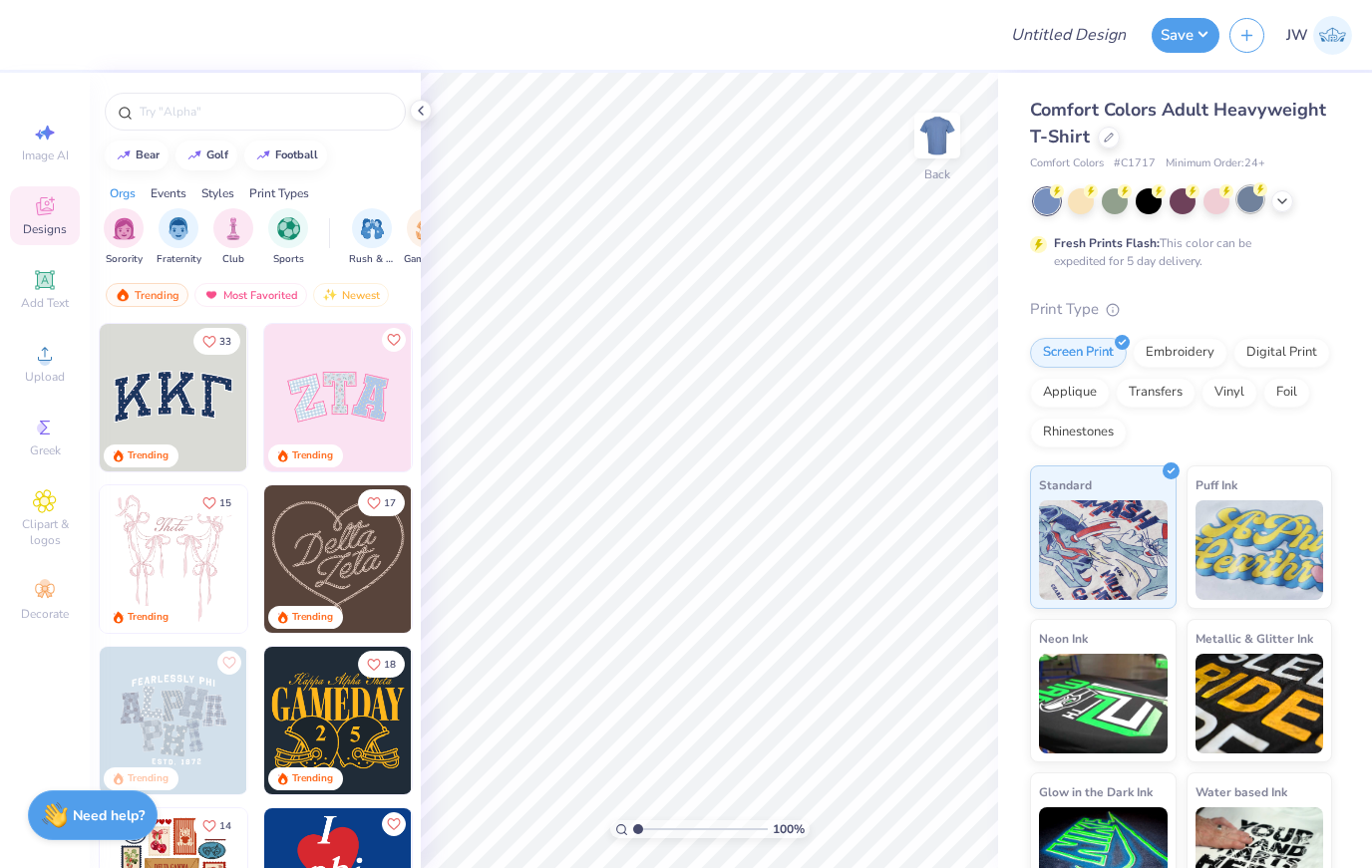
click at [1264, 199] on div at bounding box center [1251, 200] width 26 height 26
click at [1095, 144] on div "Comfort Colors Adult Heavyweight T-Shirt" at bounding box center [1181, 124] width 302 height 54
click at [1102, 139] on div at bounding box center [1109, 136] width 22 height 22
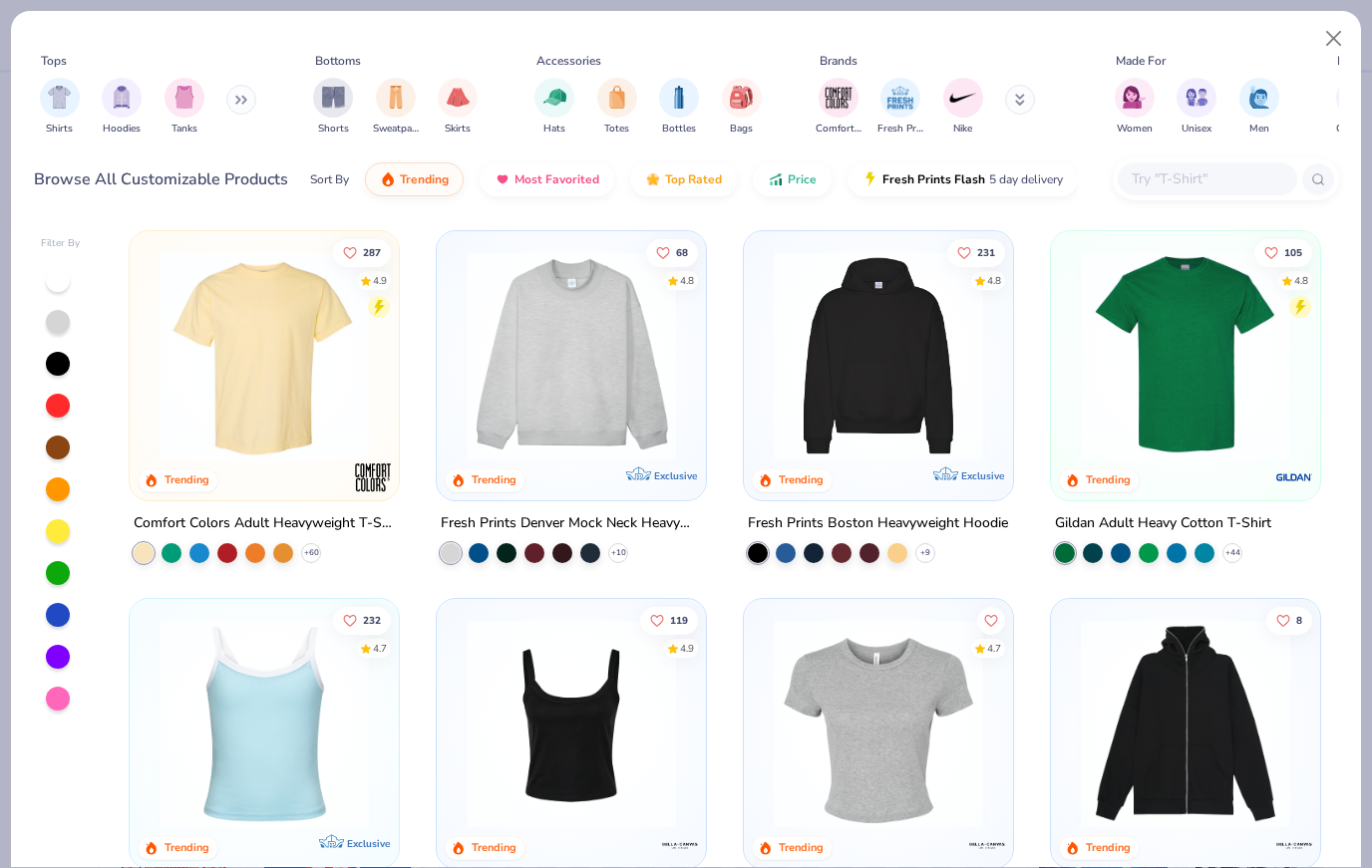
click at [1258, 444] on img at bounding box center [1186, 357] width 230 height 210
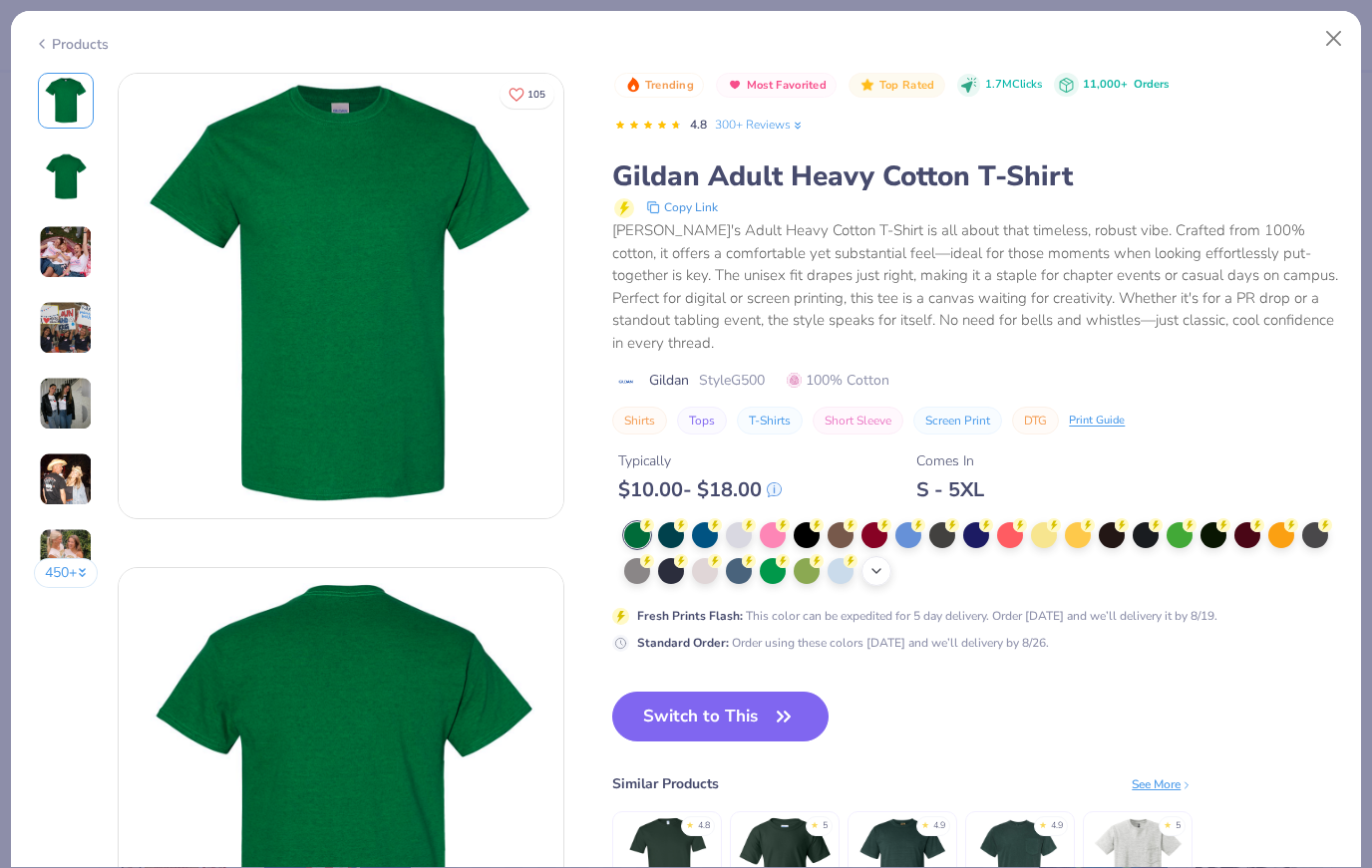
click at [879, 558] on div "+ 22" at bounding box center [876, 571] width 30 height 30
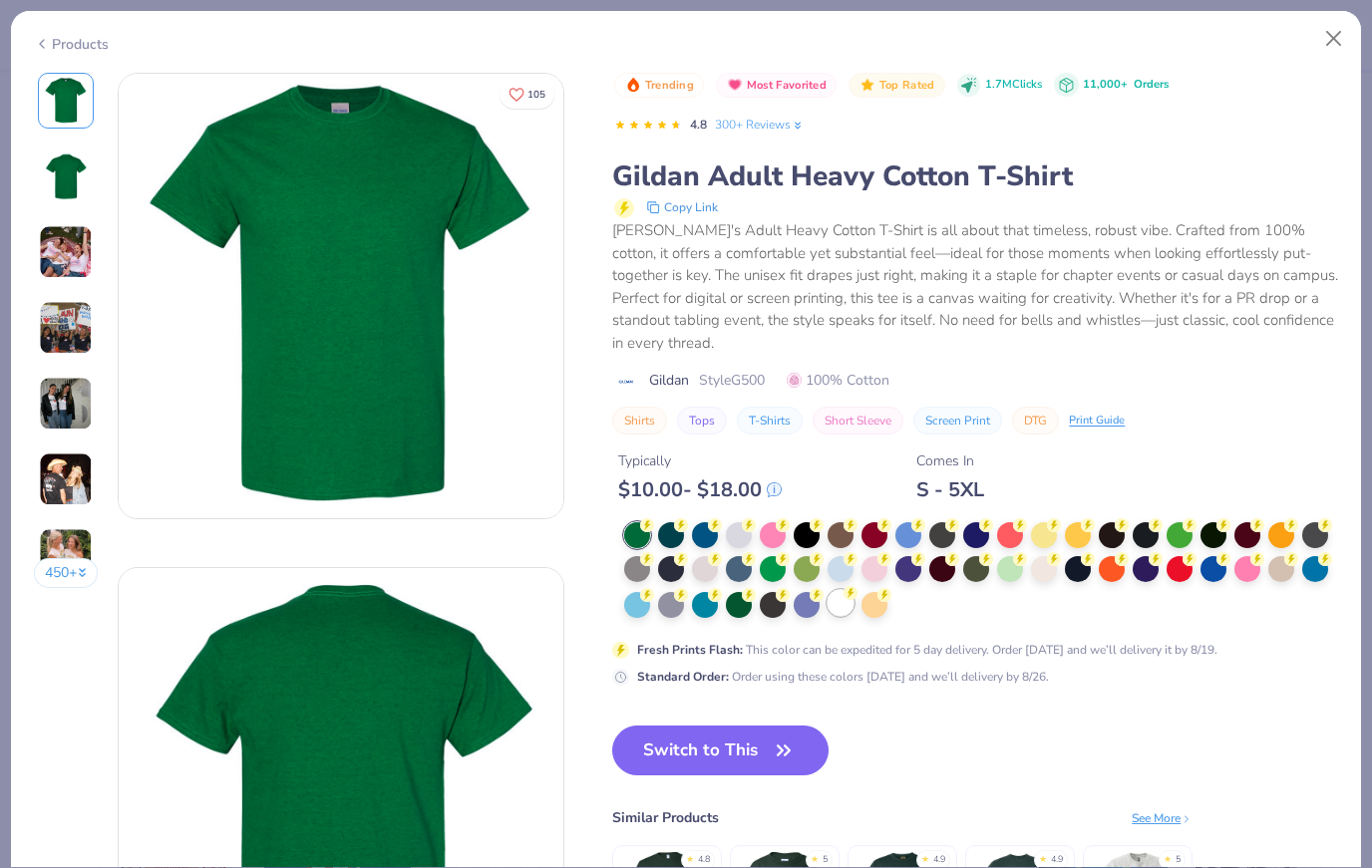
click at [655, 532] on circle at bounding box center [648, 525] width 14 height 14
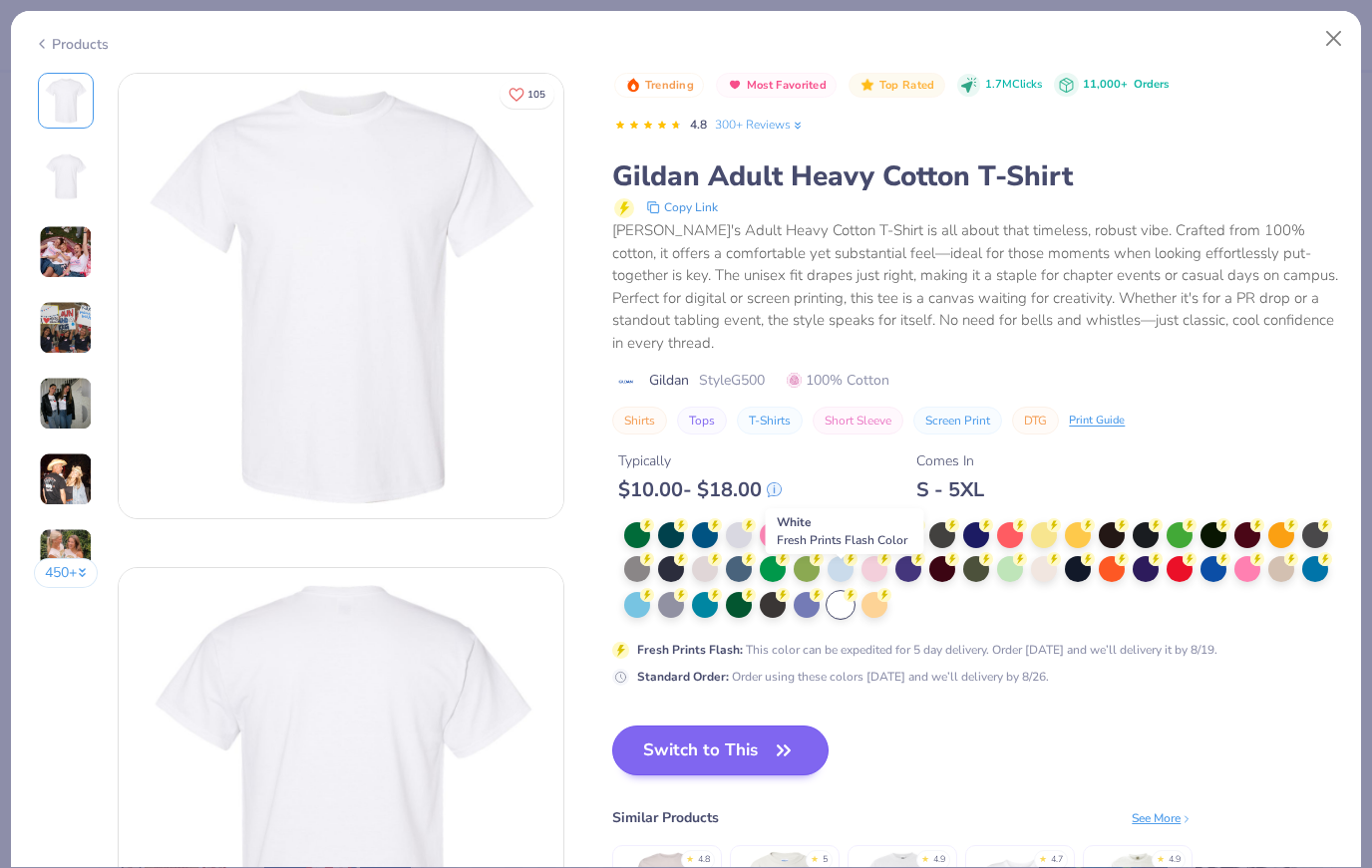
click at [807, 734] on button "Switch to This" at bounding box center [720, 751] width 217 height 50
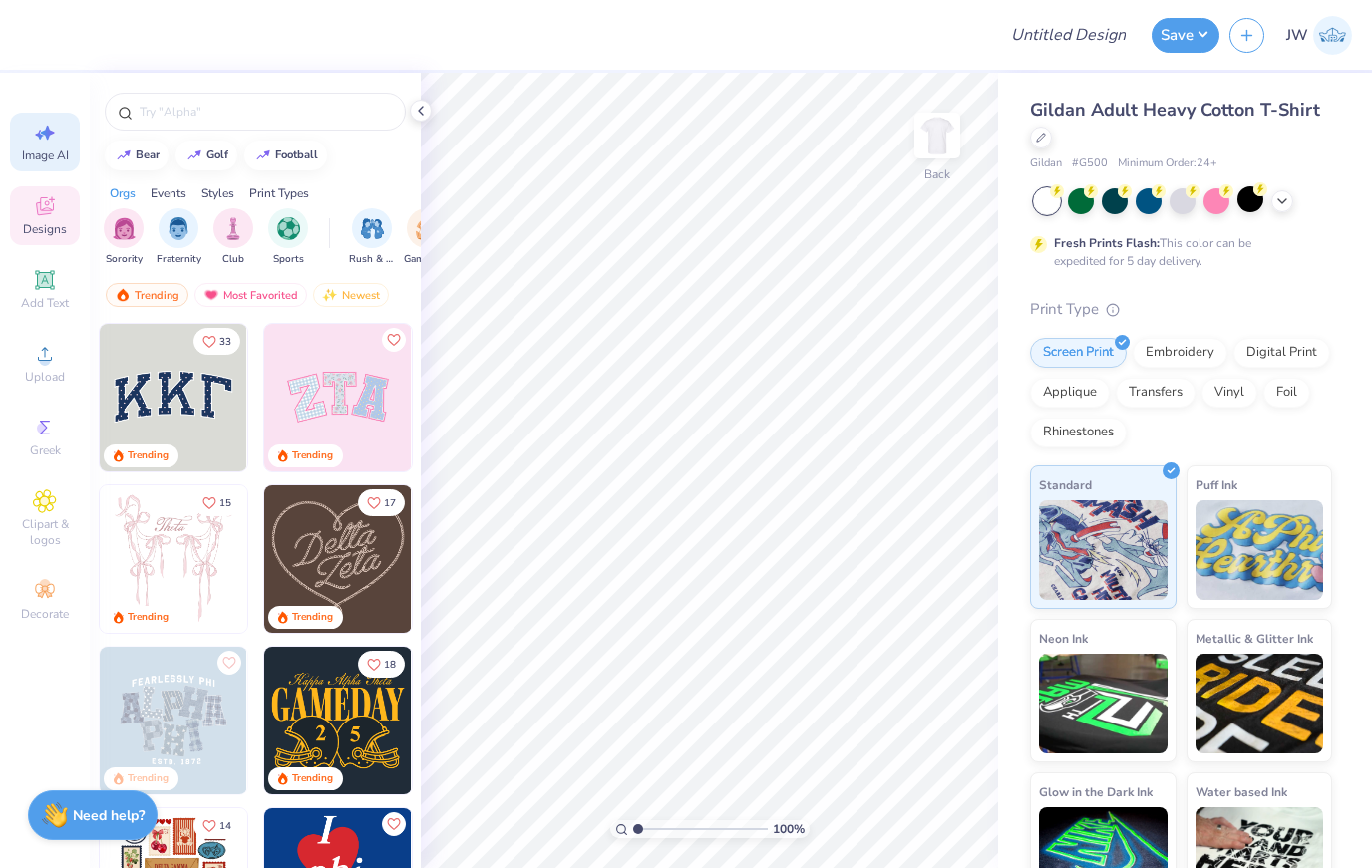
click at [41, 126] on icon at bounding box center [45, 133] width 24 height 24
select select "4"
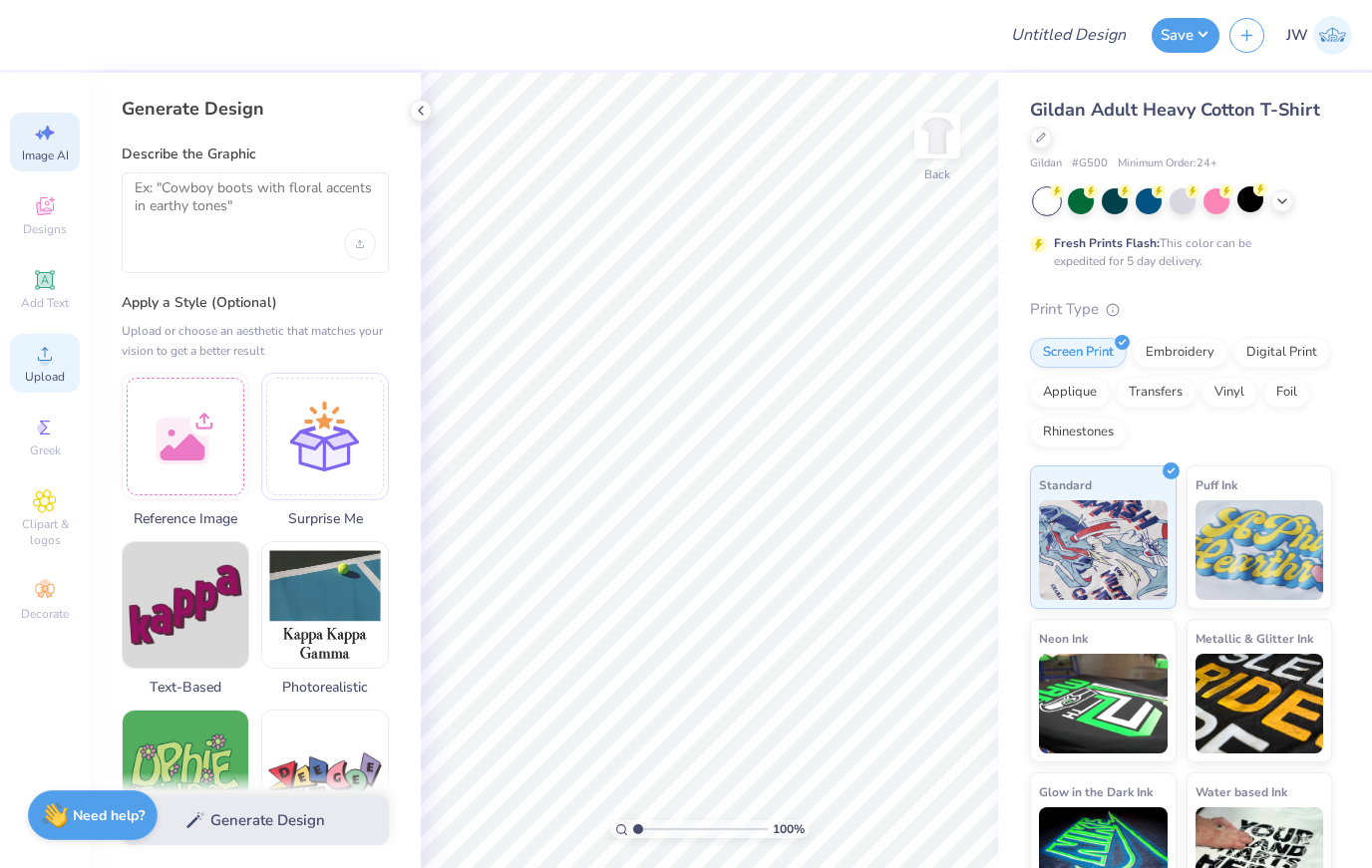
click at [49, 378] on span "Upload" at bounding box center [45, 377] width 40 height 16
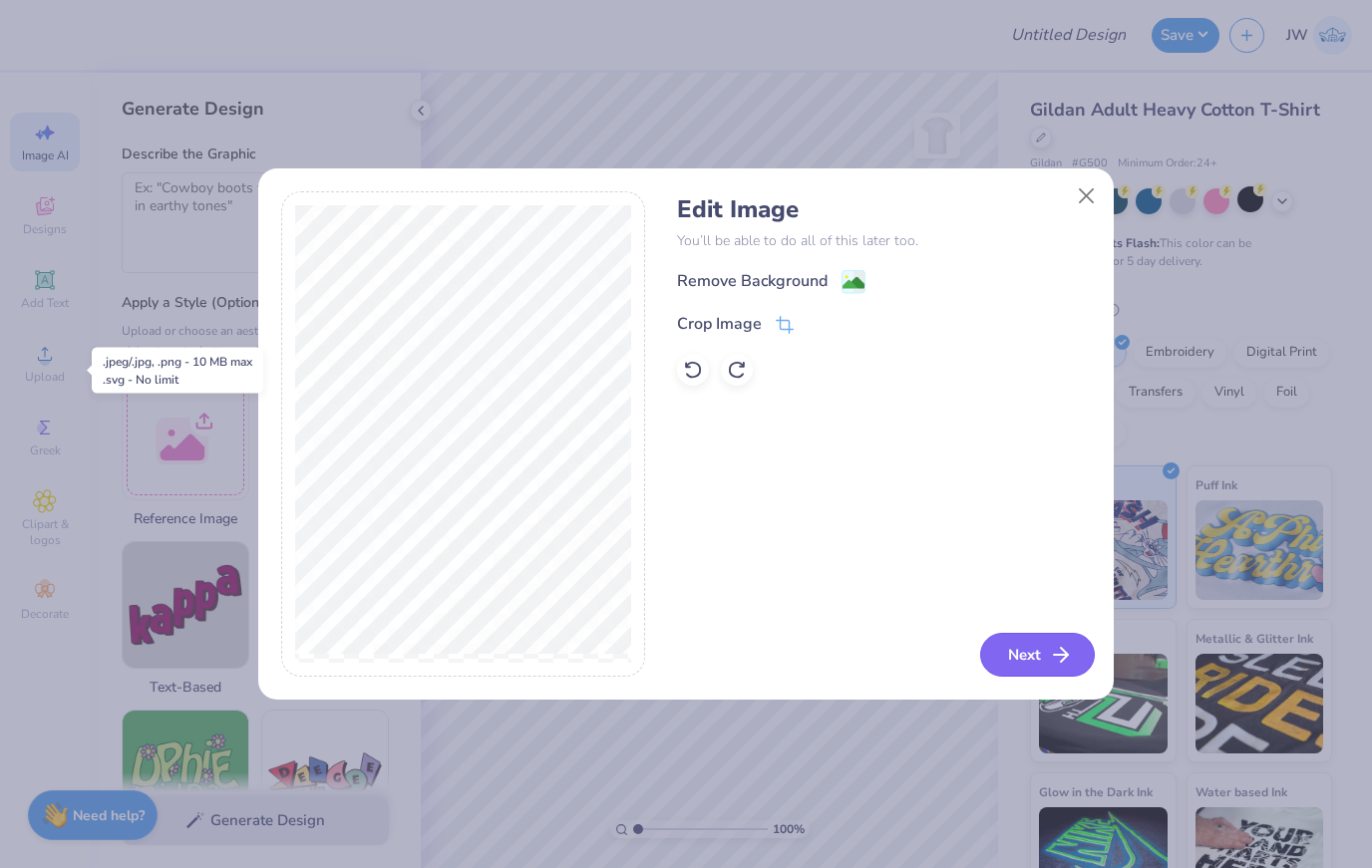
click at [1067, 647] on icon "button" at bounding box center [1061, 655] width 24 height 24
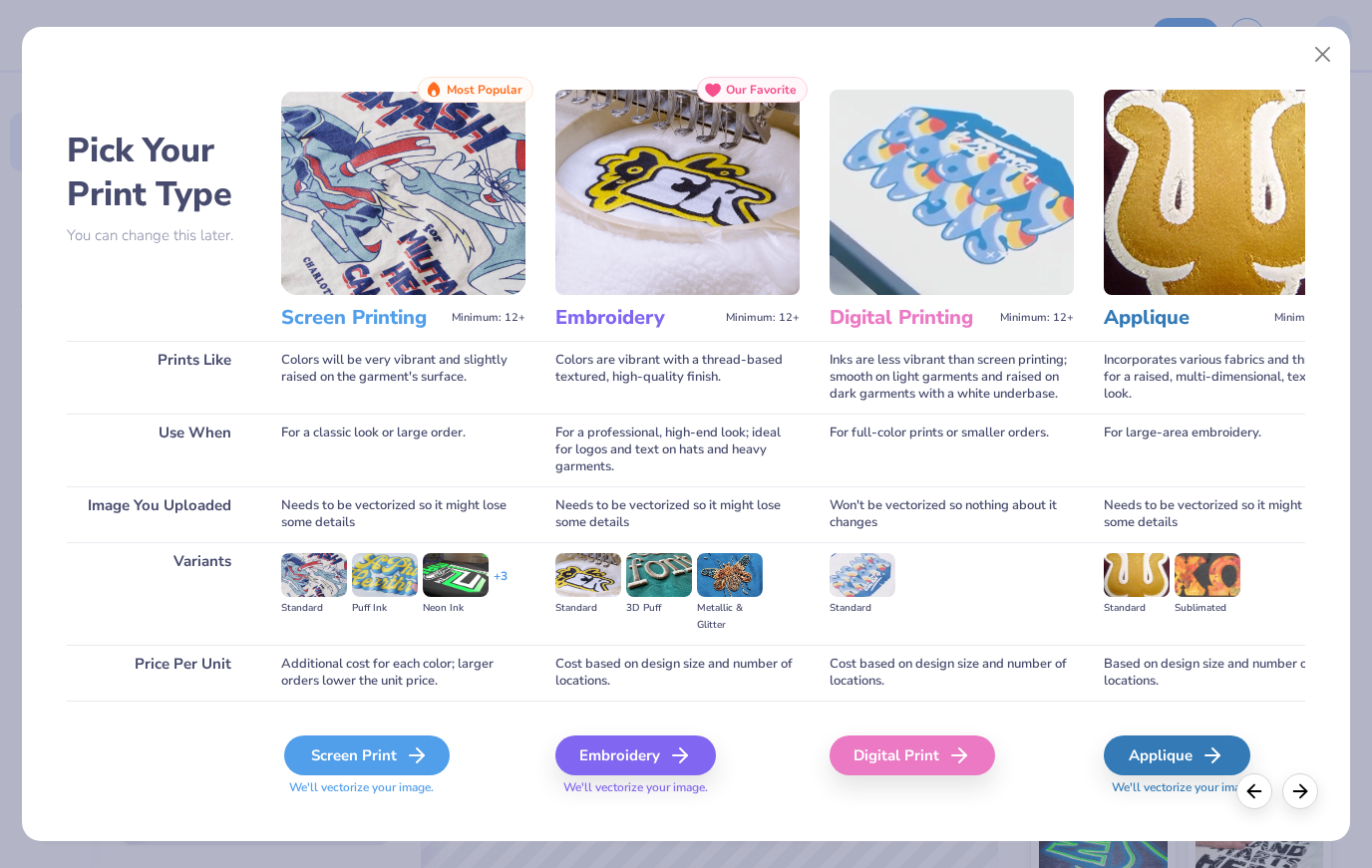
click at [302, 756] on div "Screen Print" at bounding box center [367, 756] width 166 height 40
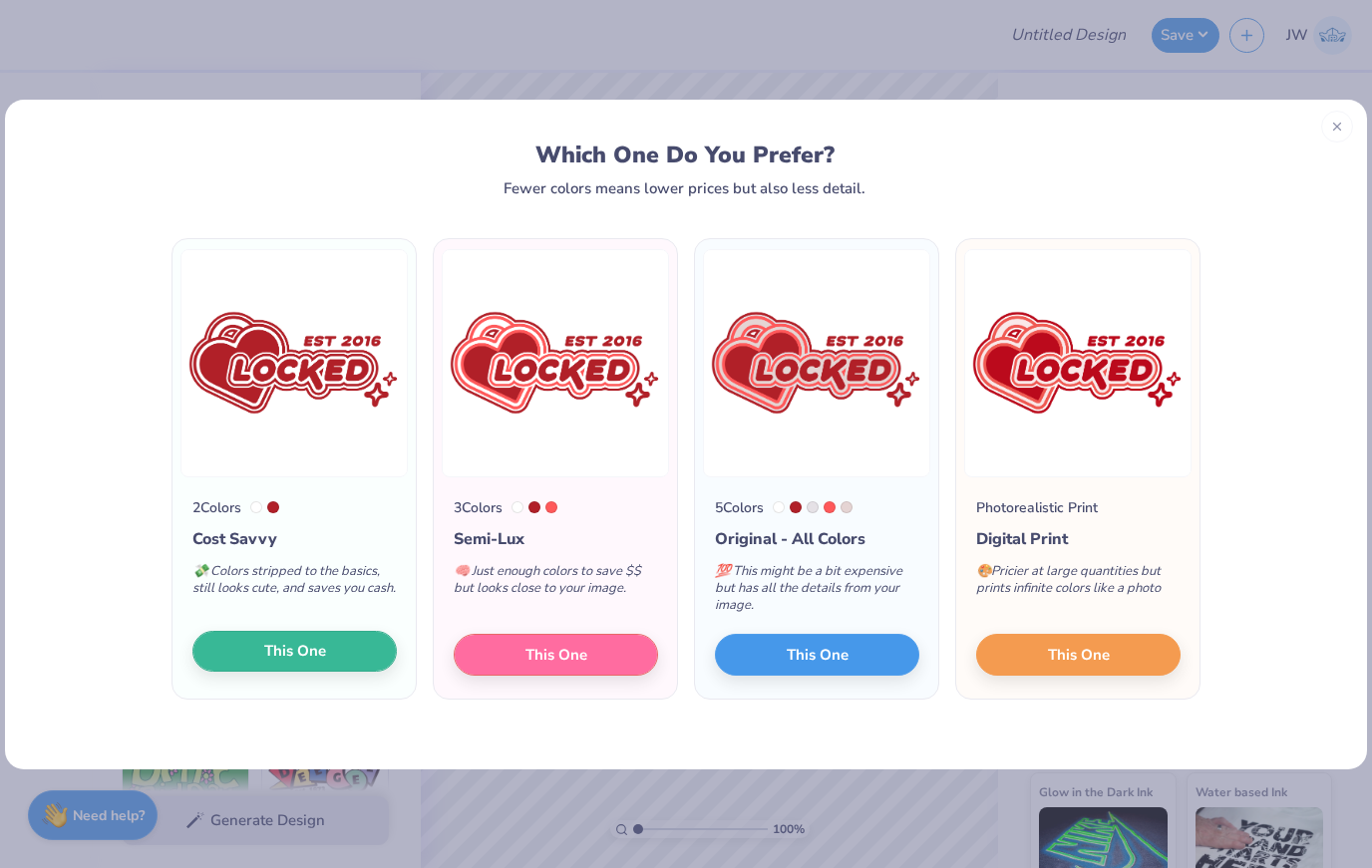
click at [220, 652] on button "This One" at bounding box center [295, 652] width 205 height 42
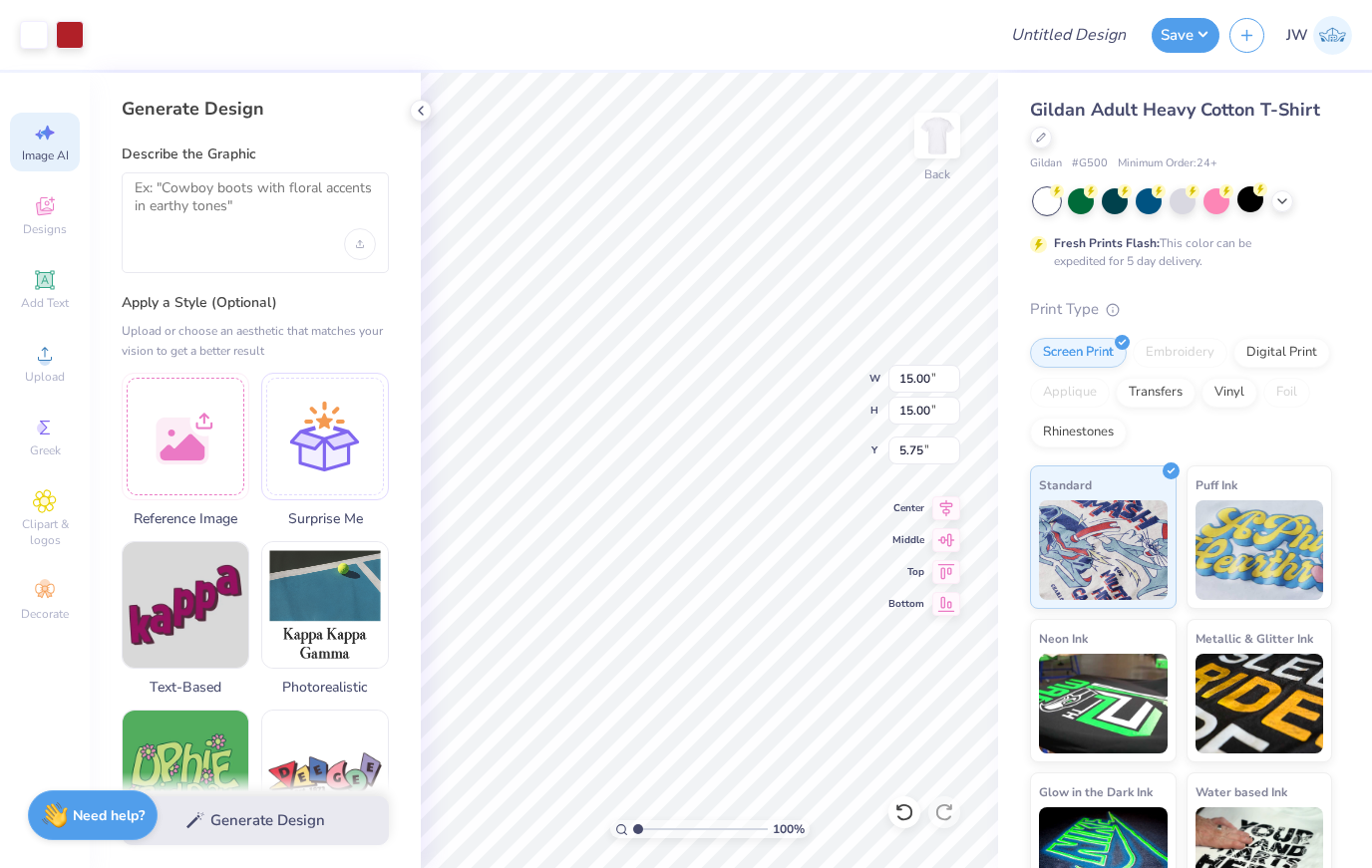
type input "7.56"
type input "3.00"
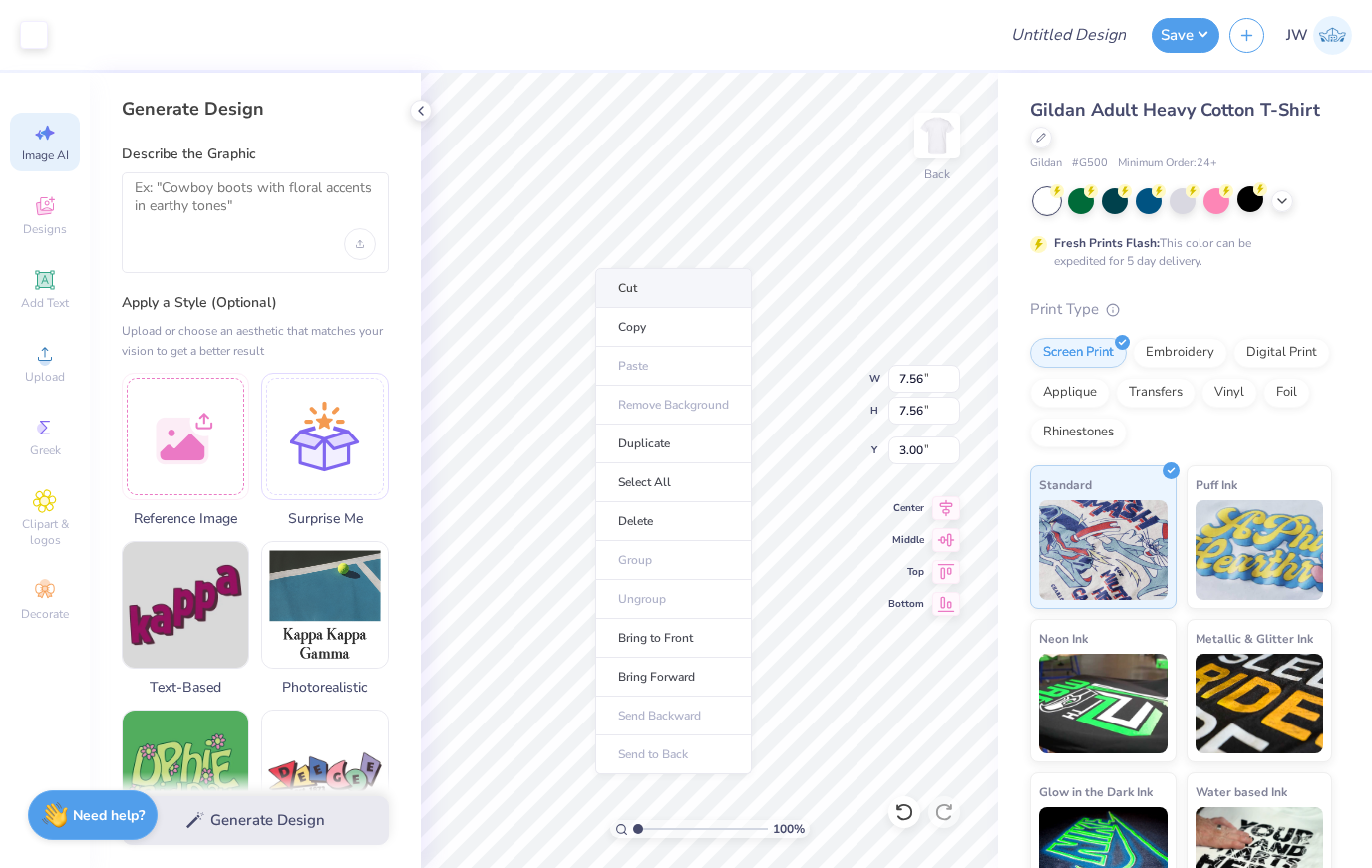
click at [655, 289] on li "Cut" at bounding box center [674, 289] width 157 height 40
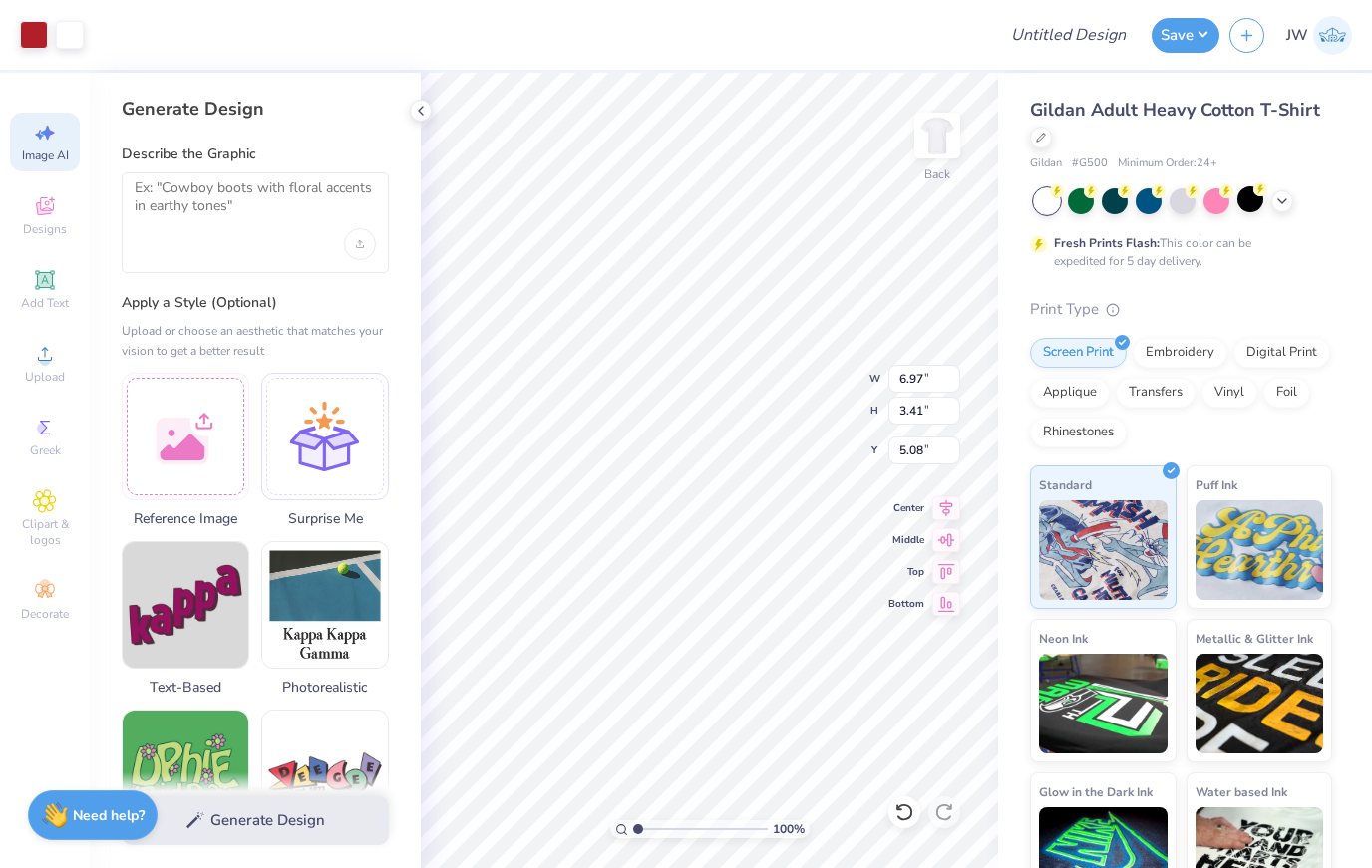
type input "3.93"
type input "6.53"
type input "3.19"
type input "4.15"
type input "4.11"
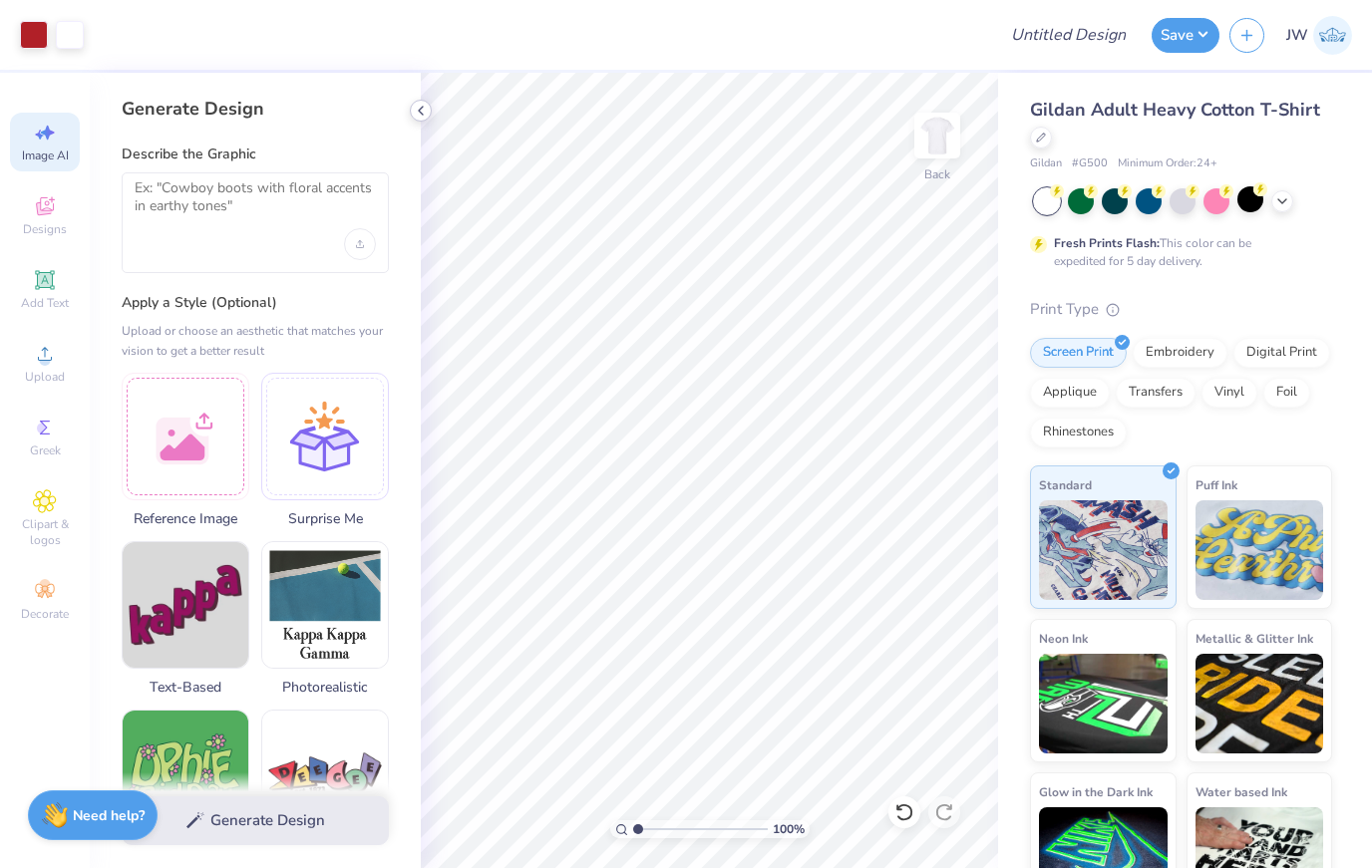
click at [424, 116] on icon at bounding box center [421, 111] width 16 height 16
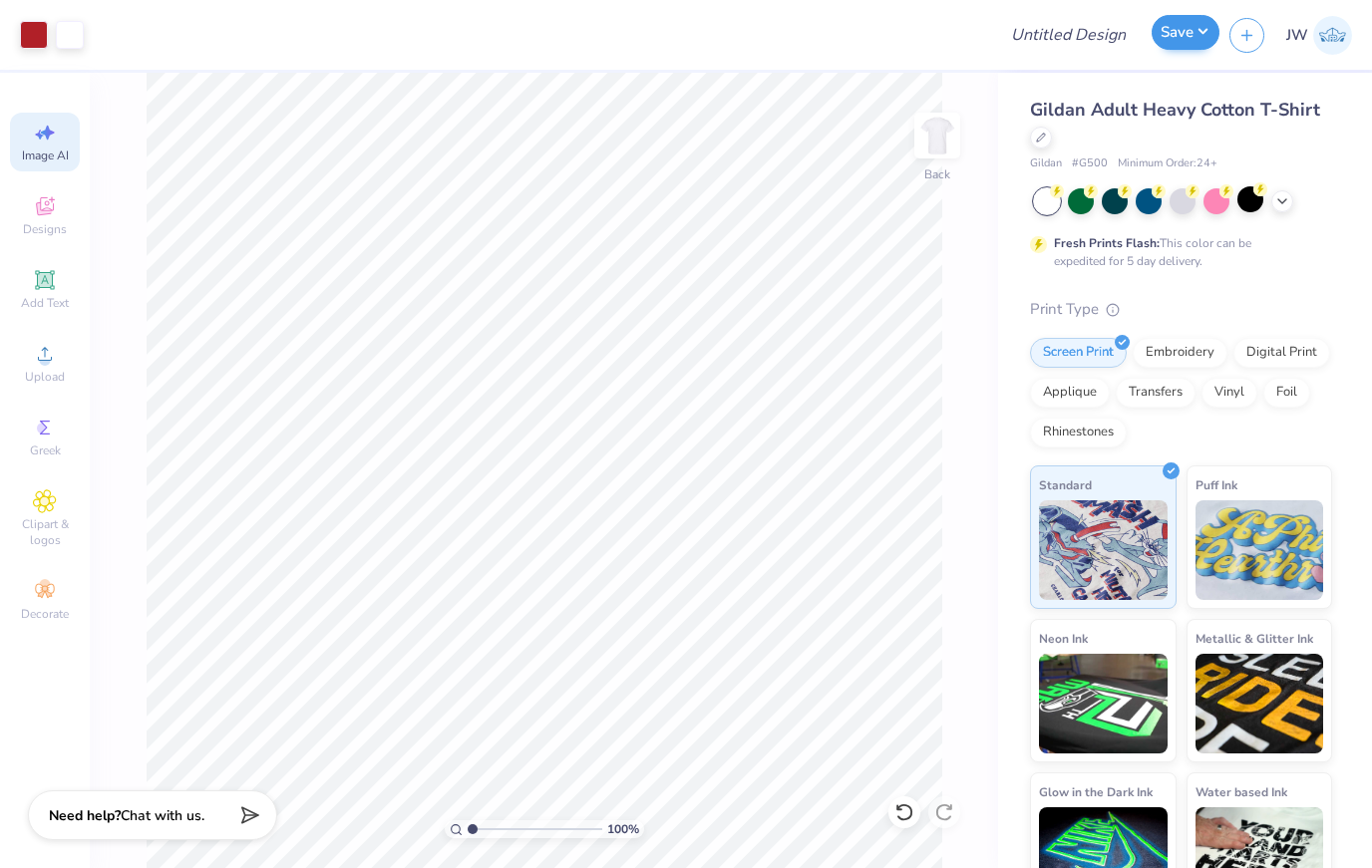
click at [1186, 34] on button "Save" at bounding box center [1186, 32] width 68 height 35
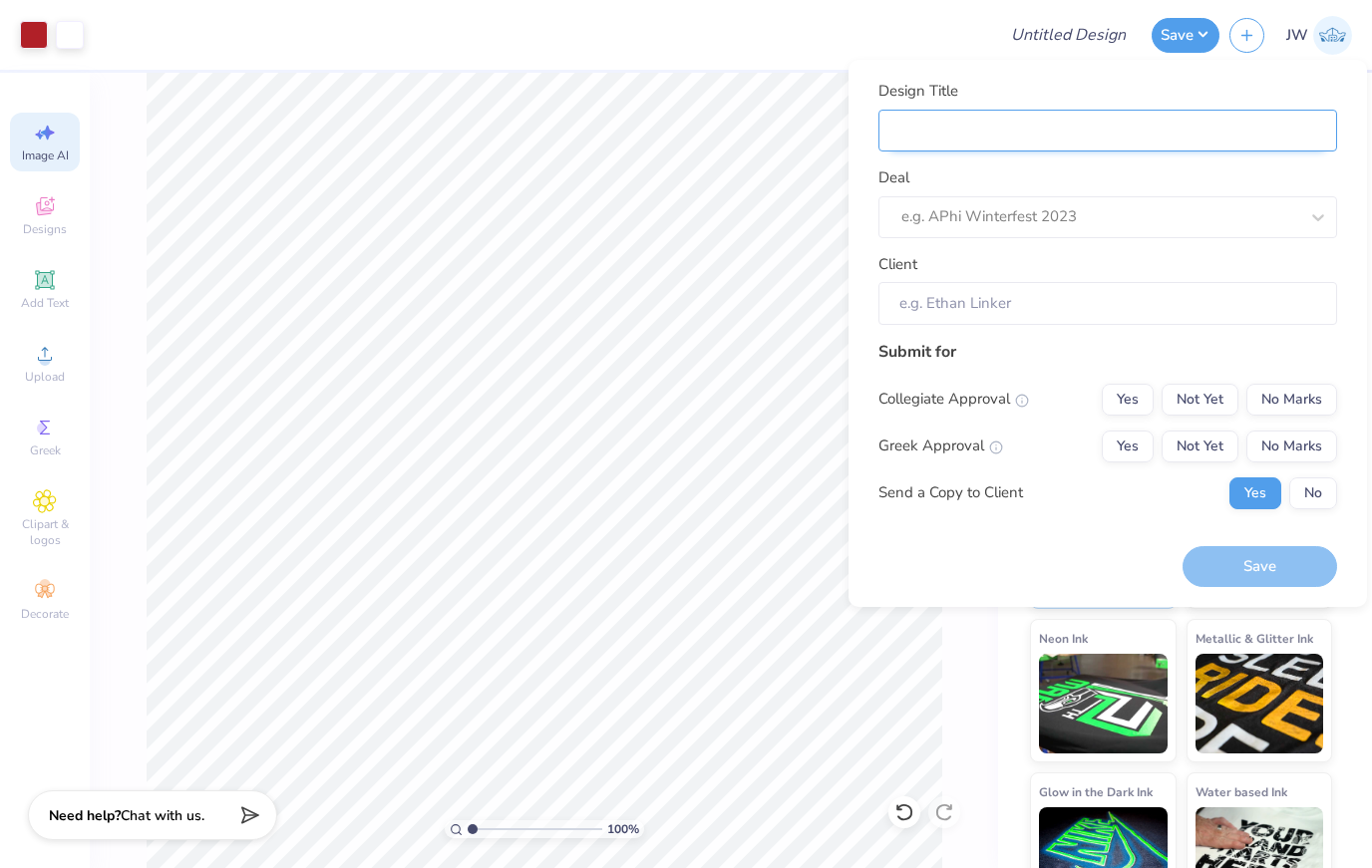
click at [1156, 129] on input "Design Title" at bounding box center [1107, 131] width 459 height 43
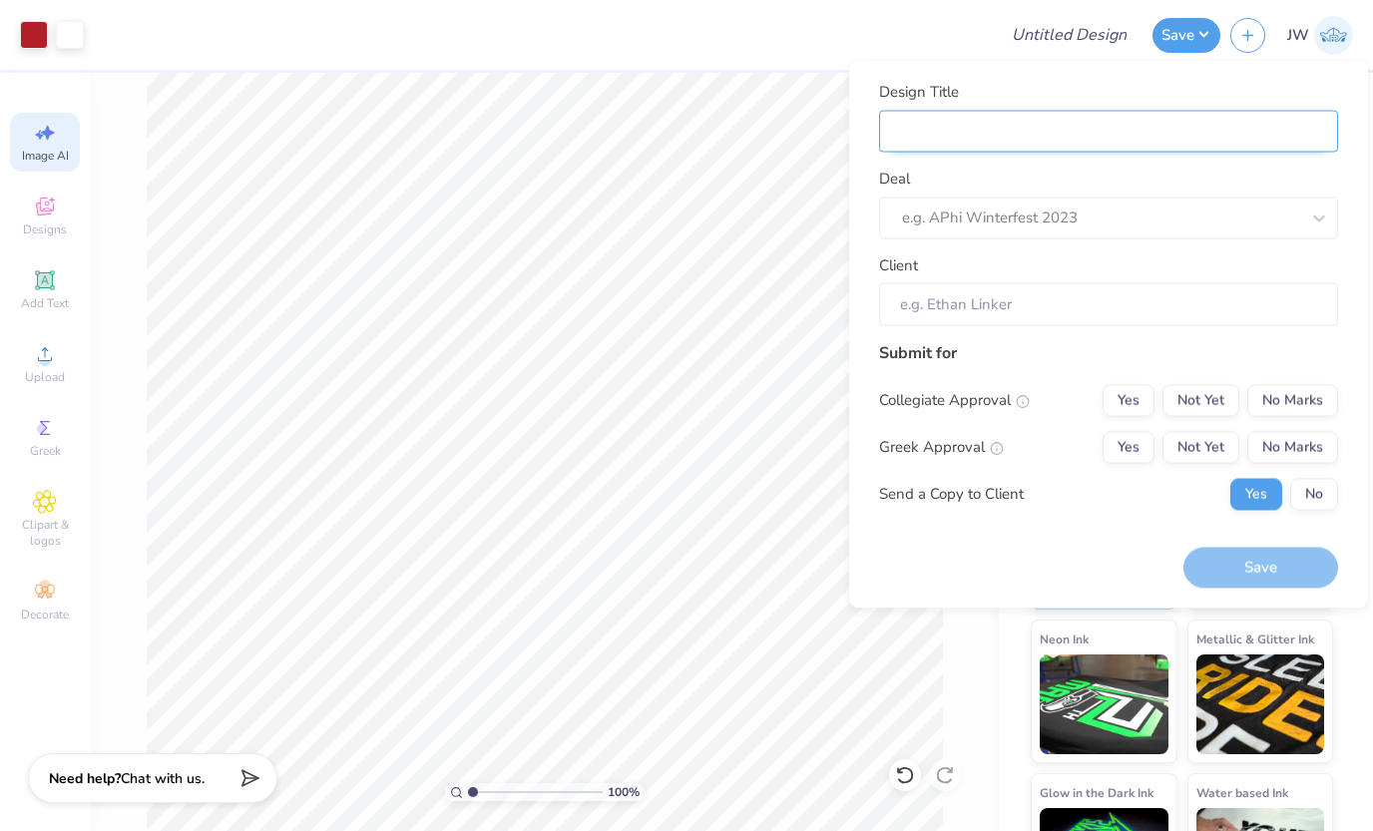
type input "l"
type input "lo"
type input "l"
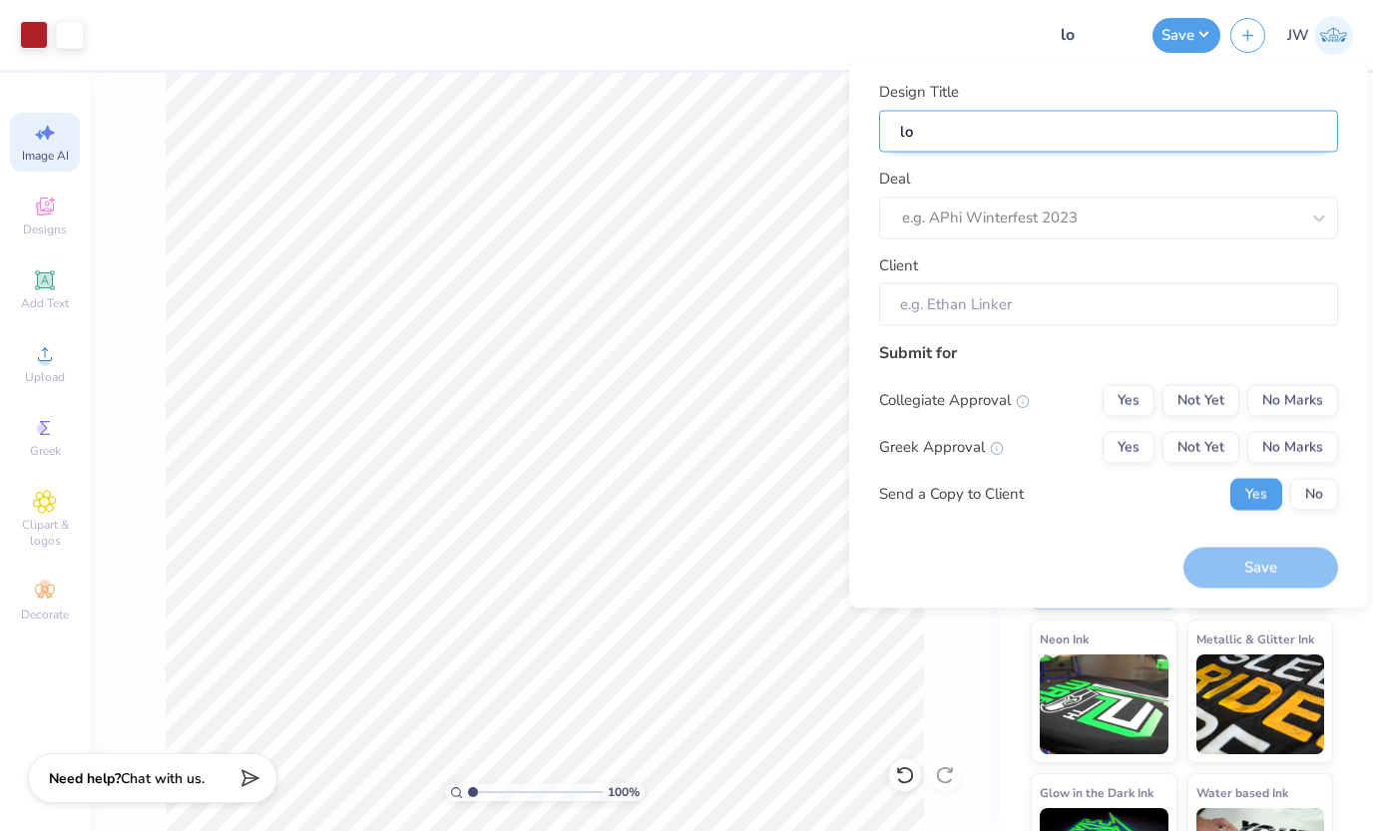
type input "l"
type input "L"
type input "Lo"
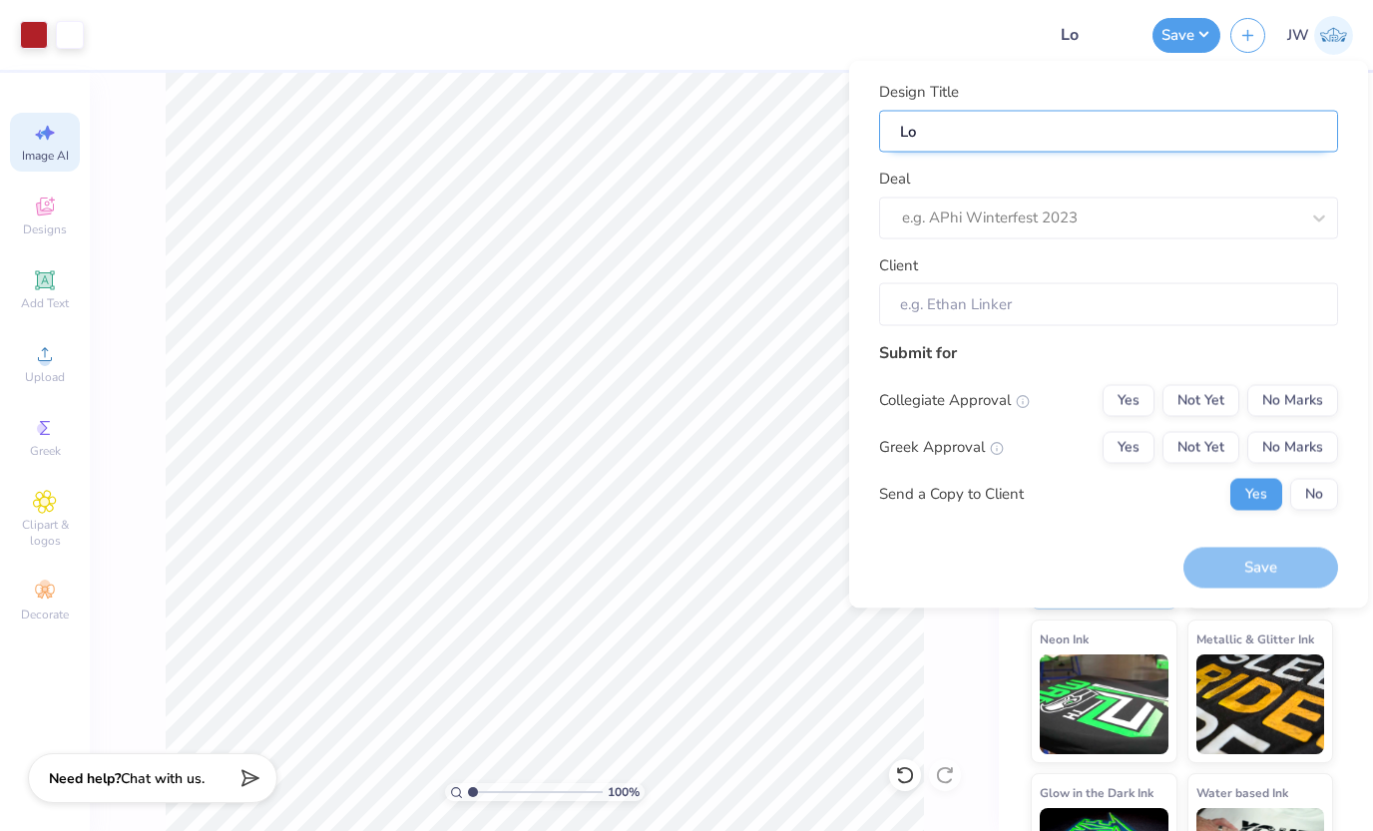
type input "Loc"
type input "Lock"
type input "[PERSON_NAME]"
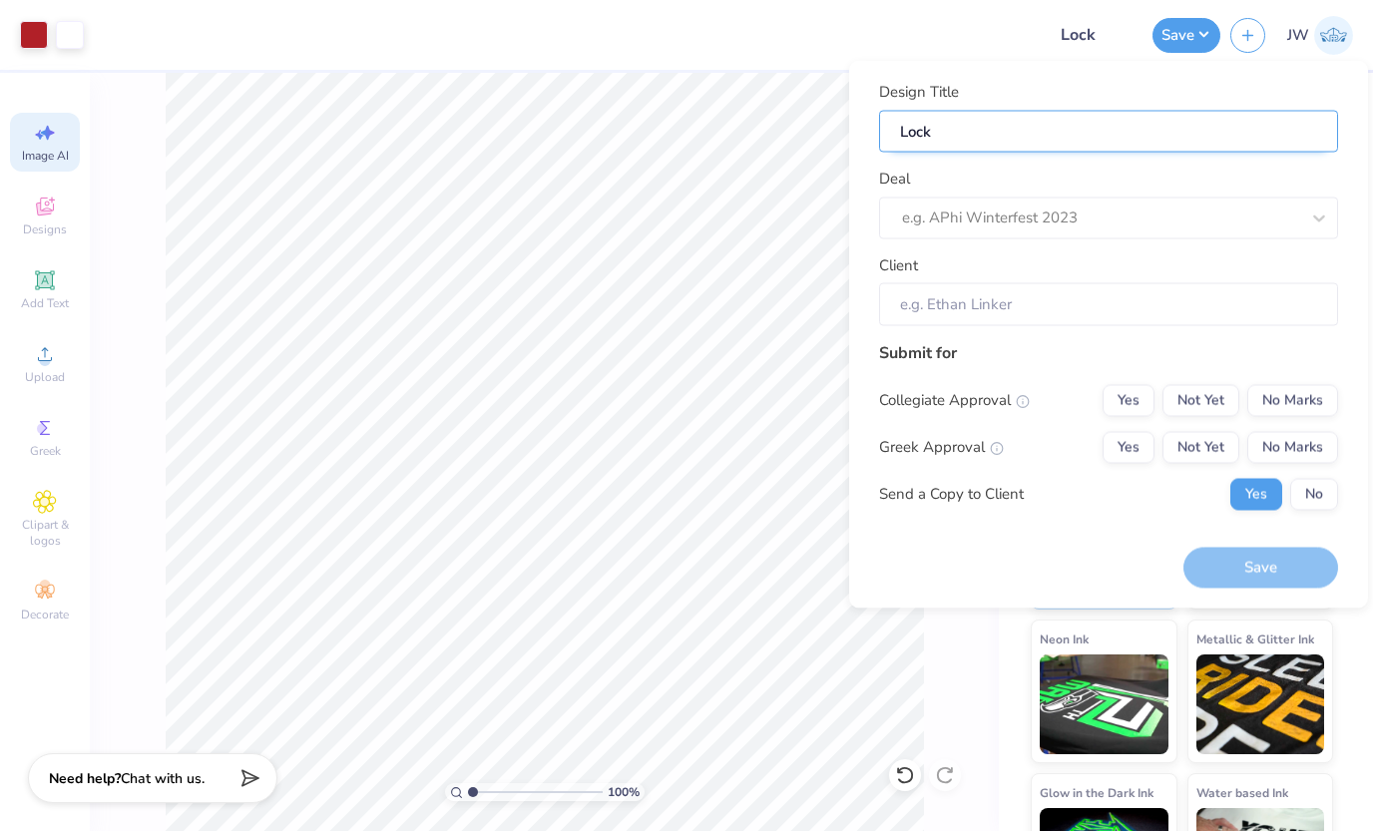
type input "[PERSON_NAME]"
type input "Locked"
click at [922, 239] on div "Design Title Locked Deal e.g. APhi Winterfest 2023 Client" at bounding box center [1108, 204] width 459 height 246
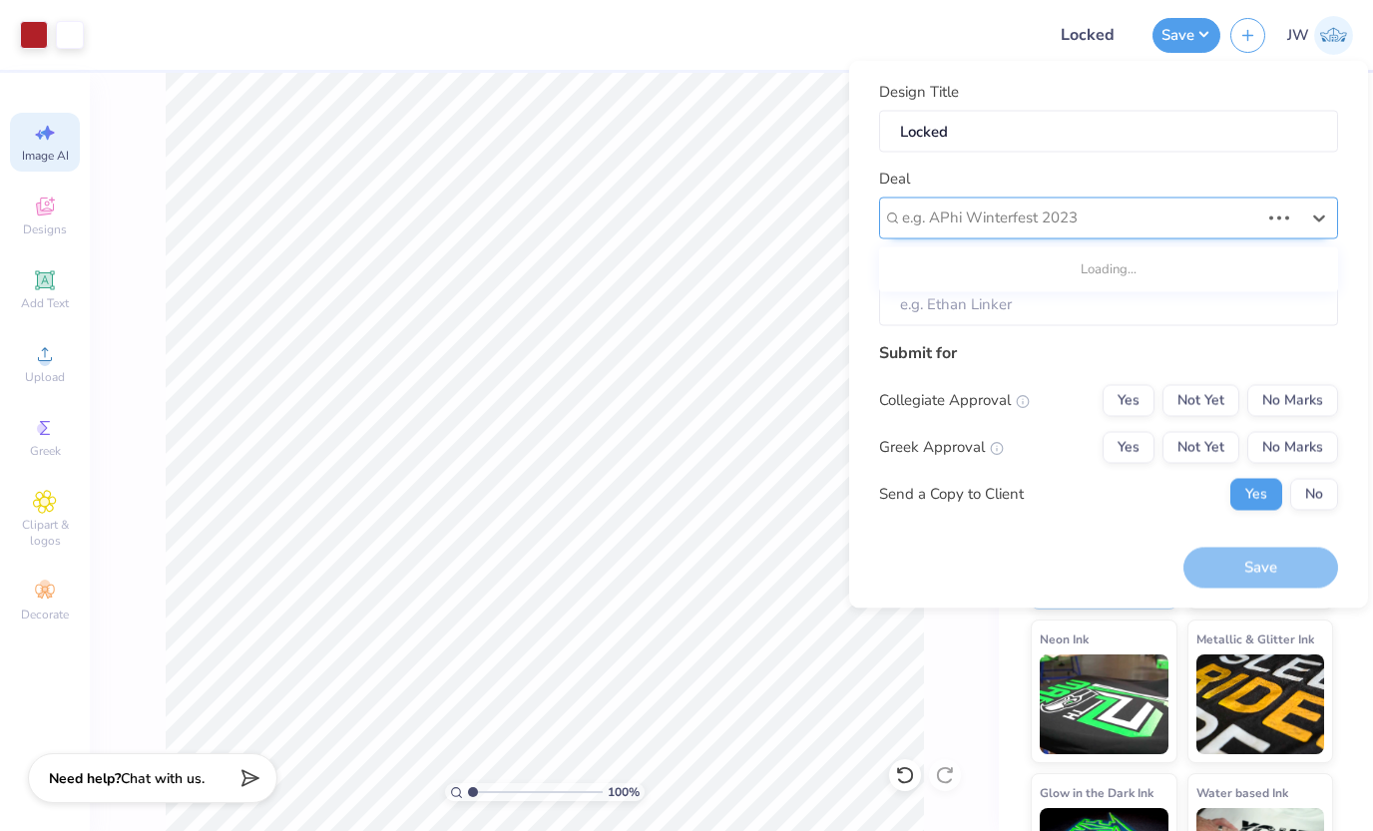
click at [925, 229] on div at bounding box center [1080, 218] width 357 height 27
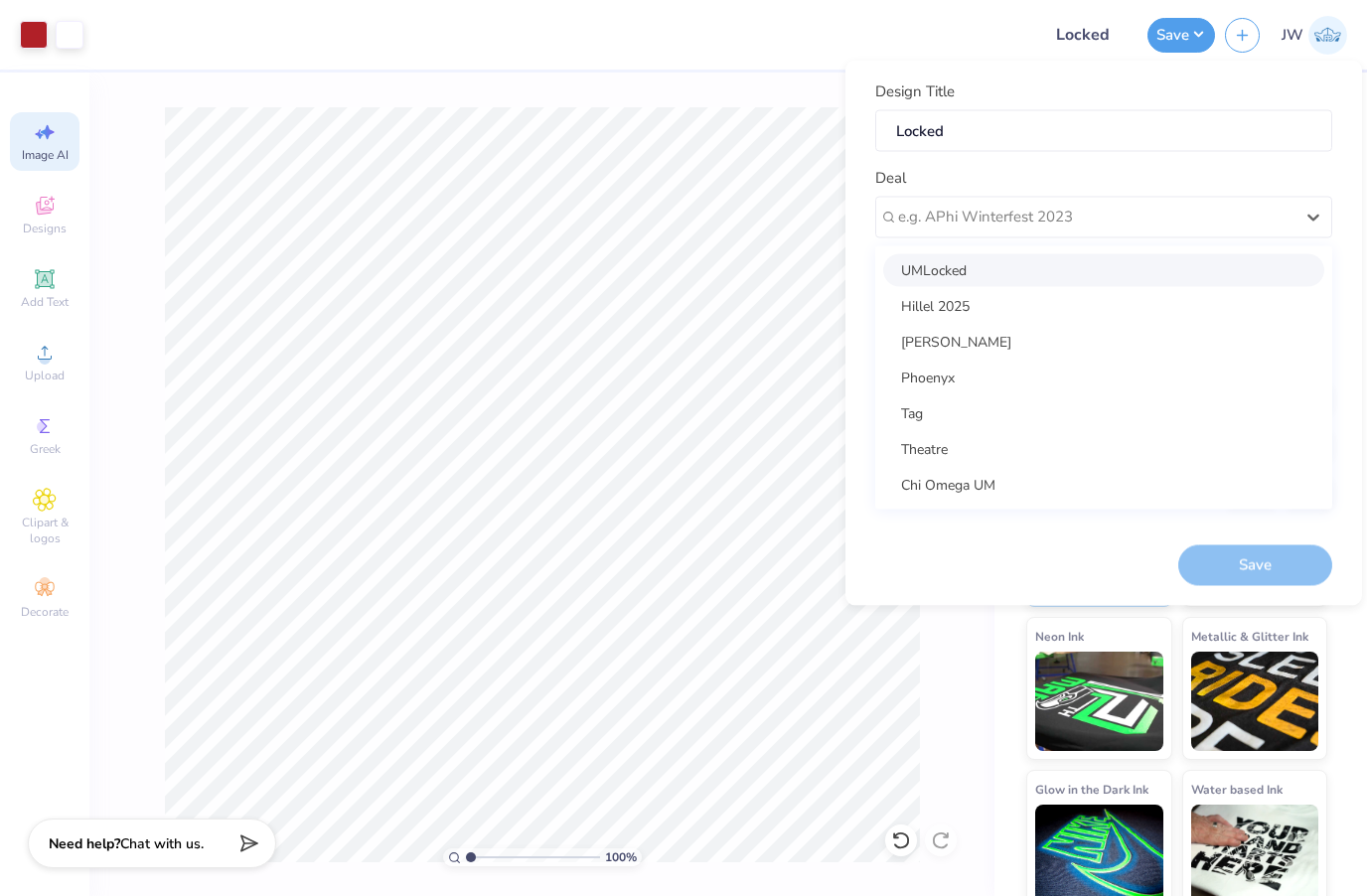
click at [928, 269] on div "UMLocked" at bounding box center [1103, 270] width 441 height 33
type input "[PERSON_NAME]"
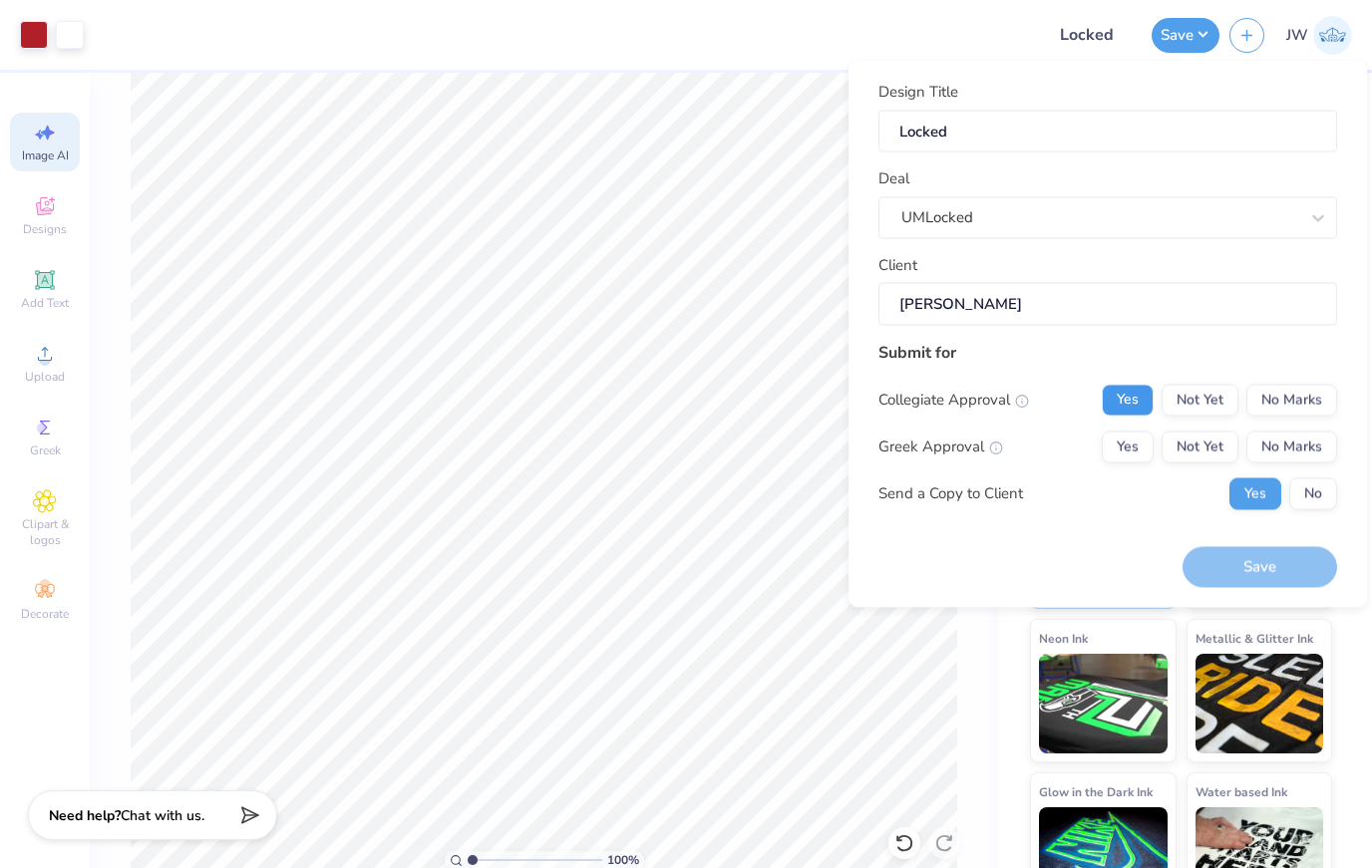
click at [1152, 411] on button "Yes" at bounding box center [1128, 400] width 52 height 32
click at [1140, 440] on button "Yes" at bounding box center [1128, 446] width 52 height 32
click at [1303, 565] on button "Save" at bounding box center [1260, 567] width 155 height 41
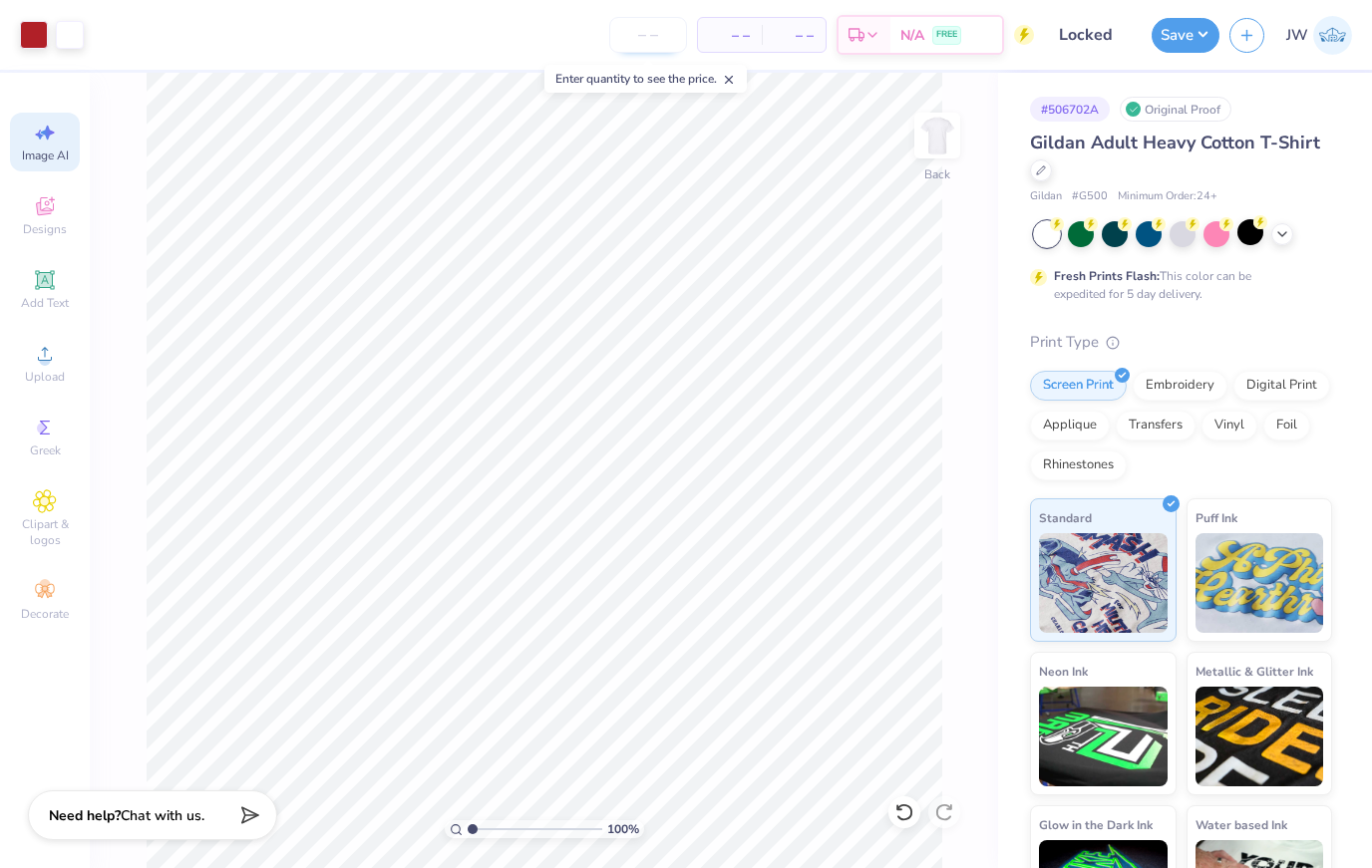
click at [648, 34] on input "number" at bounding box center [649, 35] width 78 height 36
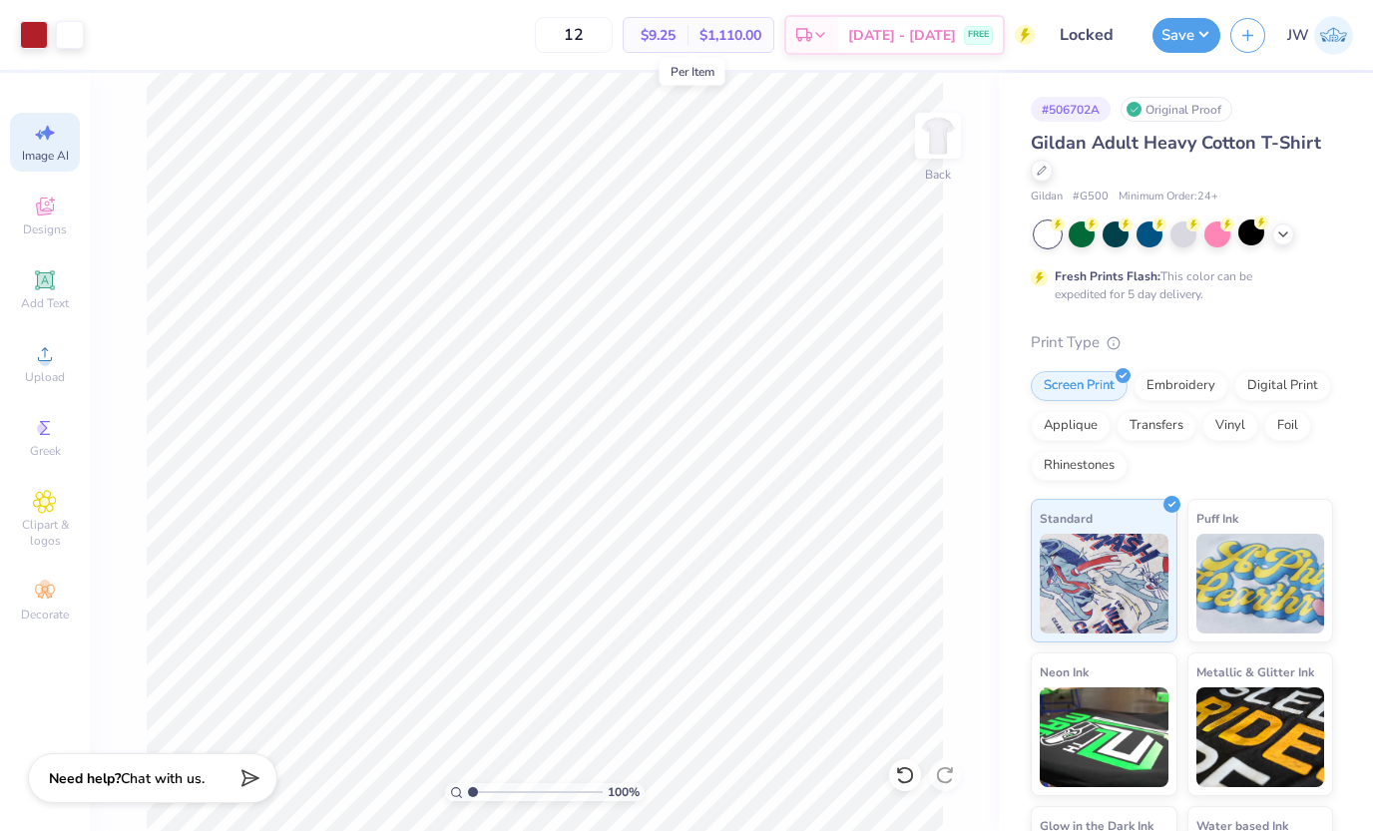
type input "1"
type input "200"
click at [676, 42] on span "$8.37" at bounding box center [656, 35] width 40 height 21
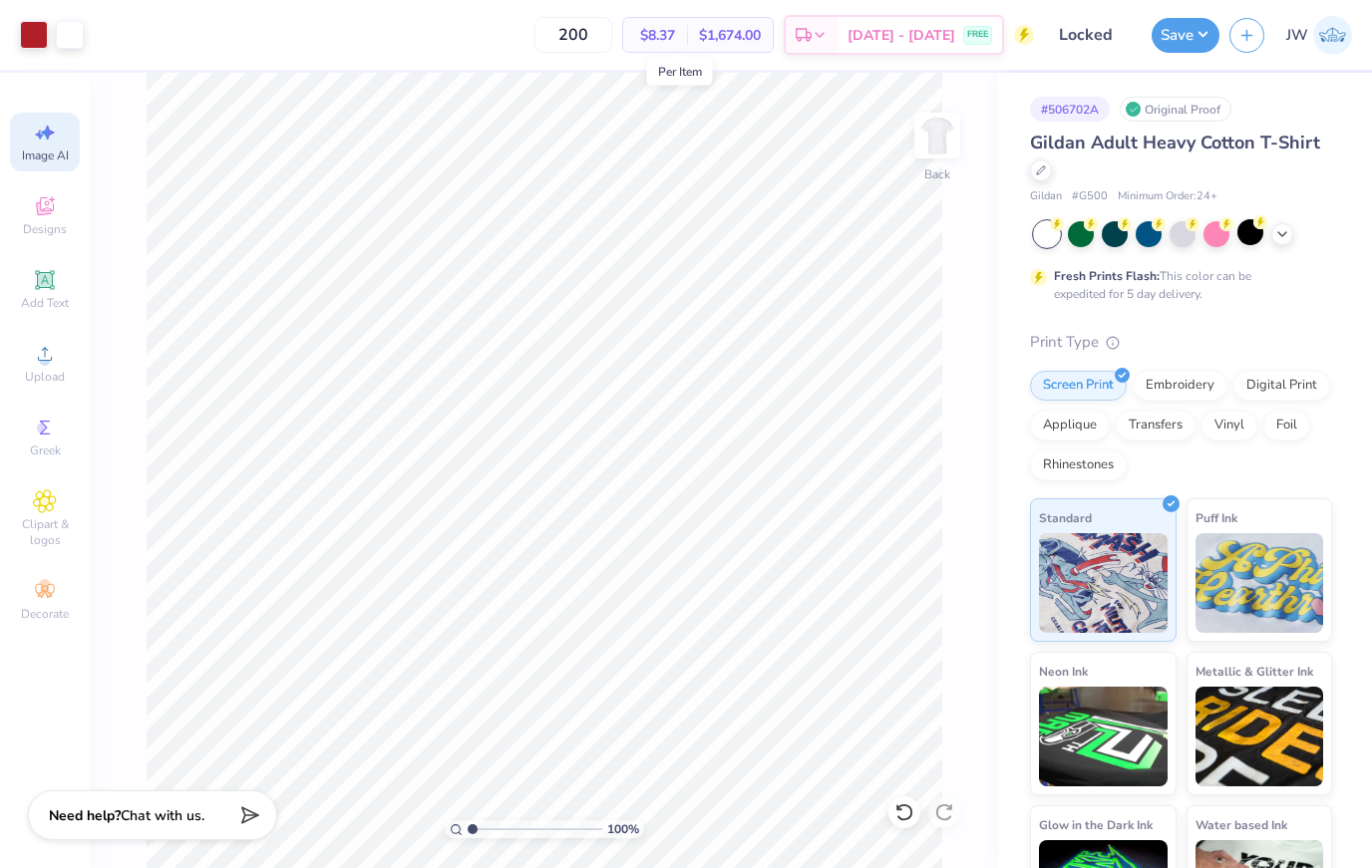
click at [697, 72] on div "Per Item" at bounding box center [681, 72] width 66 height 28
click at [761, 41] on span "$1,674.00" at bounding box center [730, 35] width 62 height 21
click at [1200, 28] on button "Save" at bounding box center [1186, 32] width 68 height 35
click at [1181, 34] on button "Save" at bounding box center [1186, 32] width 68 height 35
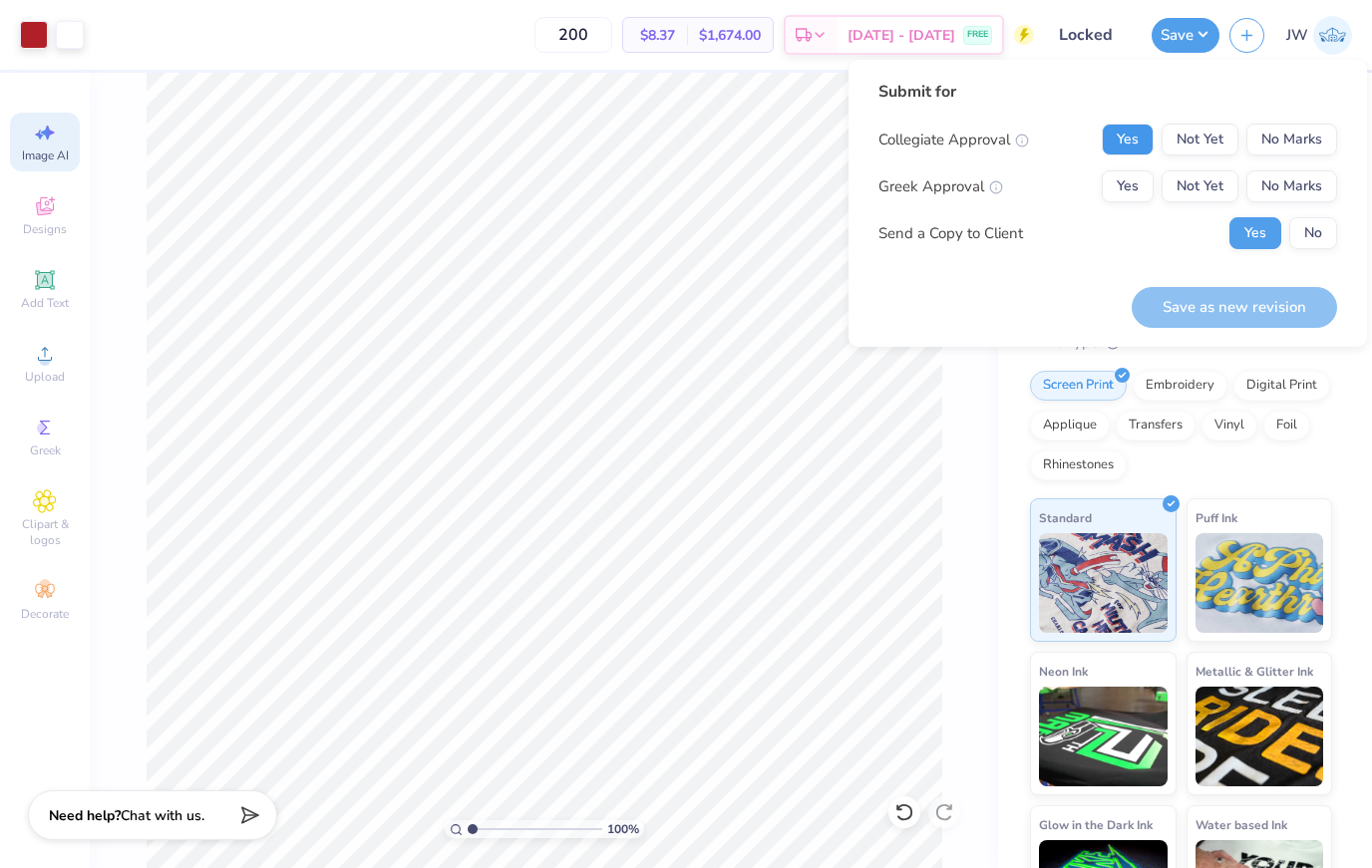
click at [1131, 140] on button "Yes" at bounding box center [1128, 140] width 52 height 32
click at [1126, 171] on button "Yes" at bounding box center [1128, 187] width 52 height 32
